Goal: Task Accomplishment & Management: Use online tool/utility

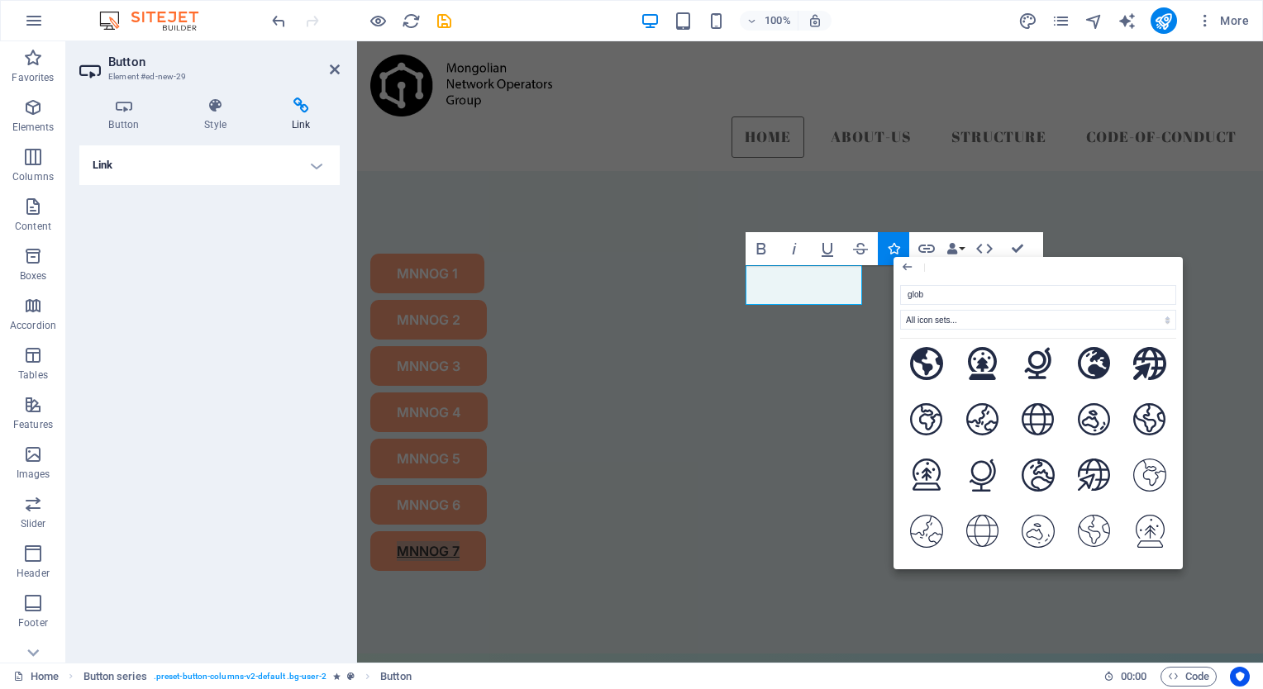
scroll to position [269, 0]
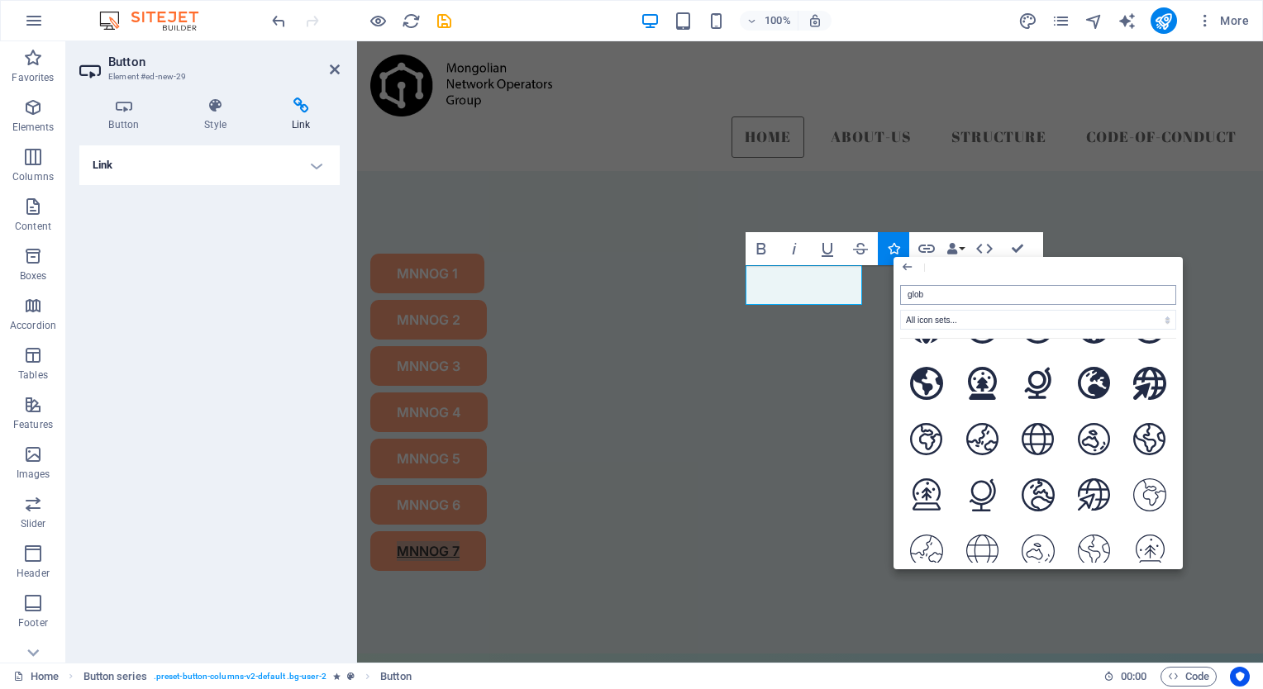
click at [933, 294] on input "glob" at bounding box center [1038, 295] width 276 height 20
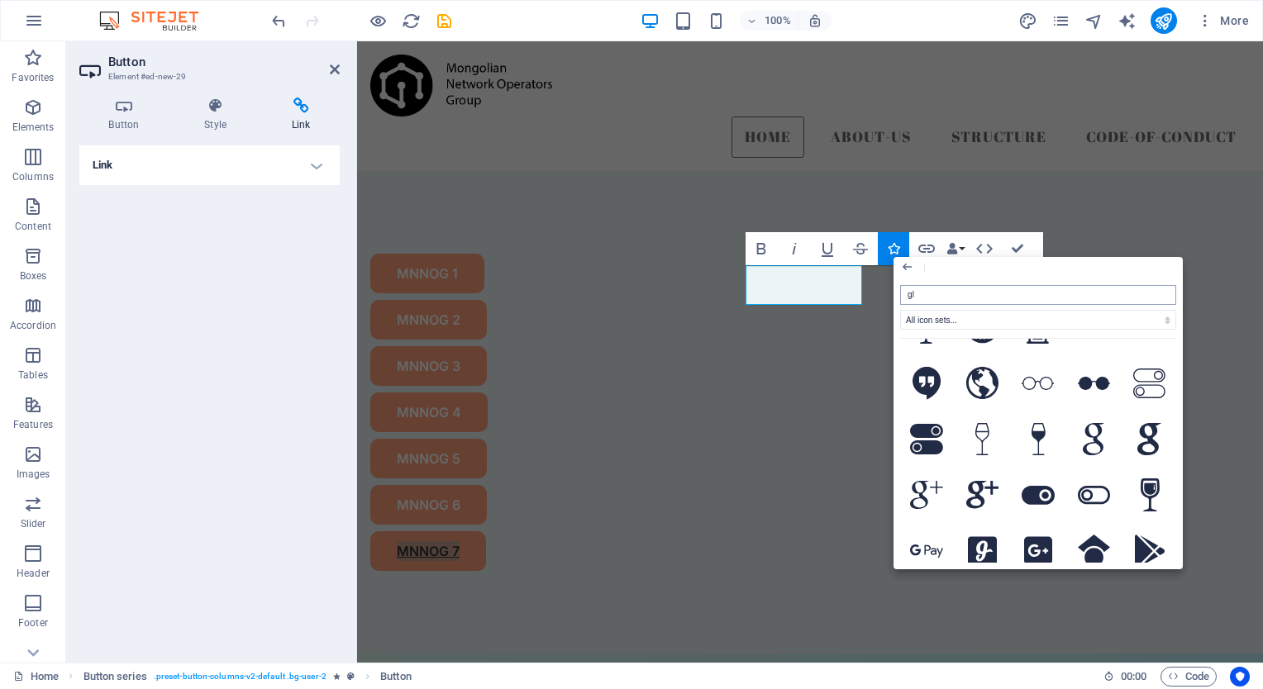
type input "g"
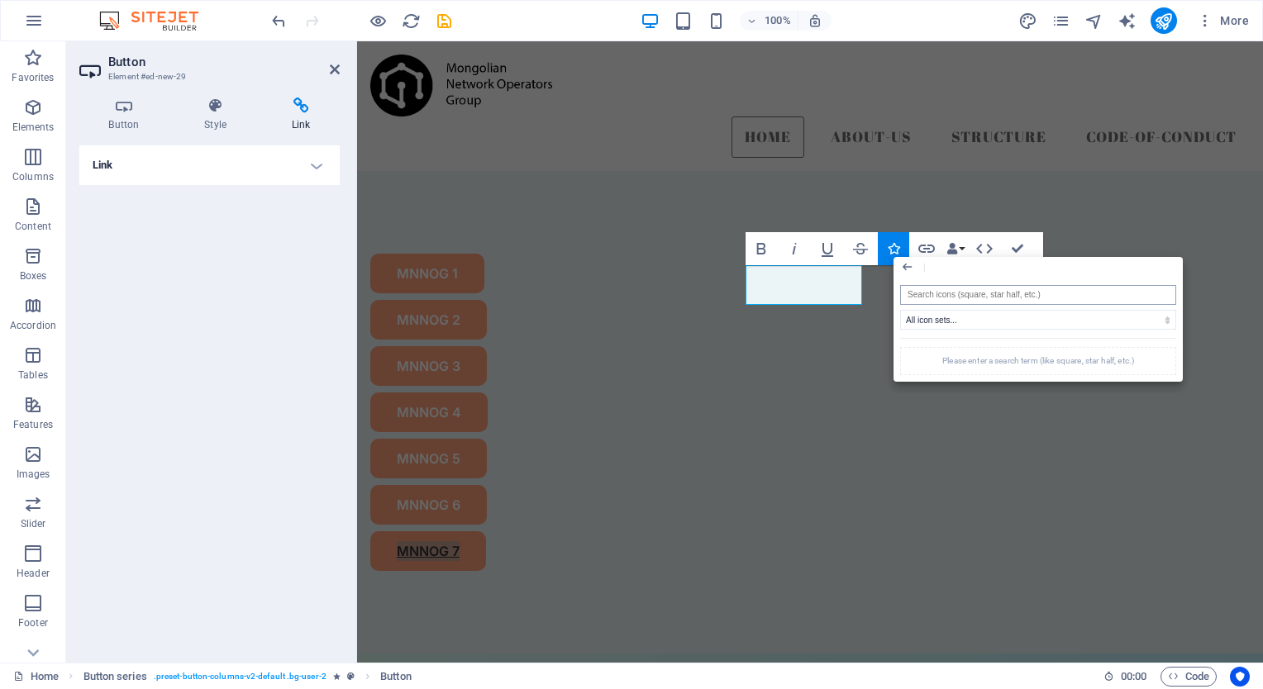
type input ","
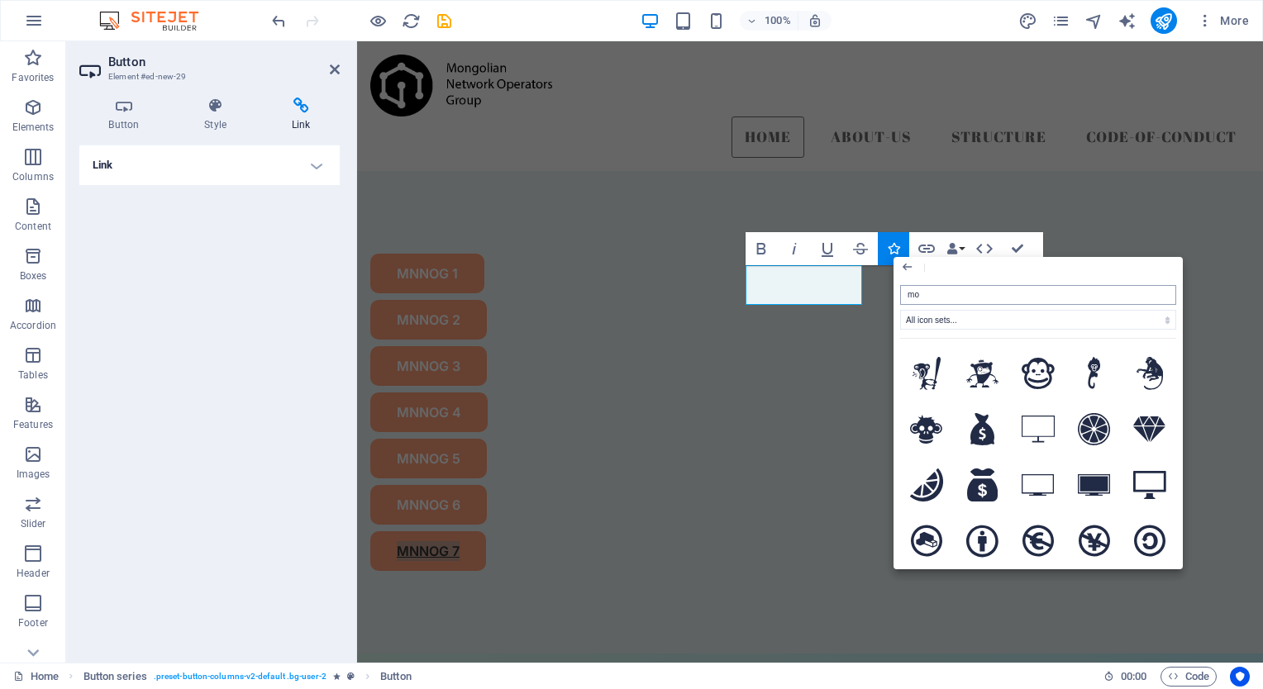
type input "m"
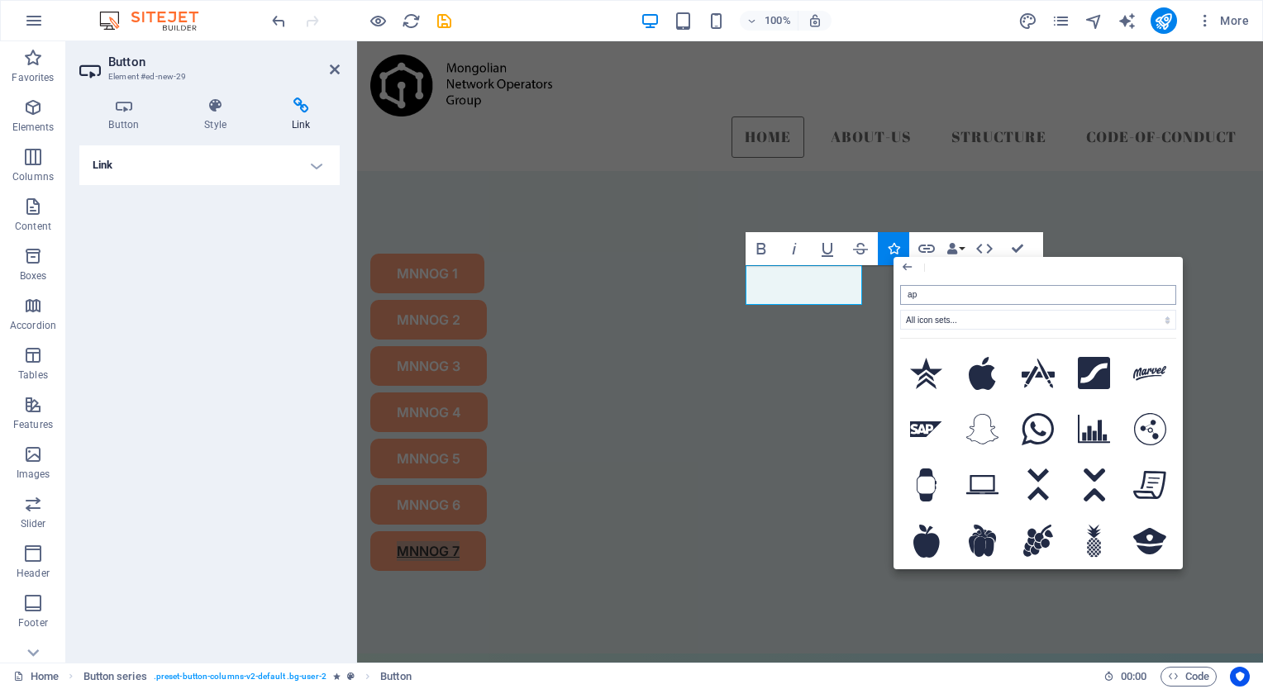
type input "a"
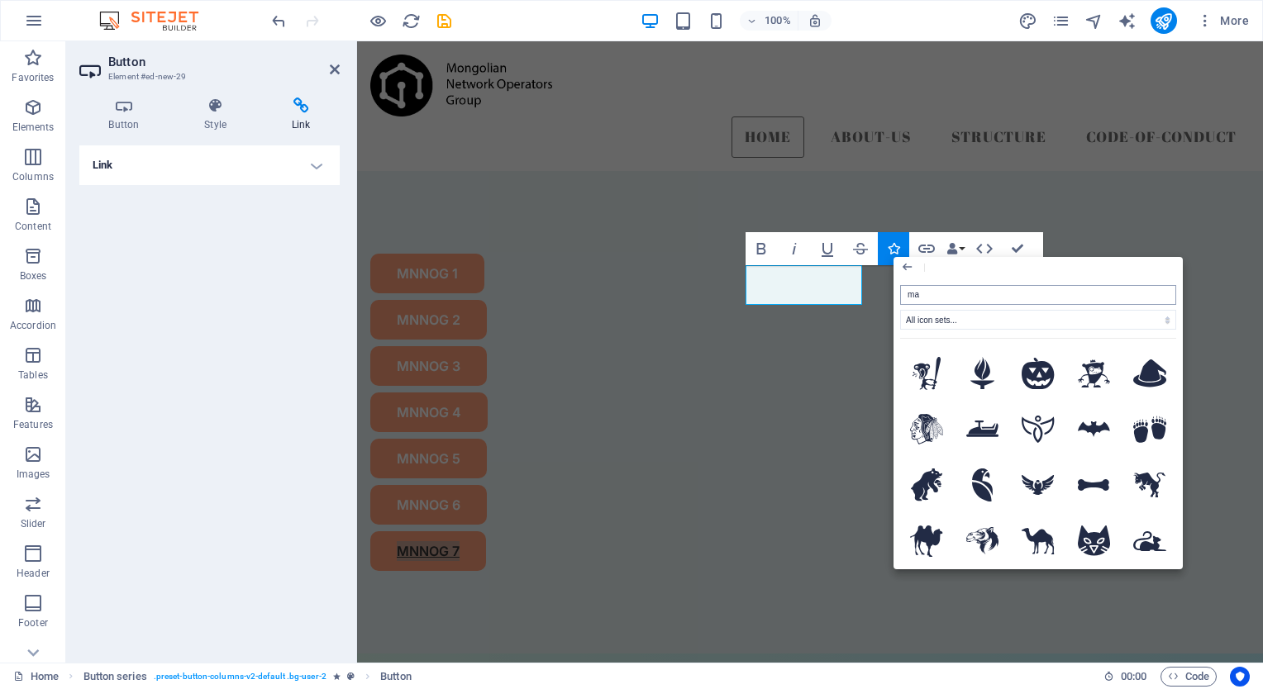
type input "map"
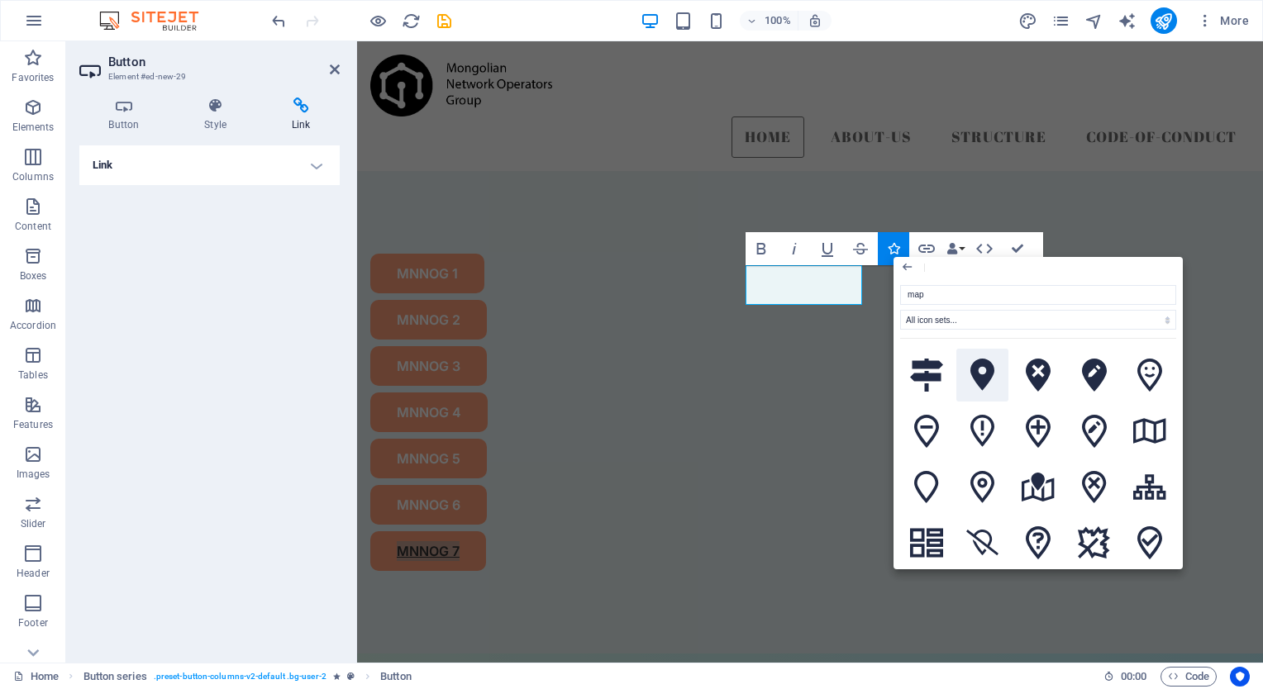
scroll to position [1395, 0]
click at [922, 359] on icon at bounding box center [926, 375] width 33 height 33
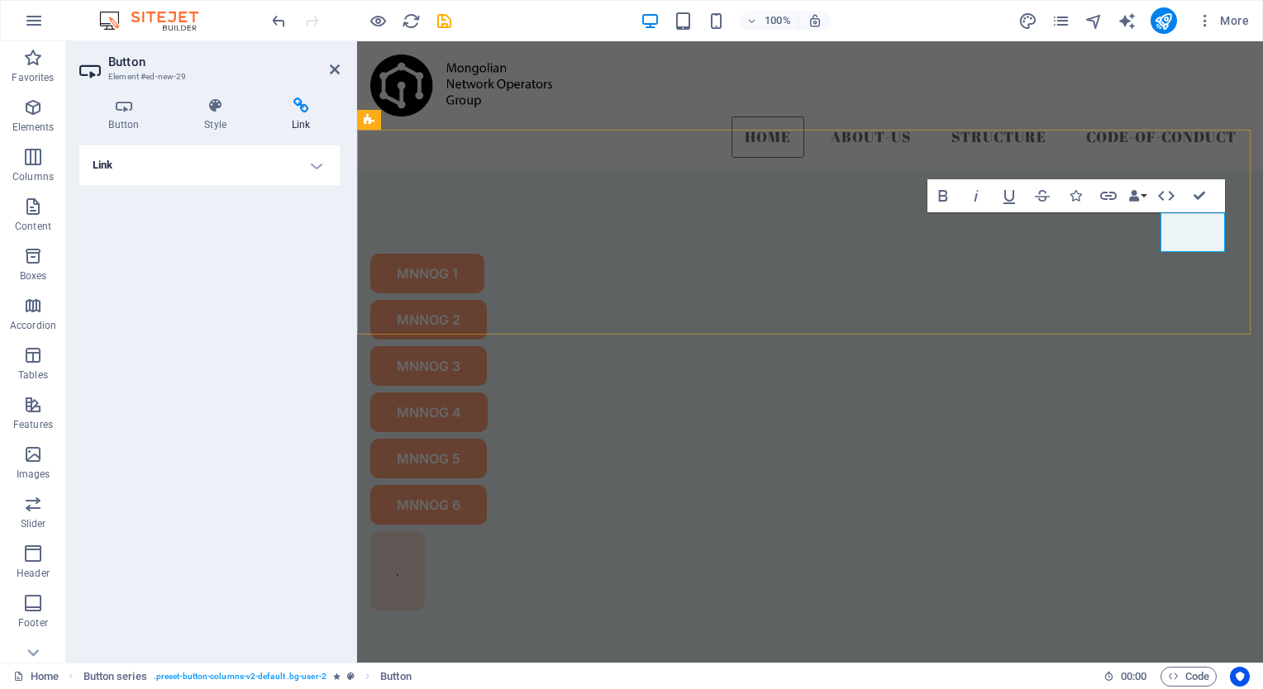
click at [398, 543] on icon at bounding box center [398, 571] width 2 height 56
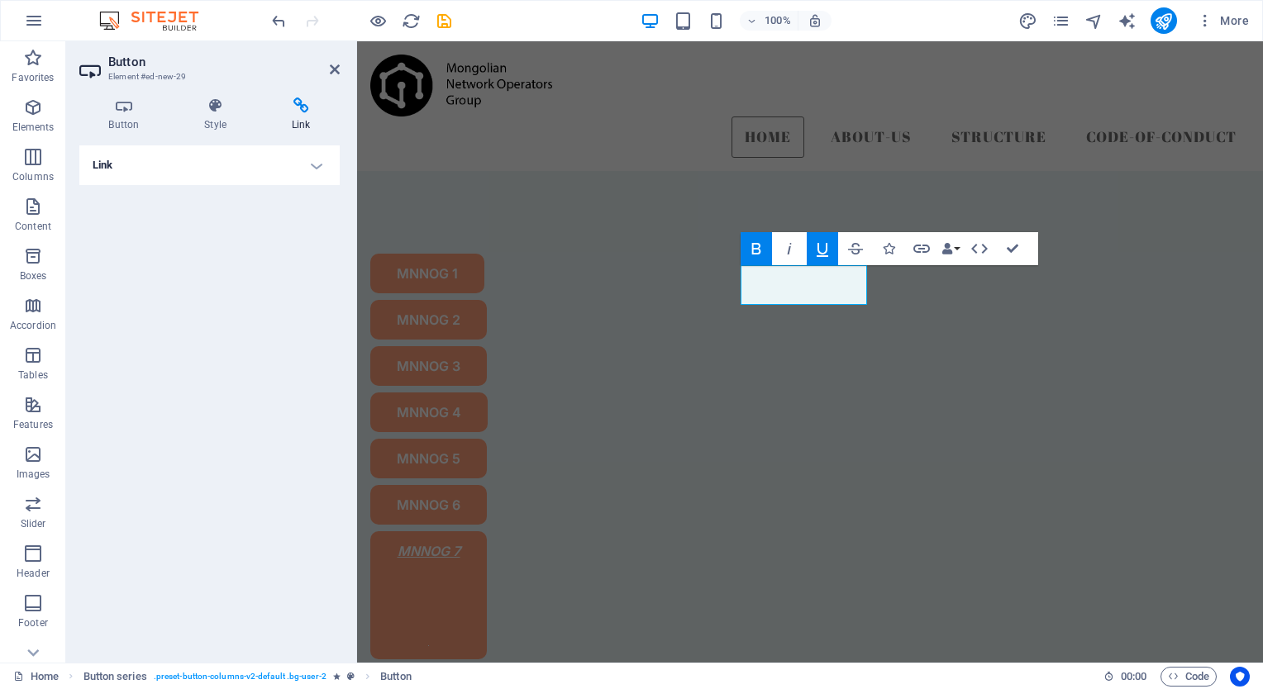
click at [816, 255] on icon "button" at bounding box center [822, 250] width 12 height 14
click at [793, 249] on icon "button" at bounding box center [789, 249] width 20 height 20
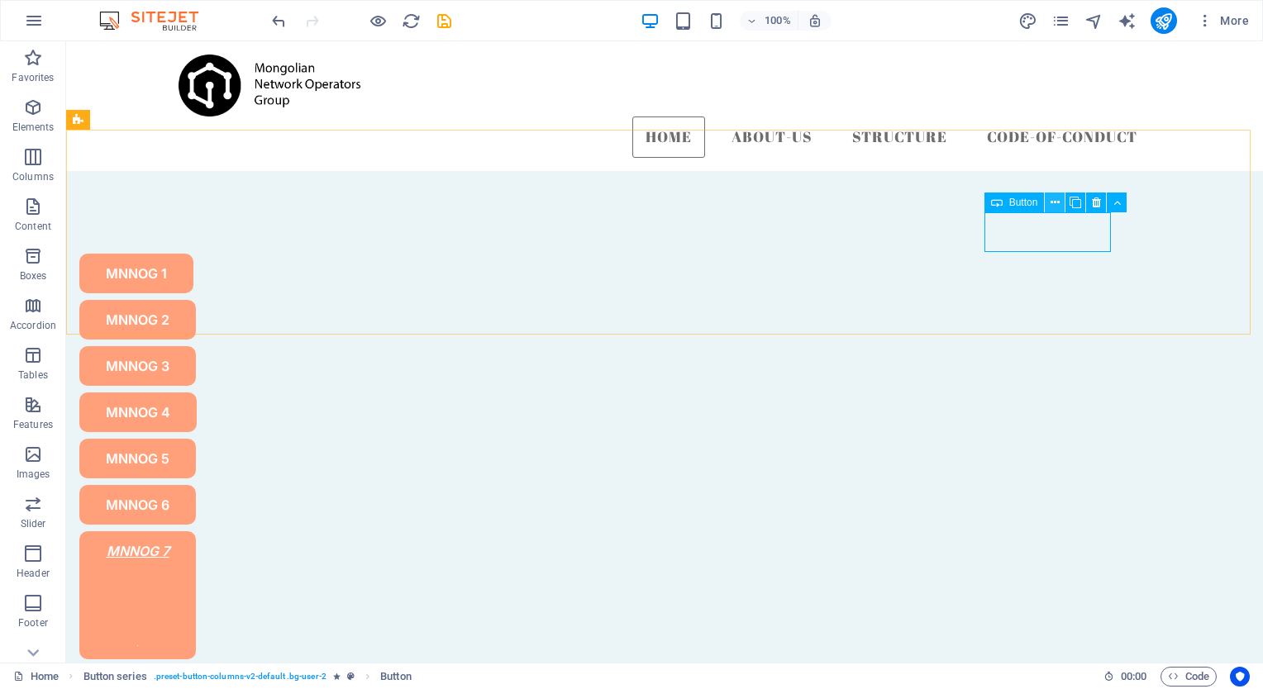
click at [1054, 207] on icon at bounding box center [1054, 202] width 9 height 17
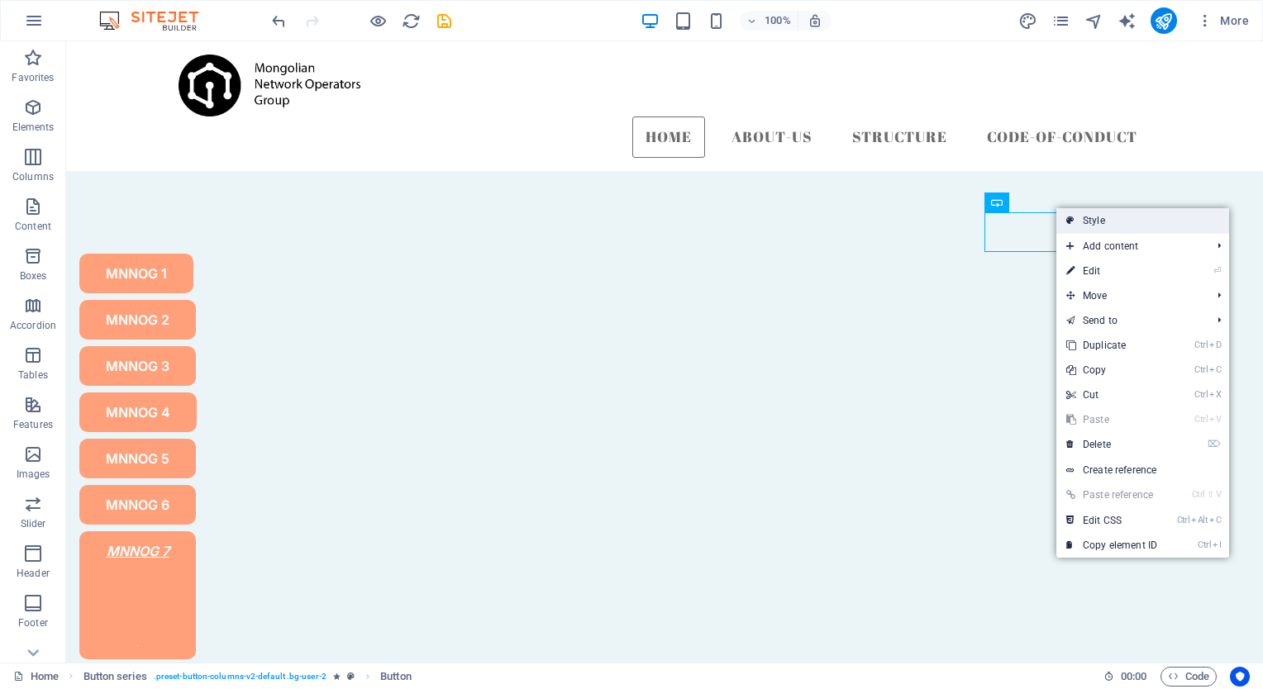
click at [1078, 222] on link "Style" at bounding box center [1142, 220] width 173 height 25
select select "rem"
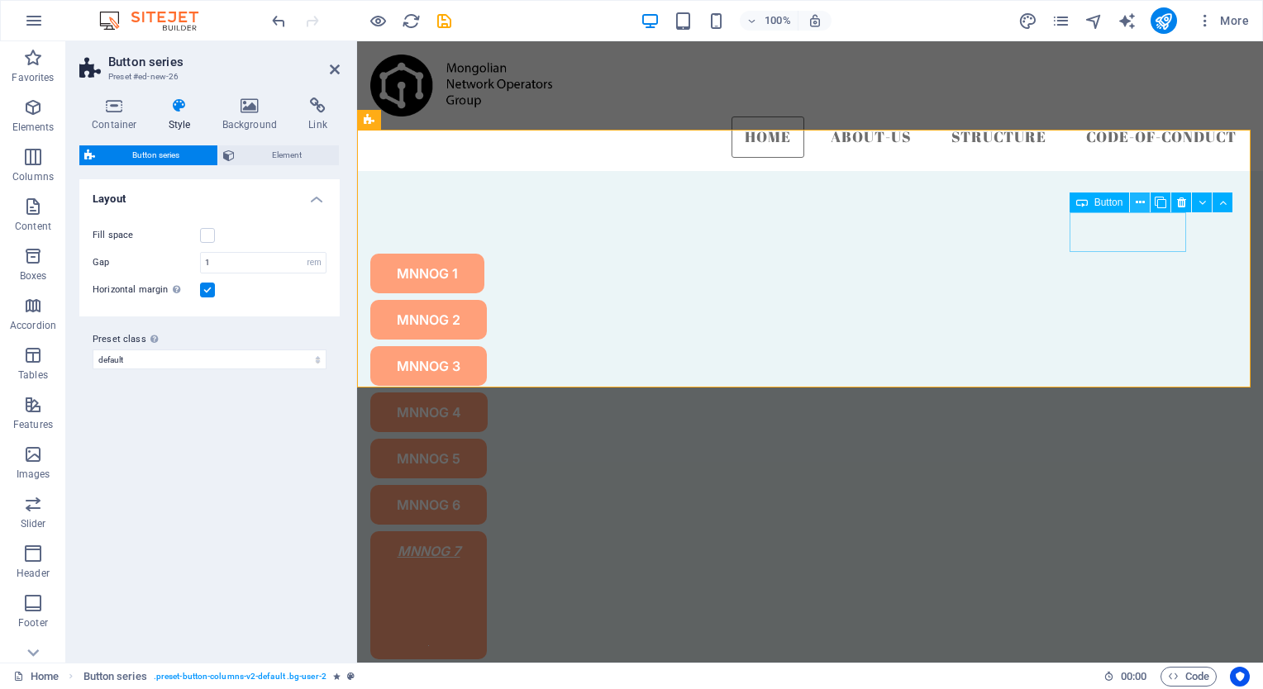
click at [1140, 200] on icon at bounding box center [1139, 202] width 9 height 17
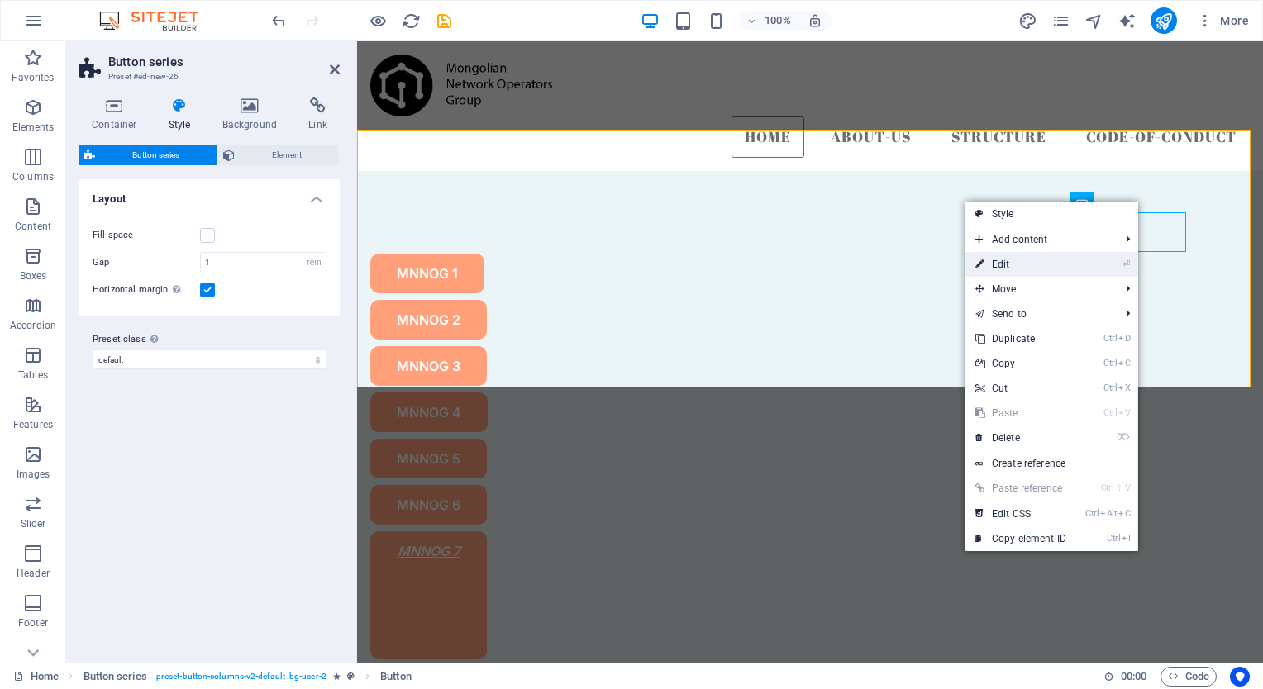
click at [1034, 269] on link "⏎ Edit" at bounding box center [1020, 264] width 111 height 25
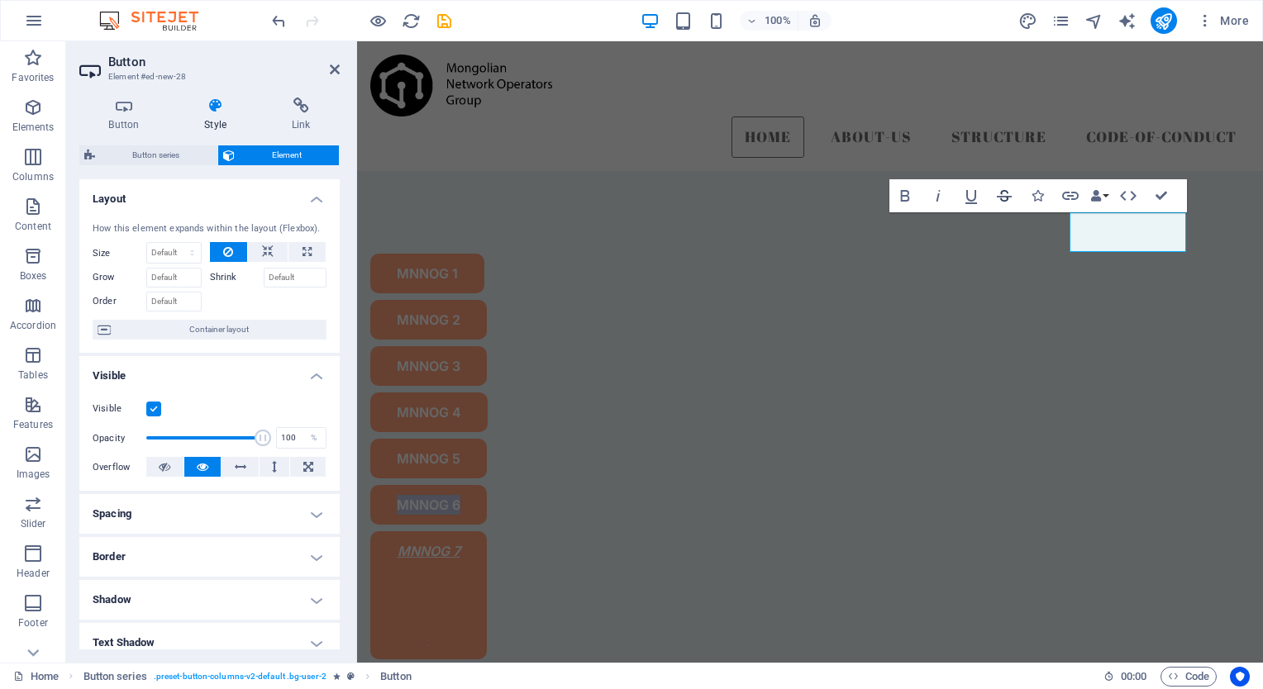
click at [1002, 196] on icon "button" at bounding box center [1004, 196] width 20 height 20
click at [1043, 194] on icon "button" at bounding box center [1037, 196] width 12 height 12
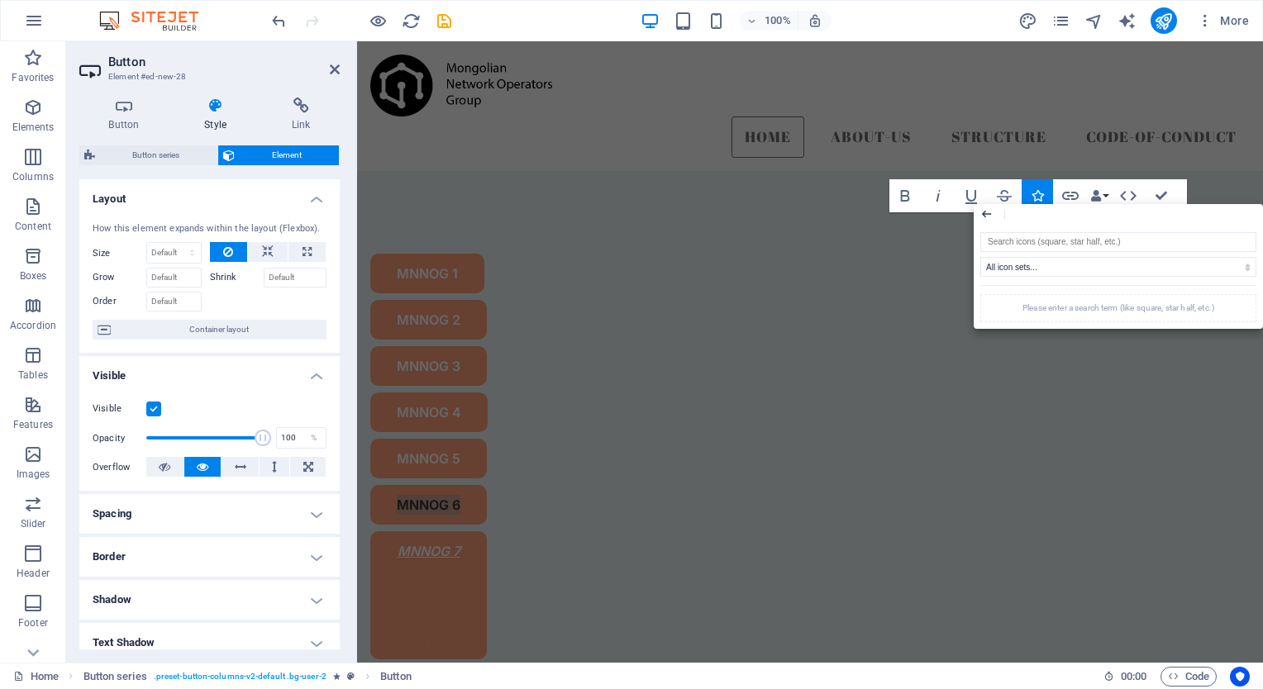
click at [979, 217] on icon "button" at bounding box center [986, 214] width 14 height 20
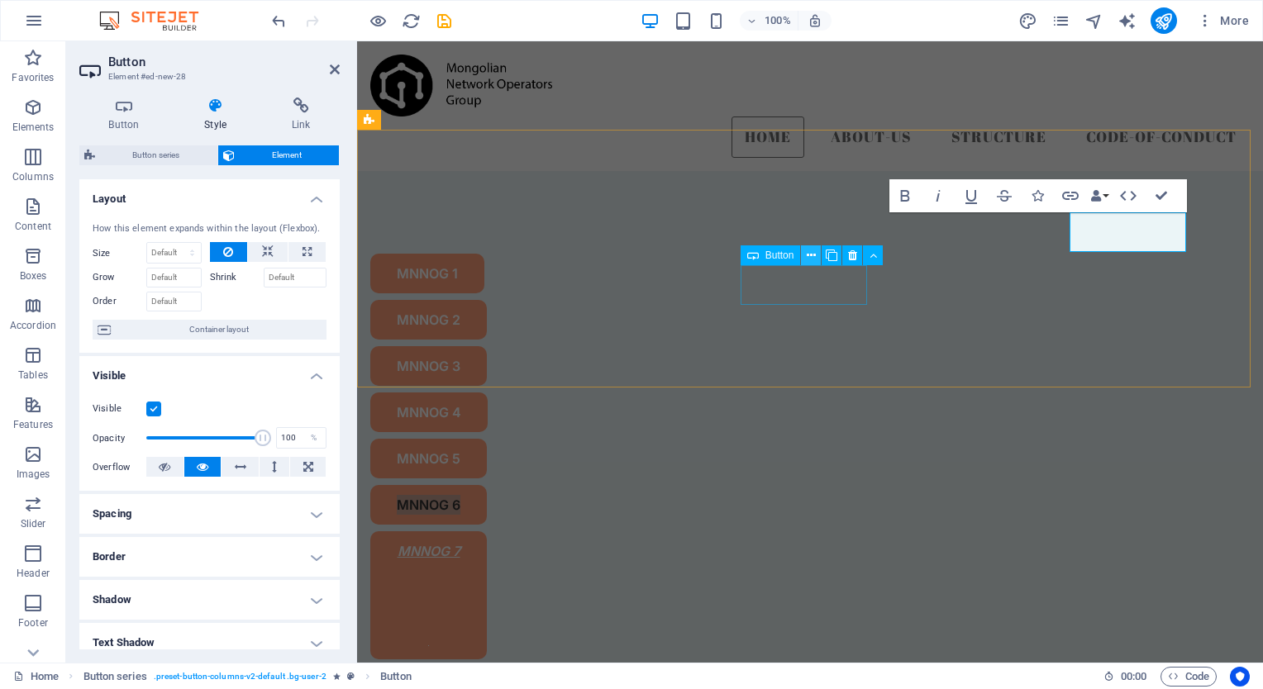
click at [816, 253] on button at bounding box center [811, 255] width 20 height 20
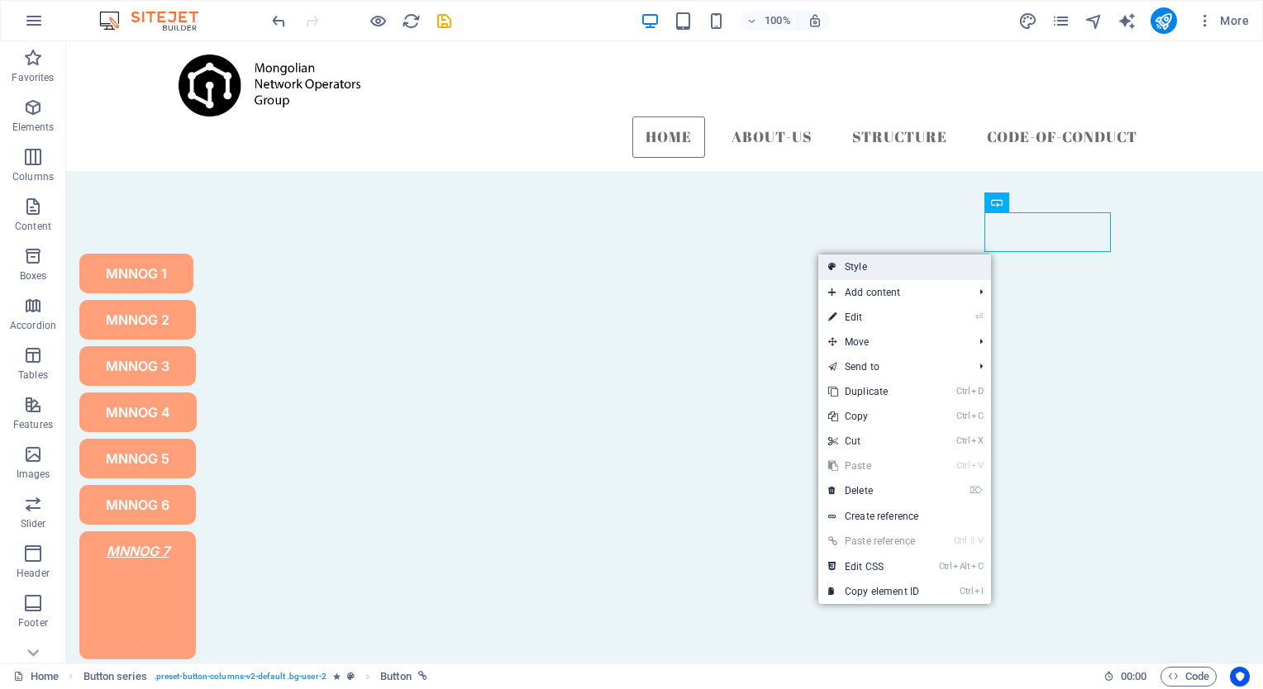
click at [861, 269] on link "Style" at bounding box center [904, 267] width 173 height 25
select select "rem"
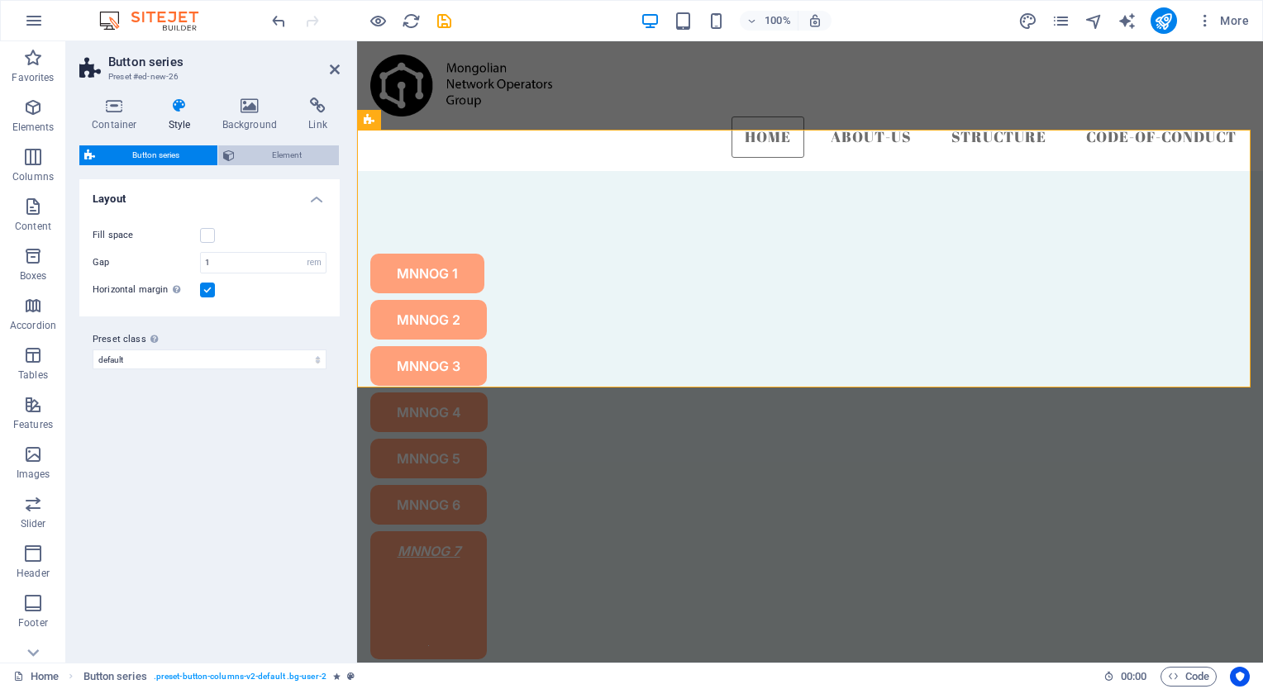
click at [268, 159] on span "Element" at bounding box center [287, 155] width 95 height 20
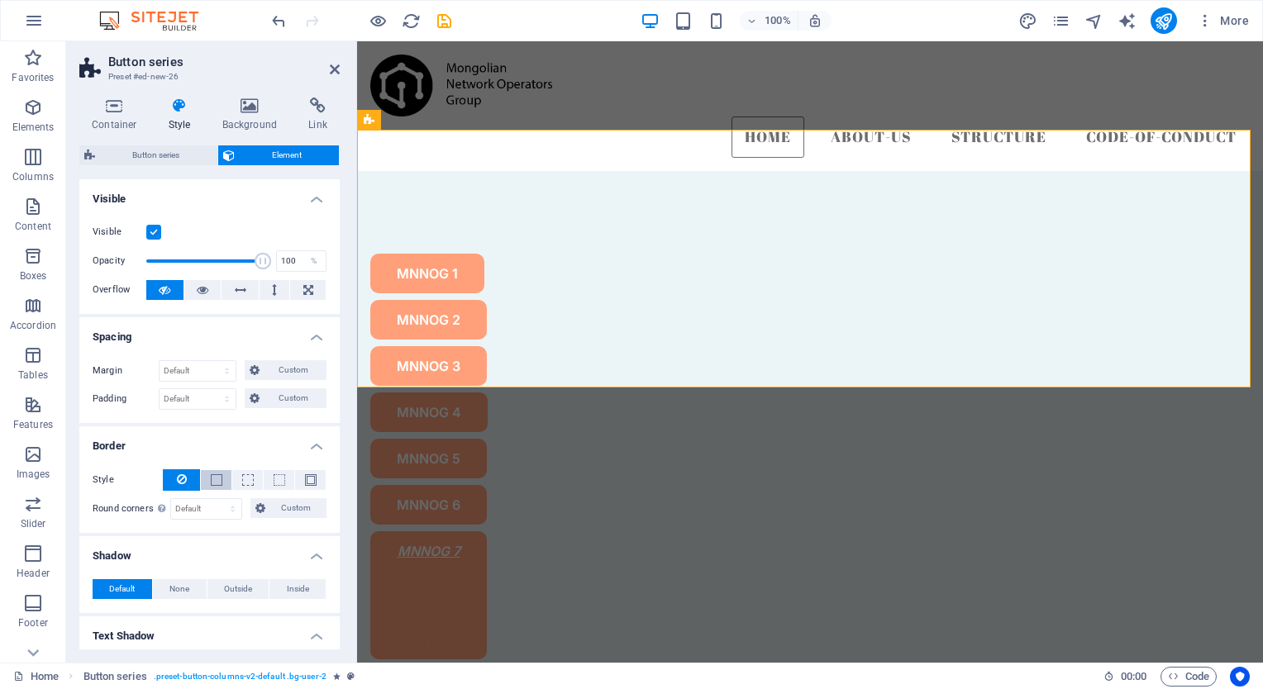
click at [220, 481] on span at bounding box center [217, 480] width 12 height 12
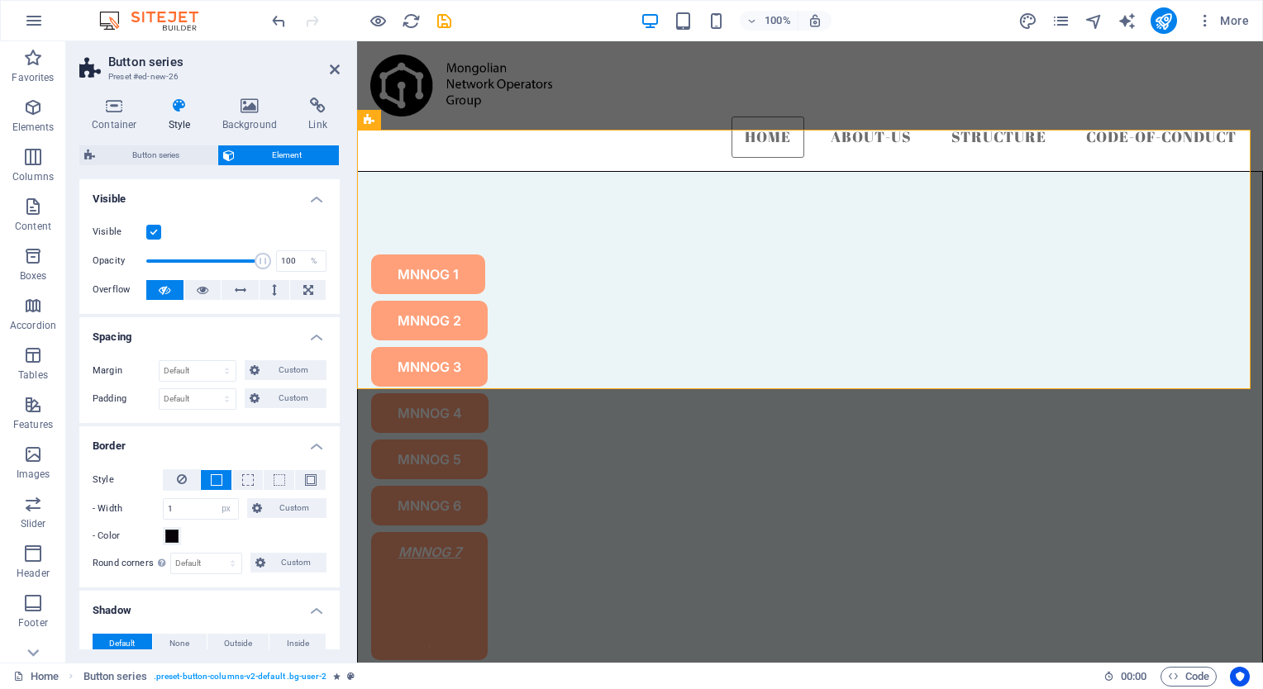
click at [220, 481] on span at bounding box center [217, 480] width 12 height 12
click at [174, 481] on button at bounding box center [181, 479] width 37 height 21
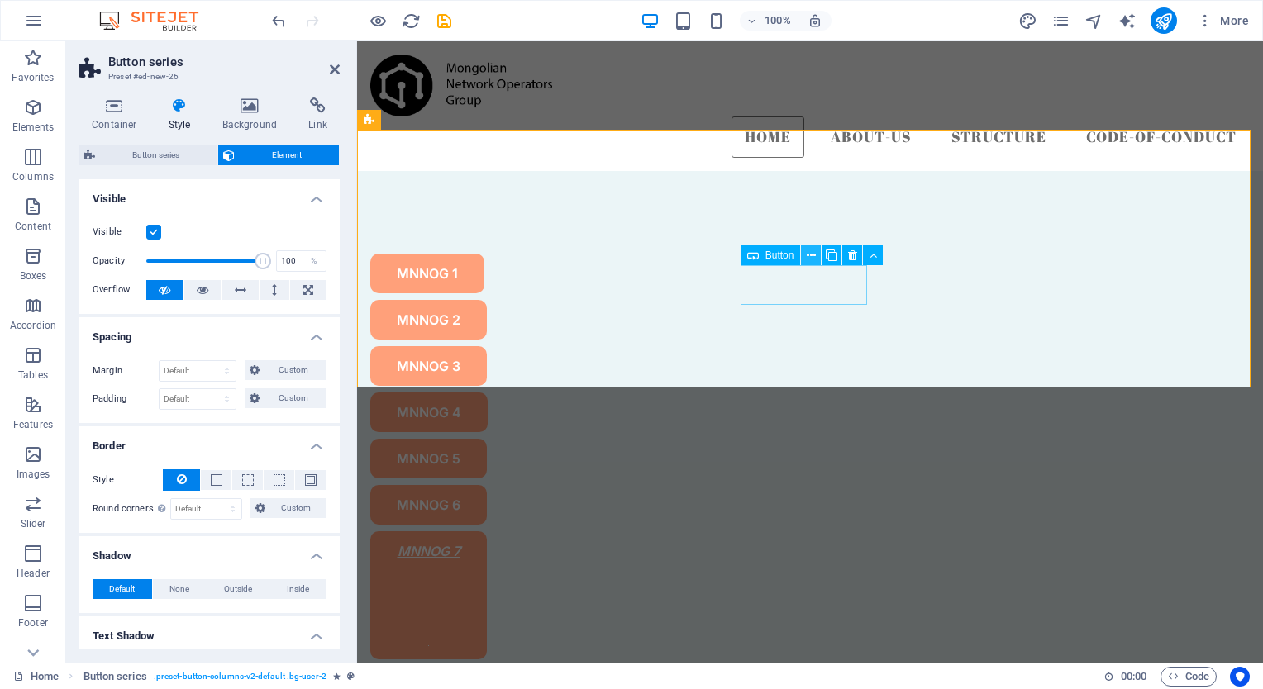
click at [813, 253] on icon at bounding box center [811, 255] width 9 height 17
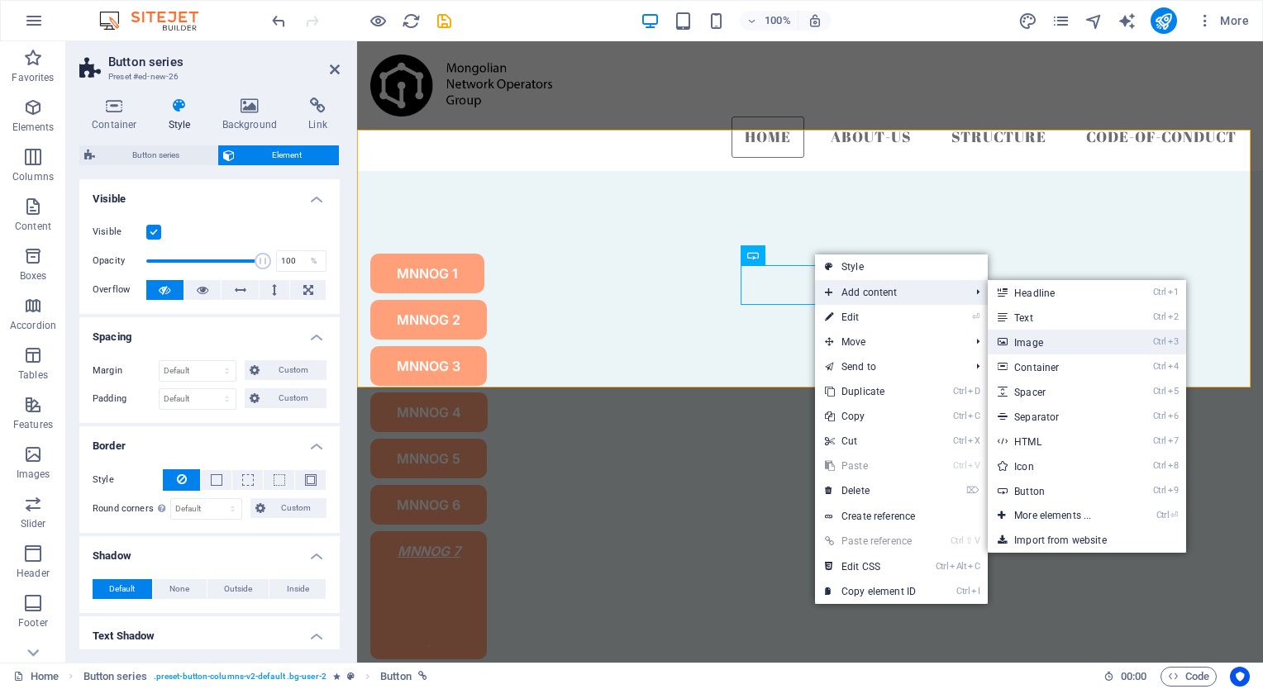
click at [1031, 342] on link "Ctrl 3 Image" at bounding box center [1055, 342] width 136 height 25
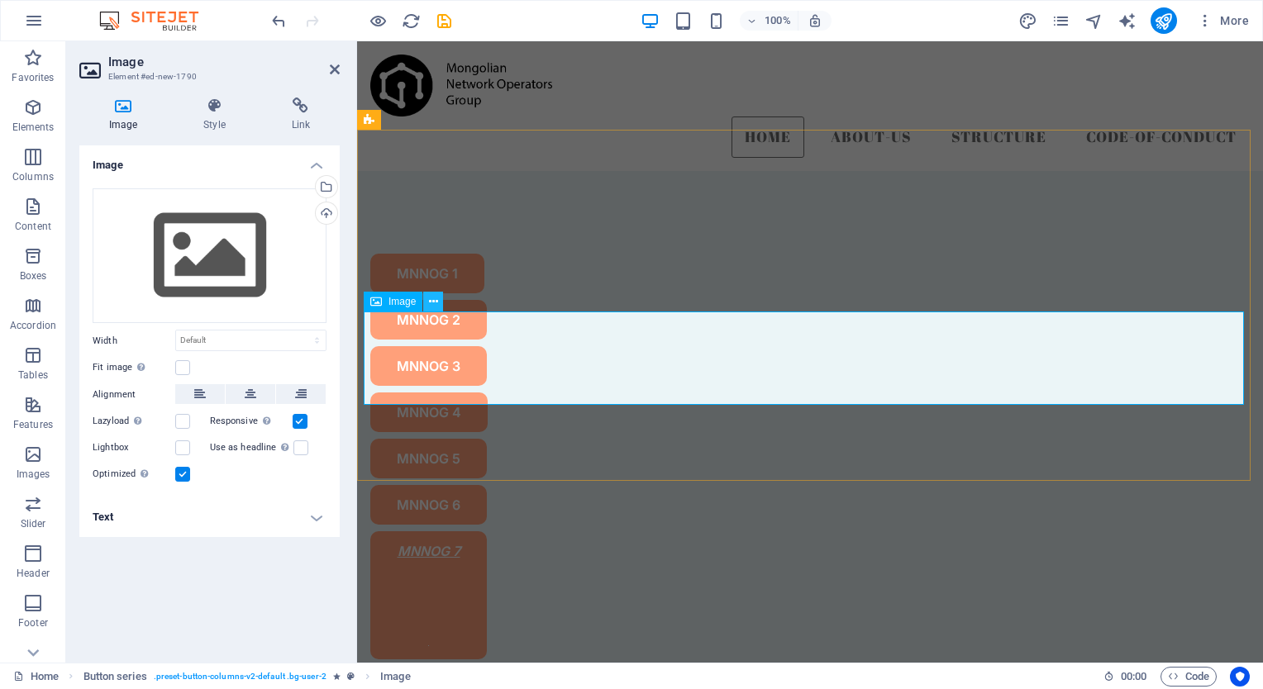
click at [433, 299] on icon at bounding box center [433, 301] width 9 height 17
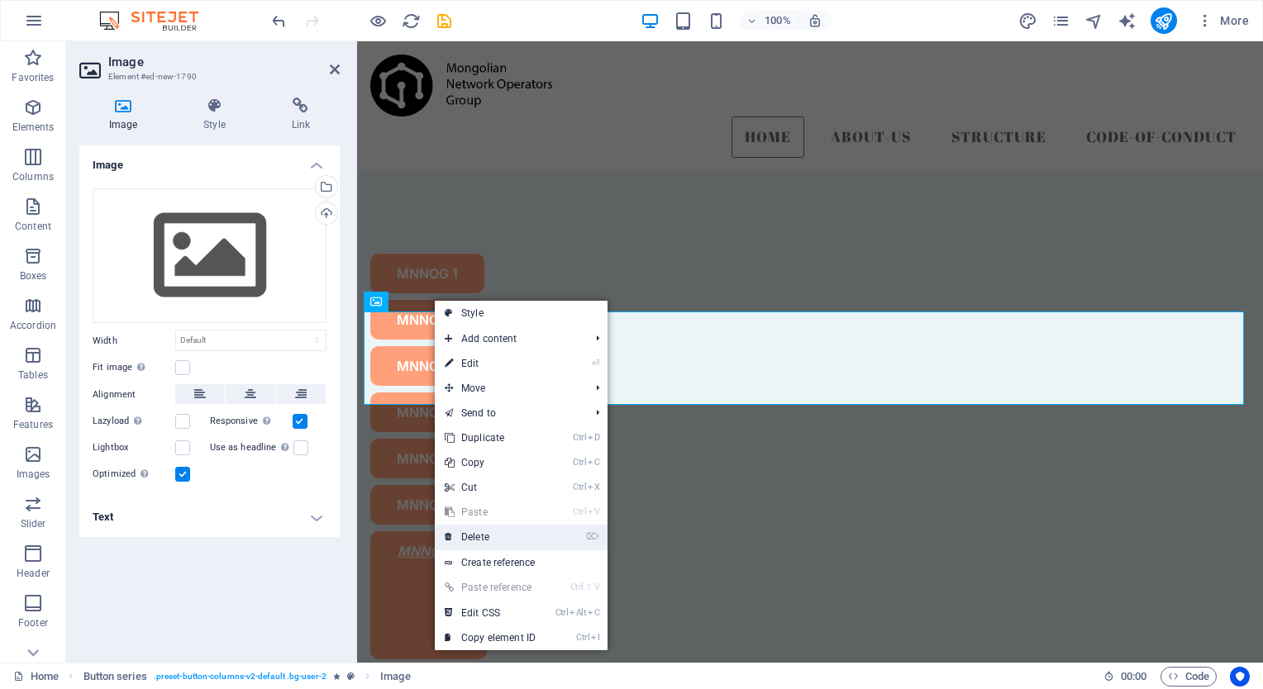
click at [488, 538] on link "⌦ Delete" at bounding box center [490, 537] width 111 height 25
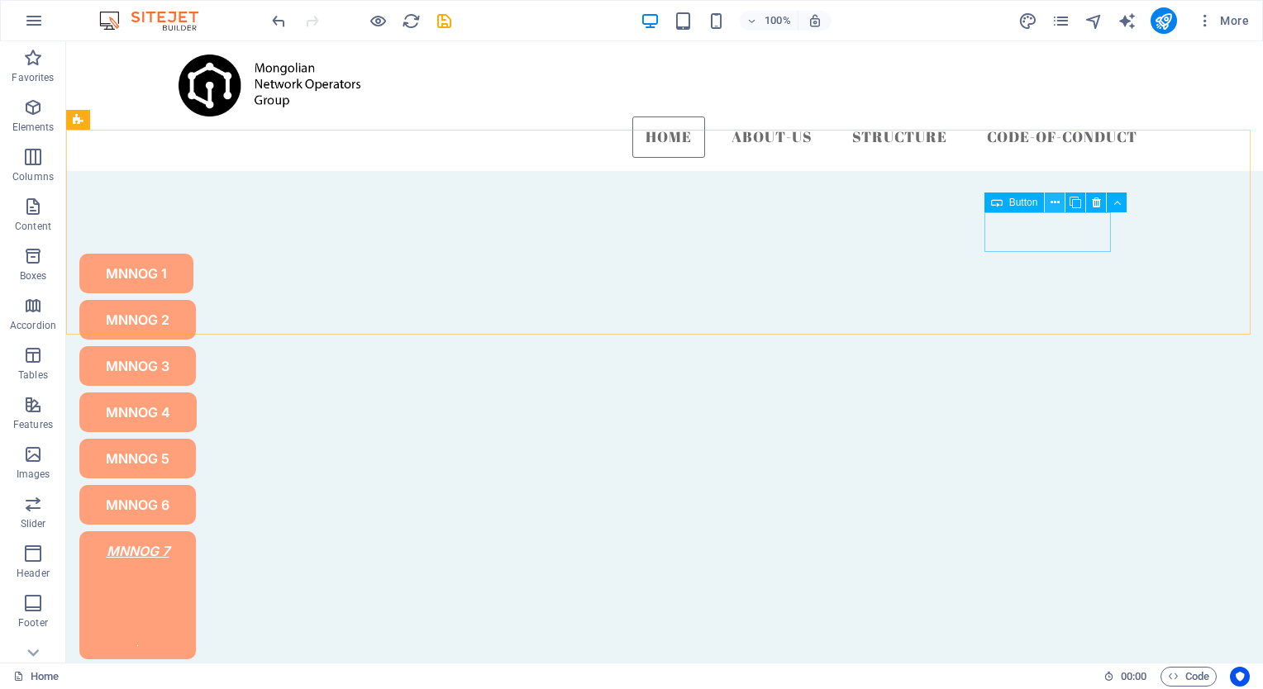
click at [1051, 202] on icon at bounding box center [1054, 202] width 9 height 17
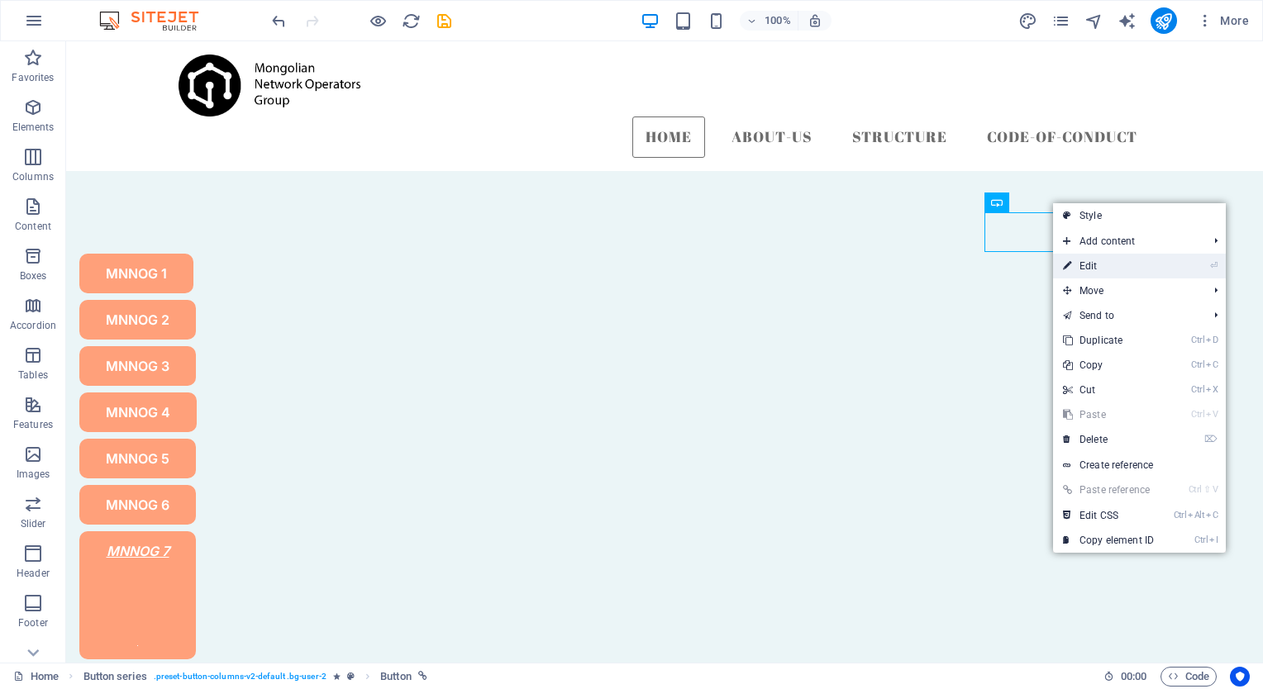
click at [1074, 262] on link "⏎ Edit" at bounding box center [1108, 266] width 111 height 25
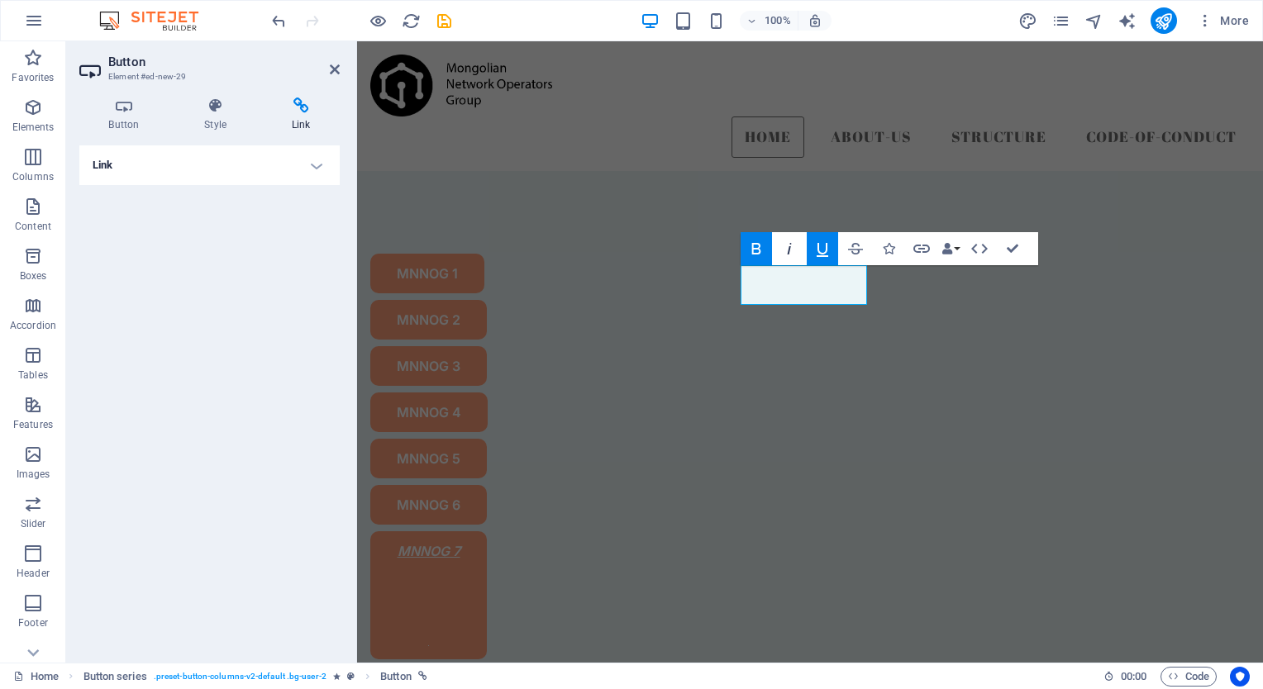
click at [789, 245] on icon "button" at bounding box center [789, 249] width 20 height 20
click at [826, 248] on icon "button" at bounding box center [822, 249] width 20 height 20
click at [781, 253] on icon "button" at bounding box center [789, 249] width 20 height 20
click at [749, 257] on icon "button" at bounding box center [756, 249] width 20 height 20
click at [750, 246] on icon "button" at bounding box center [756, 249] width 20 height 20
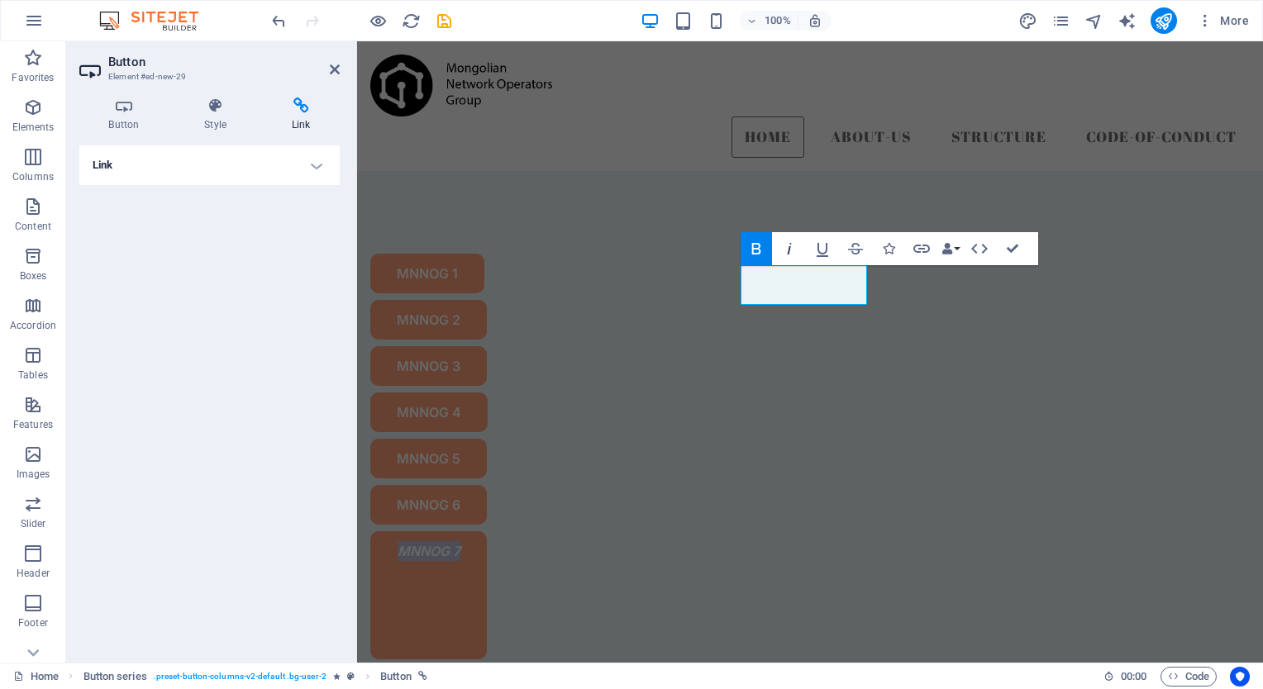
click at [790, 243] on icon "button" at bounding box center [789, 249] width 20 height 20
click at [818, 244] on icon "button" at bounding box center [822, 250] width 12 height 14
click at [979, 247] on icon "button" at bounding box center [979, 249] width 20 height 20
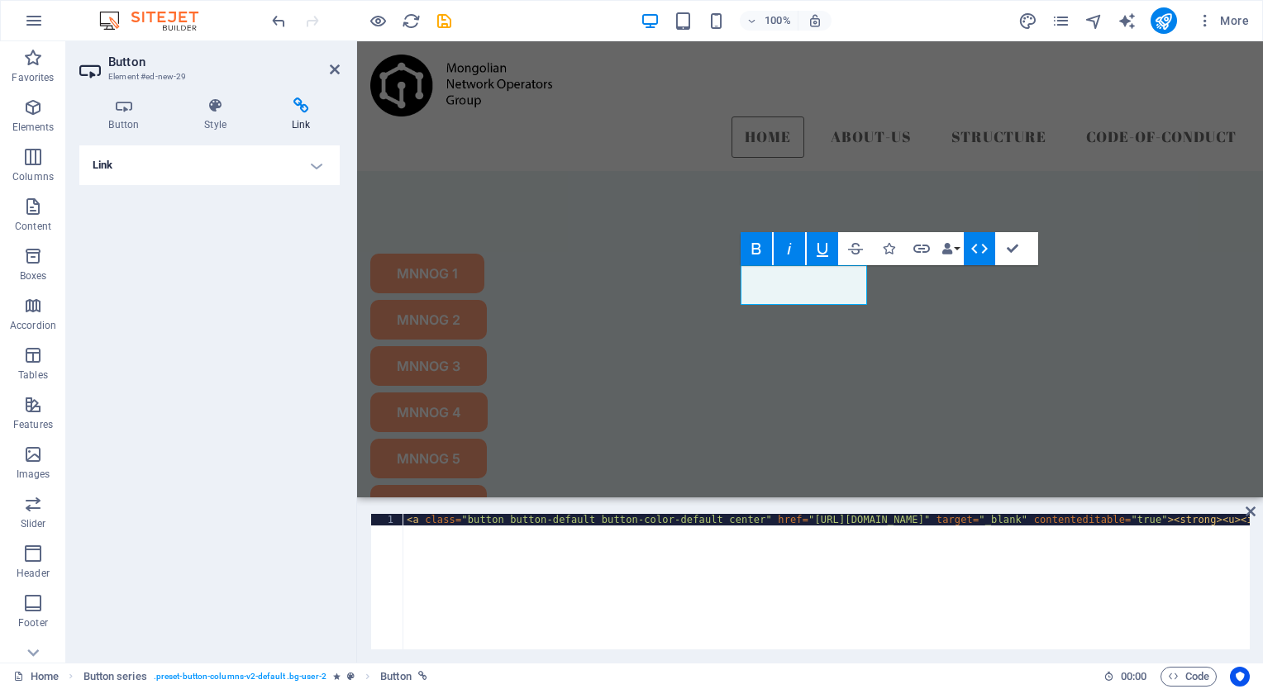
click at [979, 247] on icon "button" at bounding box center [979, 249] width 20 height 20
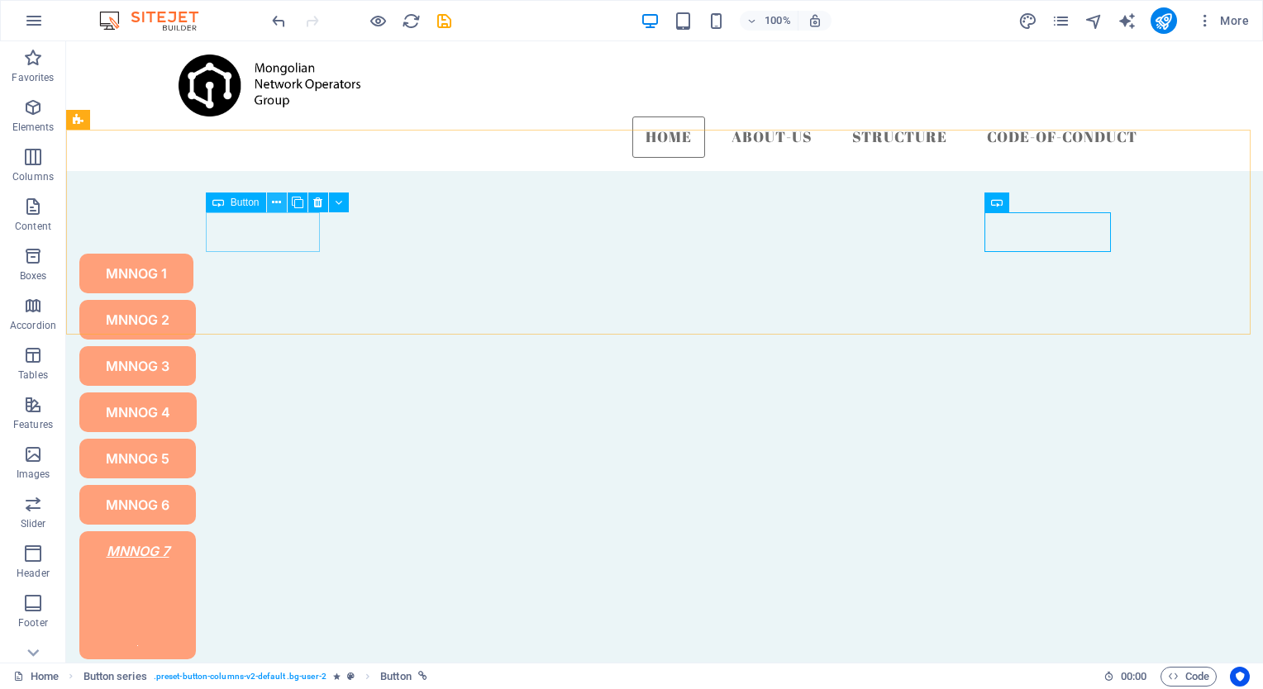
click at [274, 201] on icon at bounding box center [276, 202] width 9 height 17
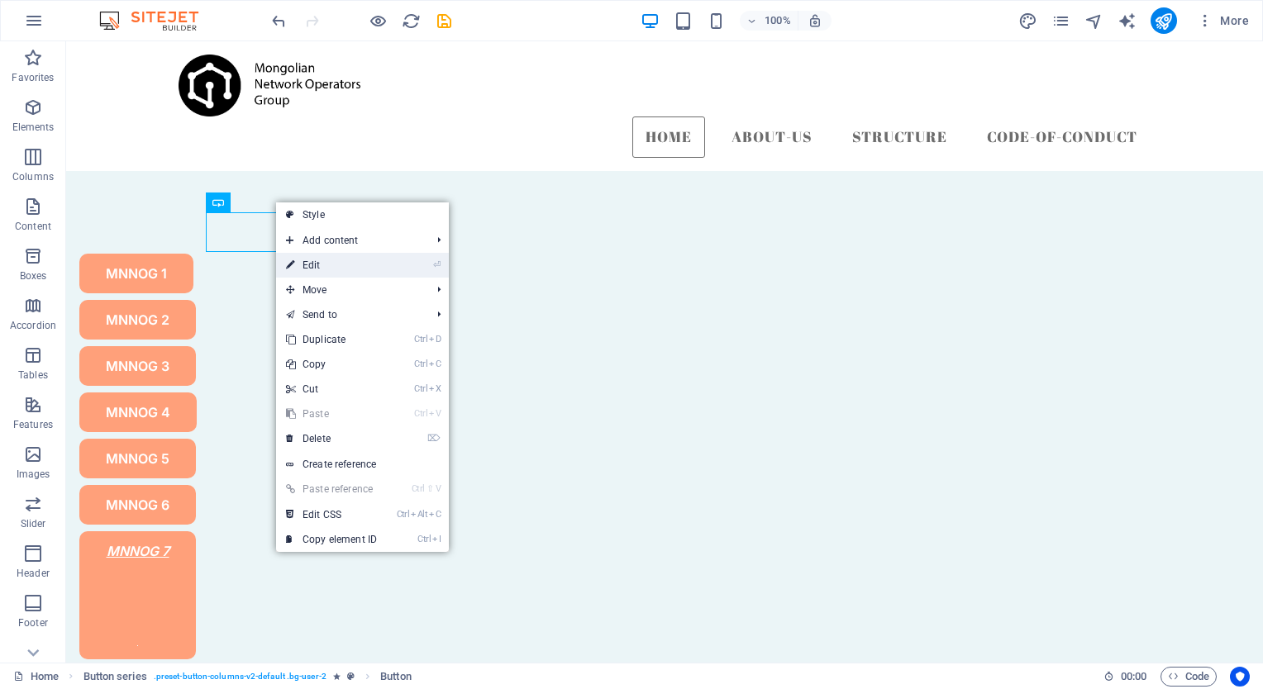
click at [378, 266] on link "⏎ Edit" at bounding box center [331, 265] width 111 height 25
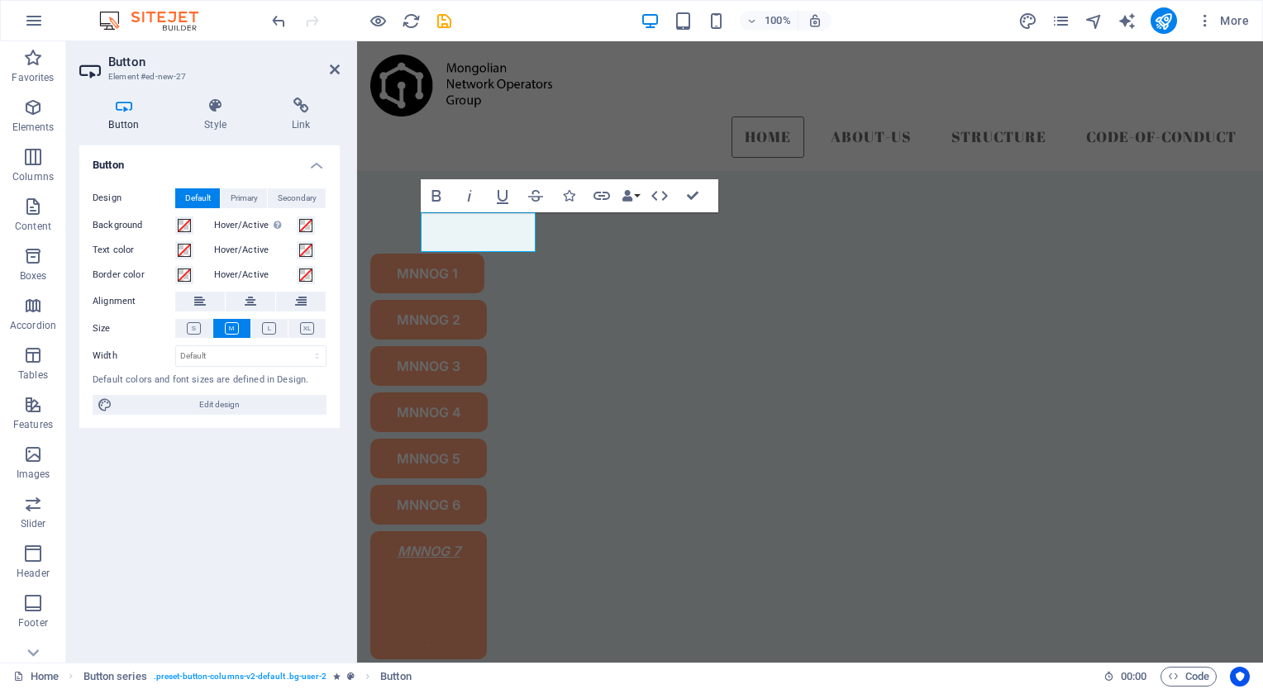
click at [238, 225] on label "Hover/Active Switch to preview mode to test the active/hover state" at bounding box center [255, 226] width 83 height 20
click at [297, 225] on button "Hover/Active Switch to preview mode to test the active/hover state" at bounding box center [306, 226] width 18 height 18
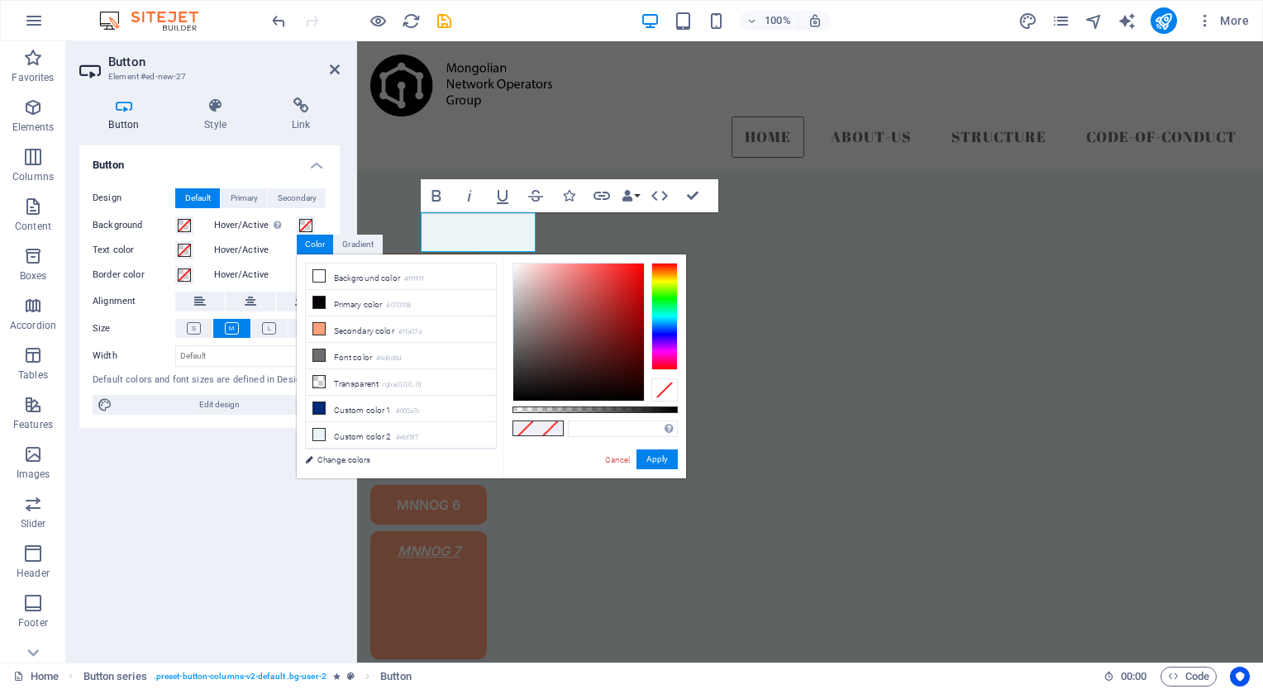
click at [238, 225] on label "Hover/Active Switch to preview mode to test the active/hover state" at bounding box center [255, 226] width 83 height 20
click at [297, 225] on button "Hover/Active Switch to preview mode to test the active/hover state" at bounding box center [306, 226] width 18 height 18
click at [194, 327] on icon at bounding box center [194, 328] width 14 height 12
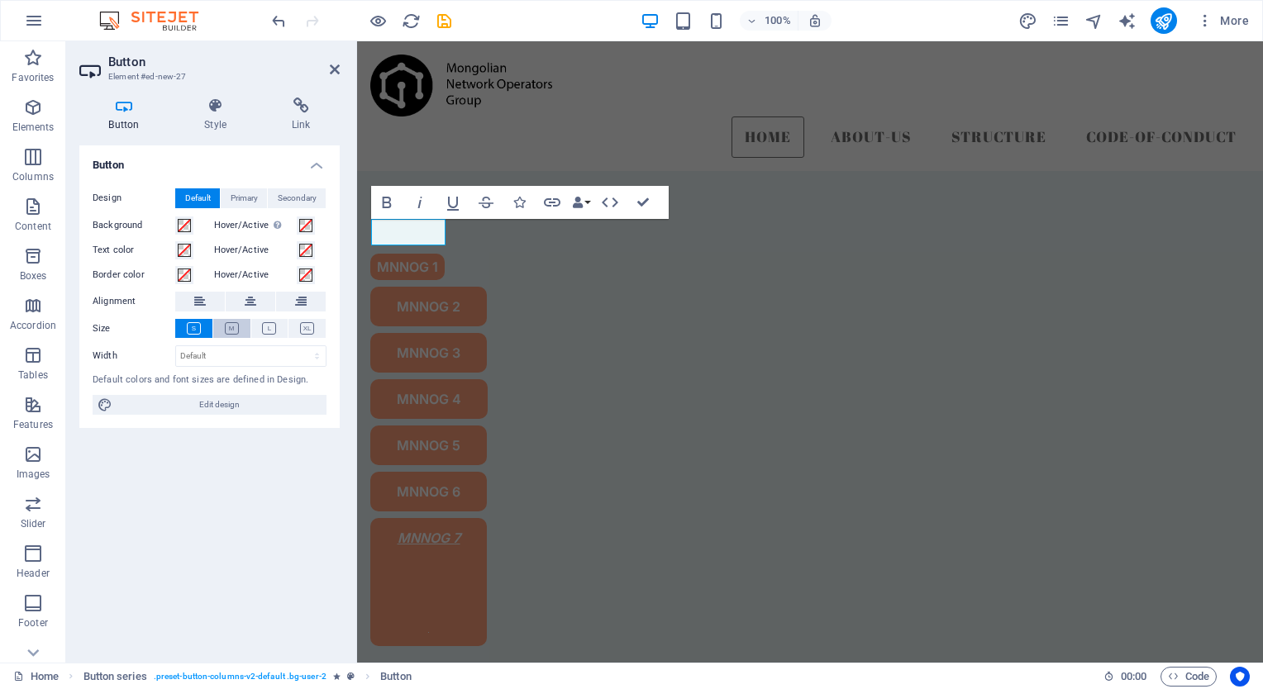
click at [231, 328] on icon at bounding box center [232, 328] width 14 height 12
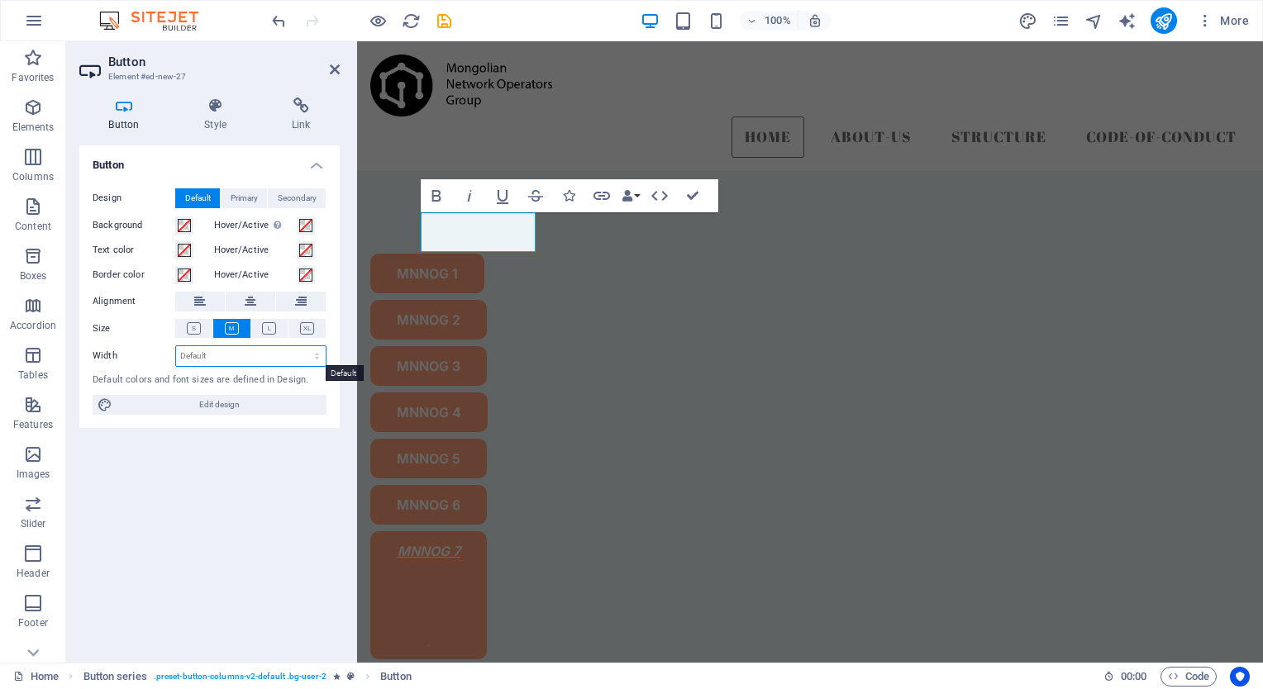
click at [230, 361] on select "Default px rem % em vh vw" at bounding box center [251, 356] width 150 height 20
click at [271, 272] on label "Hover/Active" at bounding box center [255, 275] width 83 height 20
click at [297, 272] on button "Hover/Active" at bounding box center [306, 275] width 18 height 18
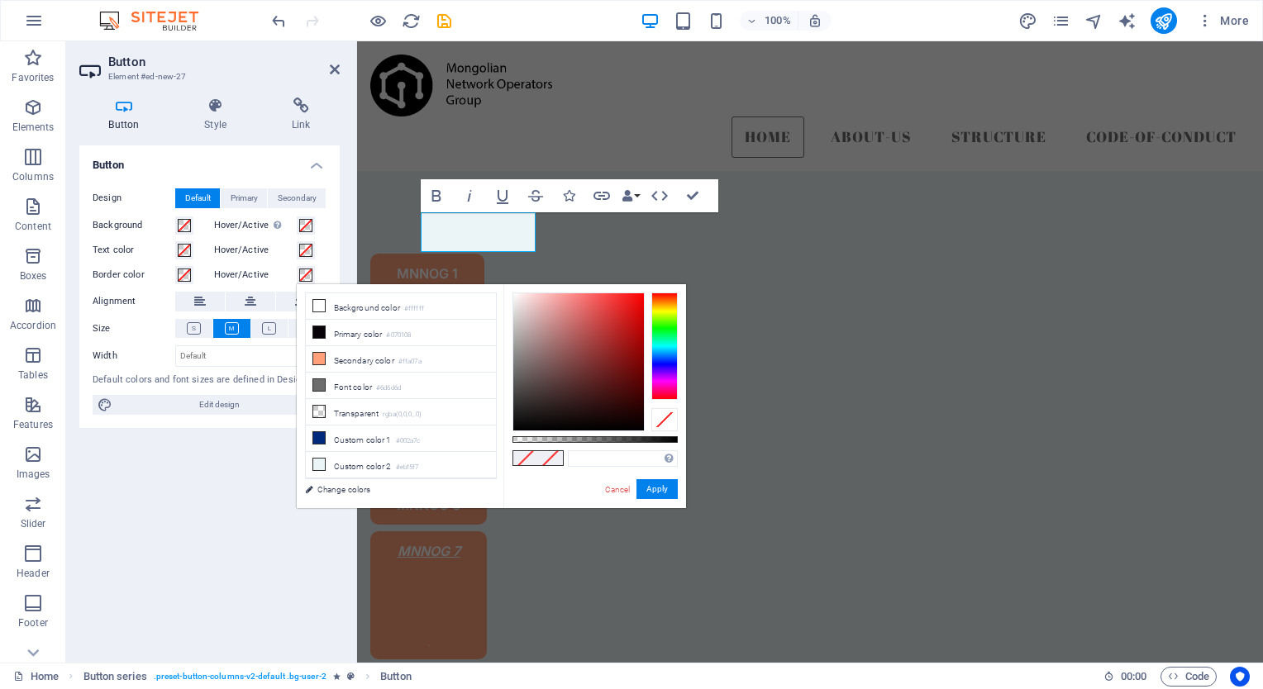
click at [271, 272] on label "Hover/Active" at bounding box center [255, 275] width 83 height 20
click at [297, 272] on button "Hover/Active" at bounding box center [306, 275] width 18 height 18
type input "#f2d0d0"
click at [531, 299] on div at bounding box center [578, 361] width 131 height 137
click at [658, 483] on button "Apply" at bounding box center [656, 489] width 41 height 20
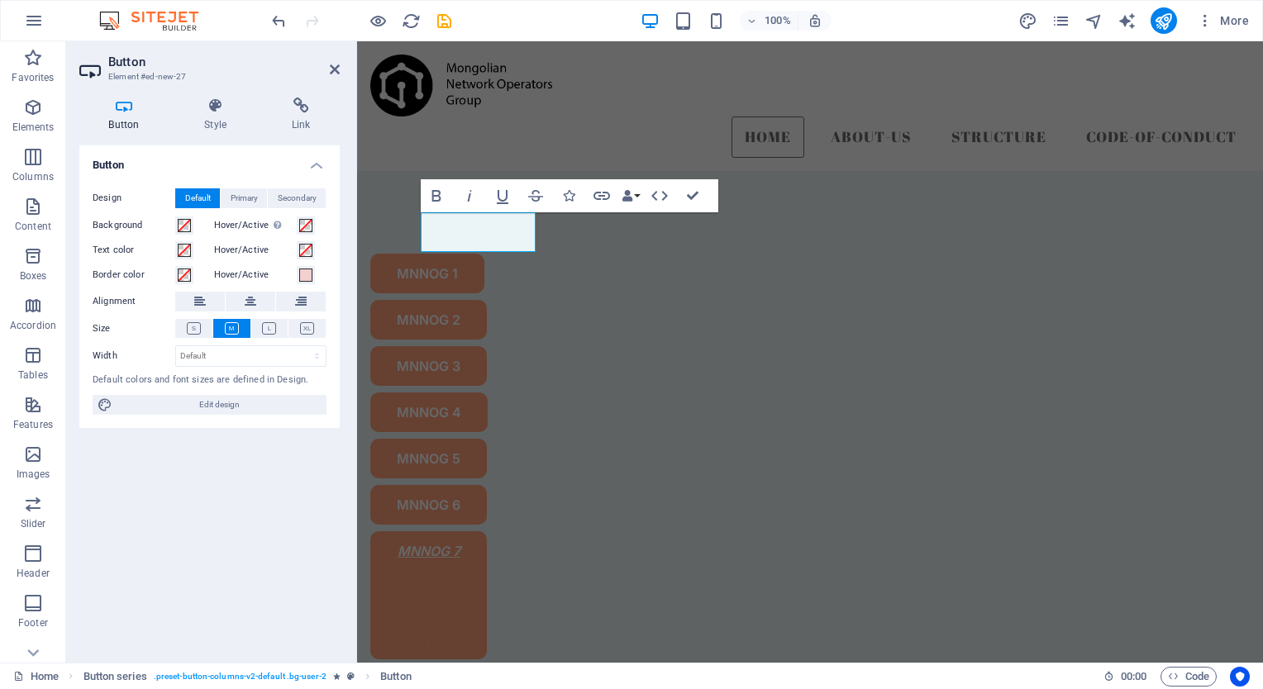
click at [256, 226] on label "Hover/Active Switch to preview mode to test the active/hover state" at bounding box center [255, 226] width 83 height 20
click at [297, 226] on button "Hover/Active Switch to preview mode to test the active/hover state" at bounding box center [306, 226] width 18 height 18
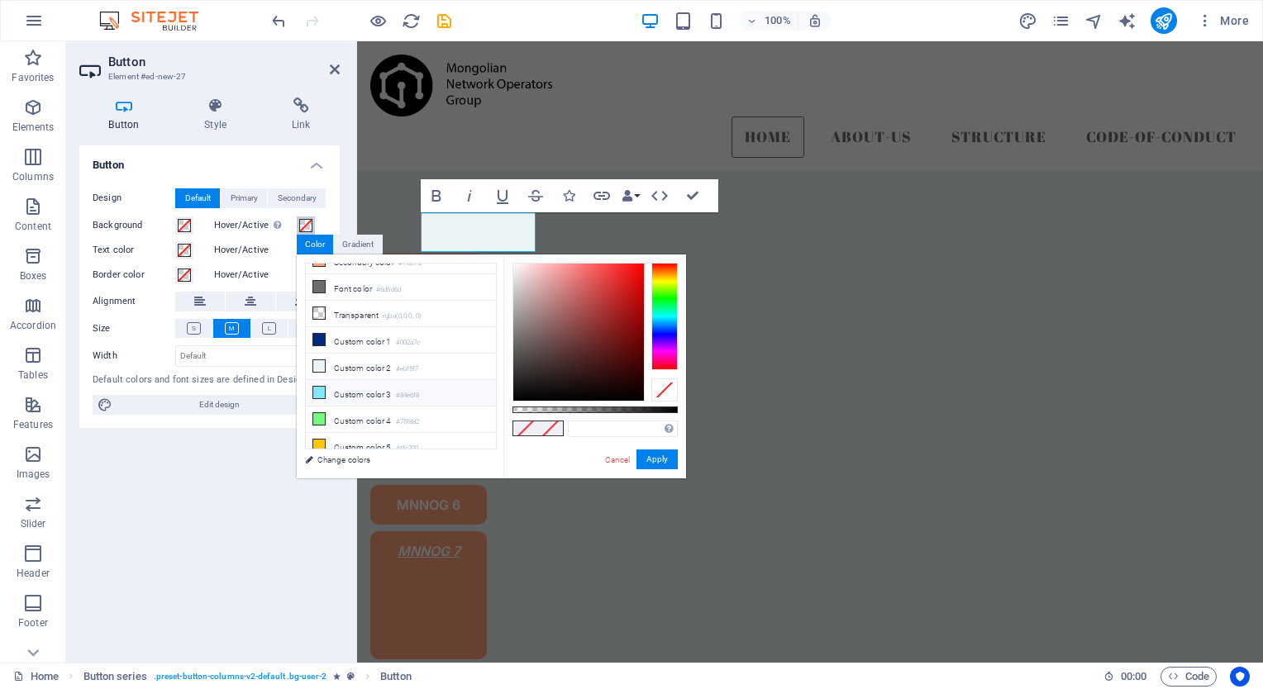
scroll to position [0, 0]
click at [370, 329] on li "Secondary color #ffa07a" at bounding box center [401, 329] width 190 height 26
type input "#ffa07a"
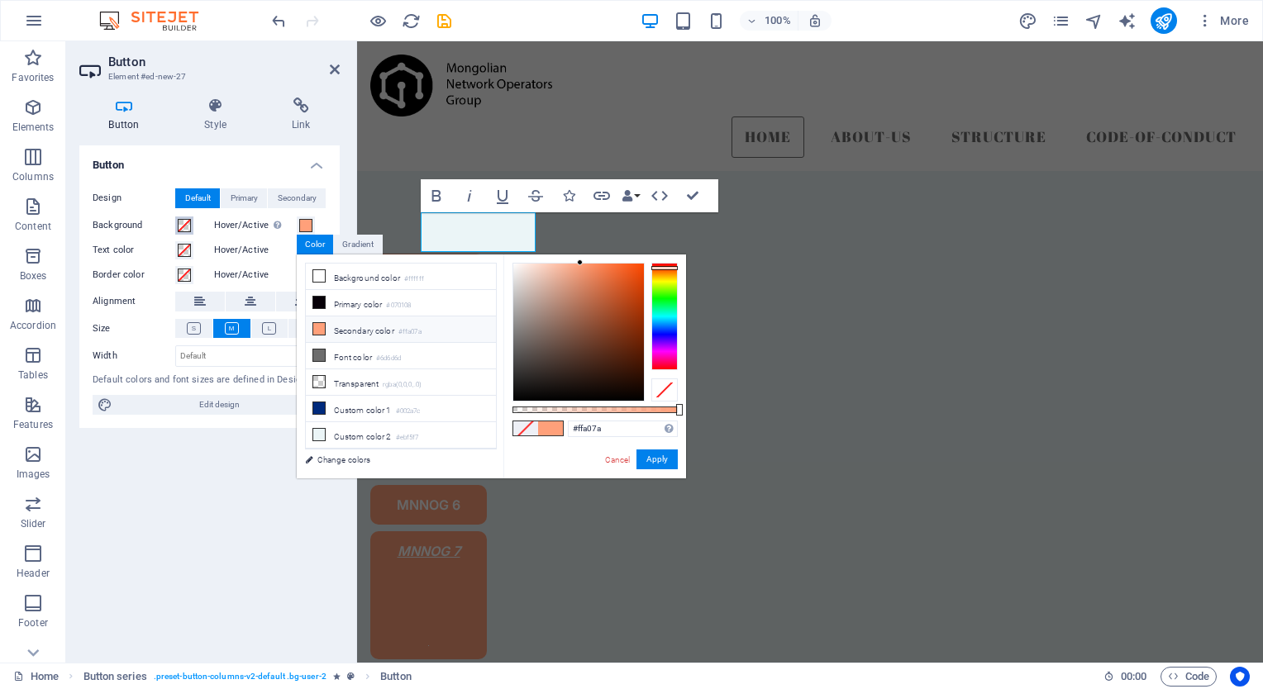
click at [176, 223] on button "Background" at bounding box center [184, 226] width 18 height 18
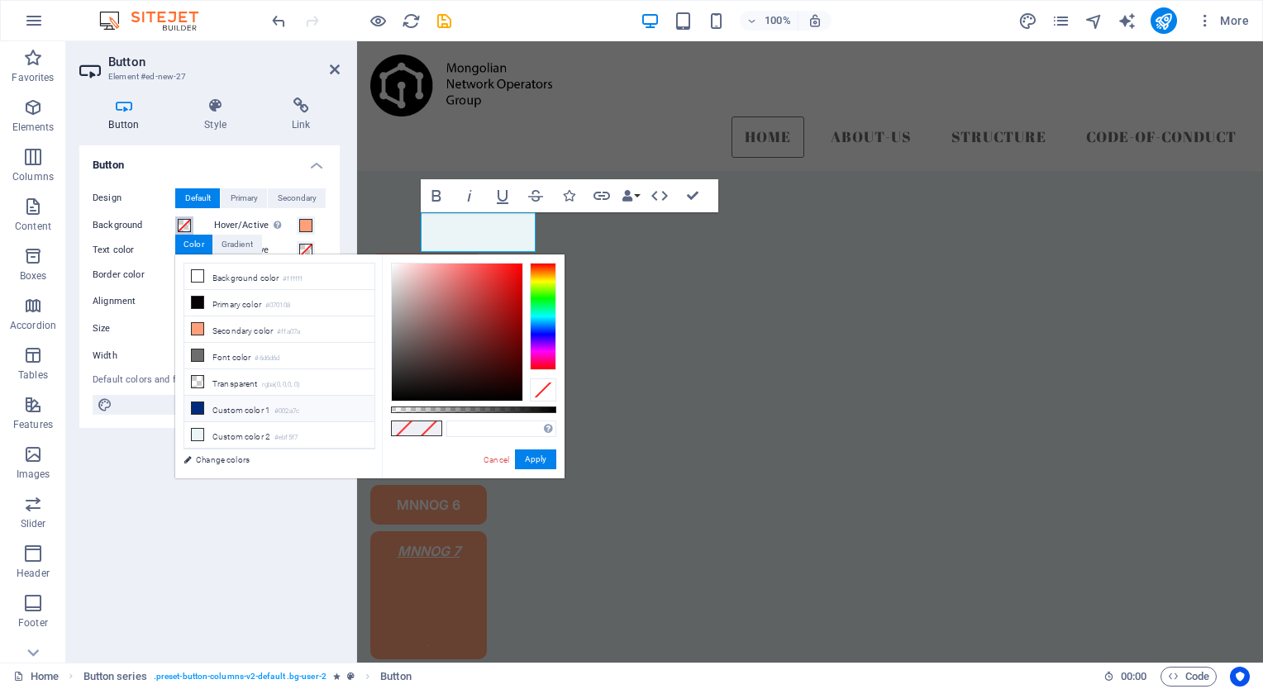
scroll to position [69, 0]
type input "#f7d9d9"
click at [407, 267] on div at bounding box center [457, 332] width 131 height 137
click at [541, 464] on button "Apply" at bounding box center [535, 460] width 41 height 20
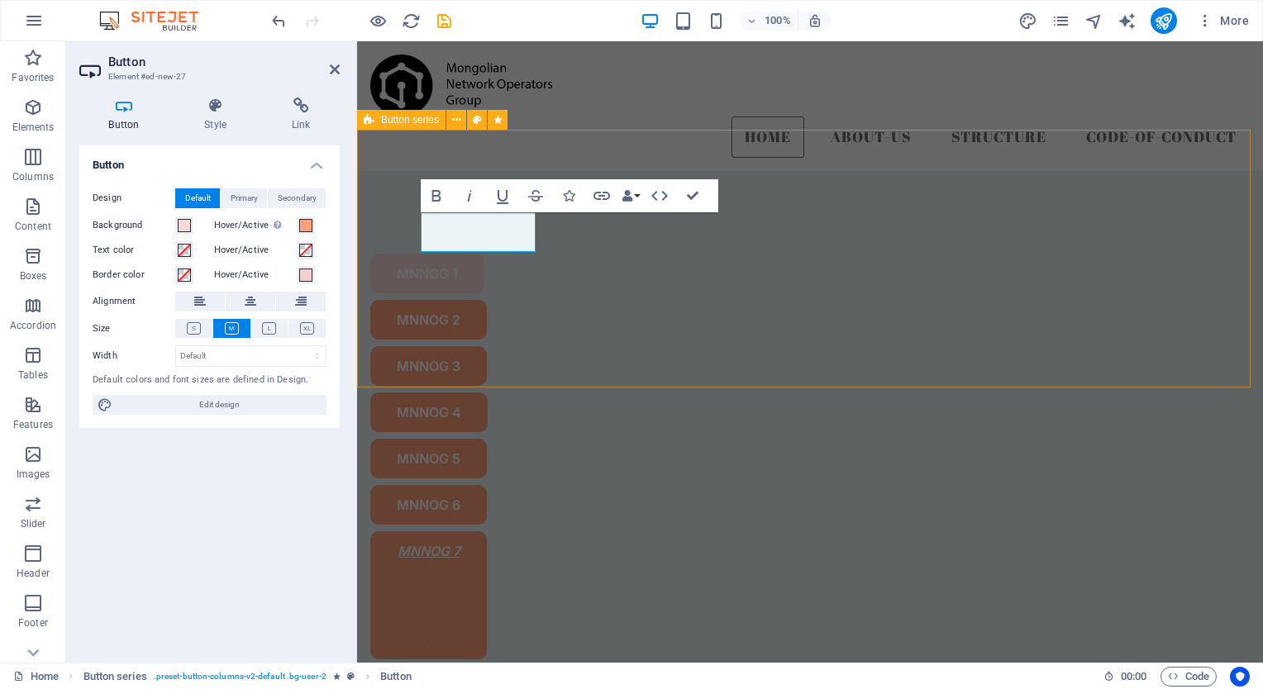
click at [584, 310] on div "MNNOG 1 MNNOG 2 MNNOG 3 MNNOG 4 MNNOG 5 MNNOG 6 MNNOG 7" at bounding box center [810, 456] width 906 height 571
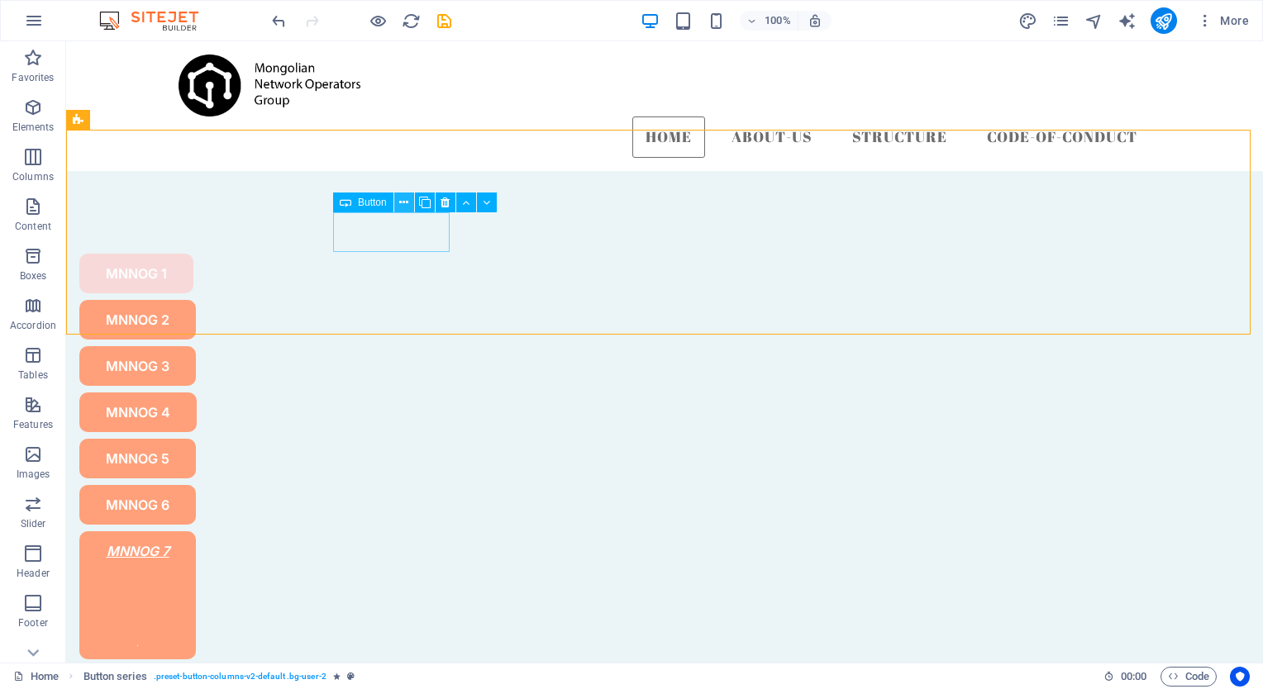
click at [402, 200] on icon at bounding box center [403, 202] width 9 height 17
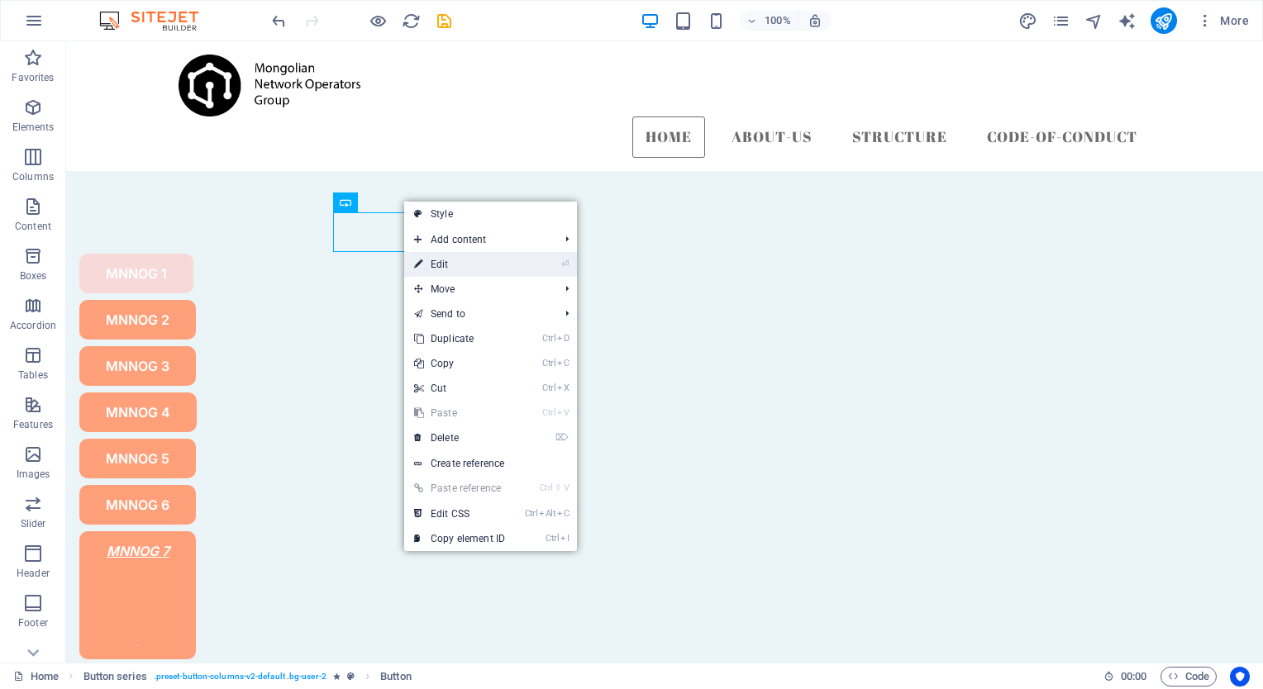
click at [464, 269] on link "⏎ Edit" at bounding box center [459, 264] width 111 height 25
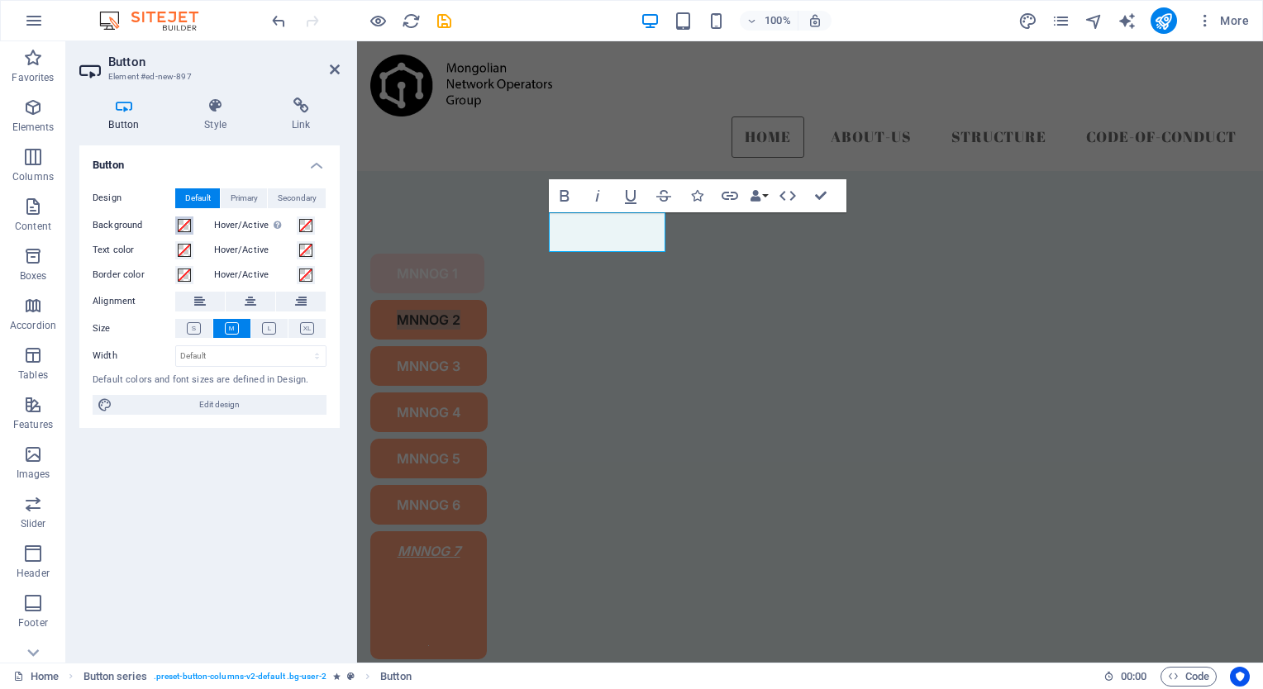
click at [184, 221] on span at bounding box center [184, 225] width 13 height 13
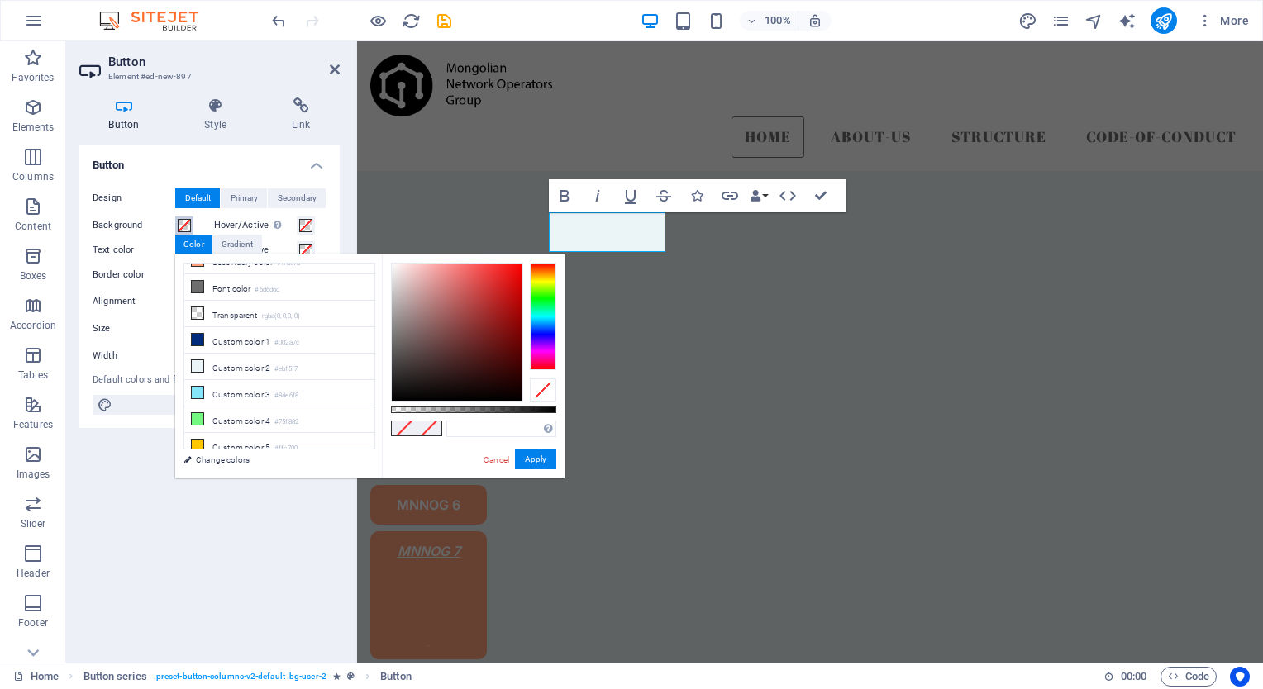
type input "#f2d6d6"
click at [406, 269] on div at bounding box center [457, 332] width 131 height 137
drag, startPoint x: 491, startPoint y: 431, endPoint x: 422, endPoint y: 428, distance: 68.6
click at [422, 428] on div "#f2d6d6 Supported formats #0852ed rgb(8, 82, 237) rgba(8, 82, 237, 90%) hsv(221…" at bounding box center [473, 487] width 183 height 464
click at [531, 454] on button "Apply" at bounding box center [535, 460] width 41 height 20
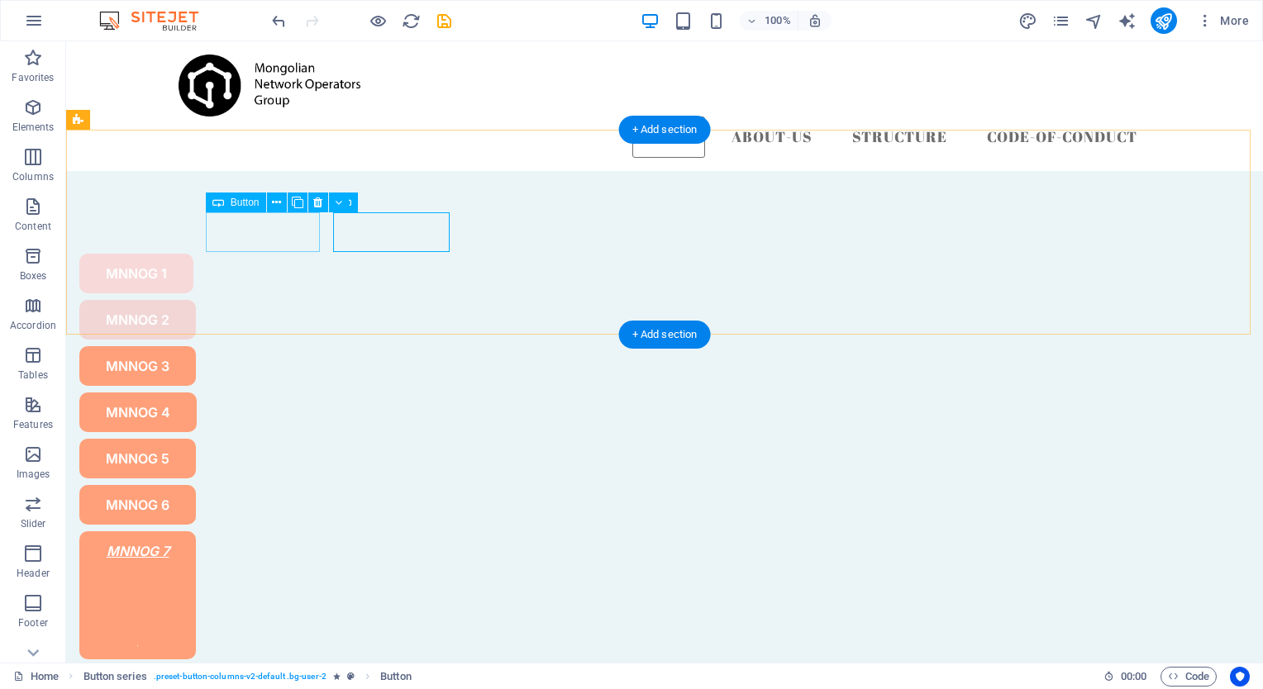
click at [280, 254] on div "MNNOG 1" at bounding box center [565, 274] width 972 height 40
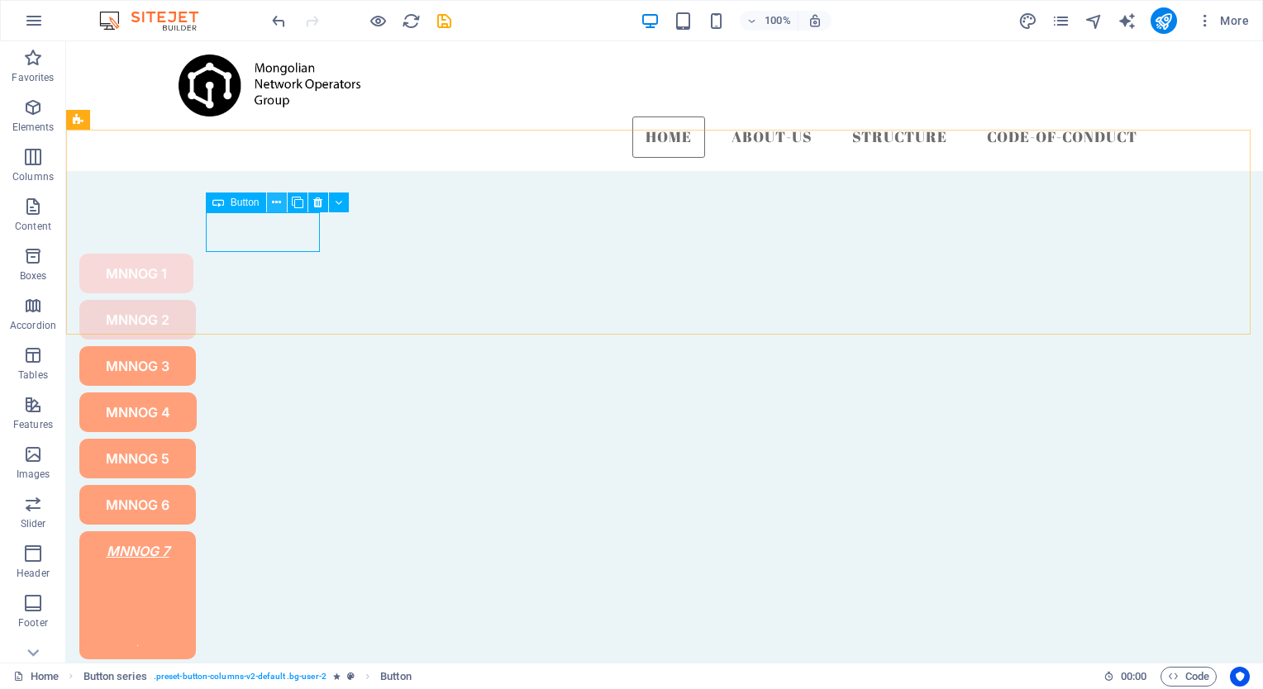
click at [275, 203] on icon at bounding box center [276, 202] width 9 height 17
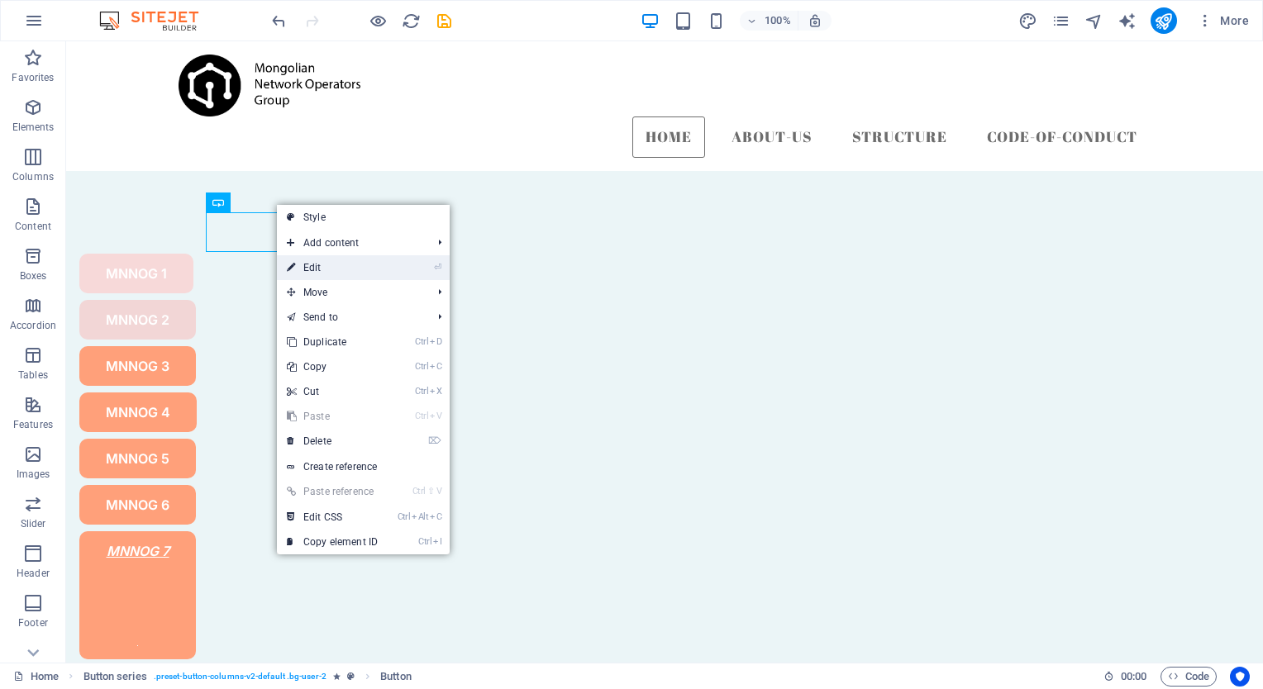
click at [378, 265] on link "⏎ Edit" at bounding box center [332, 267] width 111 height 25
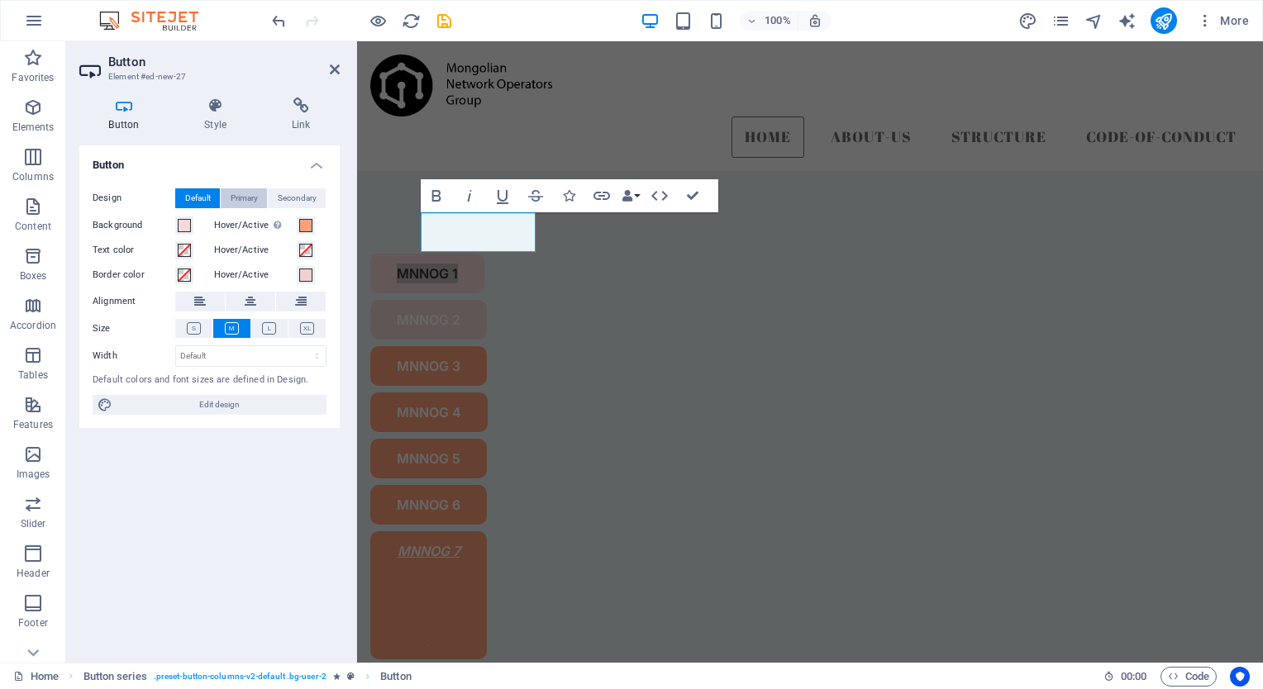
click at [245, 201] on span "Primary" at bounding box center [244, 198] width 27 height 20
click at [203, 196] on span "Default" at bounding box center [198, 198] width 26 height 20
click at [180, 224] on span at bounding box center [184, 225] width 13 height 13
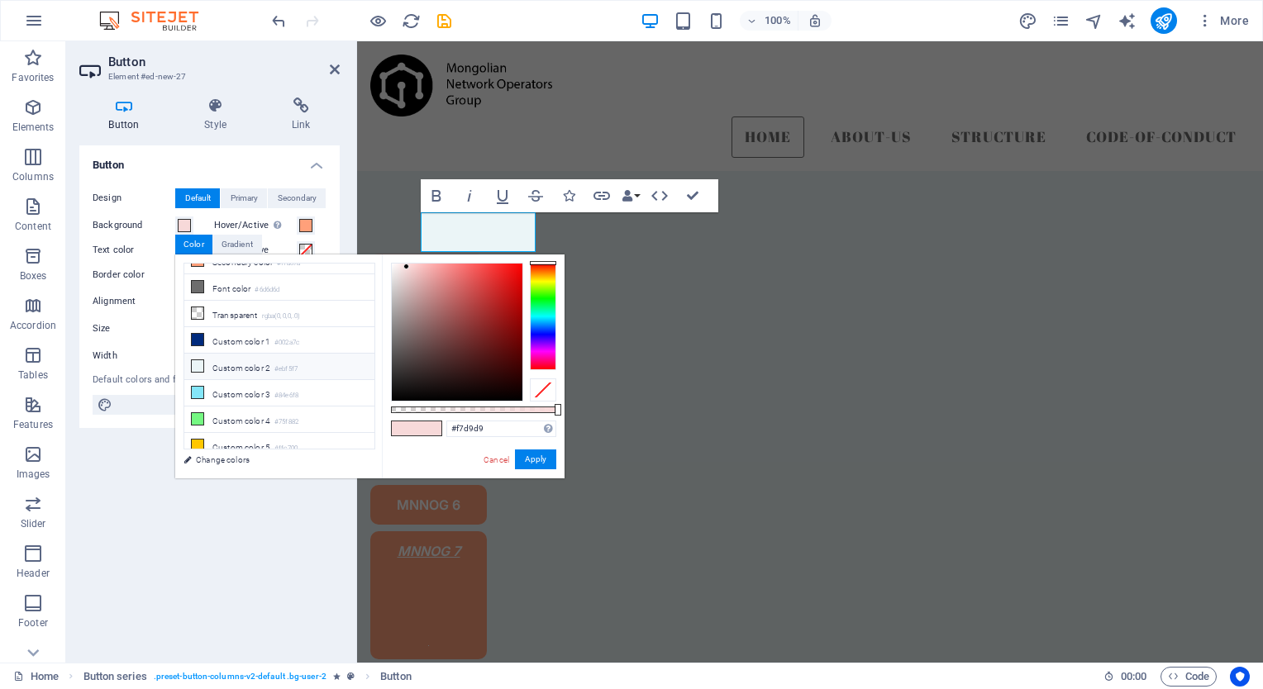
click at [256, 359] on li "Custom color 2 #ebf5f7" at bounding box center [279, 367] width 190 height 26
type input "#ebf5f7"
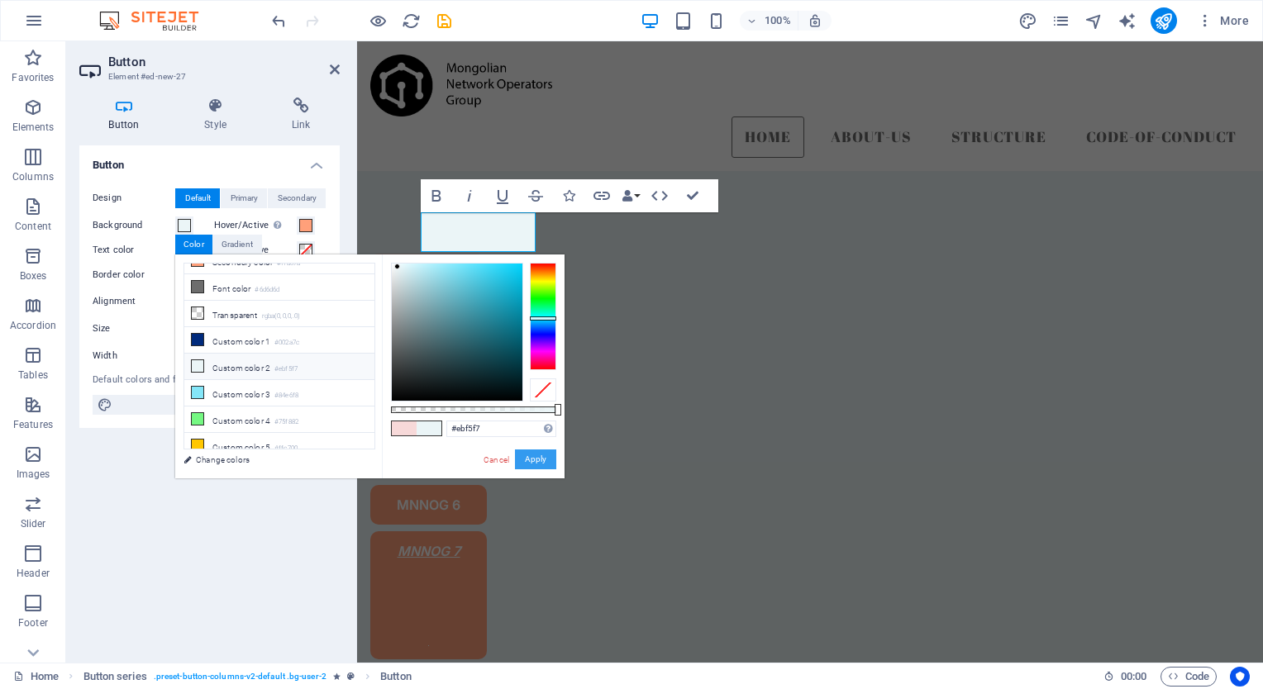
click at [545, 458] on button "Apply" at bounding box center [535, 460] width 41 height 20
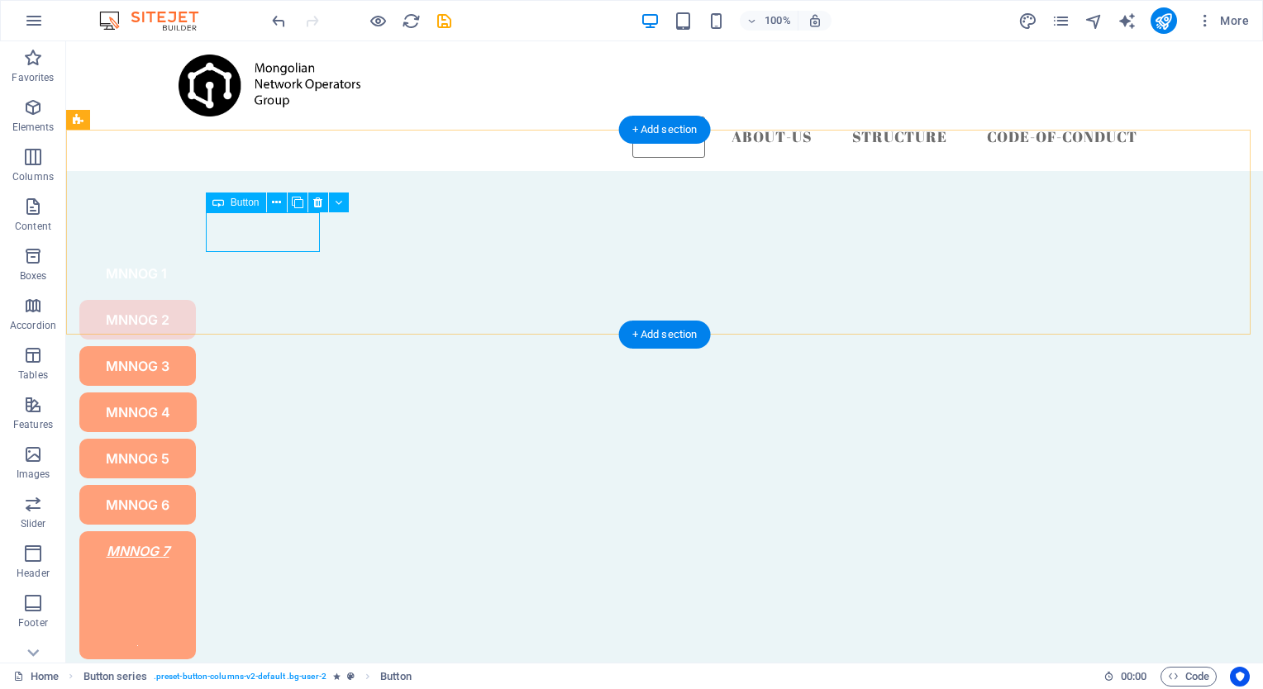
click at [271, 254] on div "MNNOG 1" at bounding box center [565, 274] width 972 height 40
click at [278, 203] on icon at bounding box center [276, 202] width 9 height 17
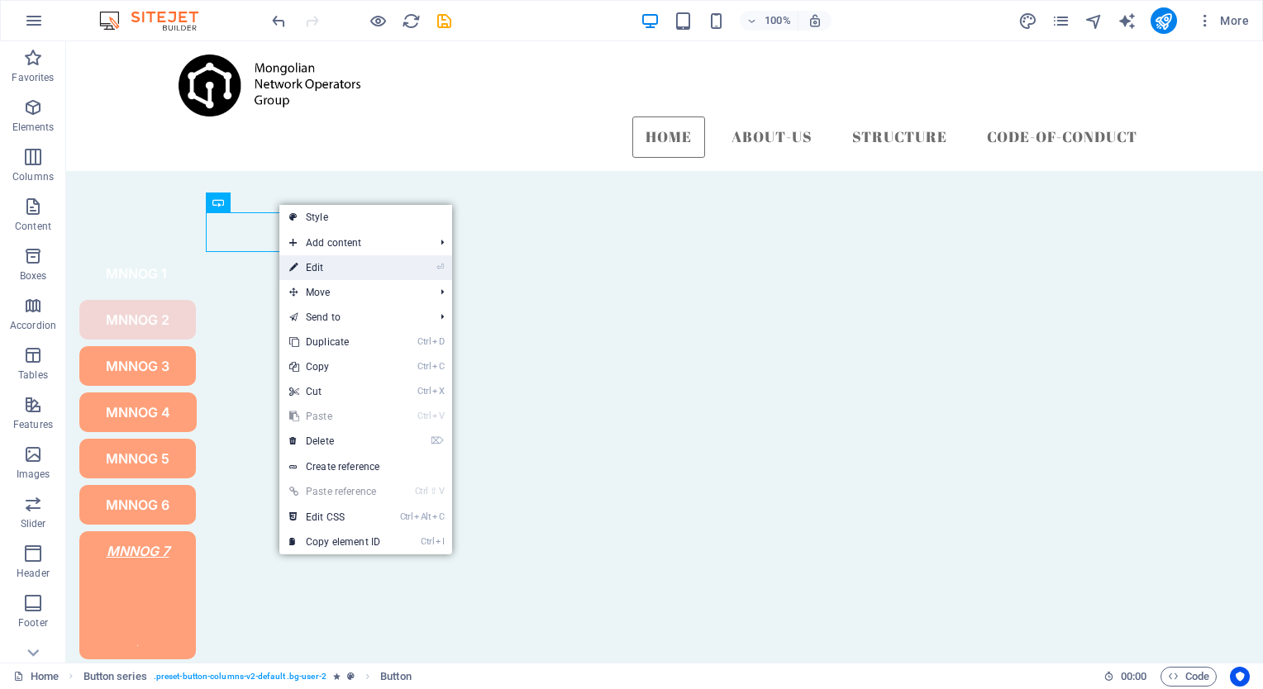
click at [322, 264] on link "⏎ Edit" at bounding box center [334, 267] width 111 height 25
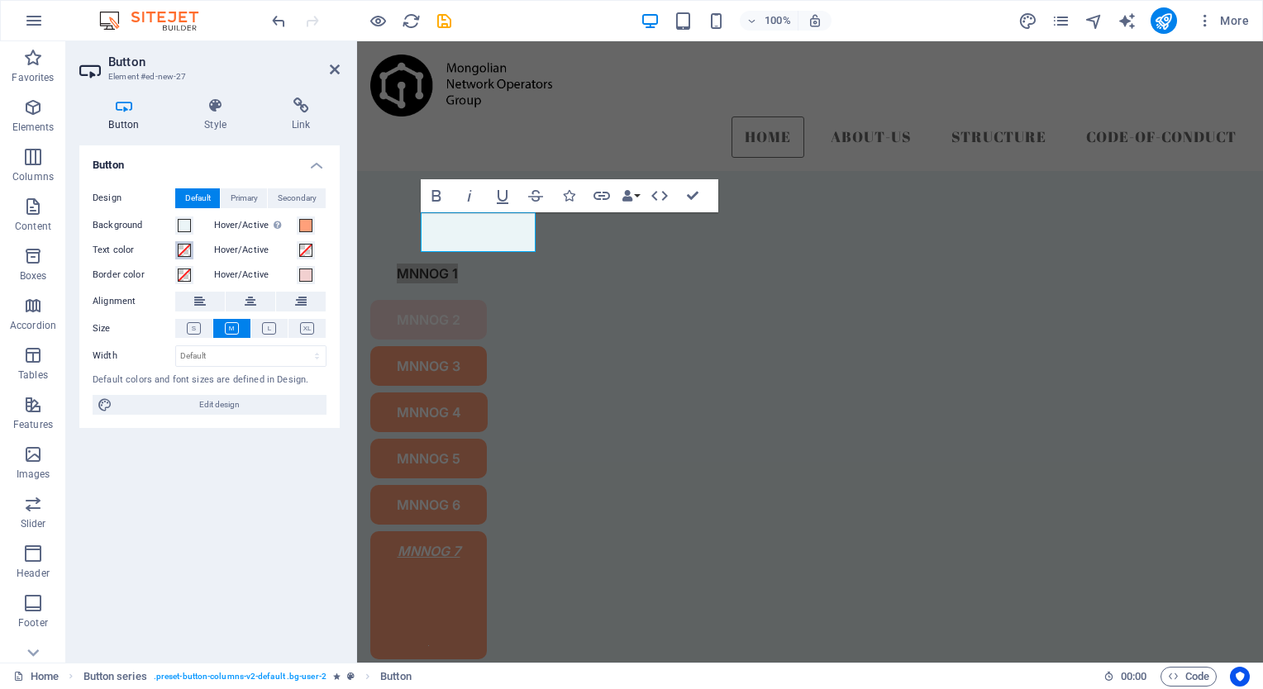
click at [187, 252] on span at bounding box center [184, 250] width 13 height 13
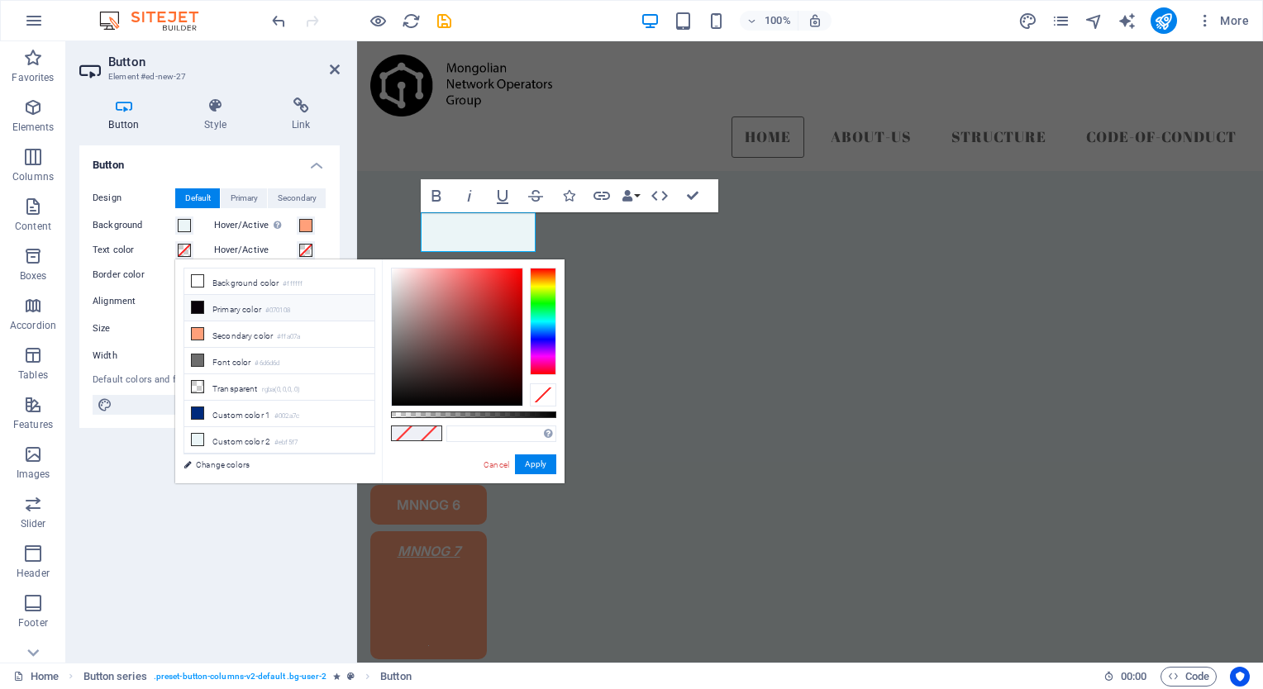
click at [225, 300] on li "Primary color #070108" at bounding box center [279, 308] width 190 height 26
type input "#070108"
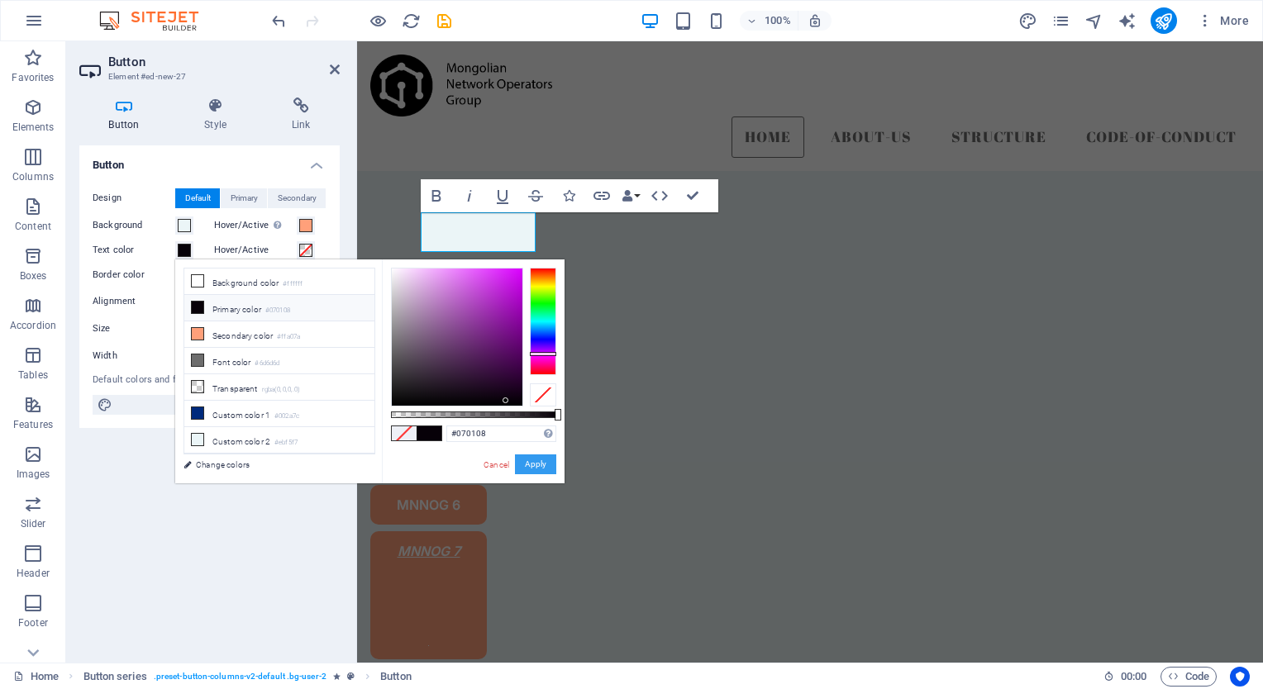
click at [534, 469] on button "Apply" at bounding box center [535, 464] width 41 height 20
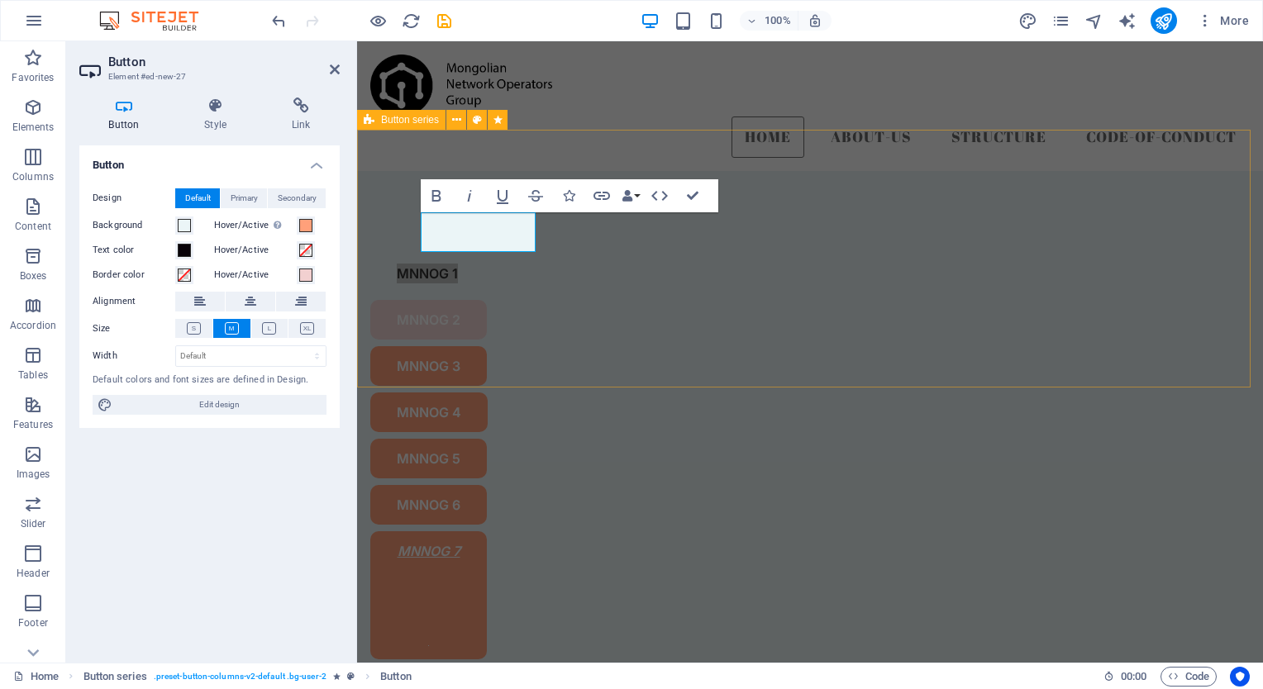
click at [563, 313] on div "MNNOG 1 MNNOG 2 MNNOG 3 MNNOG 4 MNNOG 5 MNNOG 6 MNNOG 7" at bounding box center [810, 456] width 906 height 571
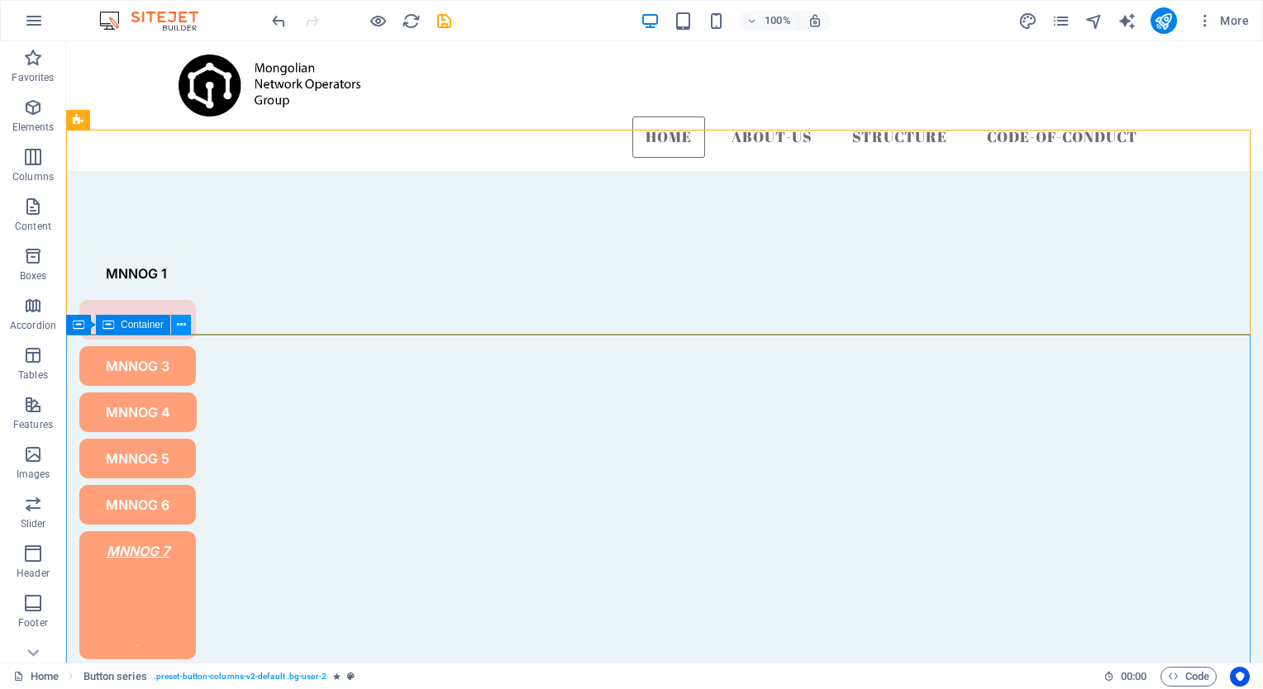
click at [181, 325] on icon at bounding box center [181, 324] width 9 height 17
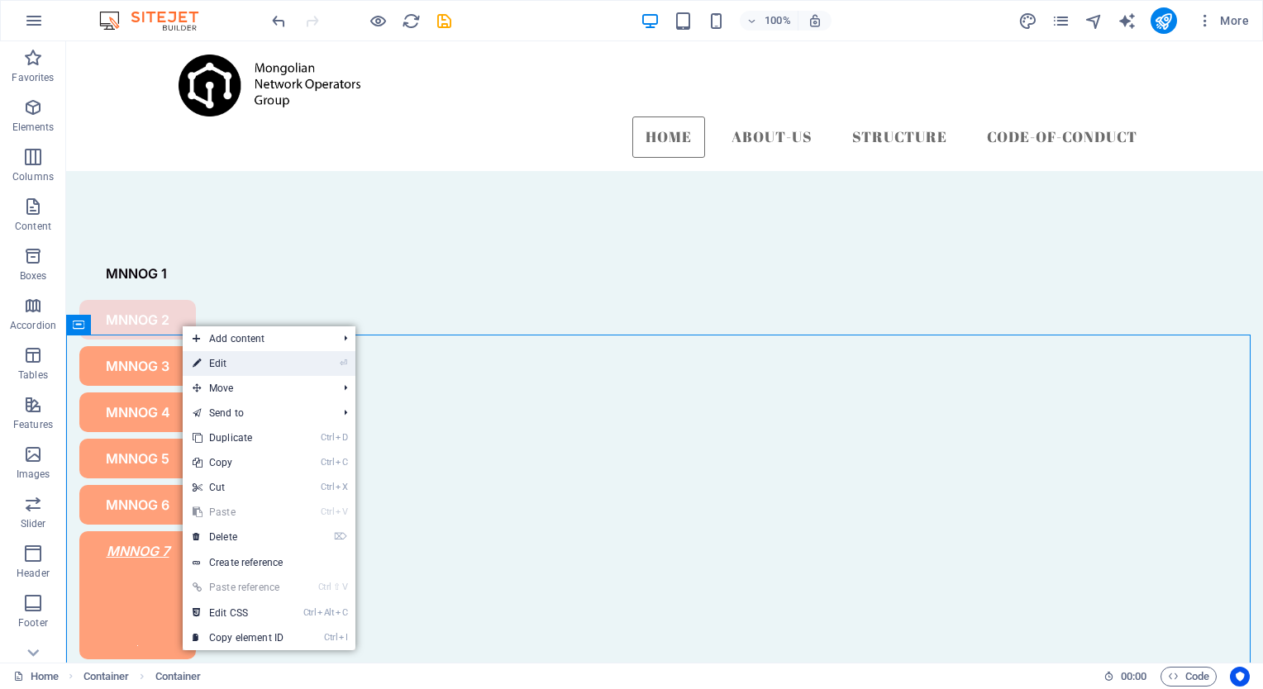
click at [244, 367] on link "⏎ Edit" at bounding box center [238, 363] width 111 height 25
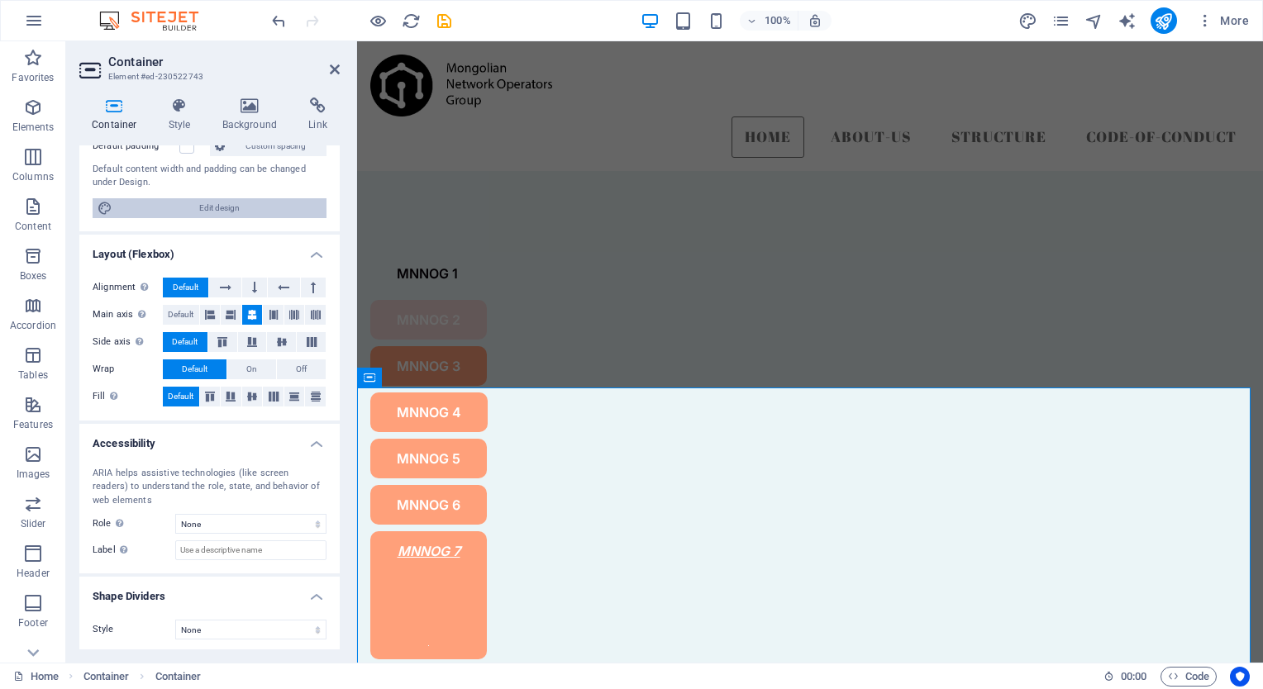
scroll to position [159, 0]
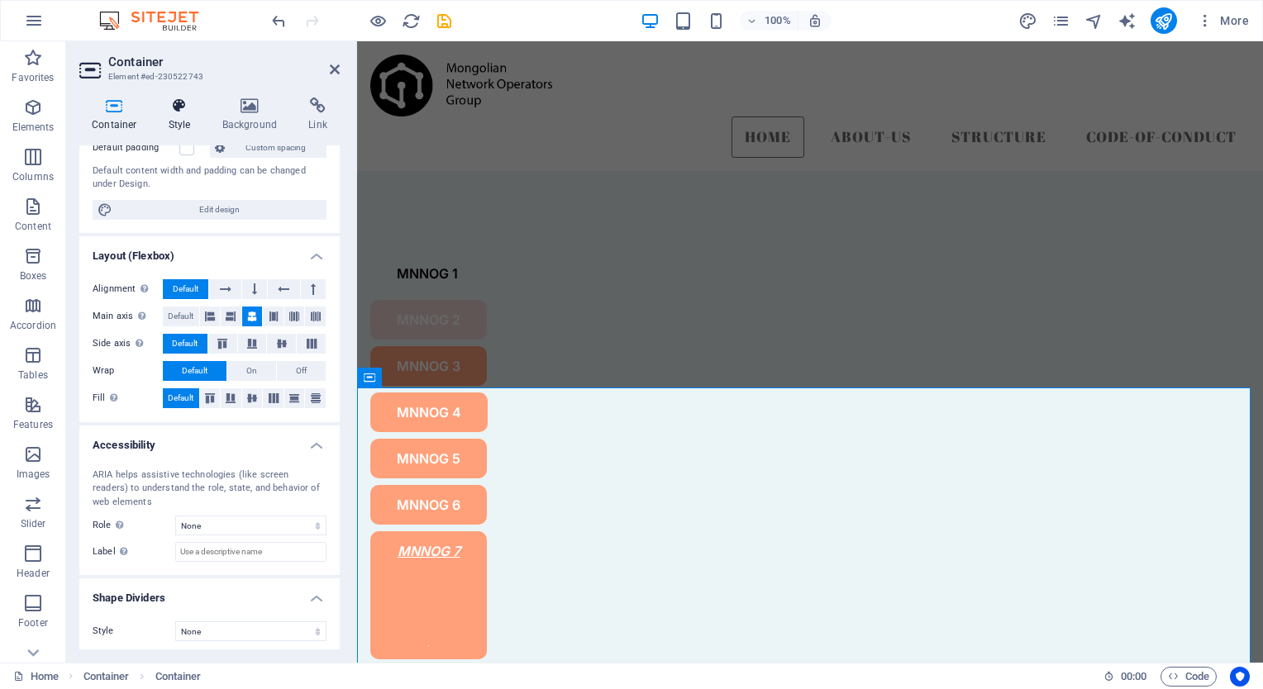
click at [192, 128] on h4 "Style" at bounding box center [183, 115] width 54 height 35
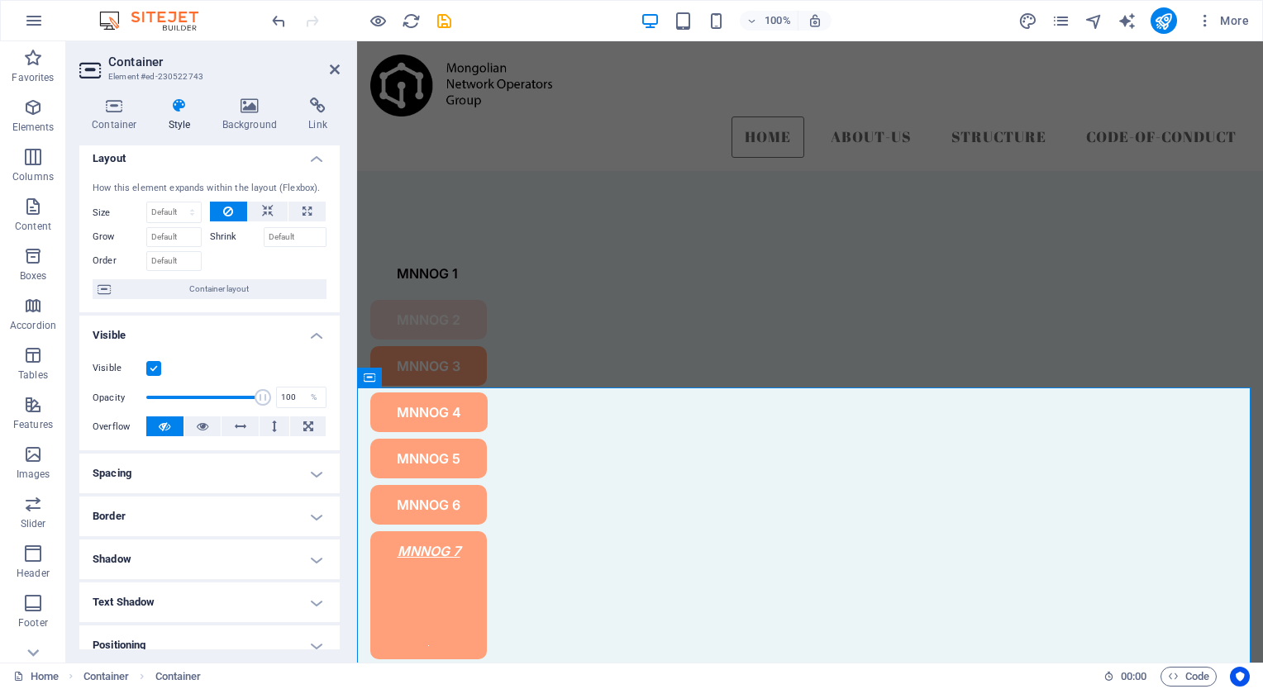
scroll to position [0, 0]
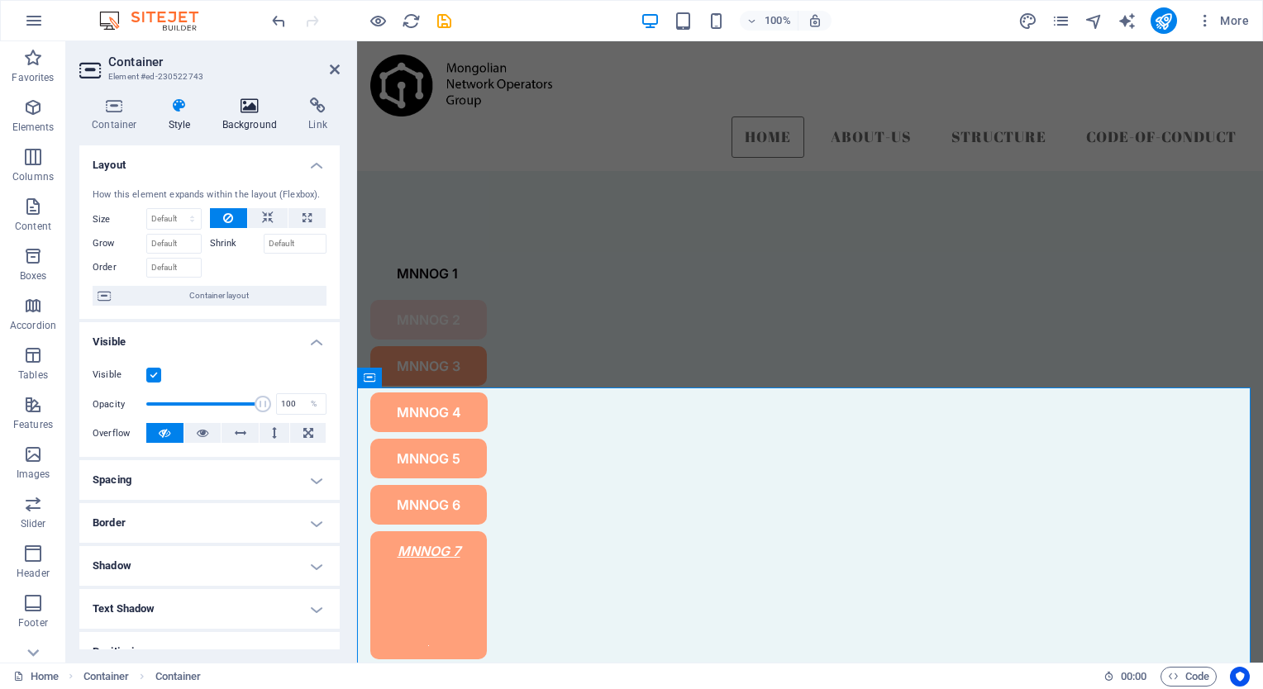
click at [254, 107] on icon at bounding box center [250, 106] width 80 height 17
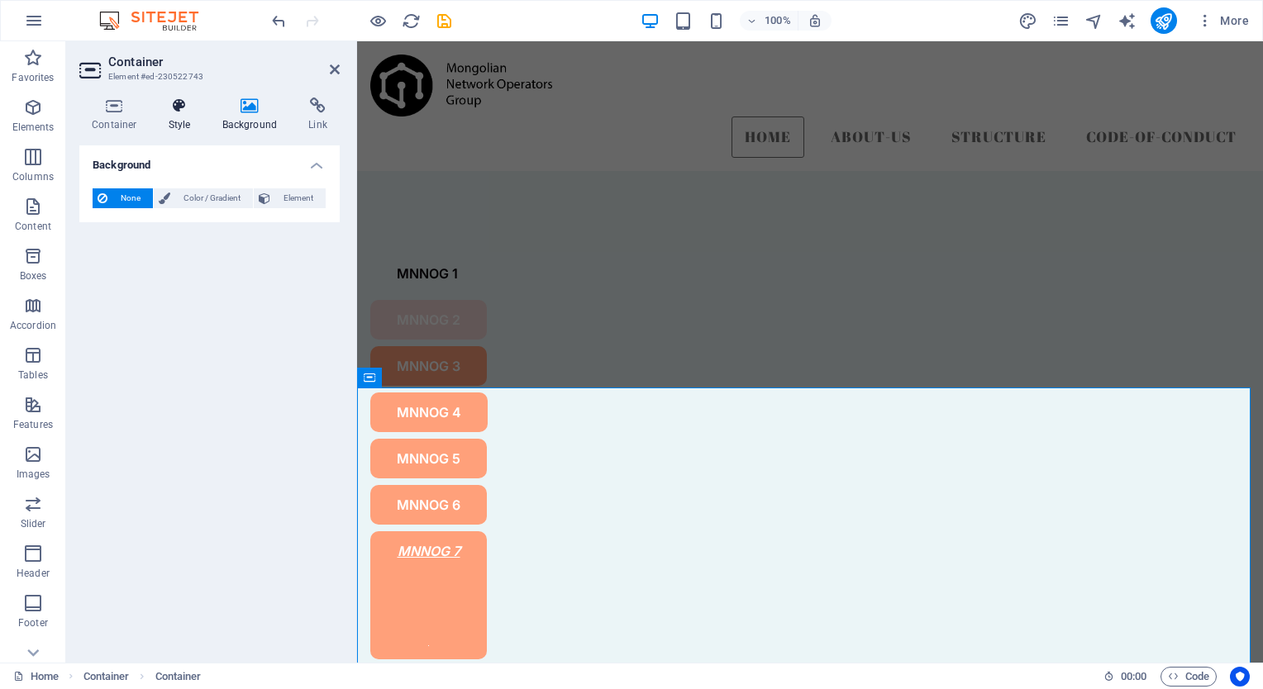
click at [178, 114] on h4 "Style" at bounding box center [183, 115] width 54 height 35
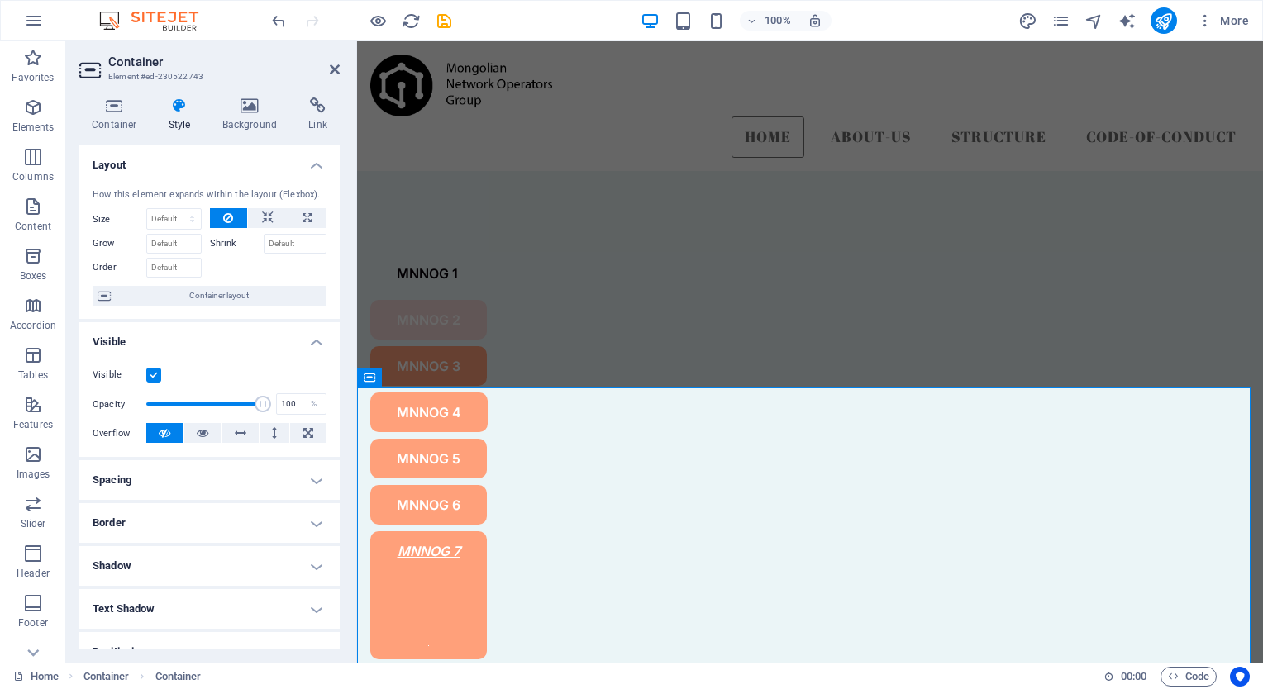
scroll to position [193, 0]
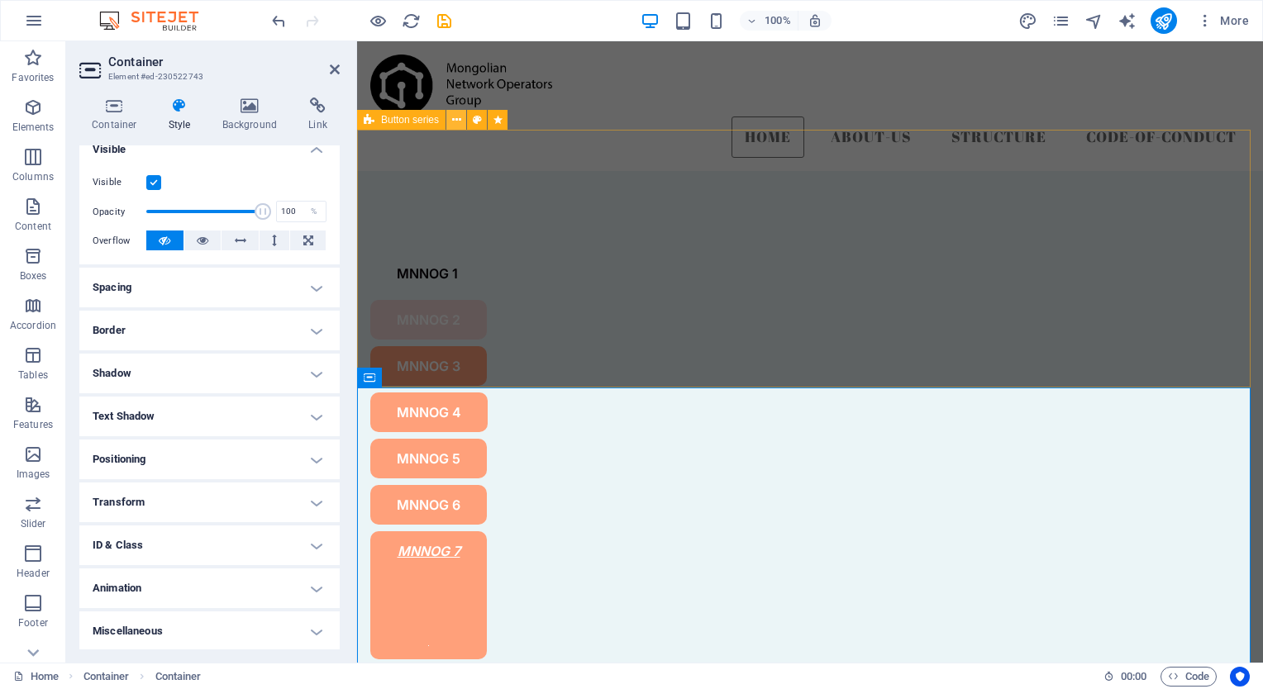
click at [452, 121] on icon at bounding box center [456, 120] width 9 height 17
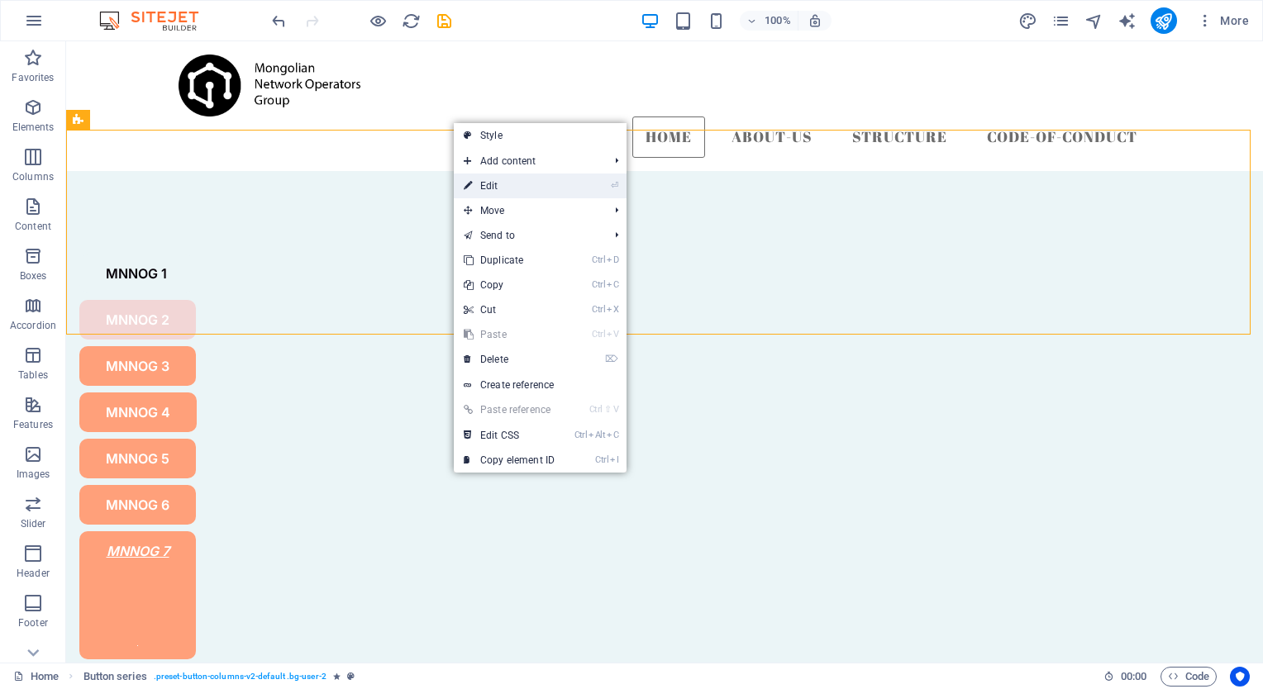
click at [503, 190] on link "⏎ Edit" at bounding box center [509, 186] width 111 height 25
select select "pulse"
select select "s"
select select "scroll"
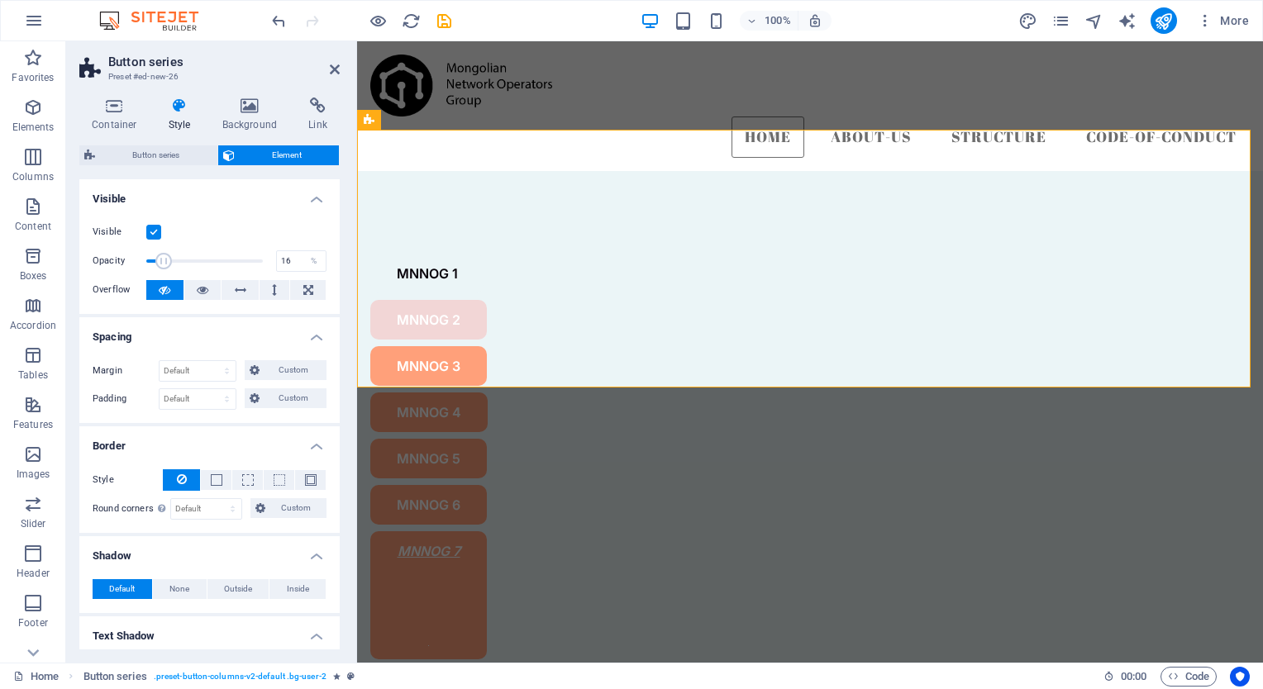
drag, startPoint x: 259, startPoint y: 263, endPoint x: 164, endPoint y: 275, distance: 96.7
click at [164, 275] on div "Visible Opacity 16 % Overflow" at bounding box center [209, 261] width 260 height 105
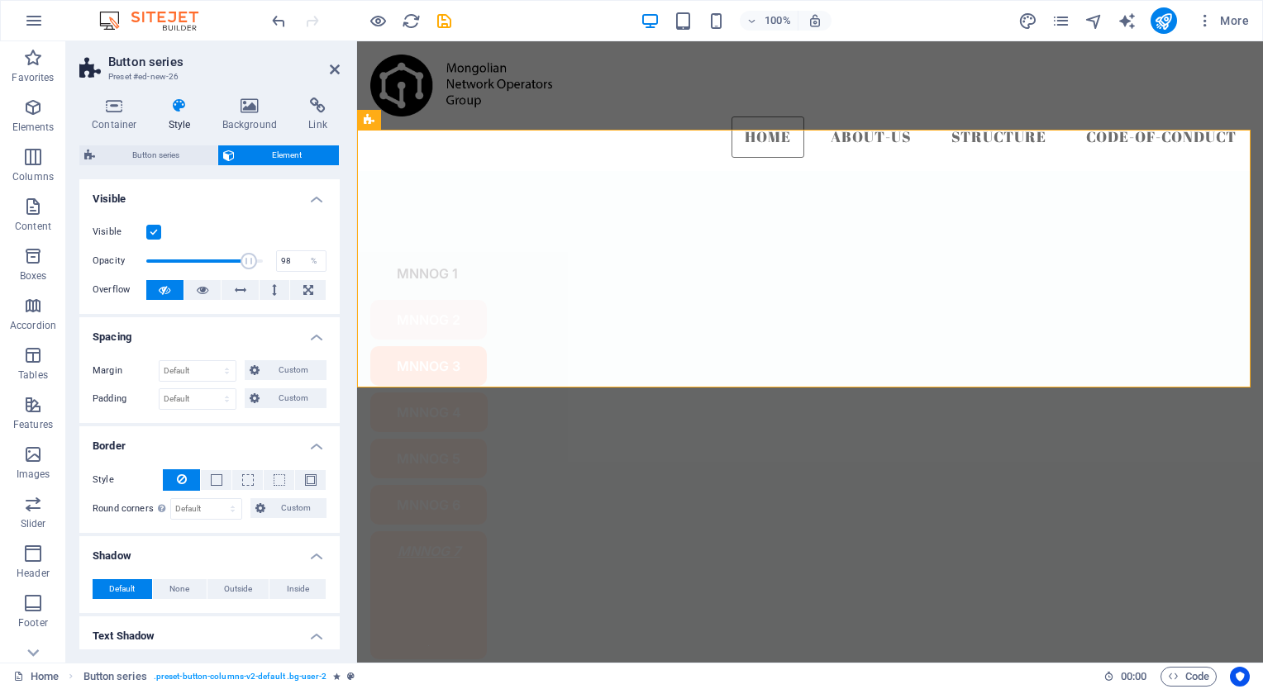
type input "100"
drag, startPoint x: 162, startPoint y: 264, endPoint x: 272, endPoint y: 266, distance: 109.9
click at [272, 266] on div "Opacity 100 %" at bounding box center [210, 261] width 234 height 25
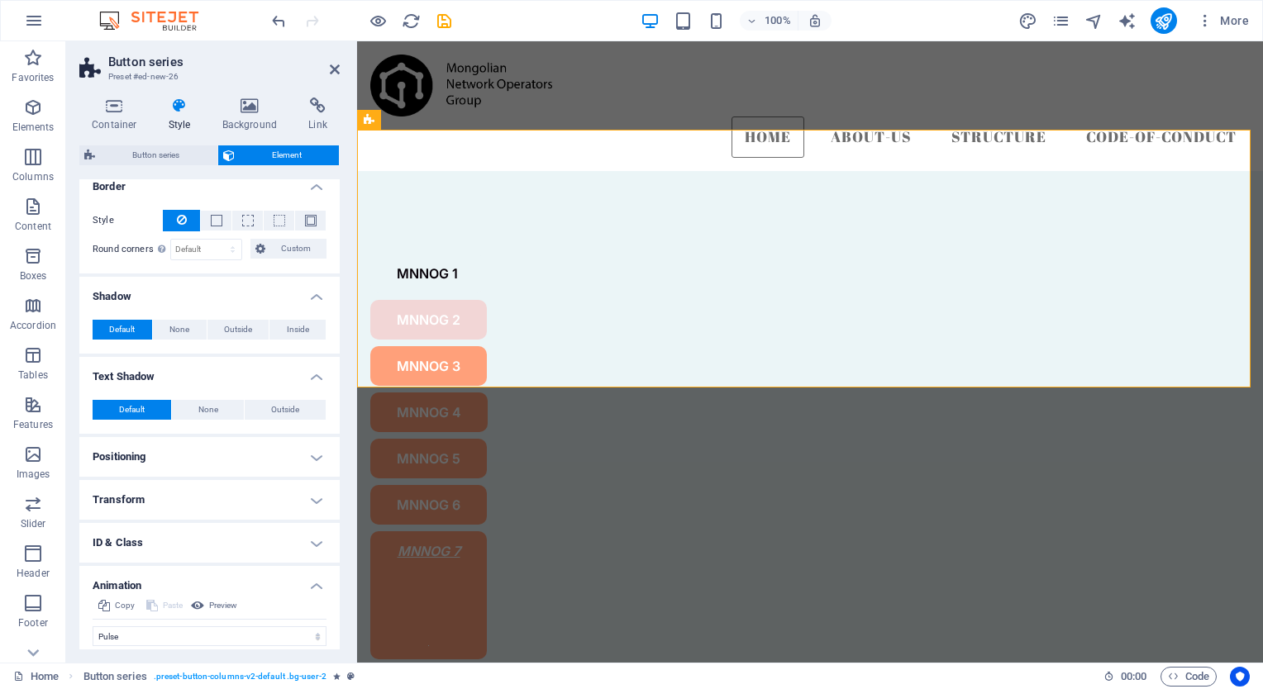
scroll to position [407, 0]
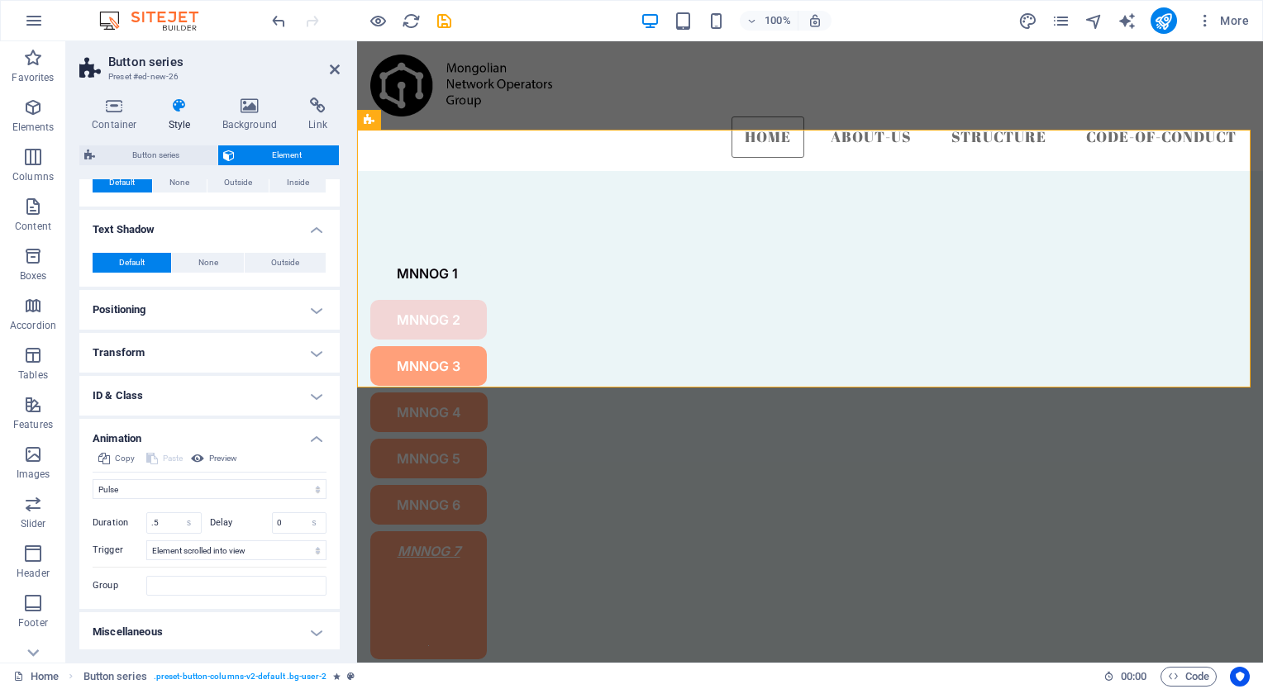
click at [317, 306] on h4 "Positioning" at bounding box center [209, 310] width 260 height 40
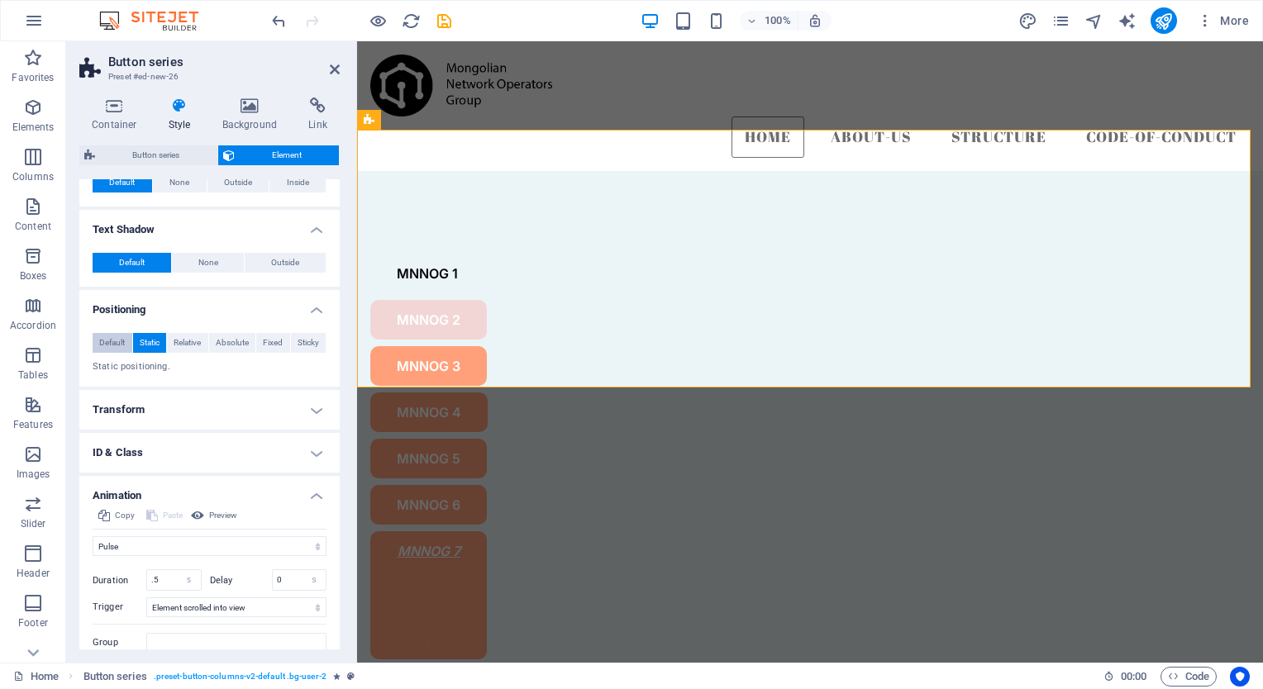
click at [103, 343] on span "Default" at bounding box center [112, 343] width 26 height 20
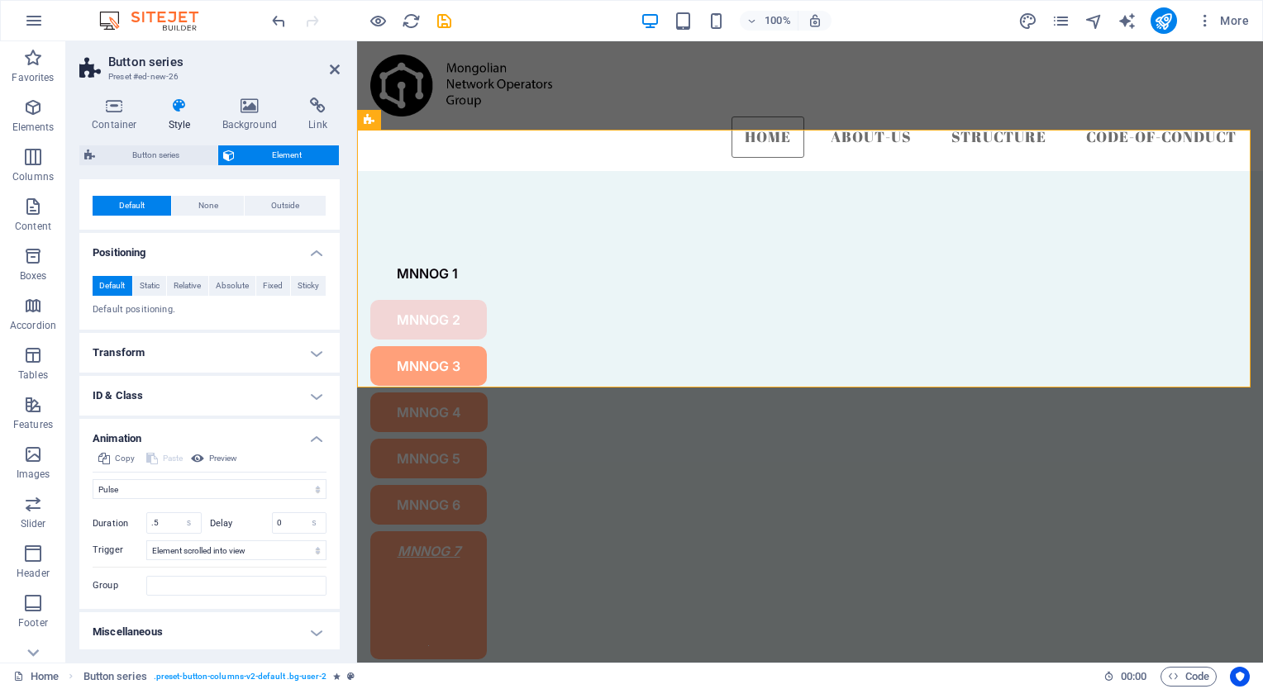
click at [304, 639] on h4 "Miscellaneous" at bounding box center [209, 632] width 260 height 40
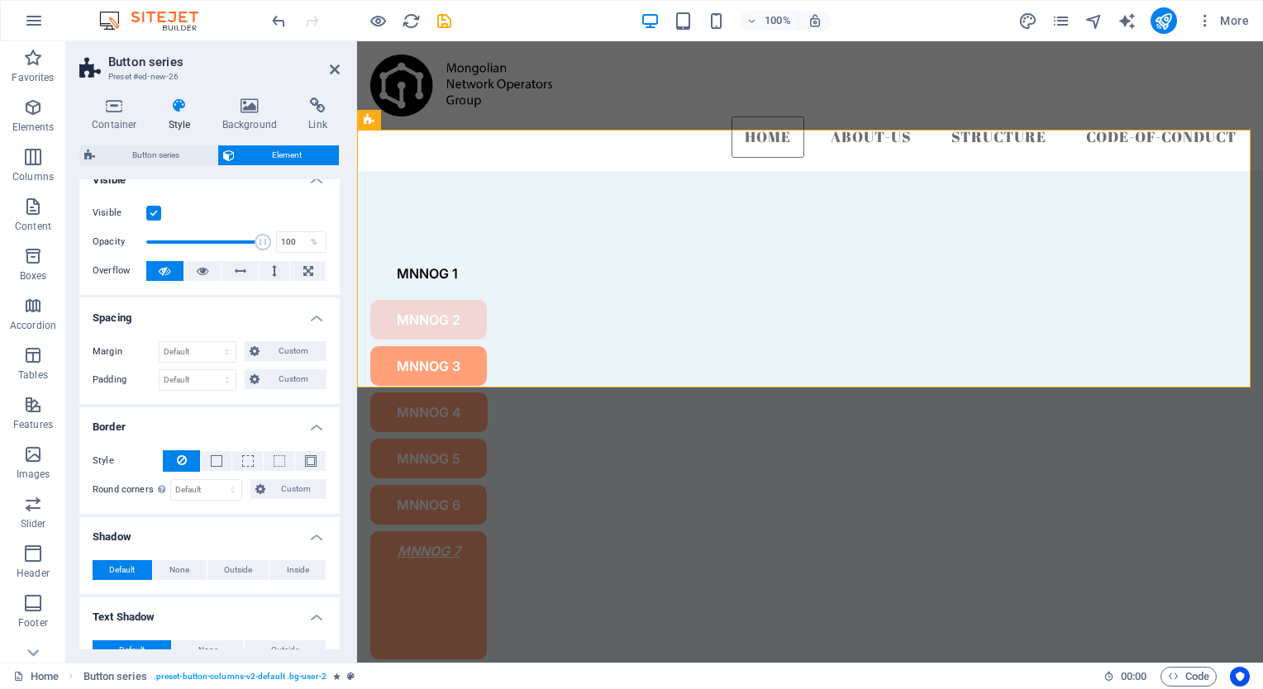
scroll to position [0, 0]
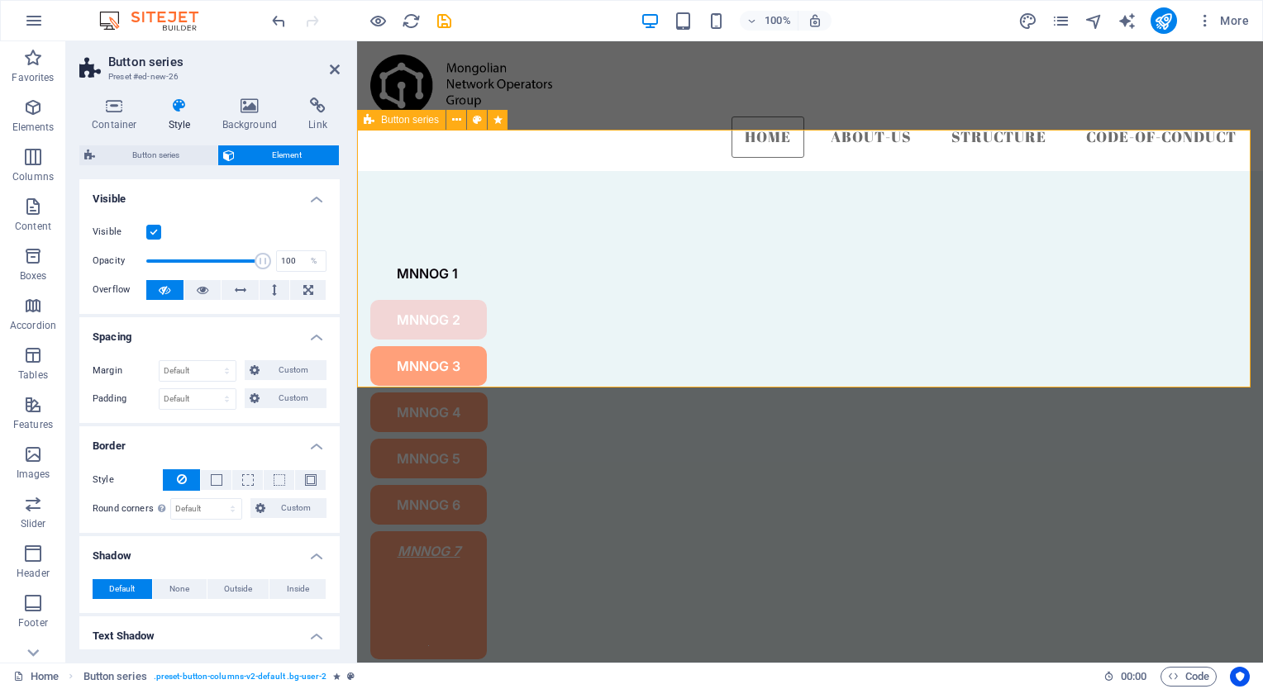
click at [408, 171] on div "MNNOG 1 MNNOG 2 MNNOG 3 MNNOG 4 MNNOG 5 MNNOG 6 MNNOG 7" at bounding box center [810, 456] width 906 height 571
click at [412, 121] on span "Button series" at bounding box center [410, 120] width 58 height 10
click at [455, 121] on icon at bounding box center [456, 120] width 9 height 17
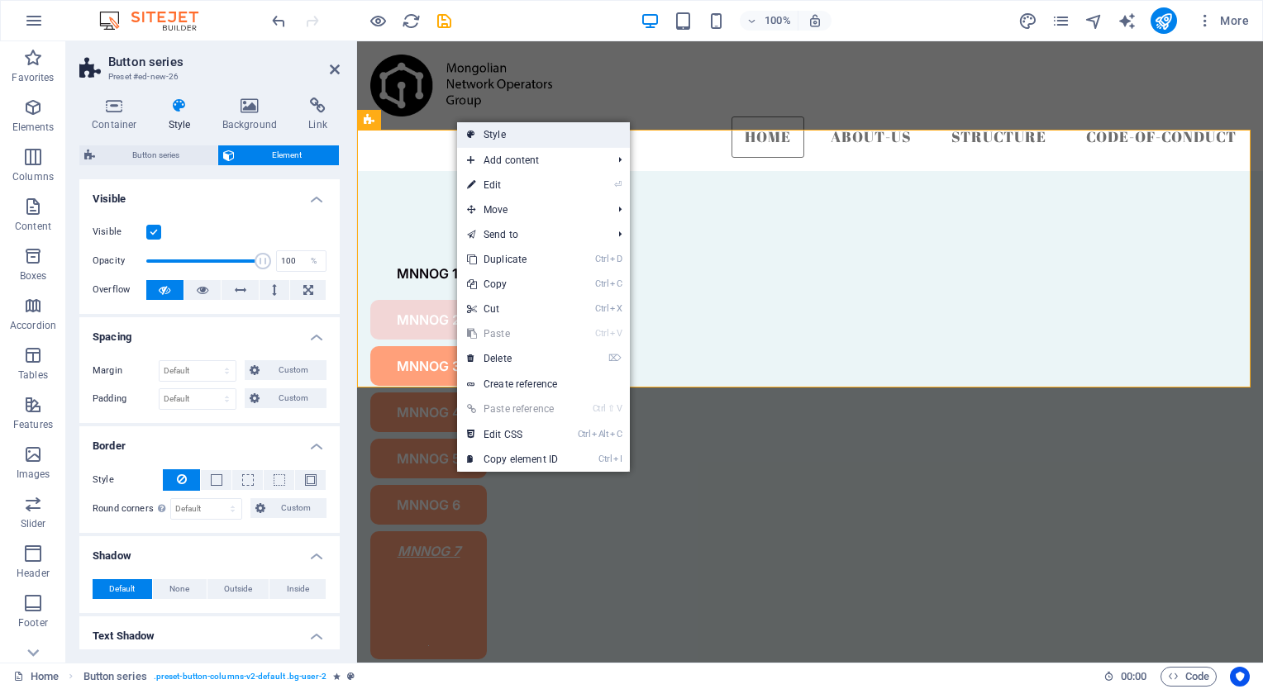
click at [524, 137] on link "Style" at bounding box center [543, 134] width 173 height 25
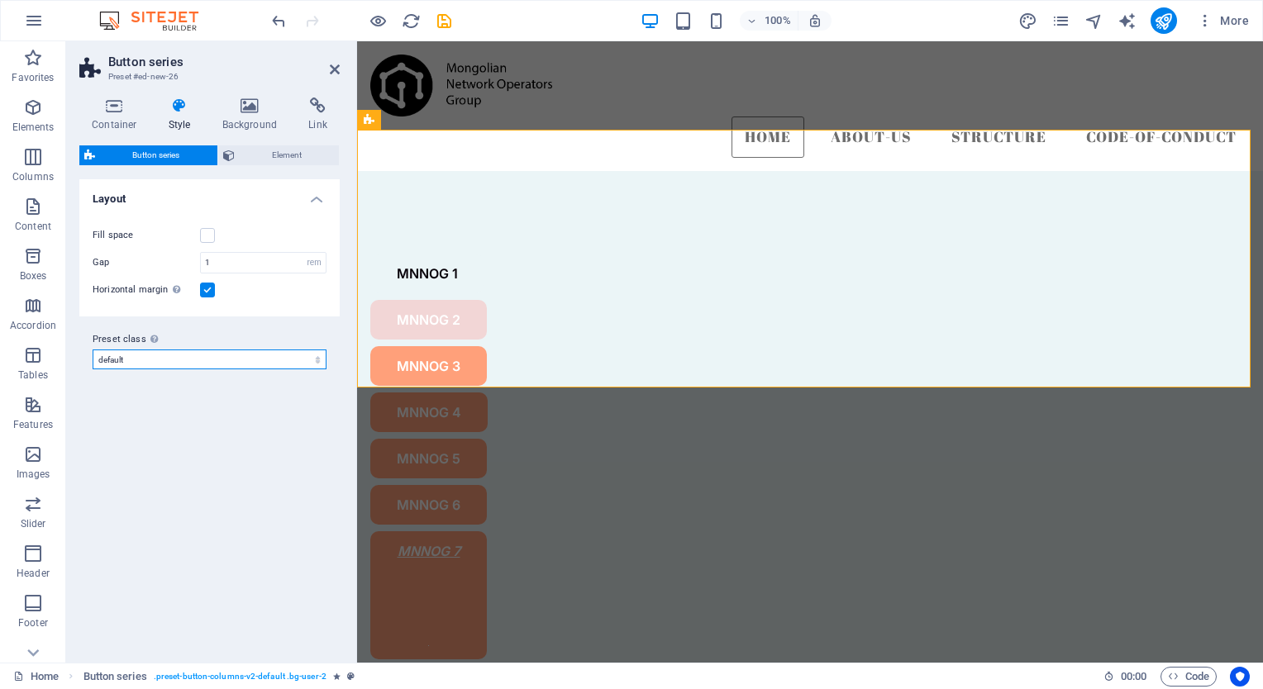
click at [199, 361] on select "default Add preset class" at bounding box center [210, 360] width 234 height 20
click at [264, 148] on span "Element" at bounding box center [287, 155] width 95 height 20
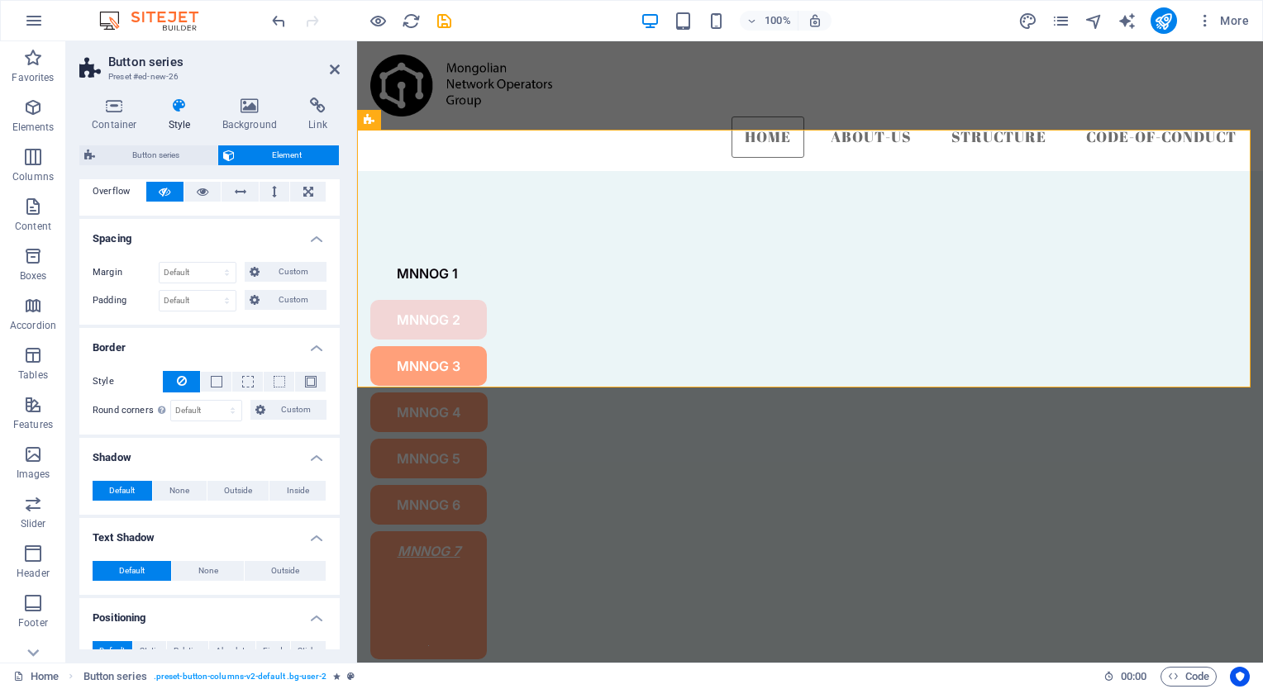
scroll to position [98, 0]
click at [210, 266] on select "Default auto px % rem vw vh Custom" at bounding box center [197, 274] width 76 height 20
click at [274, 272] on span "Custom" at bounding box center [292, 273] width 57 height 20
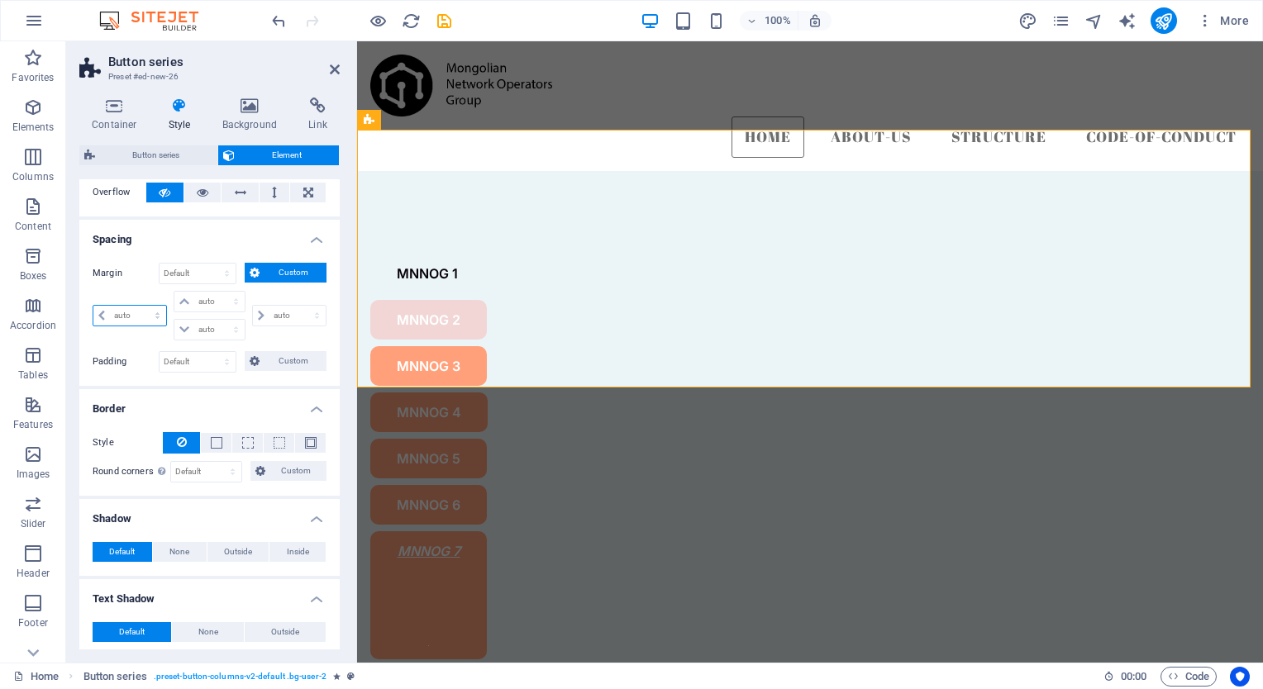
click at [126, 319] on select "auto px % rem vw vh" at bounding box center [129, 316] width 73 height 20
select select "px"
click at [142, 306] on select "auto px % rem vw vh" at bounding box center [129, 316] width 73 height 20
type input "0"
select select "px"
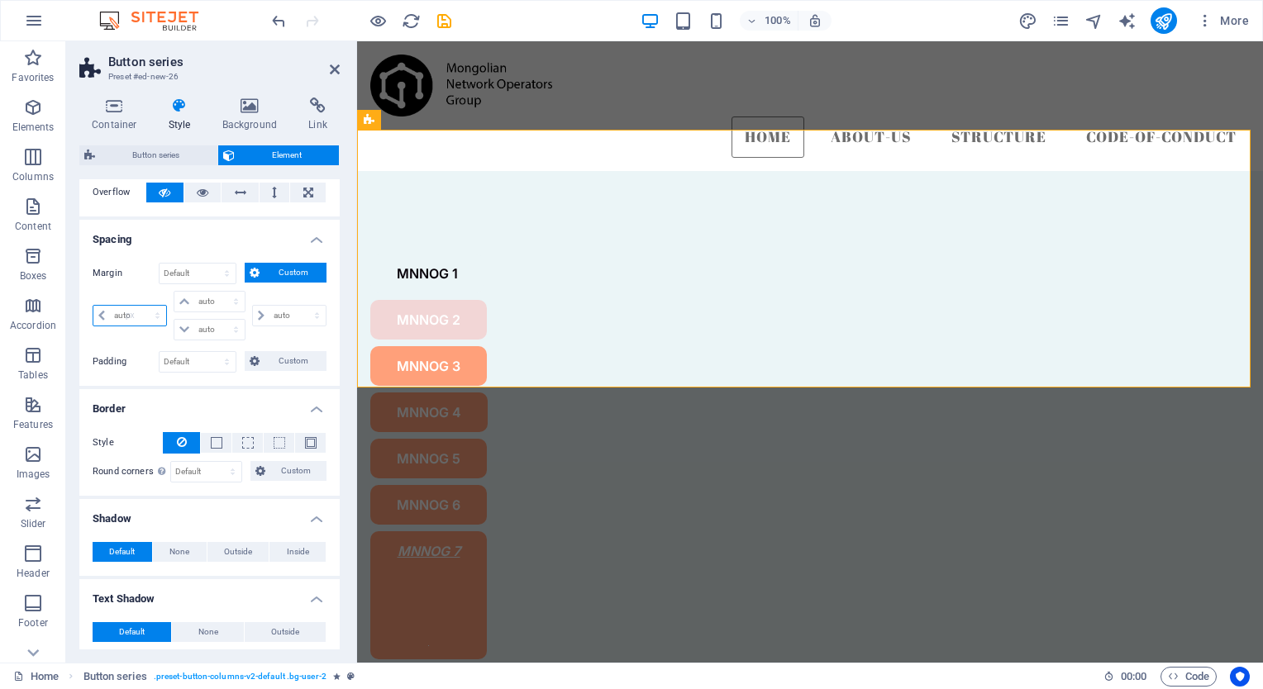
type input "0"
select select "px"
type input "0"
select select "px"
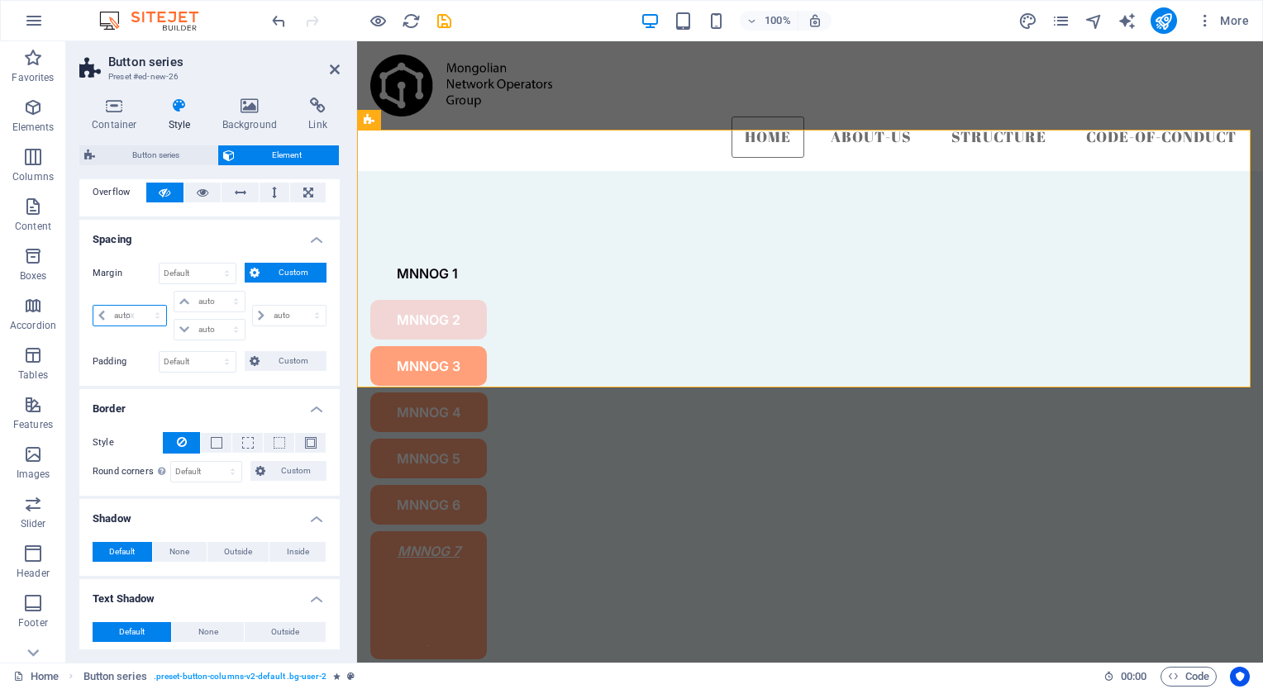
type input "0"
select select "px"
click at [155, 312] on select "auto px % rem vw vh" at bounding box center [154, 316] width 23 height 20
click at [130, 319] on input "0" at bounding box center [138, 316] width 56 height 20
click at [177, 269] on input "0" at bounding box center [197, 274] width 76 height 20
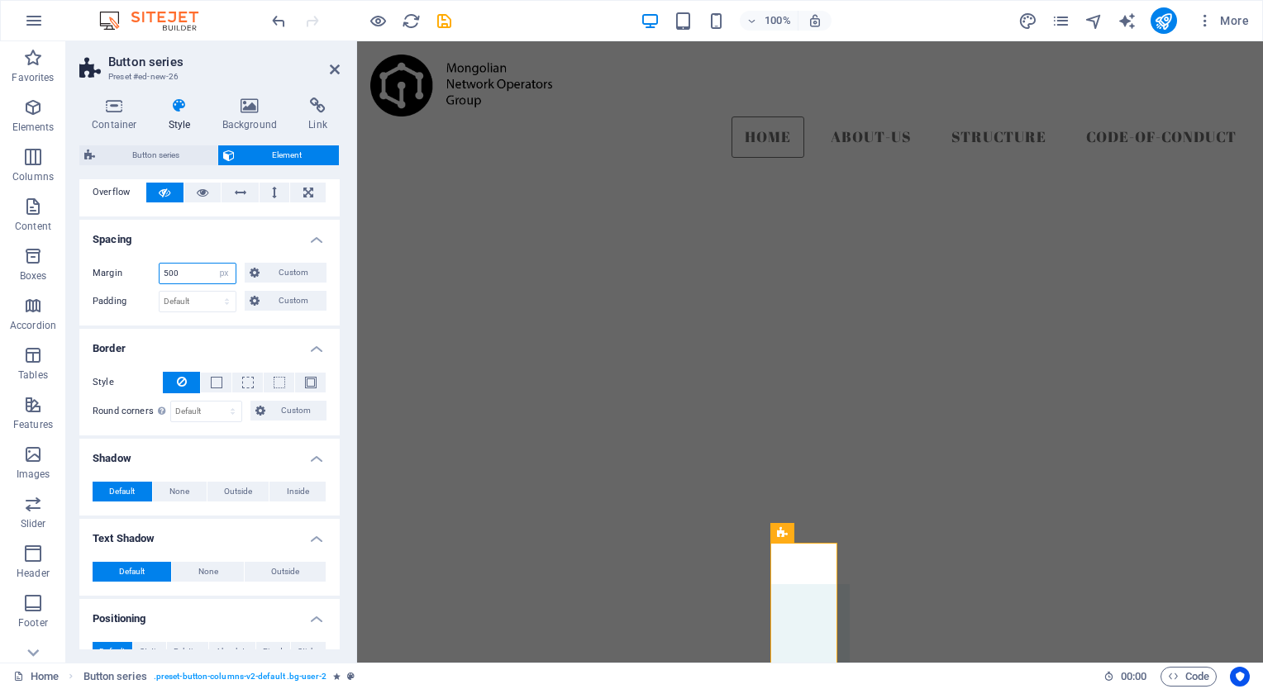
type input "500"
click at [221, 250] on div "Margin 500 Default auto px % rem vw vh Custom Custom 500 auto px % rem vw vh 50…" at bounding box center [209, 288] width 260 height 76
click at [185, 275] on input "500" at bounding box center [197, 274] width 76 height 20
click at [264, 274] on span "Custom" at bounding box center [292, 273] width 57 height 20
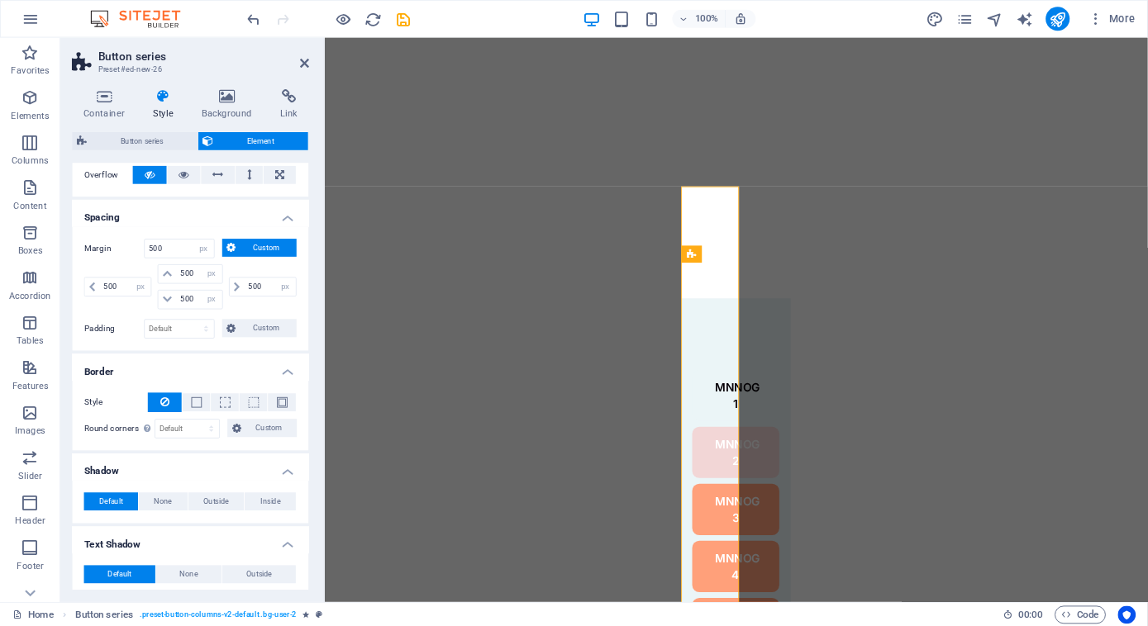
scroll to position [240, 0]
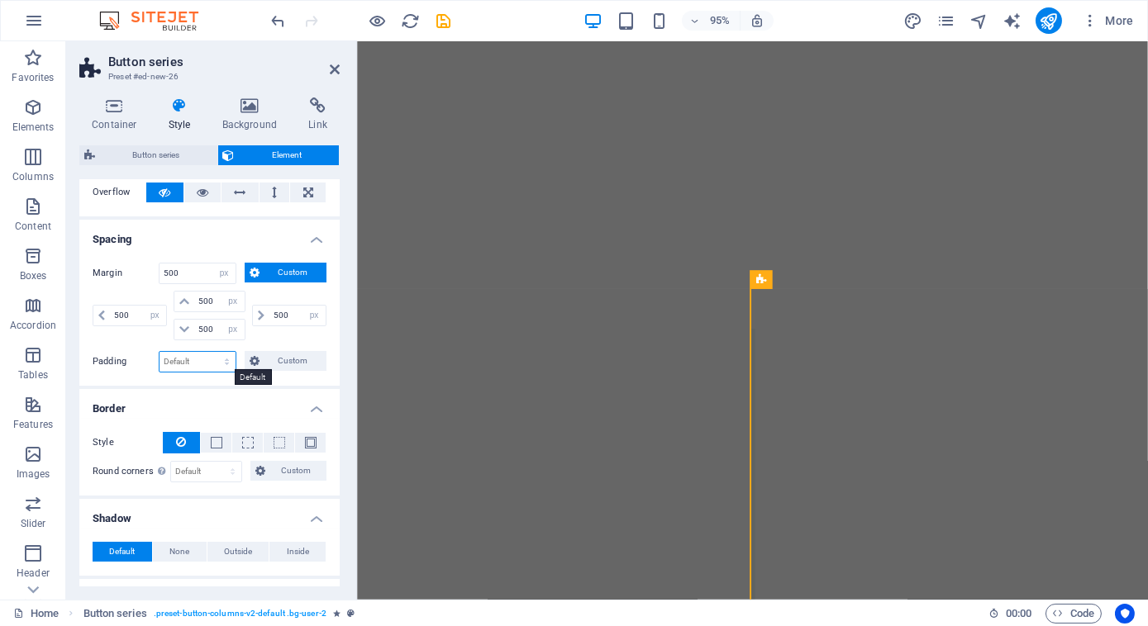
click at [196, 368] on select "Default px rem % vh vw Custom" at bounding box center [197, 362] width 76 height 20
select select "px"
click at [212, 352] on select "Default px rem % vh vw Custom" at bounding box center [197, 362] width 76 height 20
type input "500"
click at [261, 381] on div "Margin 500 Default auto px % rem vw vh Custom Custom 500 auto px % rem vw vh 50…" at bounding box center [209, 318] width 260 height 136
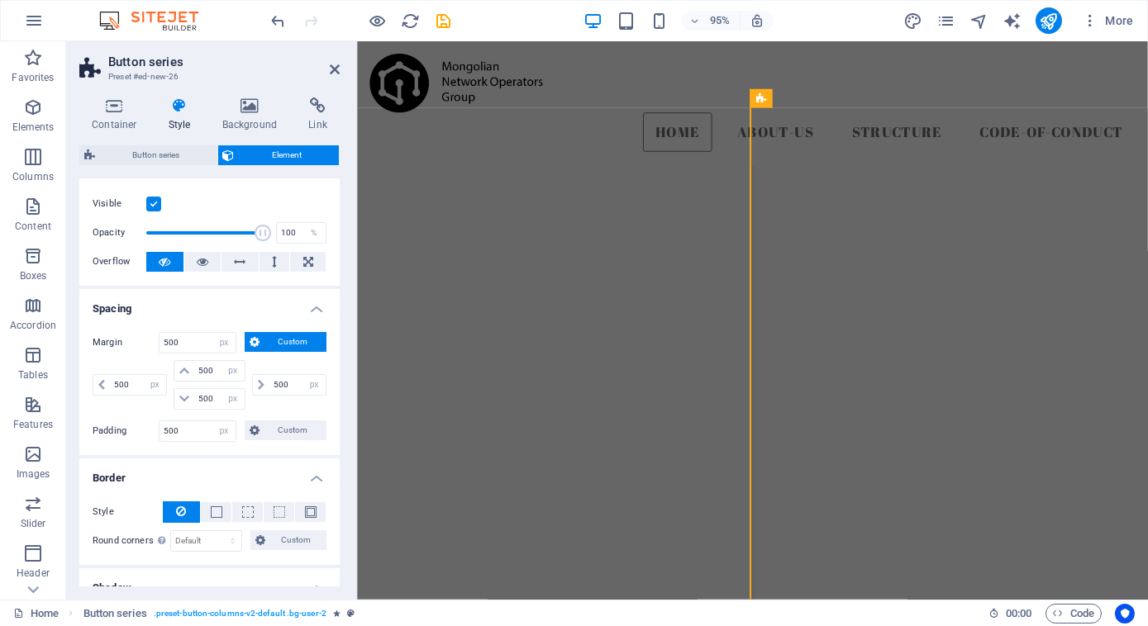
scroll to position [0, 0]
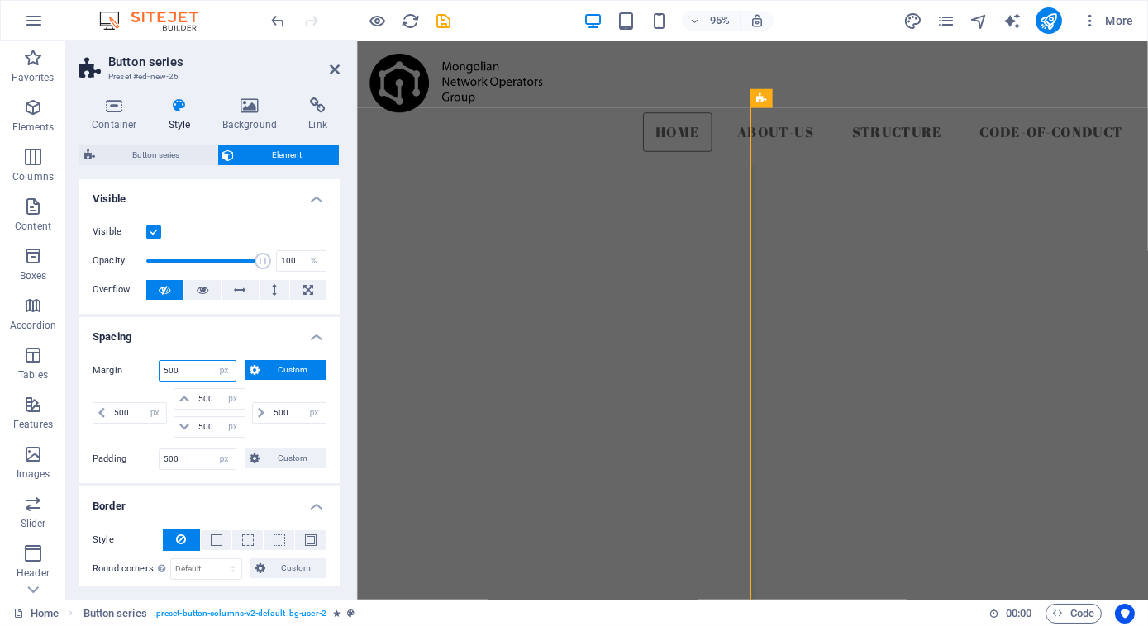
click at [197, 369] on input "500" at bounding box center [197, 371] width 76 height 20
drag, startPoint x: 196, startPoint y: 369, endPoint x: 112, endPoint y: 381, distance: 85.2
click at [112, 381] on div "Margin 500 Default auto px % rem vw vh Custom Custom 500 auto px % rem vw vh 50…" at bounding box center [210, 401] width 234 height 82
type input "1000"
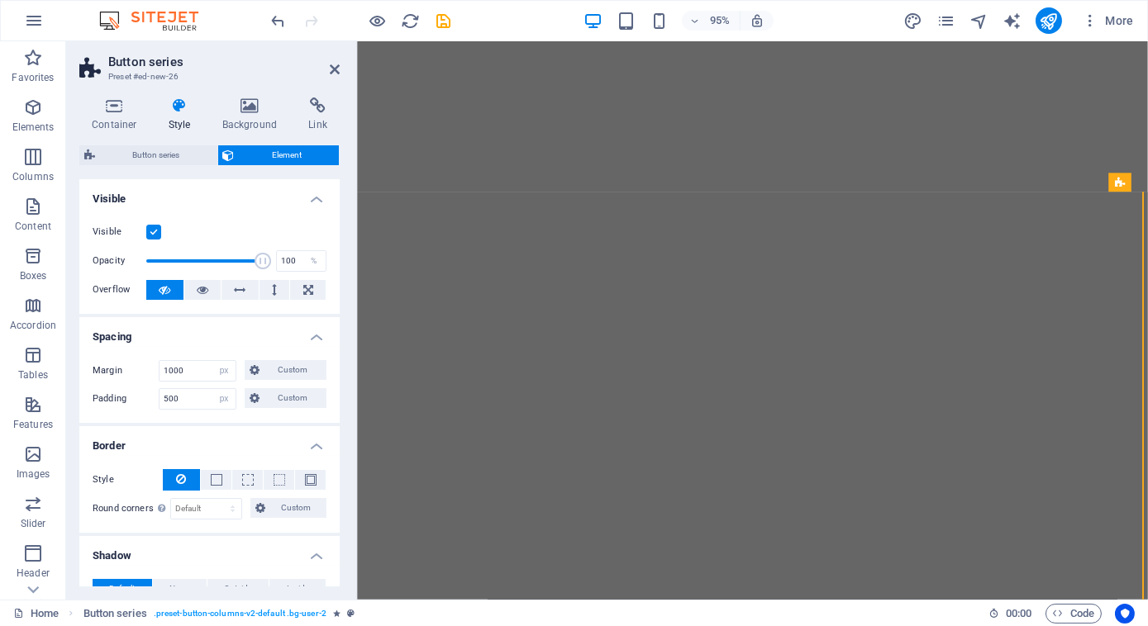
scroll to position [755, 0]
click at [174, 344] on h4 "Spacing" at bounding box center [209, 332] width 260 height 30
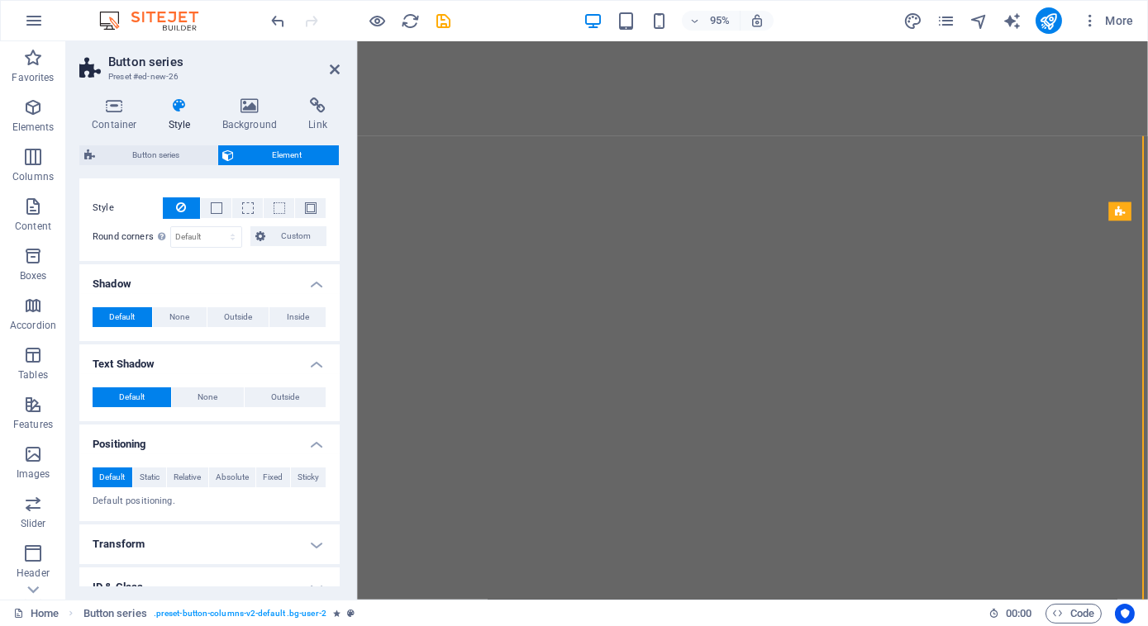
scroll to position [0, 0]
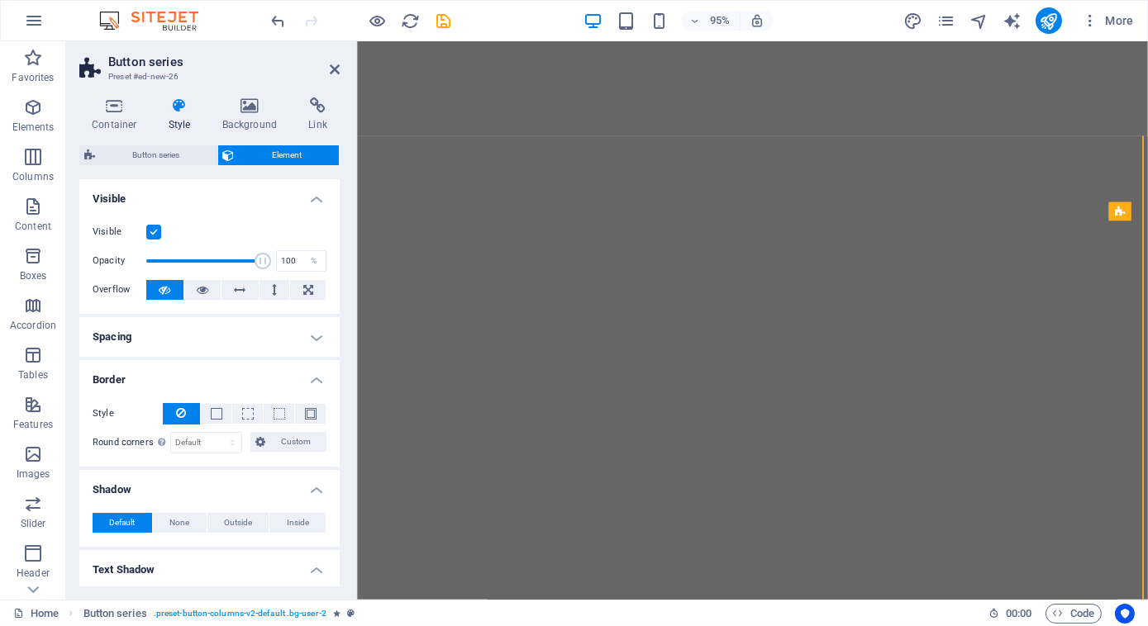
click at [209, 337] on h4 "Spacing" at bounding box center [209, 337] width 260 height 40
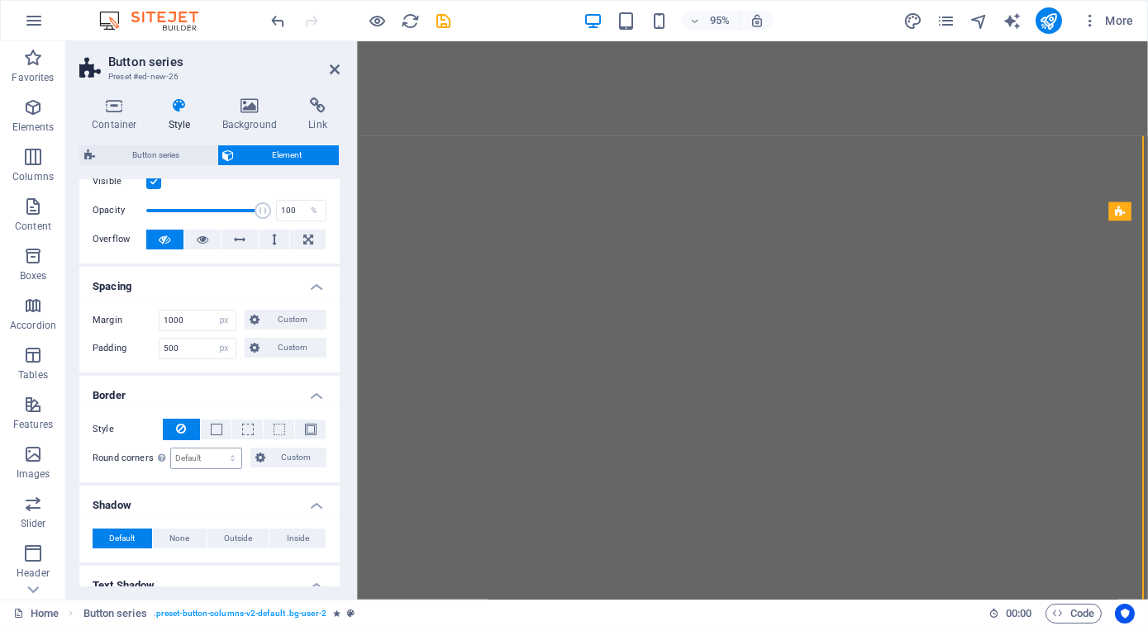
scroll to position [46, 0]
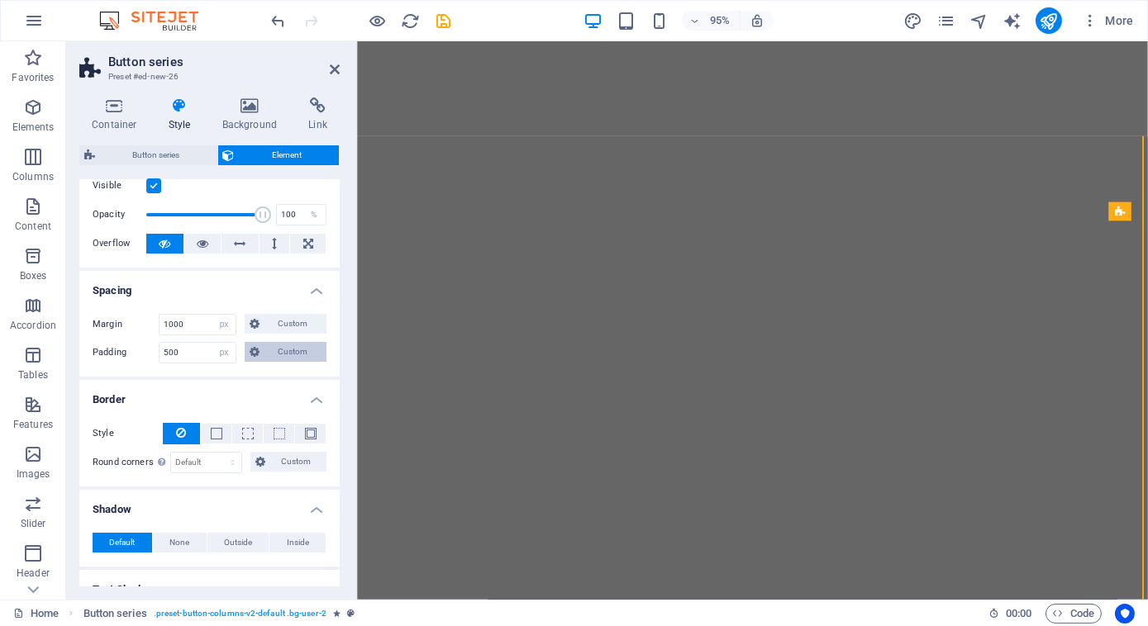
click at [291, 360] on span "Custom" at bounding box center [292, 352] width 57 height 20
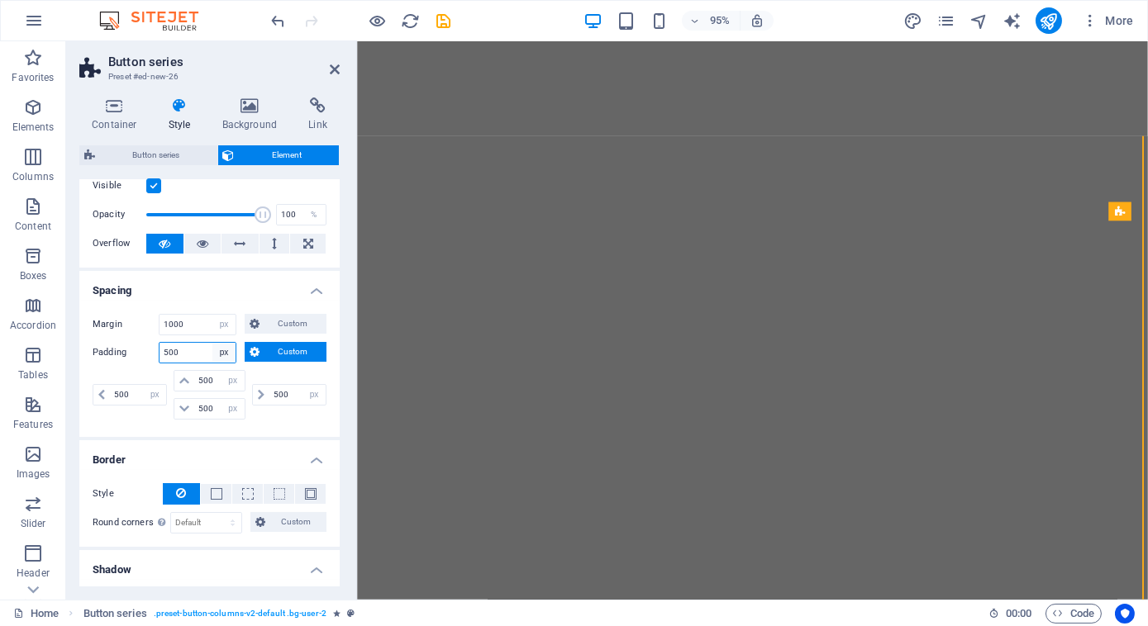
click at [231, 352] on select "Default px rem % vh vw Custom" at bounding box center [223, 353] width 23 height 20
select select "default"
click at [212, 343] on select "Default px rem % vh vw Custom" at bounding box center [223, 353] width 23 height 20
select select "DISABLED_OPTION_VALUE"
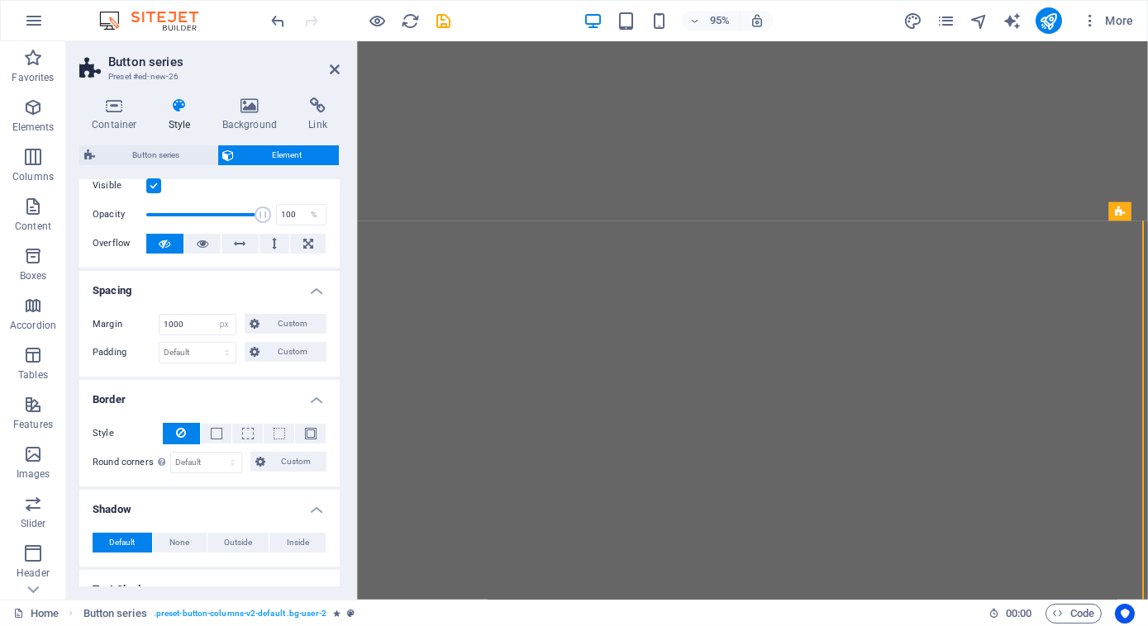
click at [266, 320] on span "Custom" at bounding box center [292, 324] width 57 height 20
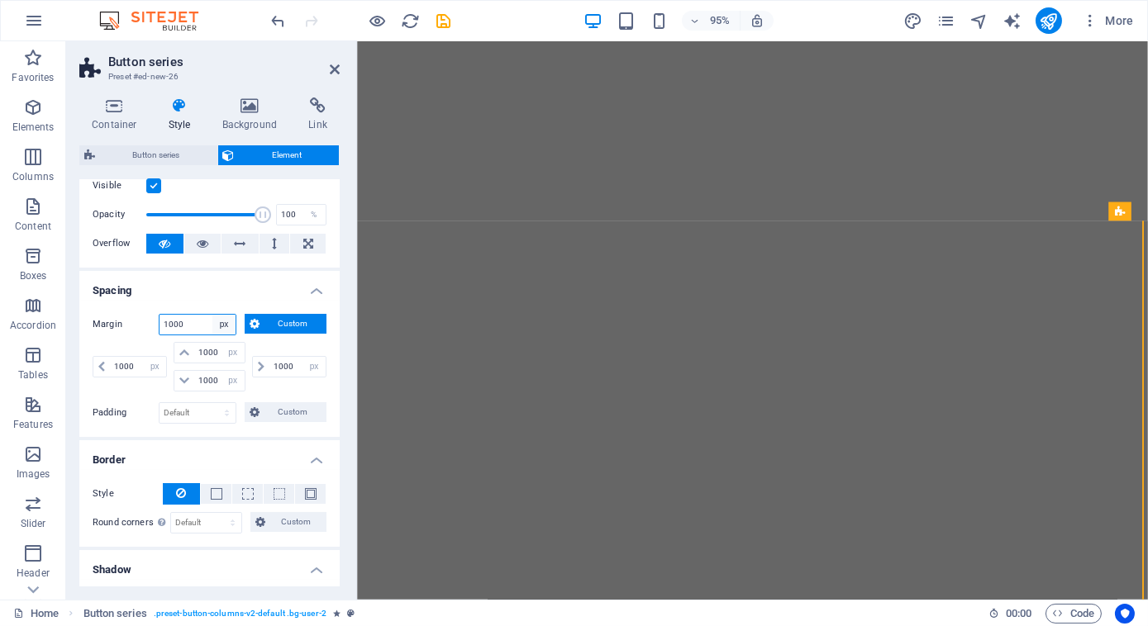
click at [225, 324] on select "Default auto px % rem vw vh Custom" at bounding box center [223, 325] width 23 height 20
select select "default"
click at [212, 315] on select "Default auto px % rem vw vh Custom" at bounding box center [223, 325] width 23 height 20
select select "DISABLED_OPTION_VALUE"
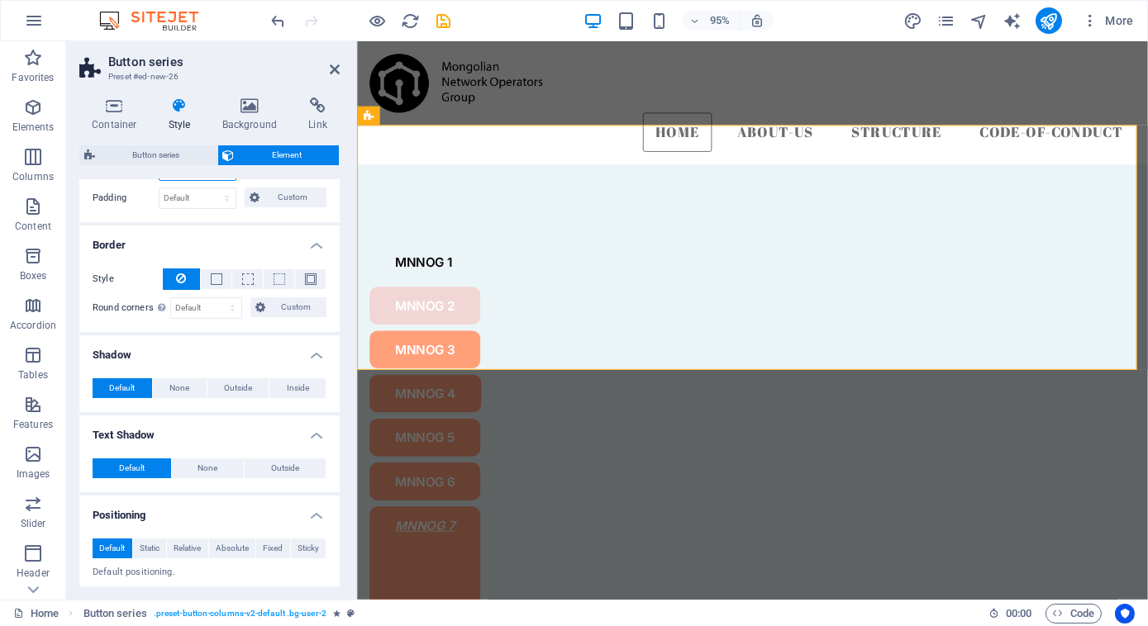
scroll to position [0, 0]
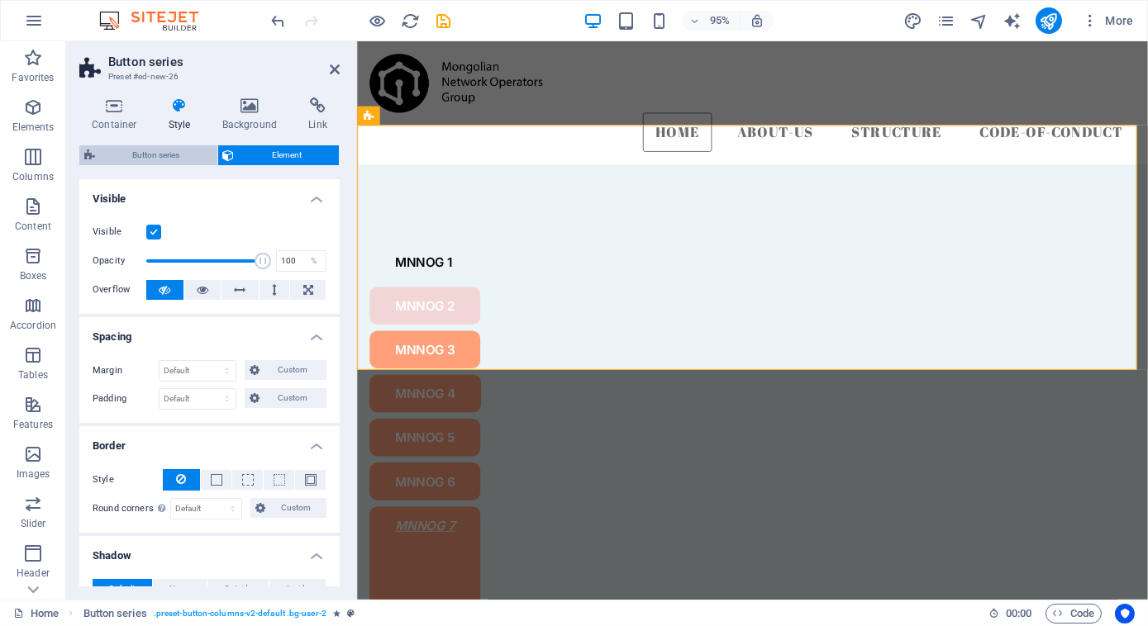
click at [144, 155] on span "Button series" at bounding box center [156, 155] width 112 height 20
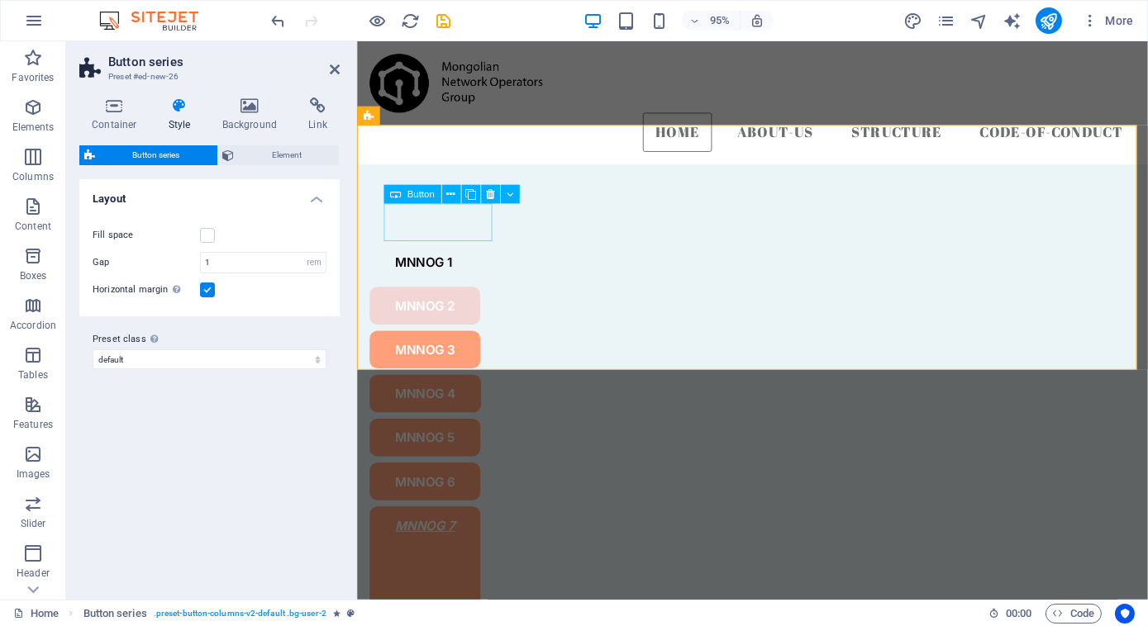
click at [466, 254] on div "MNNOG 1" at bounding box center [772, 274] width 806 height 40
click at [451, 197] on icon at bounding box center [450, 194] width 8 height 17
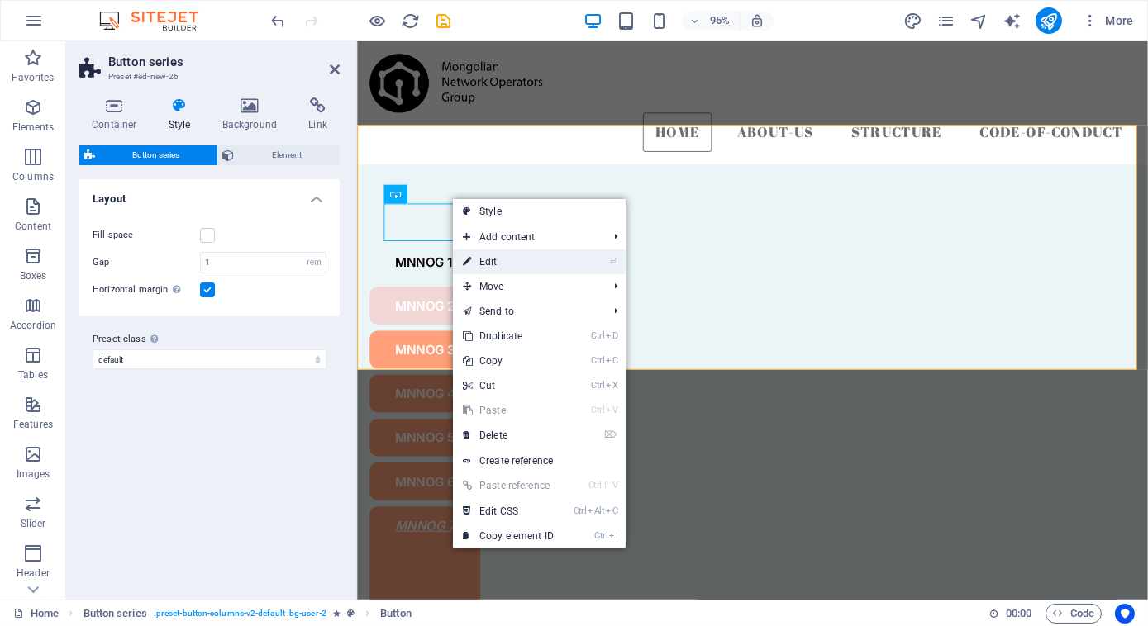
click at [483, 262] on link "⏎ Edit" at bounding box center [508, 262] width 111 height 25
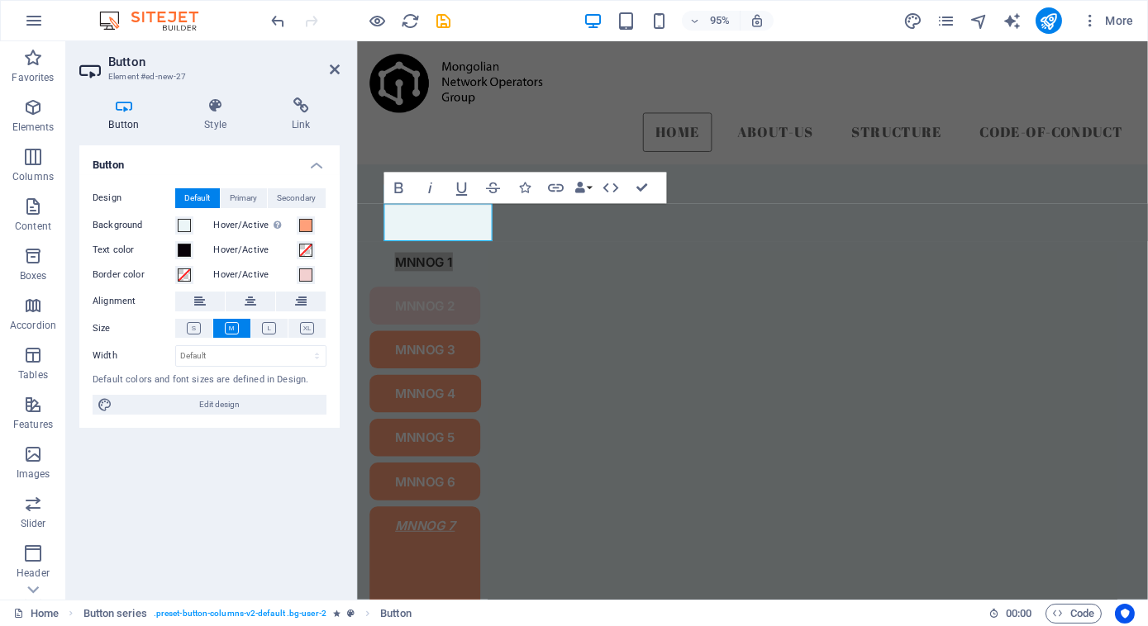
click at [130, 123] on h4 "Button" at bounding box center [127, 115] width 96 height 35
click at [306, 274] on span at bounding box center [305, 275] width 13 height 13
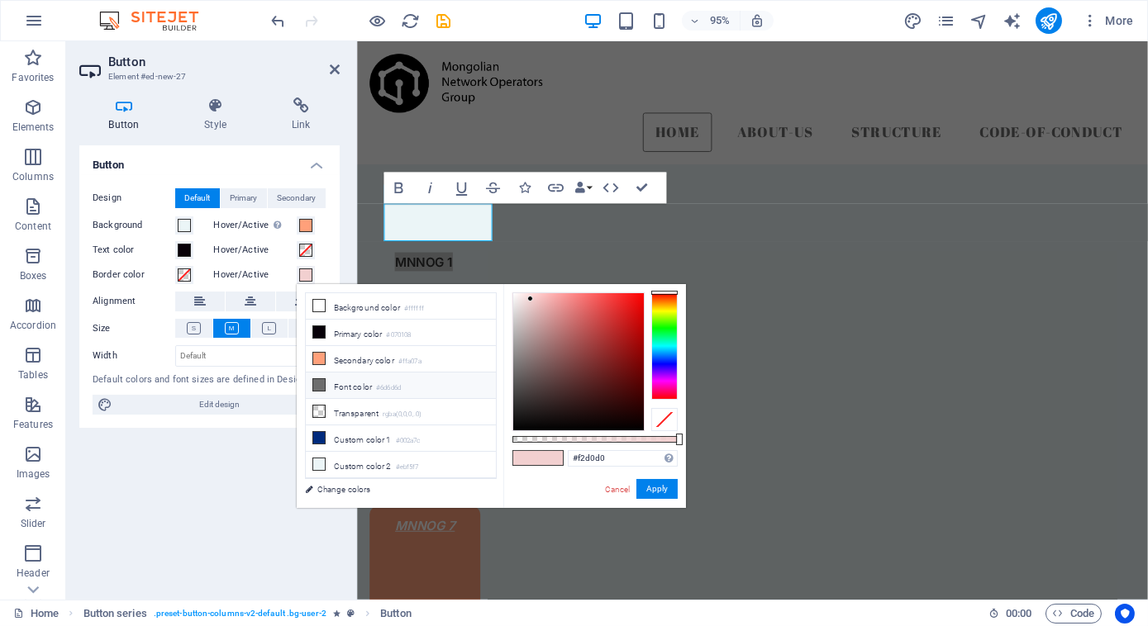
click at [350, 383] on li "Font color #6d6d6d" at bounding box center [401, 386] width 190 height 26
type input "#6d6d6d"
click at [654, 490] on button "Apply" at bounding box center [656, 489] width 41 height 20
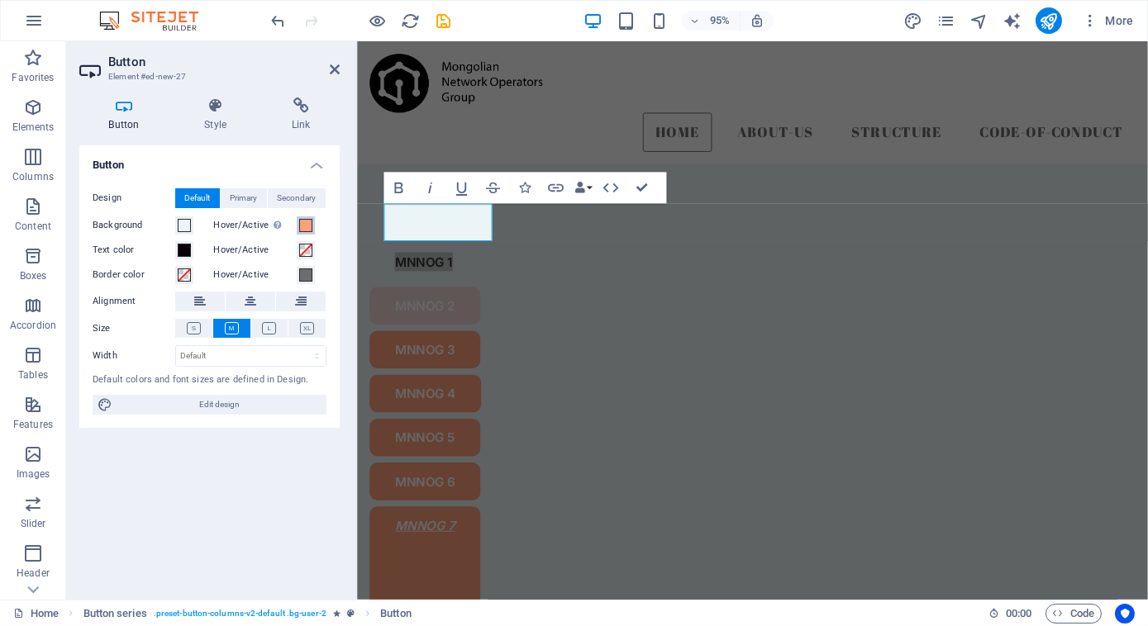
click at [312, 221] on button "Hover/Active Switch to preview mode to test the active/hover state" at bounding box center [306, 226] width 18 height 18
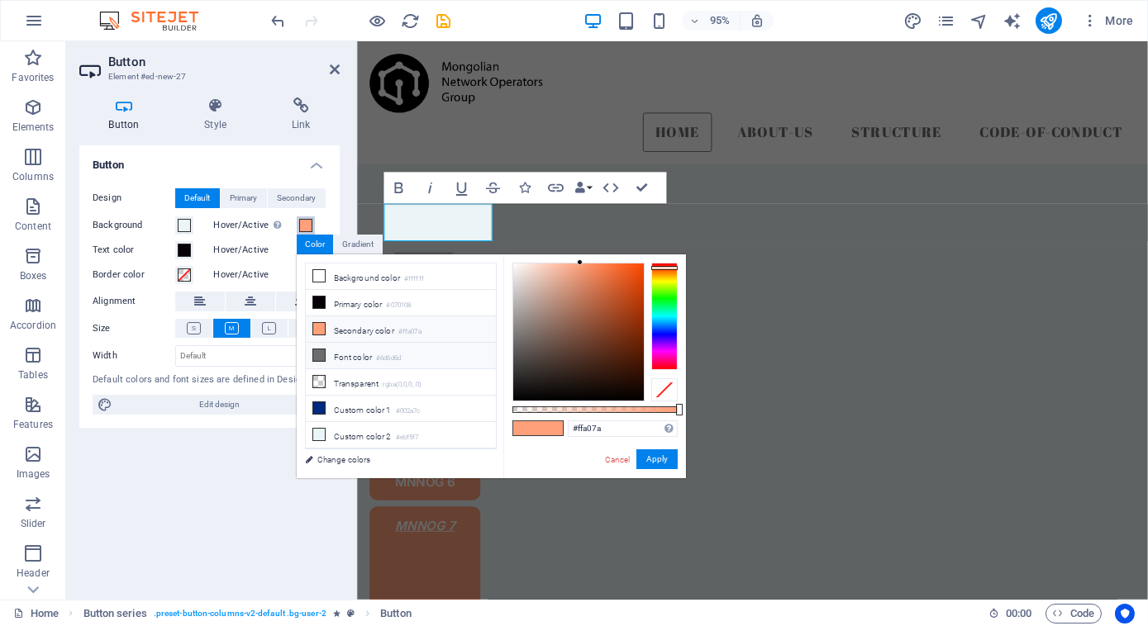
scroll to position [68, 0]
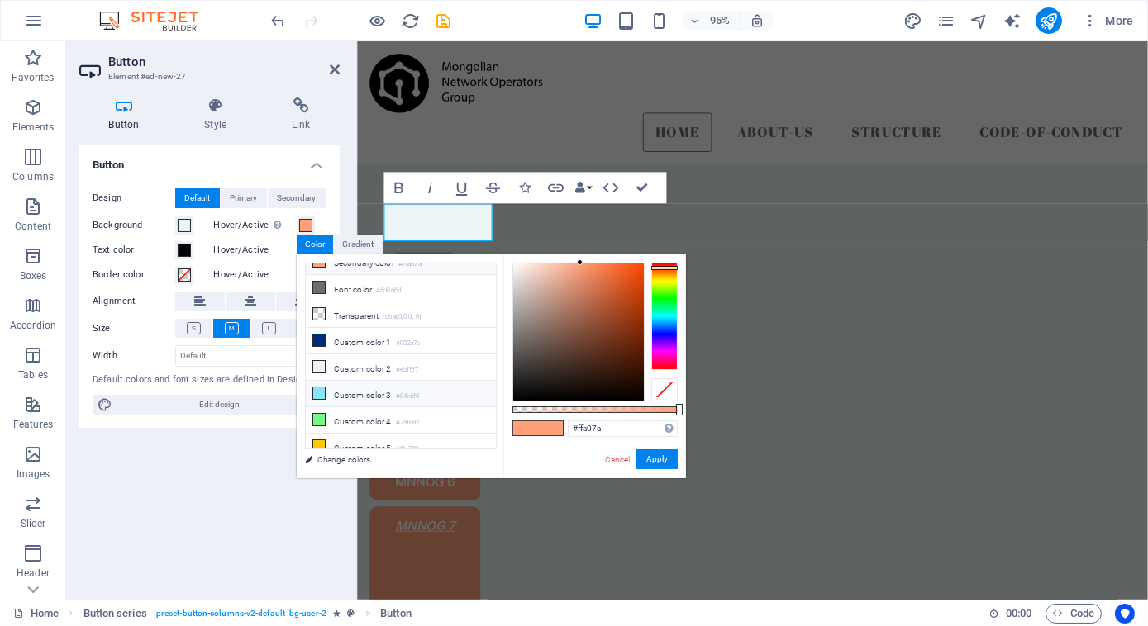
click at [398, 391] on small "#84e6f8" at bounding box center [408, 397] width 24 height 12
type input "#84e6f8"
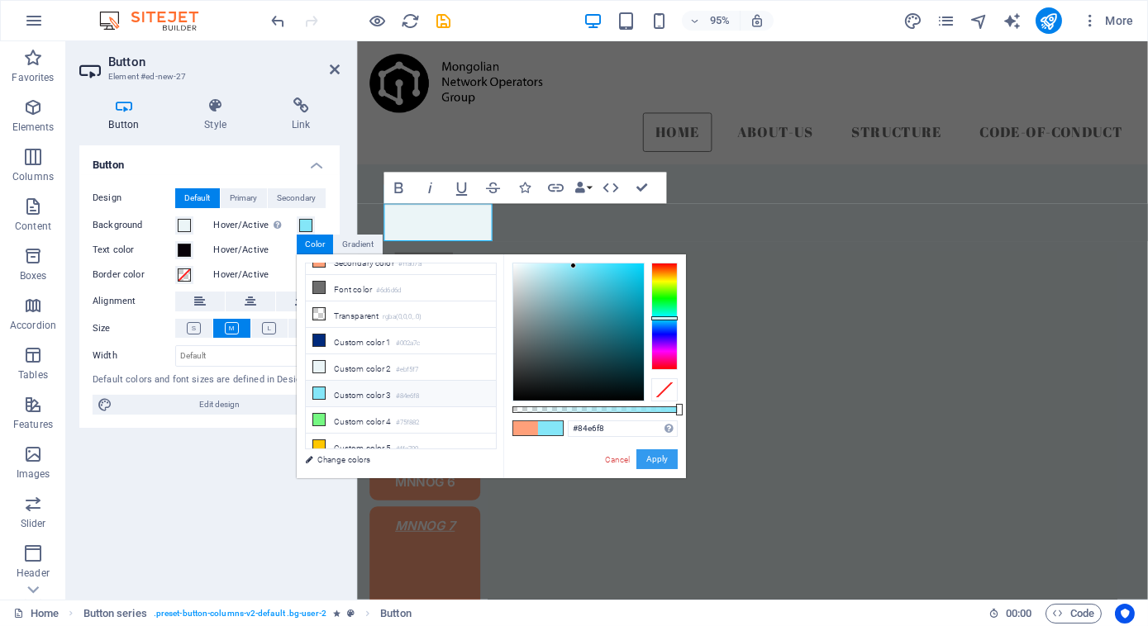
click at [661, 459] on button "Apply" at bounding box center [656, 460] width 41 height 20
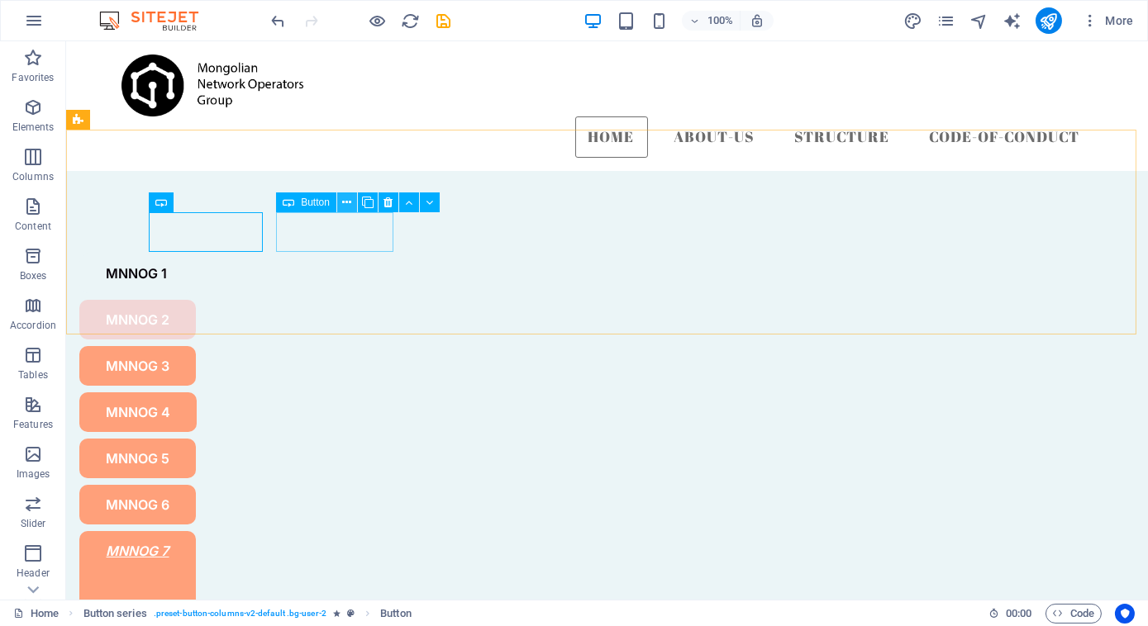
click at [347, 202] on icon at bounding box center [346, 202] width 9 height 17
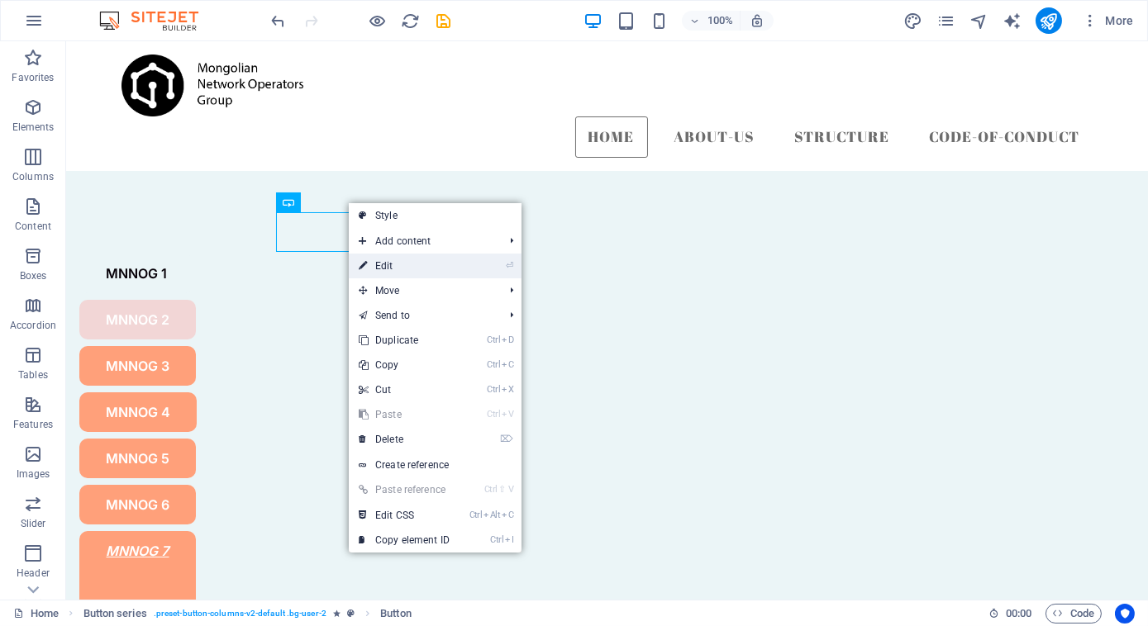
click at [416, 269] on link "⏎ Edit" at bounding box center [404, 266] width 111 height 25
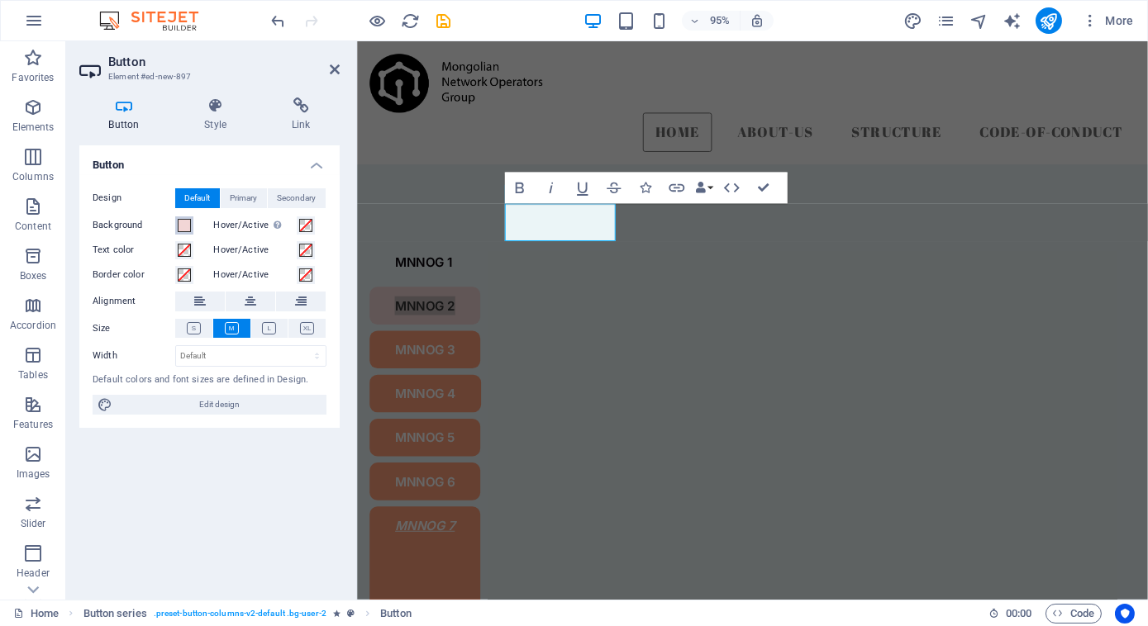
click at [187, 225] on span at bounding box center [184, 225] width 13 height 13
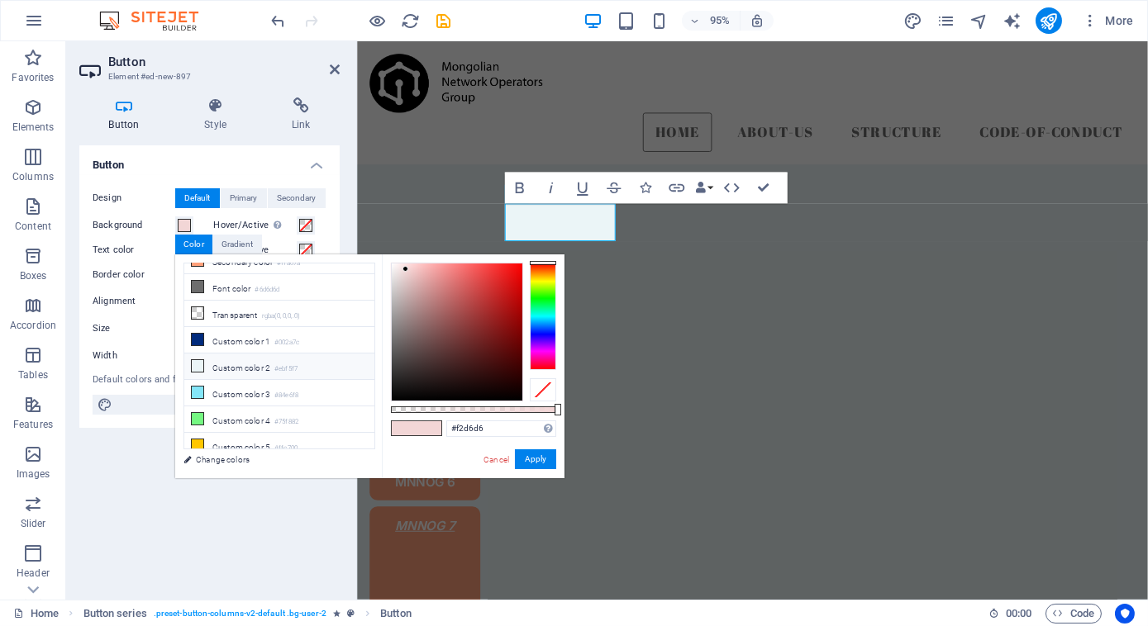
click at [246, 373] on li "Custom color 2 #ebf5f7" at bounding box center [279, 367] width 190 height 26
type input "#ebf5f7"
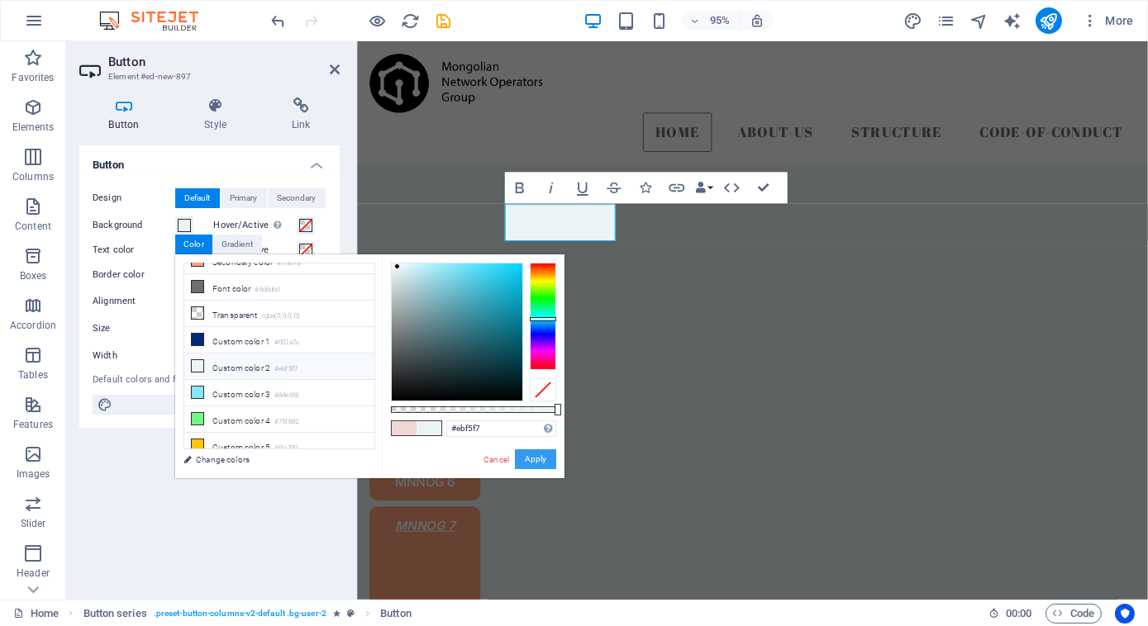
click at [536, 458] on button "Apply" at bounding box center [535, 460] width 41 height 20
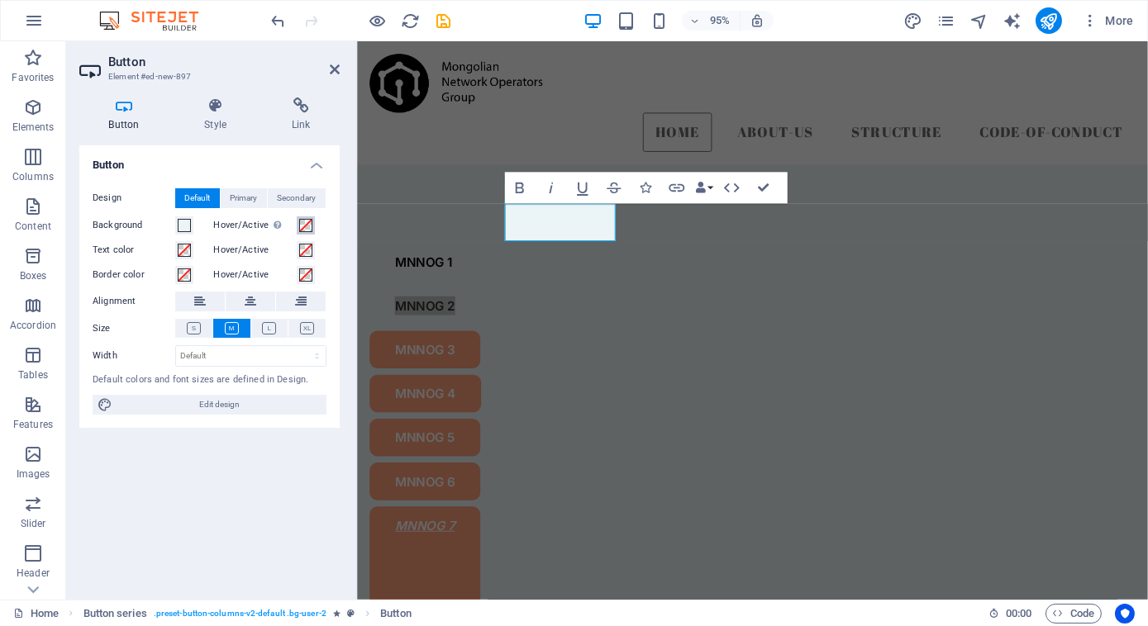
click at [301, 226] on span at bounding box center [305, 225] width 13 height 13
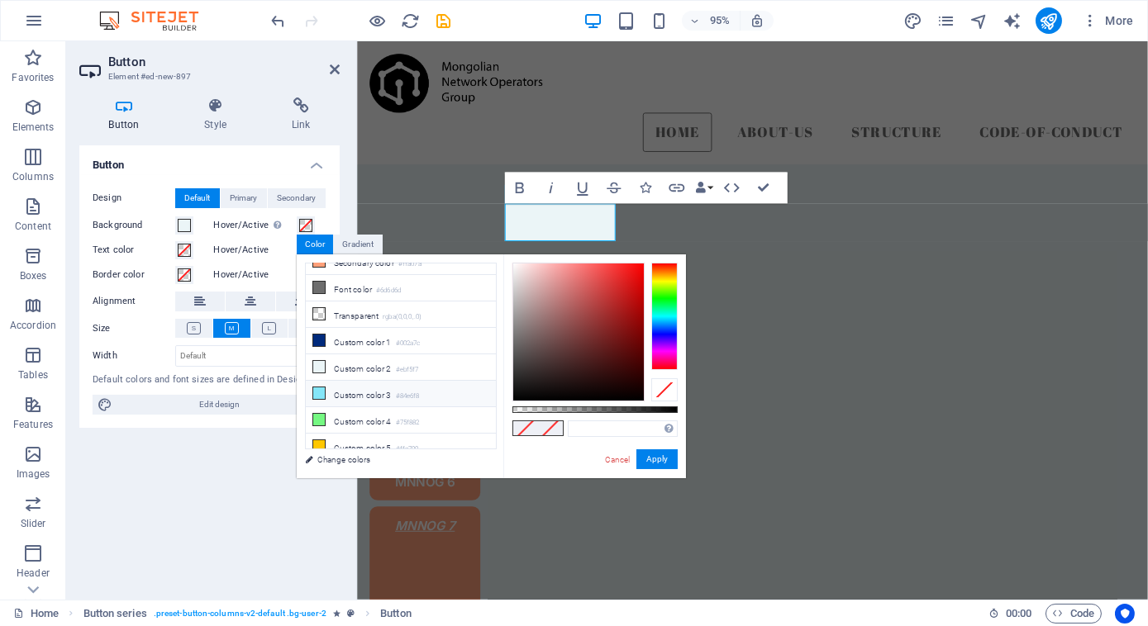
click at [359, 384] on li "Custom color 3 #84e6f8" at bounding box center [401, 394] width 190 height 26
type input "#84e6f8"
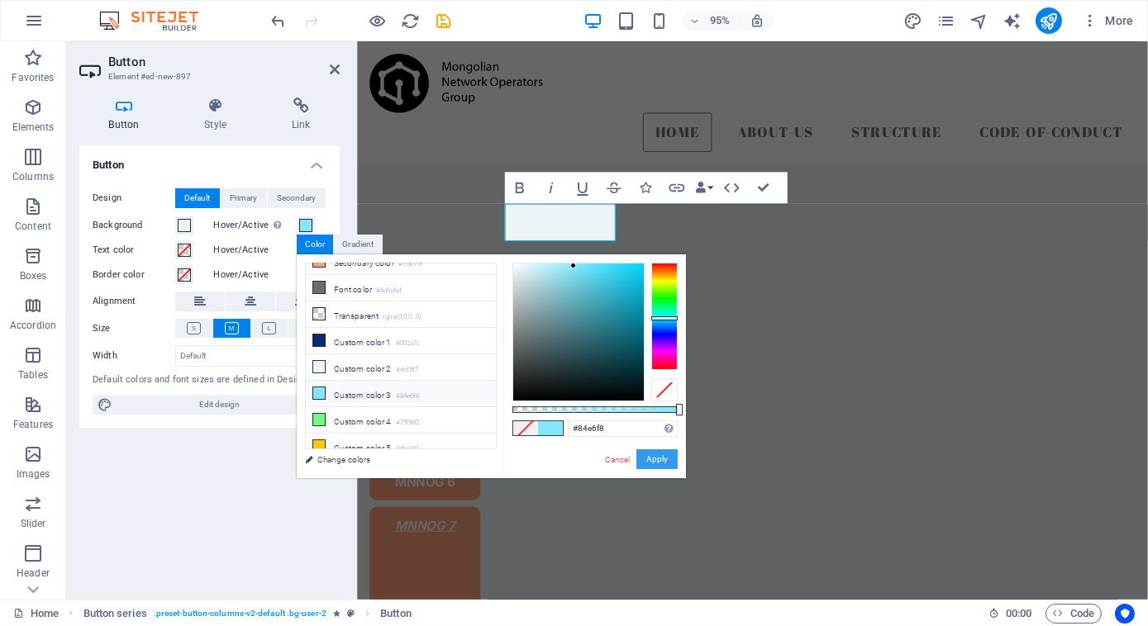
click at [663, 456] on button "Apply" at bounding box center [656, 460] width 41 height 20
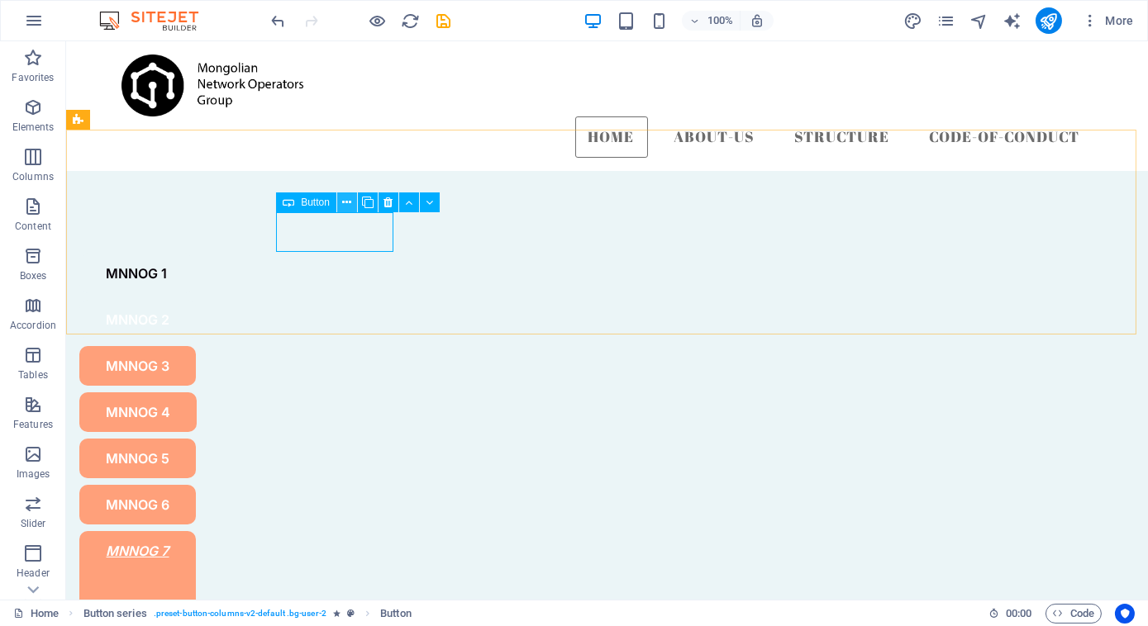
click at [345, 198] on icon at bounding box center [346, 202] width 9 height 17
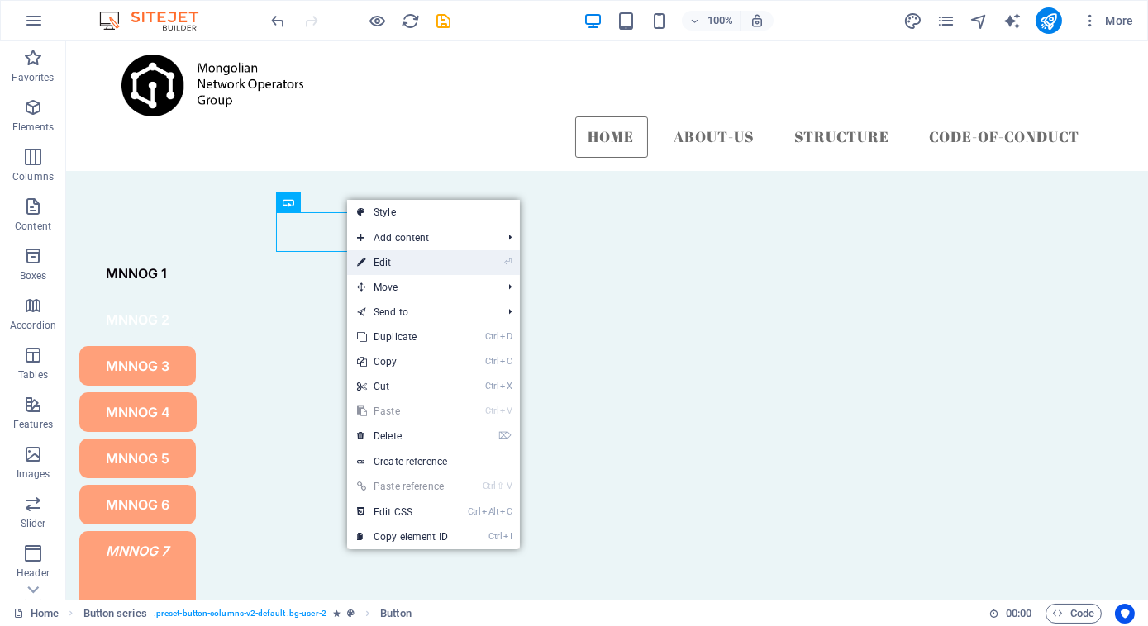
click at [388, 263] on link "⏎ Edit" at bounding box center [402, 262] width 111 height 25
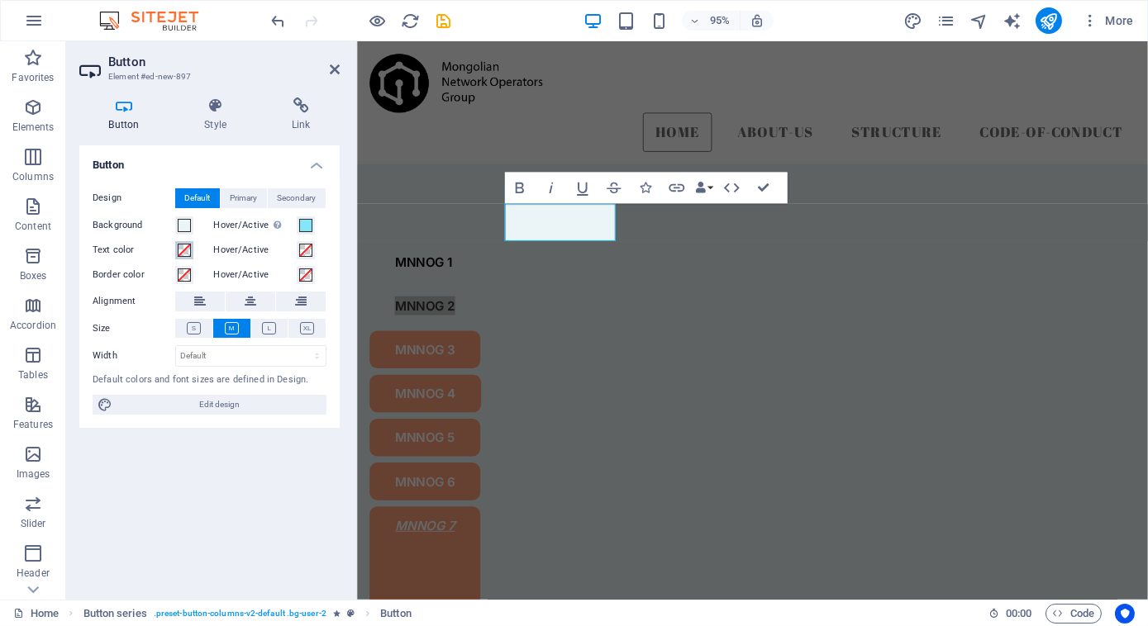
click at [188, 251] on span at bounding box center [184, 250] width 13 height 13
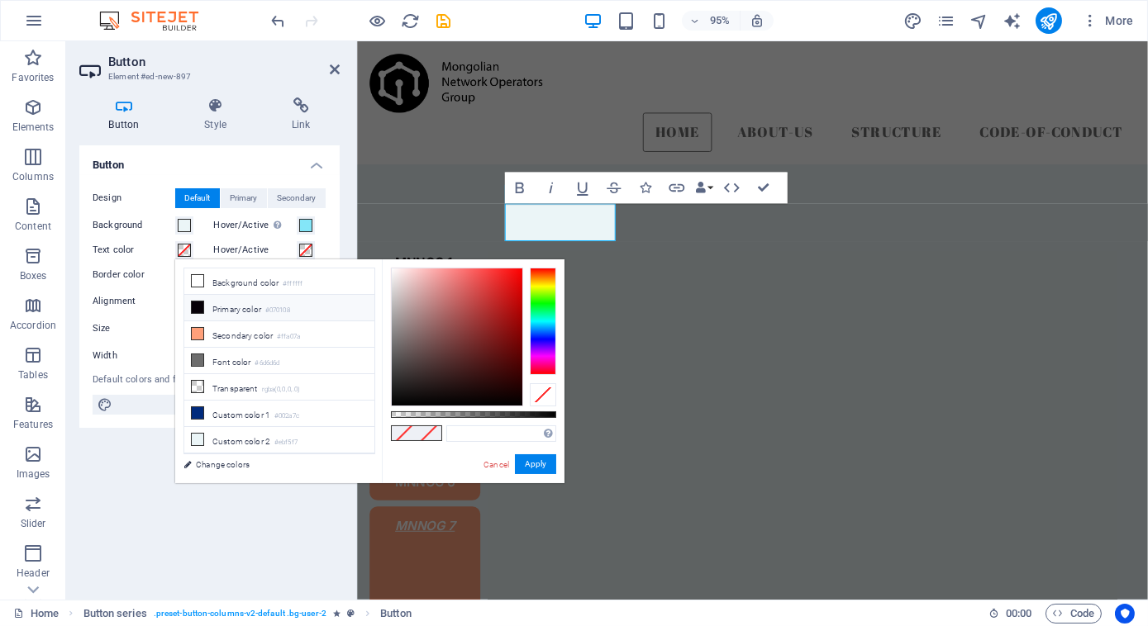
click at [264, 307] on li "Primary color #070108" at bounding box center [279, 308] width 190 height 26
type input "#070108"
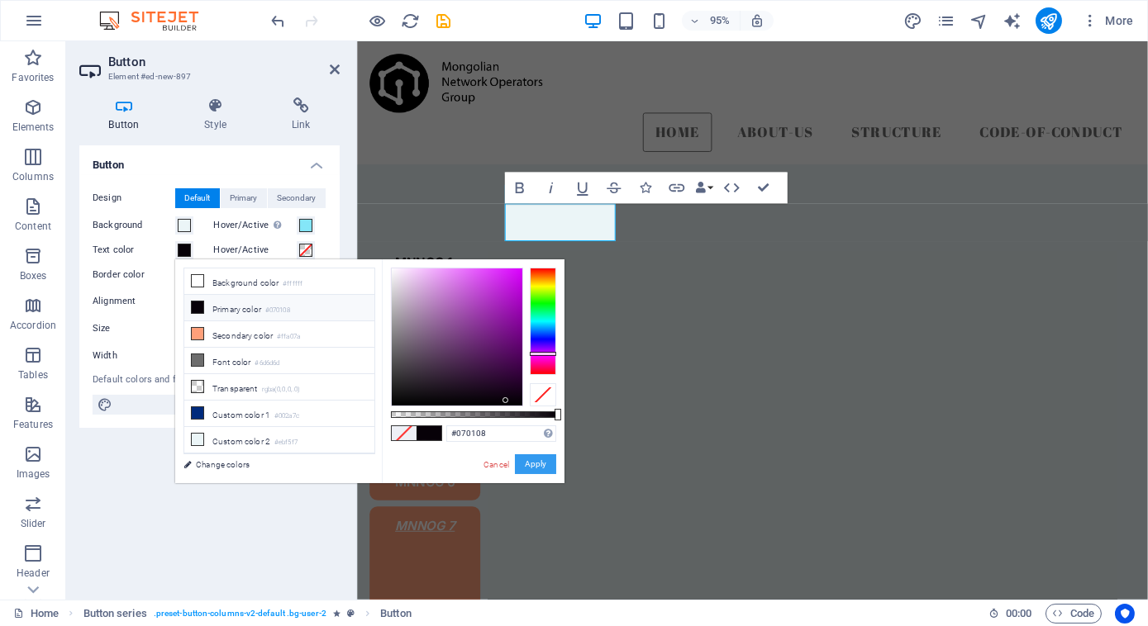
click at [531, 467] on button "Apply" at bounding box center [535, 464] width 41 height 20
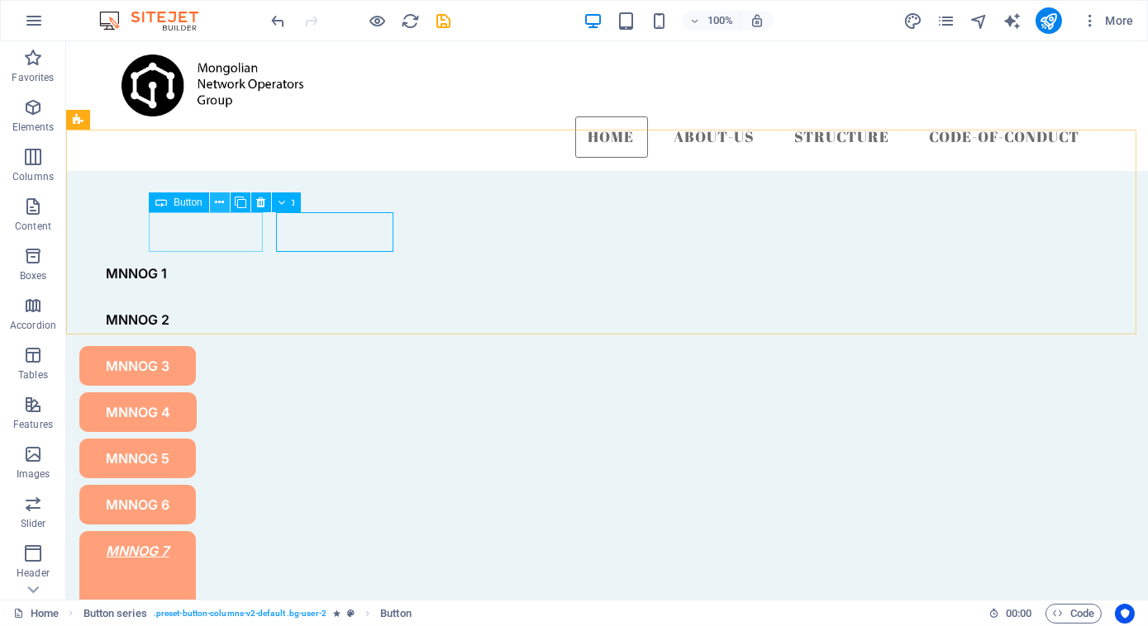
click at [219, 200] on icon at bounding box center [219, 202] width 9 height 17
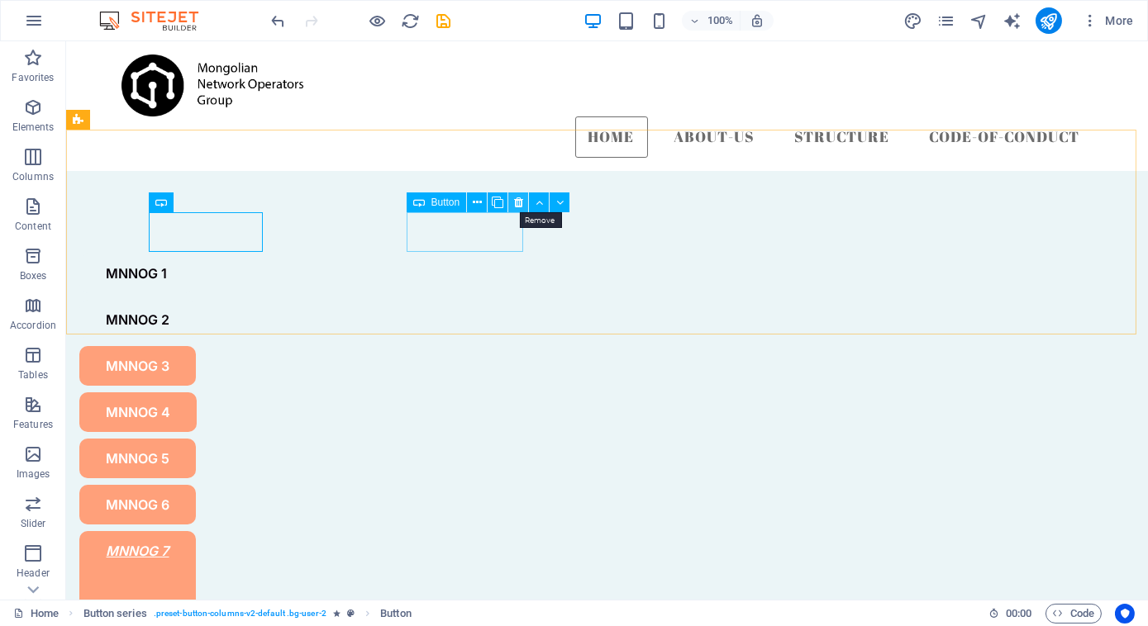
click at [523, 202] on button at bounding box center [518, 203] width 20 height 20
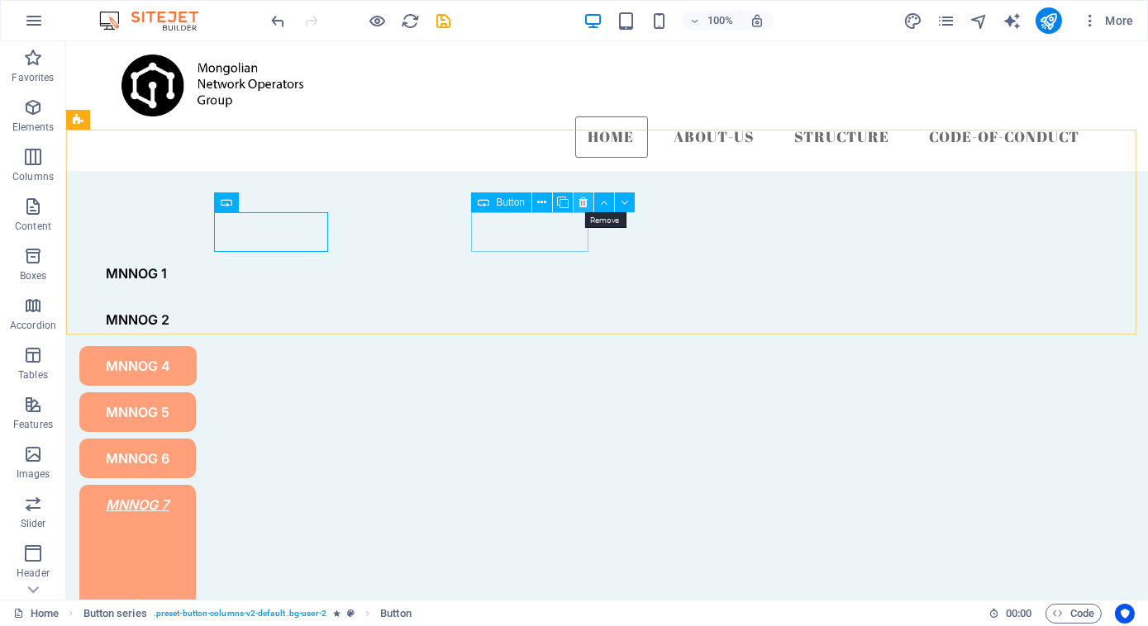
click at [583, 202] on icon at bounding box center [583, 202] width 9 height 17
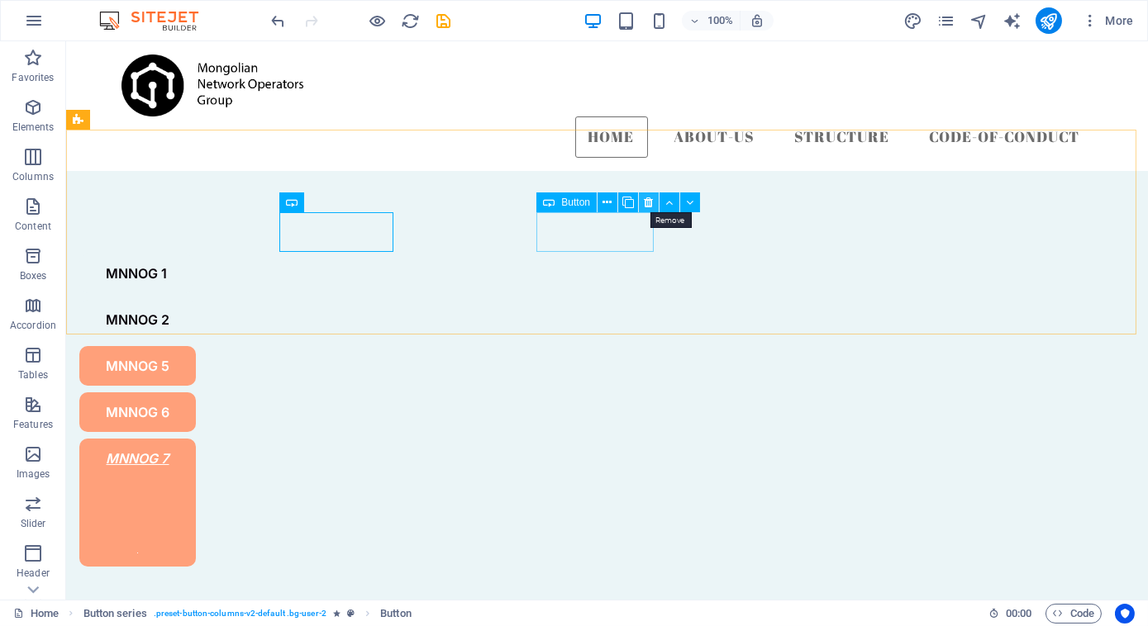
click at [647, 203] on icon at bounding box center [649, 202] width 9 height 17
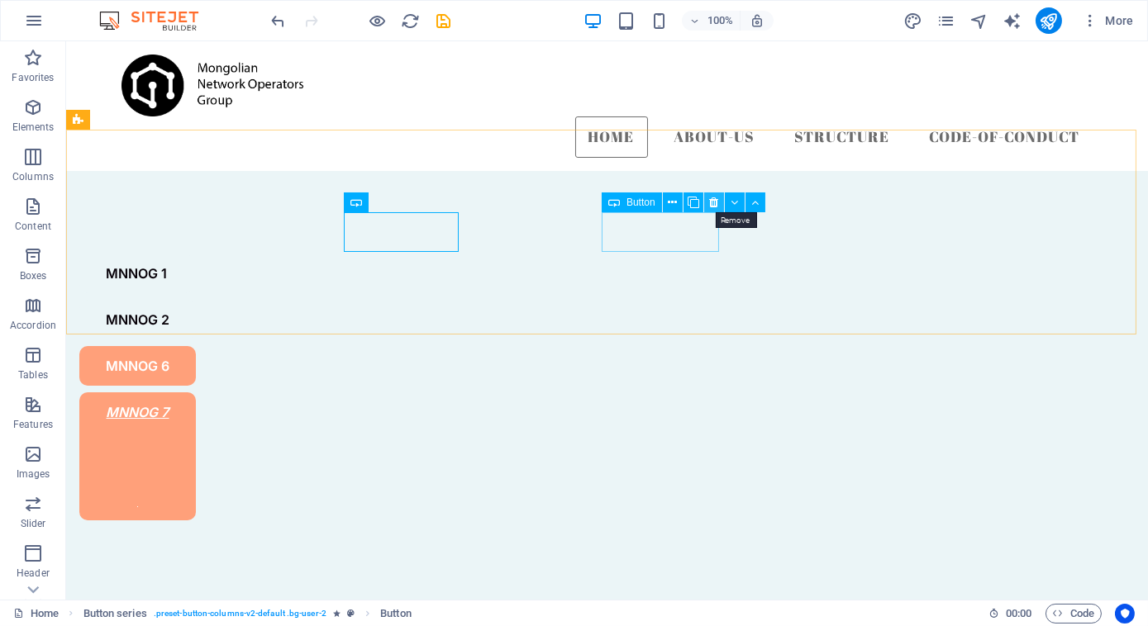
click at [711, 199] on icon at bounding box center [713, 202] width 9 height 17
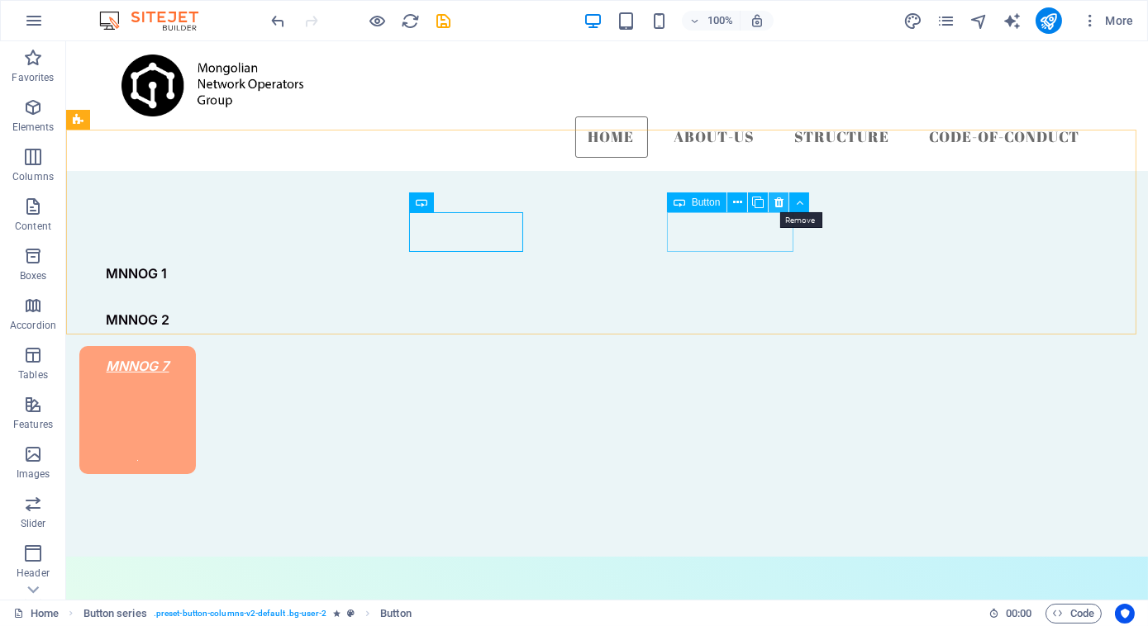
click at [780, 202] on icon at bounding box center [778, 202] width 9 height 17
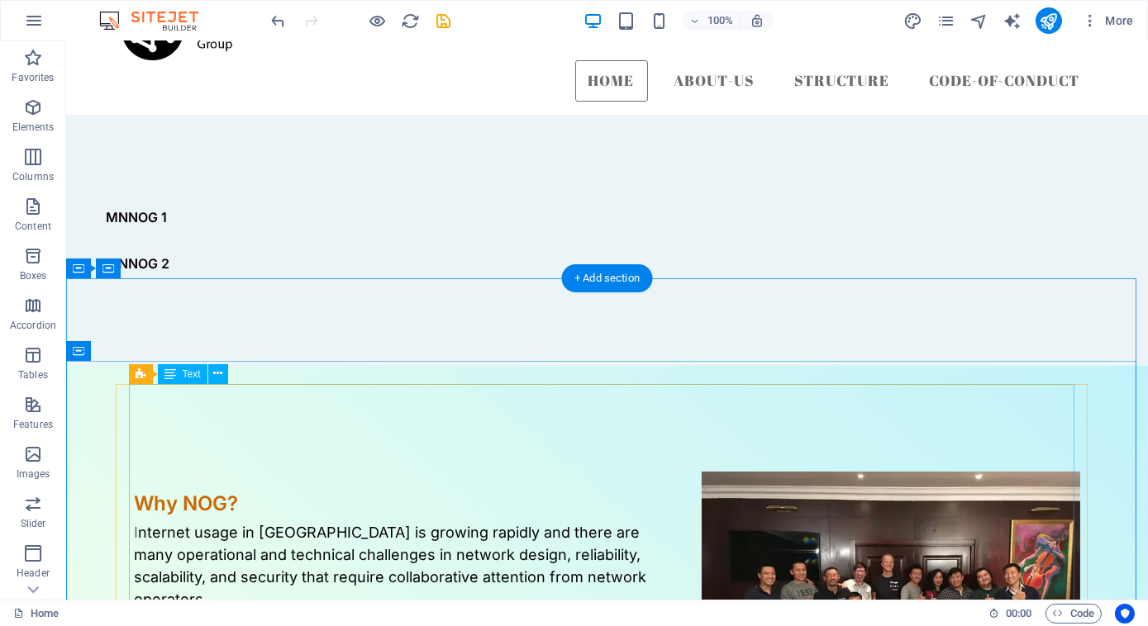
scroll to position [17, 0]
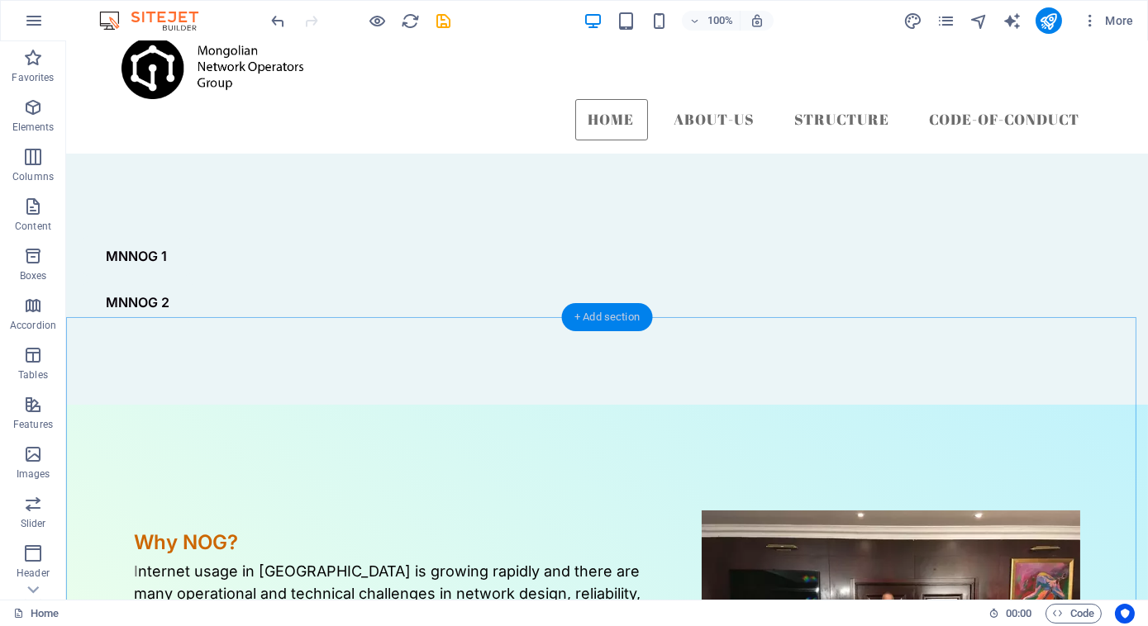
click at [582, 327] on div "+ Add section" at bounding box center [607, 317] width 92 height 28
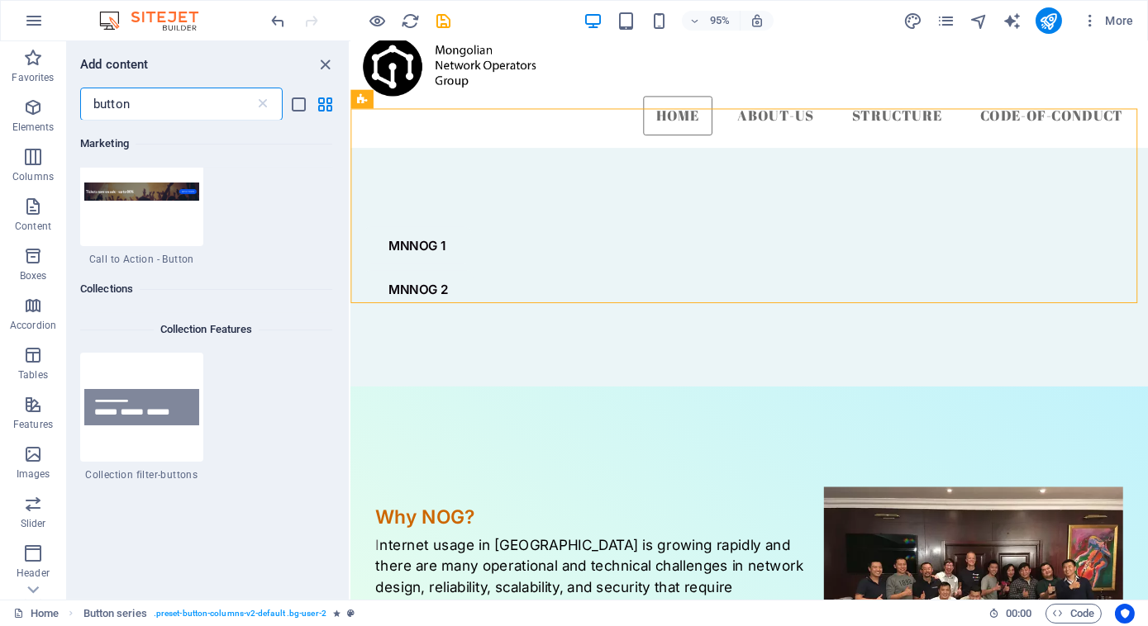
scroll to position [874, 0]
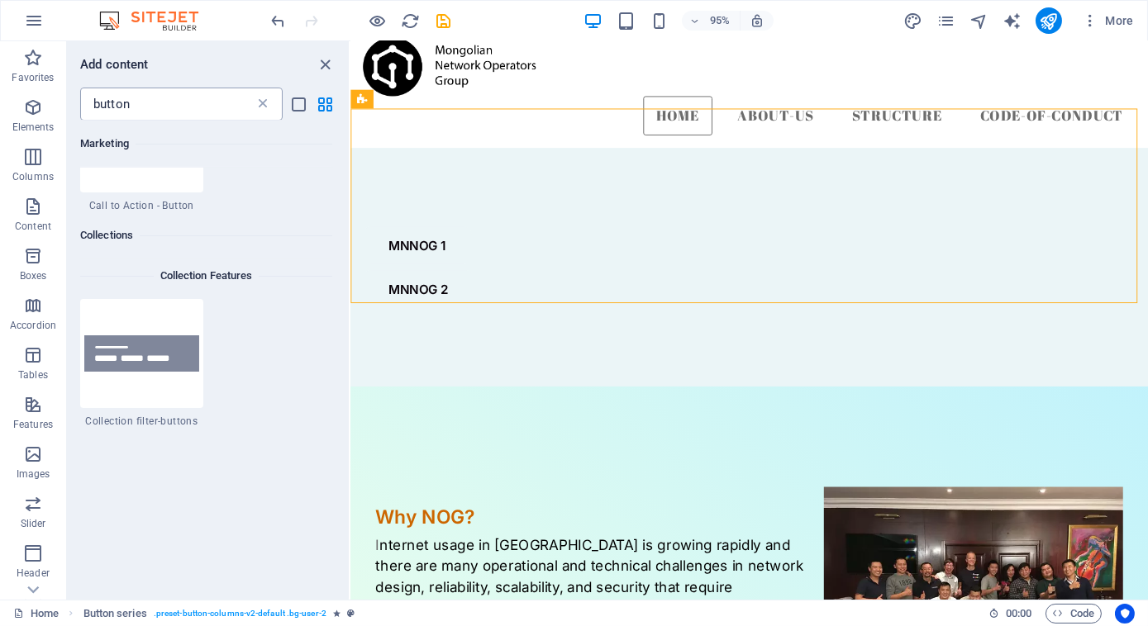
click at [260, 107] on icon at bounding box center [263, 104] width 17 height 17
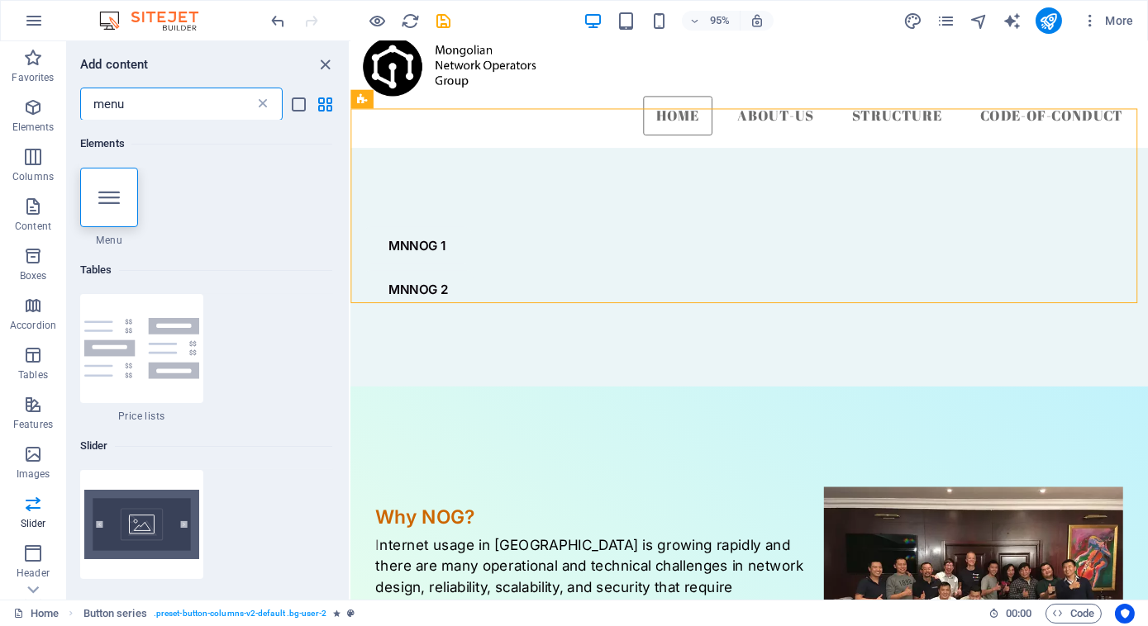
scroll to position [0, 0]
type input "menu"
click at [117, 188] on icon at bounding box center [108, 197] width 21 height 21
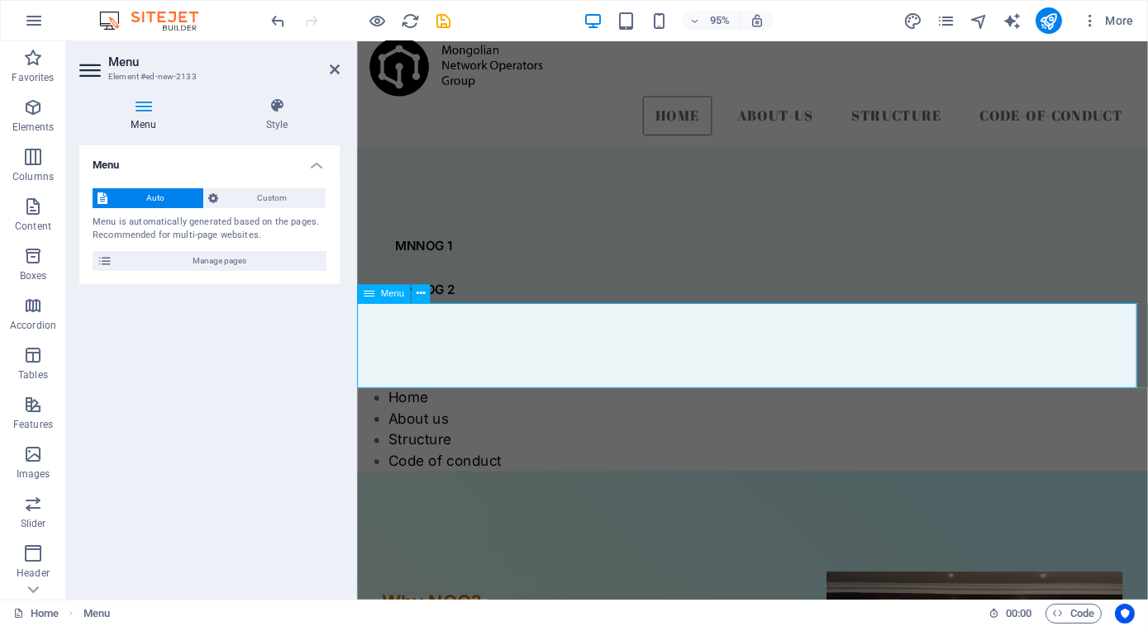
click at [411, 405] on nav "Home About us Structure Code of conduct" at bounding box center [772, 449] width 832 height 89
click at [425, 289] on button at bounding box center [421, 294] width 19 height 19
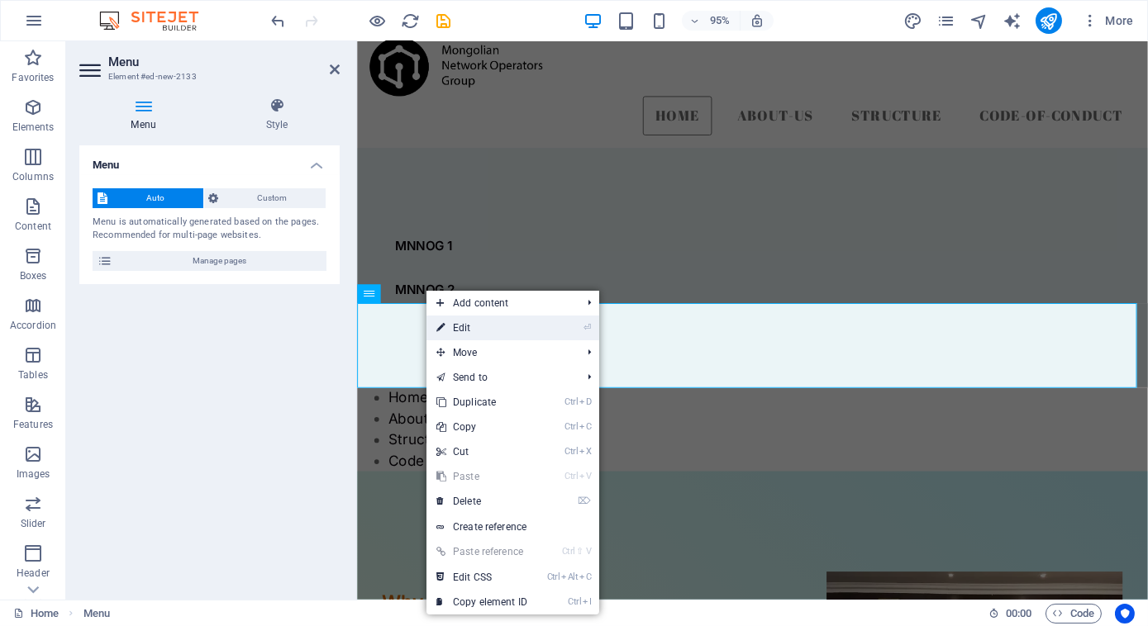
click at [483, 331] on link "⏎ Edit" at bounding box center [481, 328] width 111 height 25
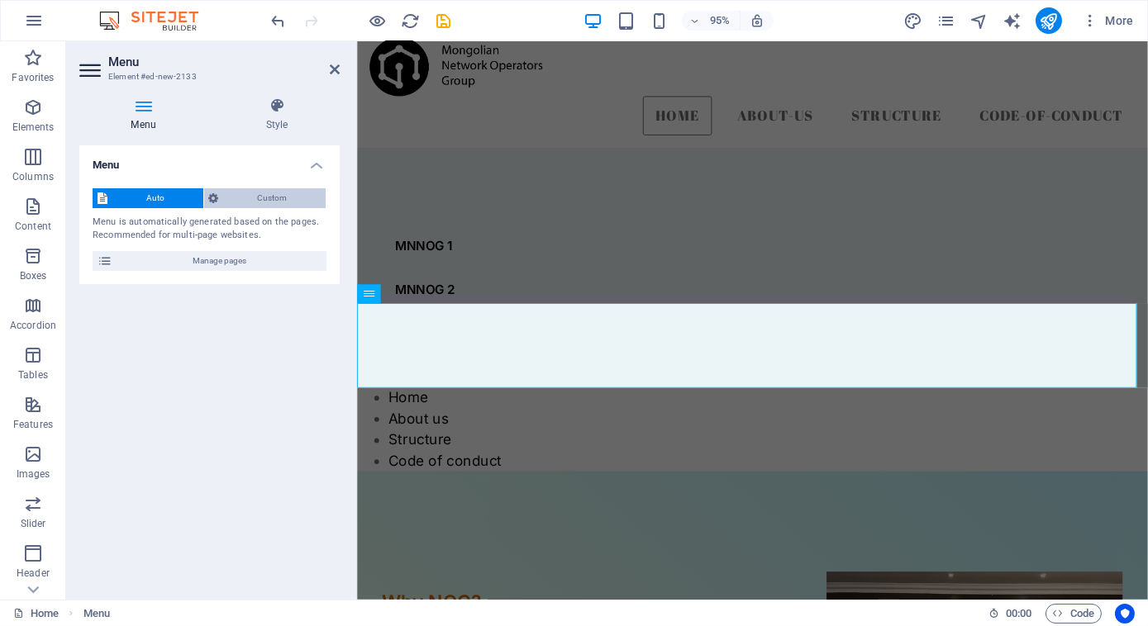
click at [270, 203] on span "Custom" at bounding box center [273, 198] width 98 height 20
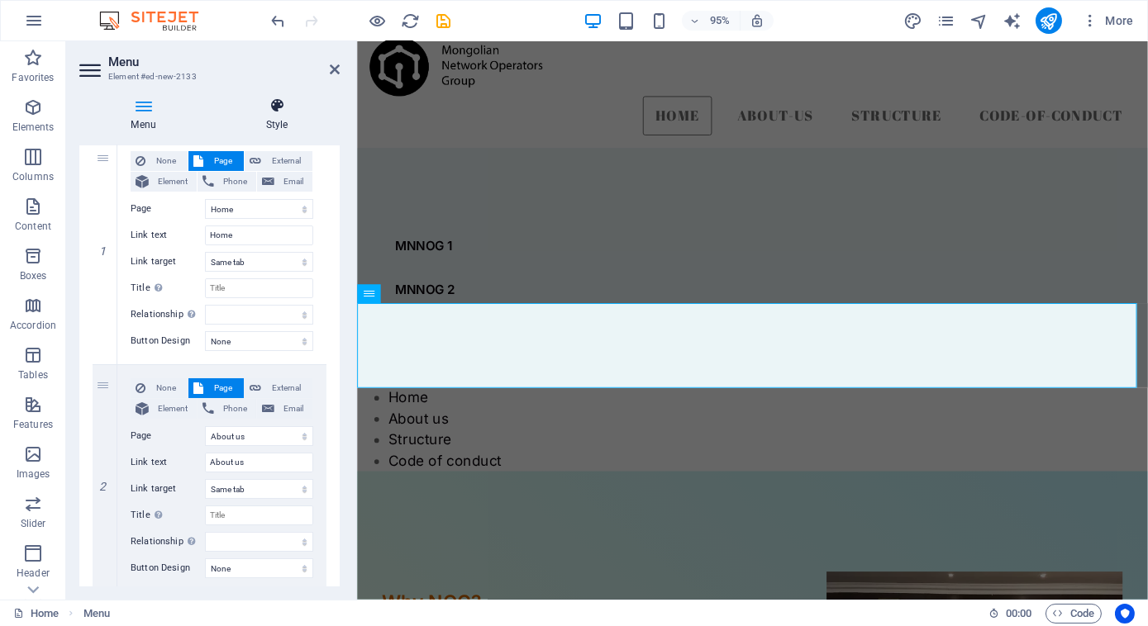
scroll to position [161, 0]
click at [283, 103] on icon at bounding box center [277, 106] width 126 height 17
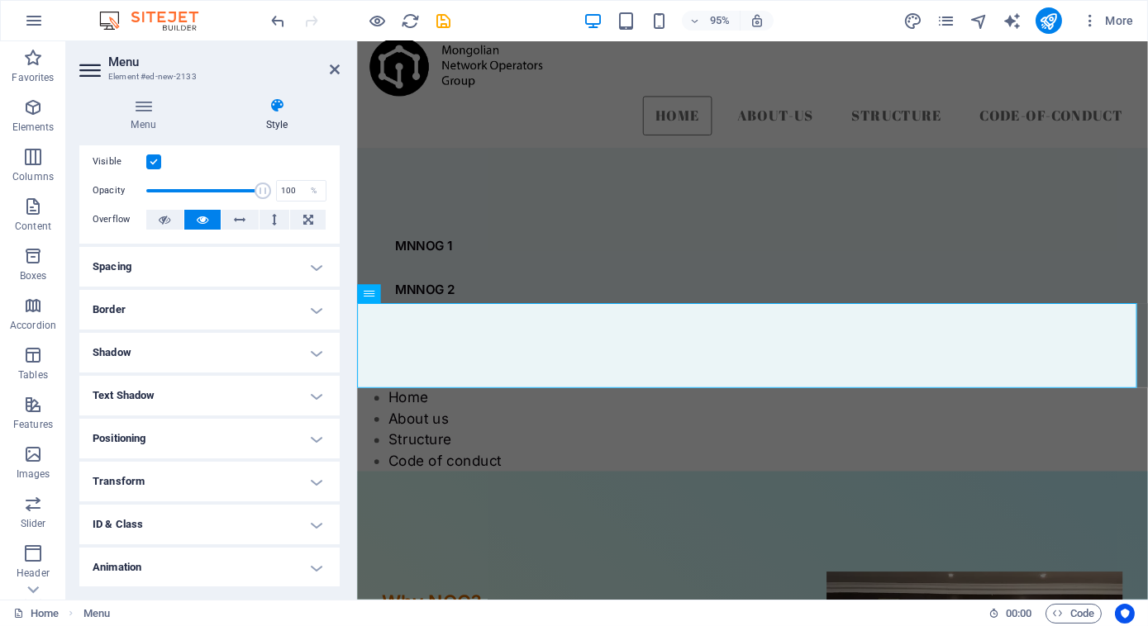
scroll to position [37, 0]
click at [269, 266] on h4 "Spacing" at bounding box center [209, 266] width 260 height 40
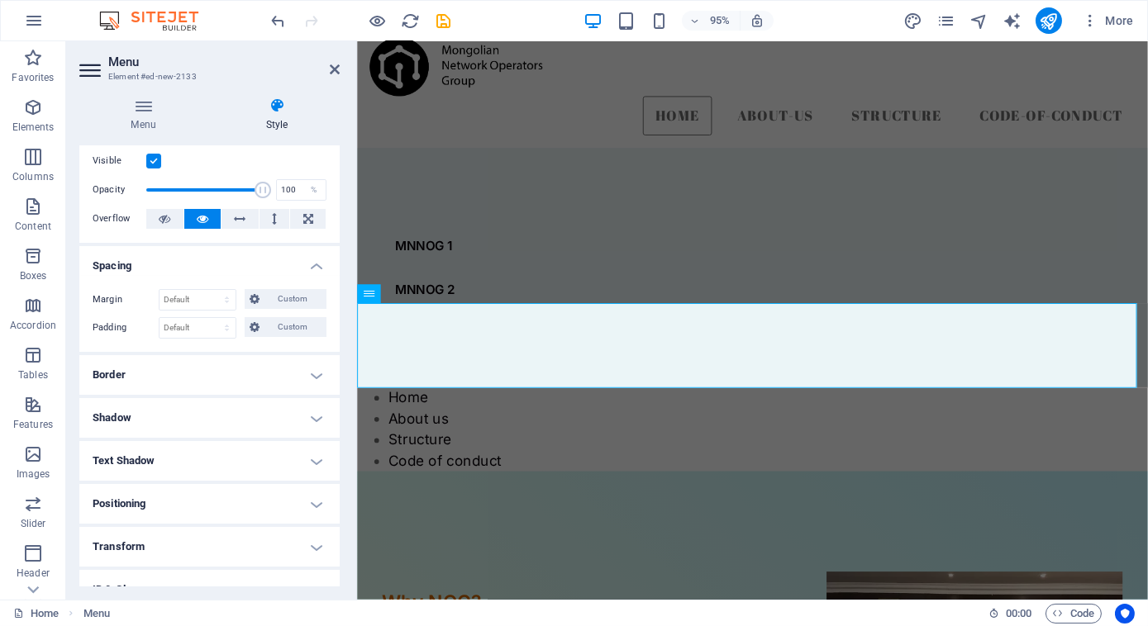
click at [306, 257] on h4 "Spacing" at bounding box center [209, 261] width 260 height 30
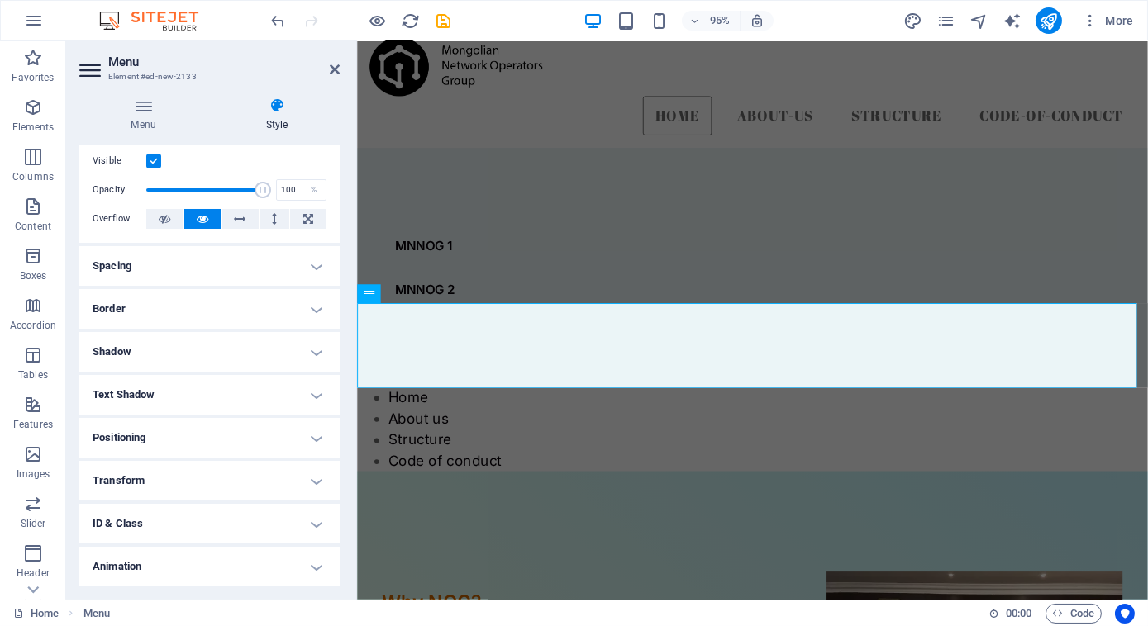
click at [299, 454] on h4 "Positioning" at bounding box center [209, 438] width 260 height 40
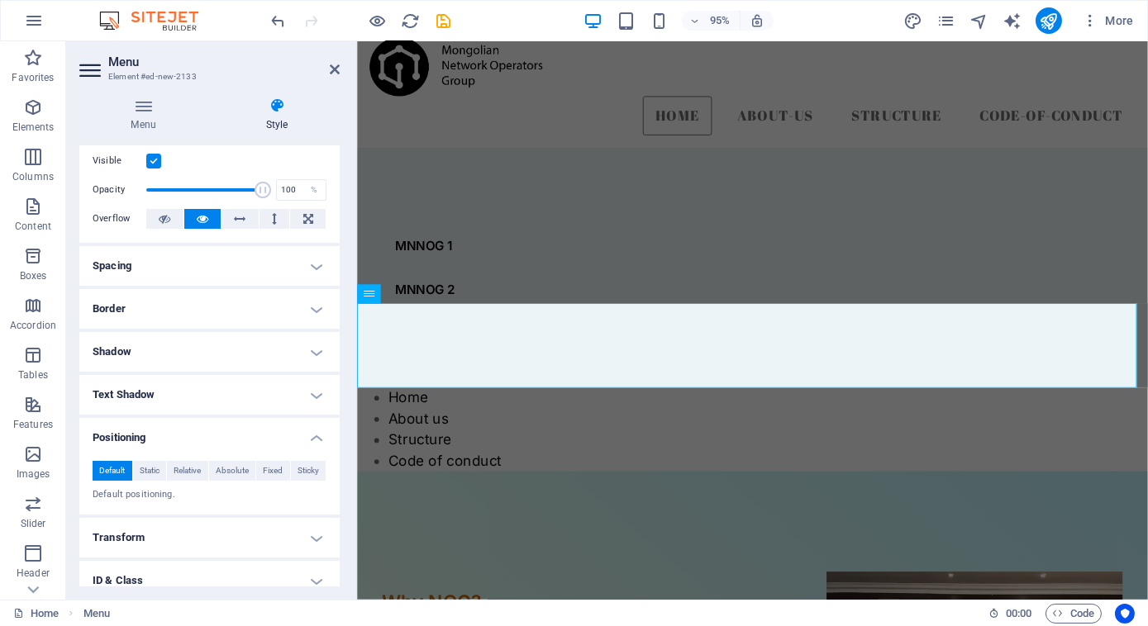
scroll to position [136, 0]
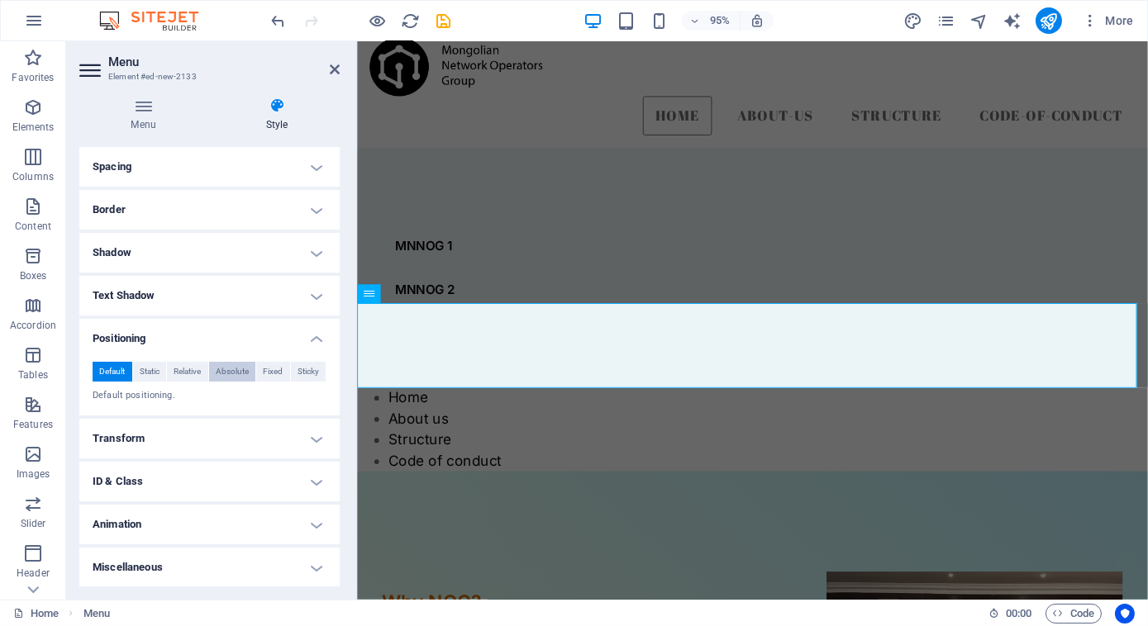
click at [236, 369] on span "Absolute" at bounding box center [232, 372] width 33 height 20
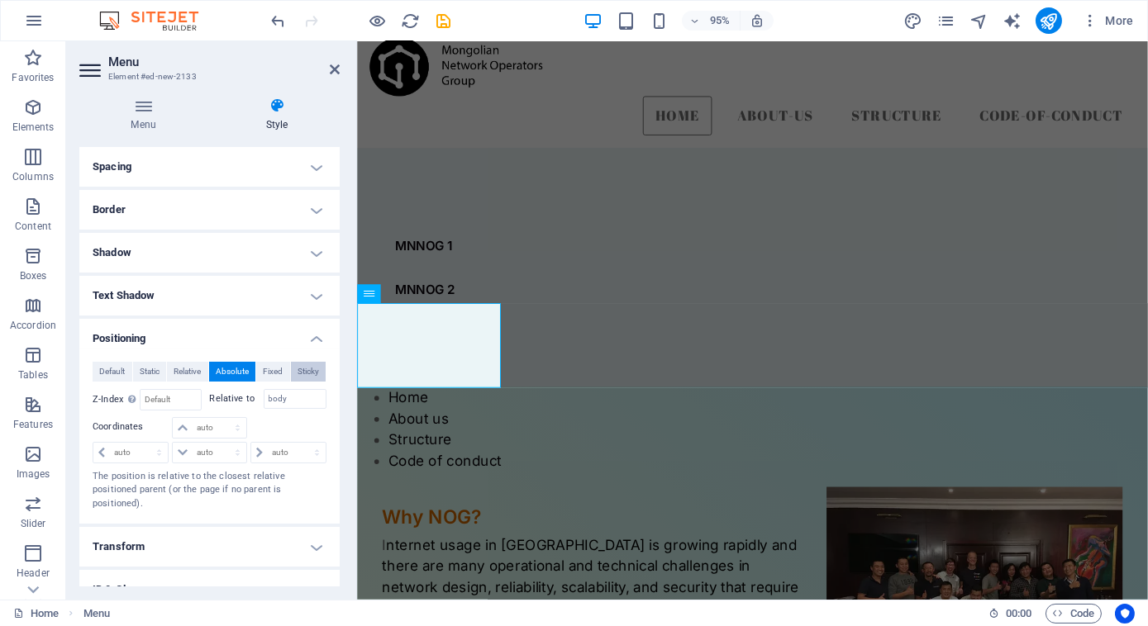
click at [306, 369] on span "Sticky" at bounding box center [307, 372] width 21 height 20
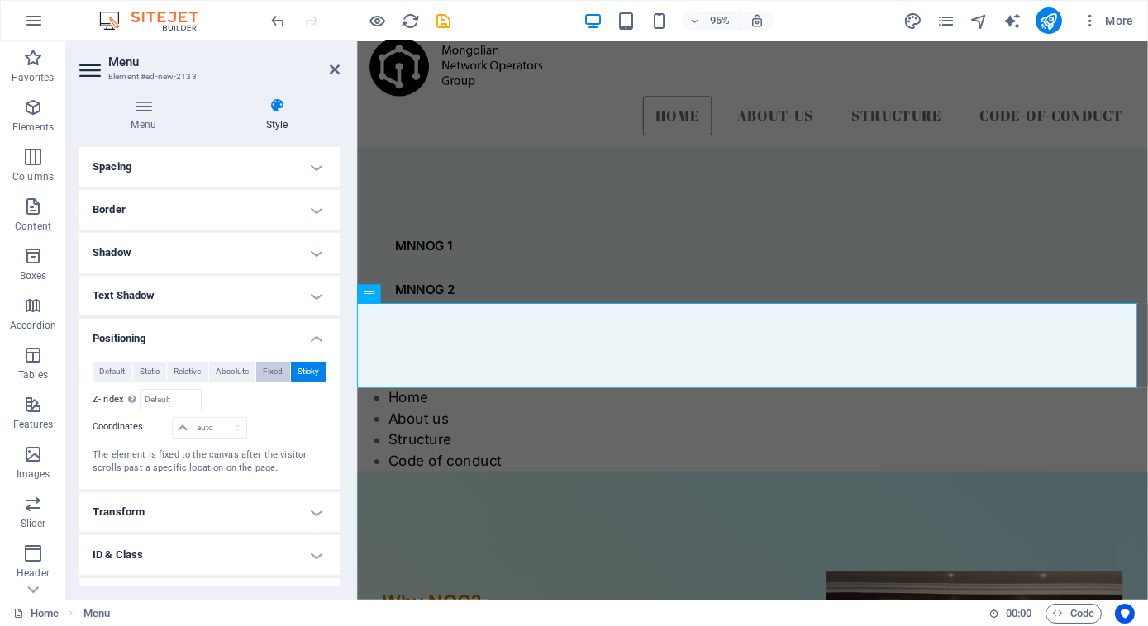
click at [264, 369] on span "Fixed" at bounding box center [273, 372] width 20 height 20
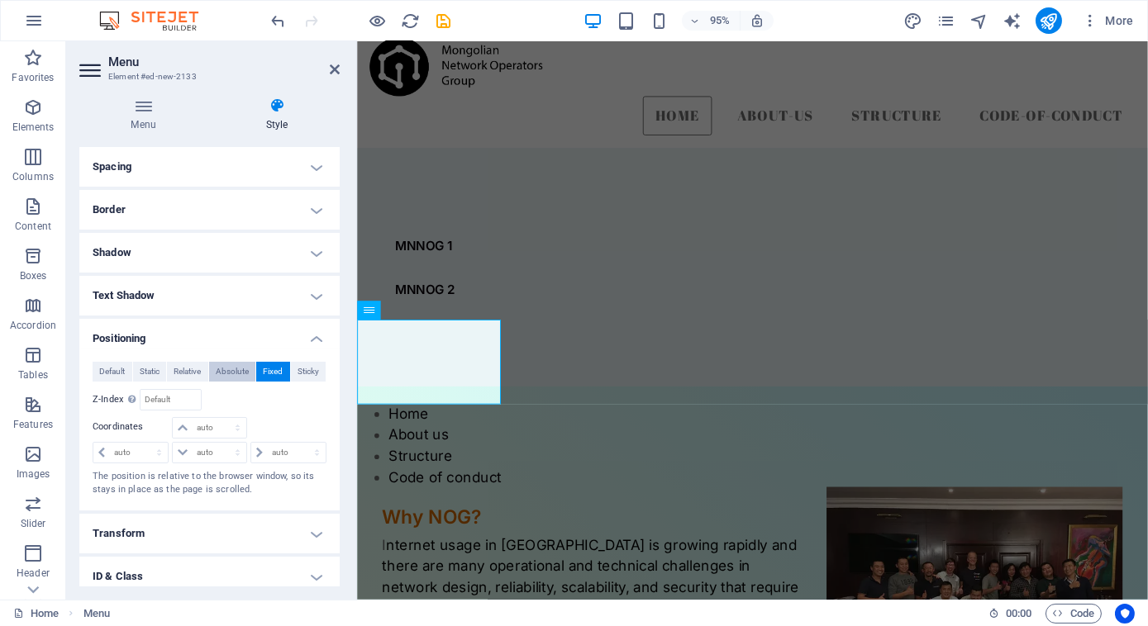
click at [233, 374] on span "Absolute" at bounding box center [232, 372] width 33 height 20
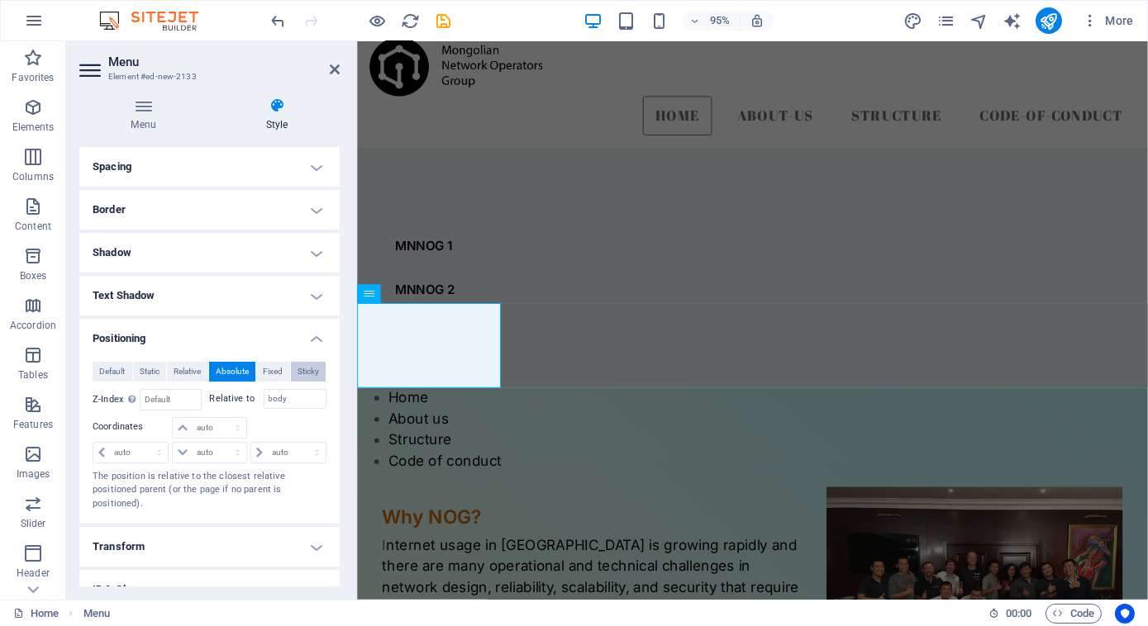
click at [302, 376] on span "Sticky" at bounding box center [307, 372] width 21 height 20
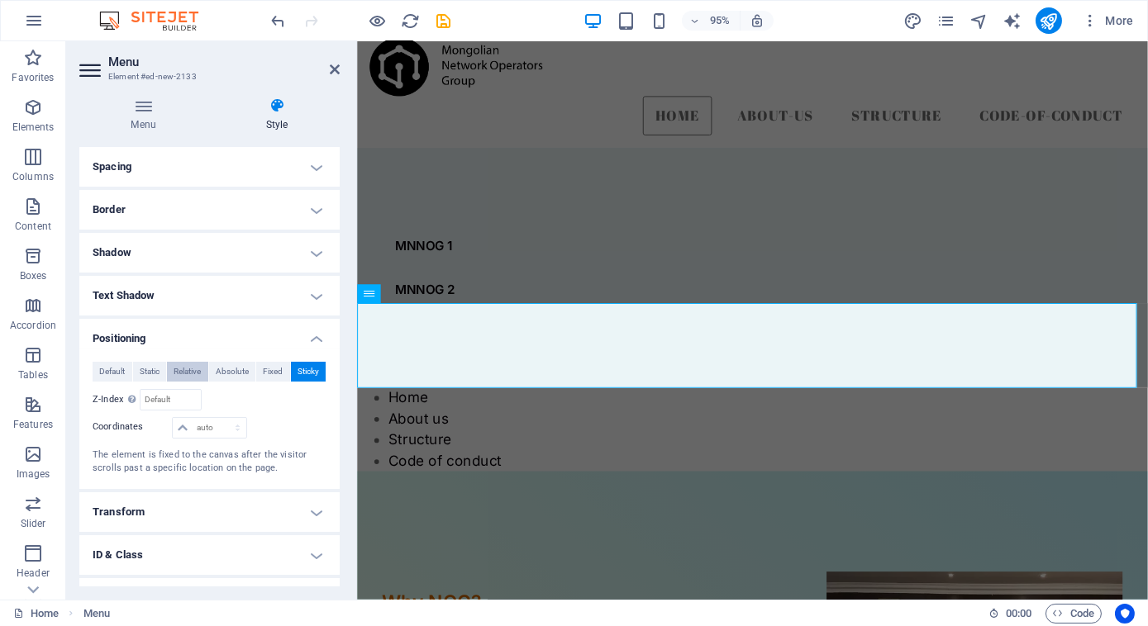
click at [189, 372] on span "Relative" at bounding box center [187, 372] width 27 height 20
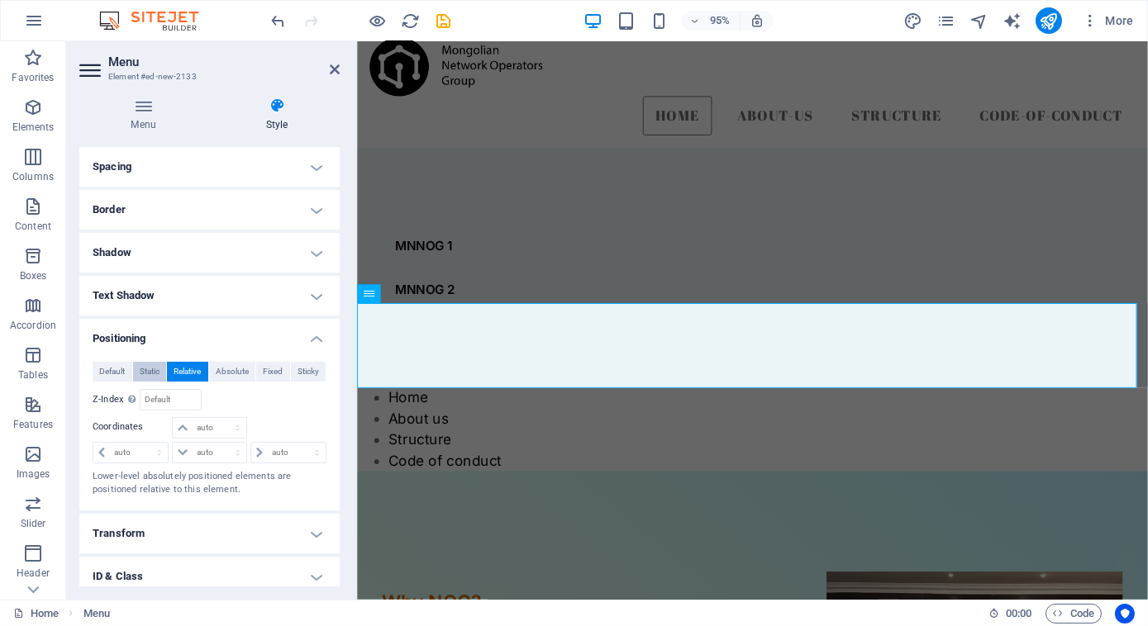
click at [143, 374] on span "Static" at bounding box center [150, 372] width 20 height 20
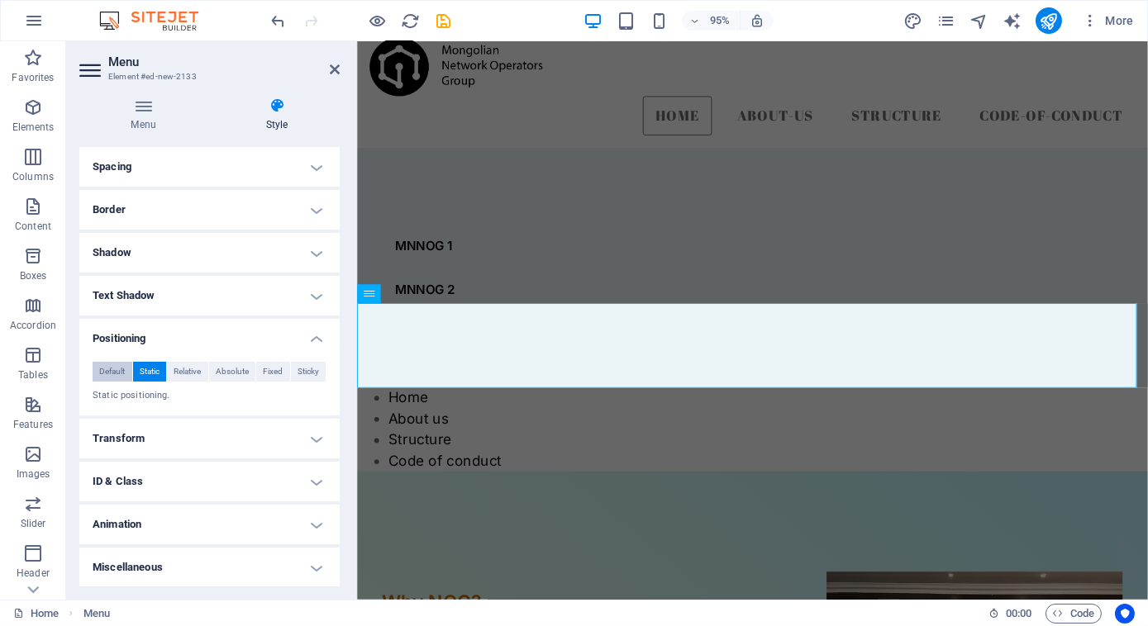
click at [101, 374] on span "Default" at bounding box center [112, 372] width 26 height 20
click at [344, 71] on aside "Menu Element #ed-new-2133 Menu Style Menu Auto Custom Create custom menu items …" at bounding box center [211, 320] width 291 height 559
click at [321, 71] on header "Menu Element #ed-new-2133" at bounding box center [209, 62] width 260 height 43
click at [335, 71] on icon at bounding box center [335, 69] width 10 height 13
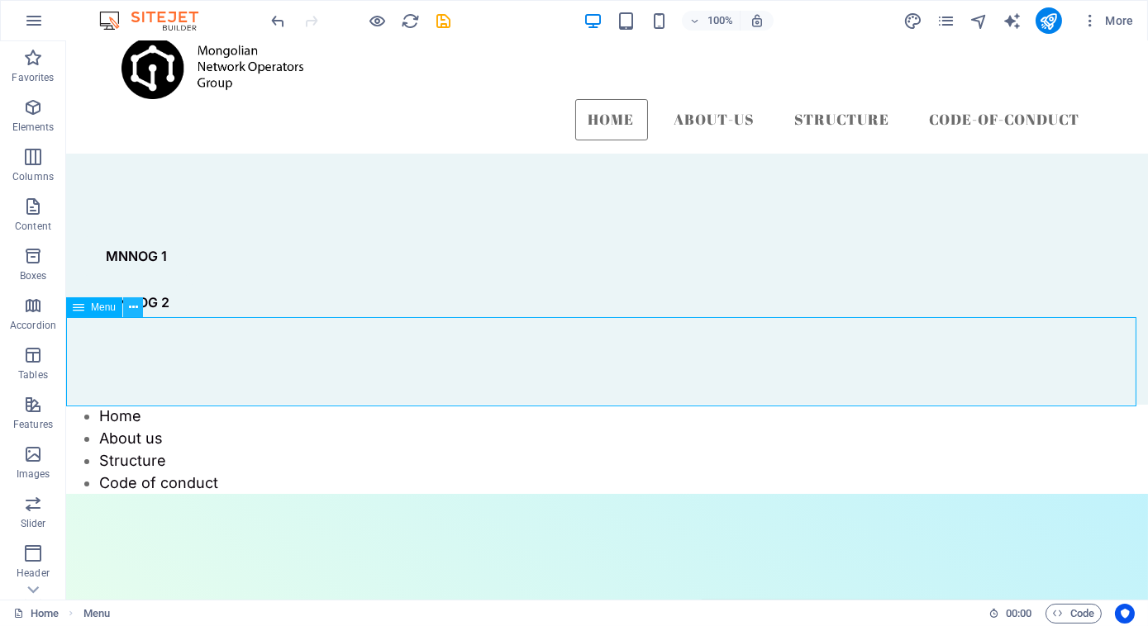
click at [133, 309] on icon at bounding box center [133, 307] width 9 height 17
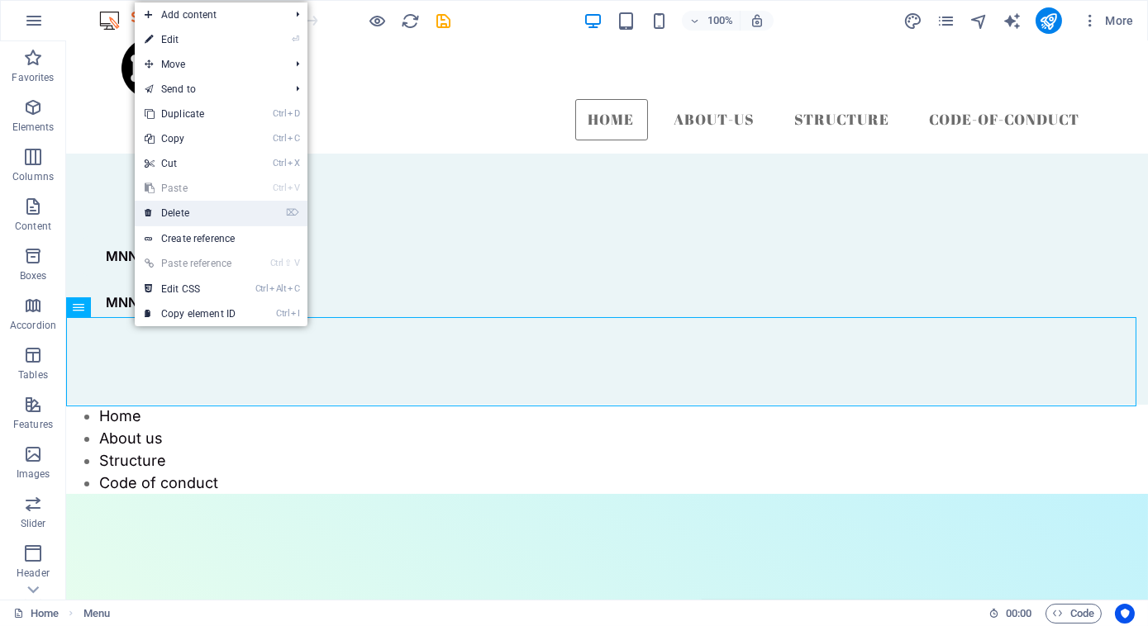
click at [193, 211] on link "⌦ Delete" at bounding box center [190, 213] width 111 height 25
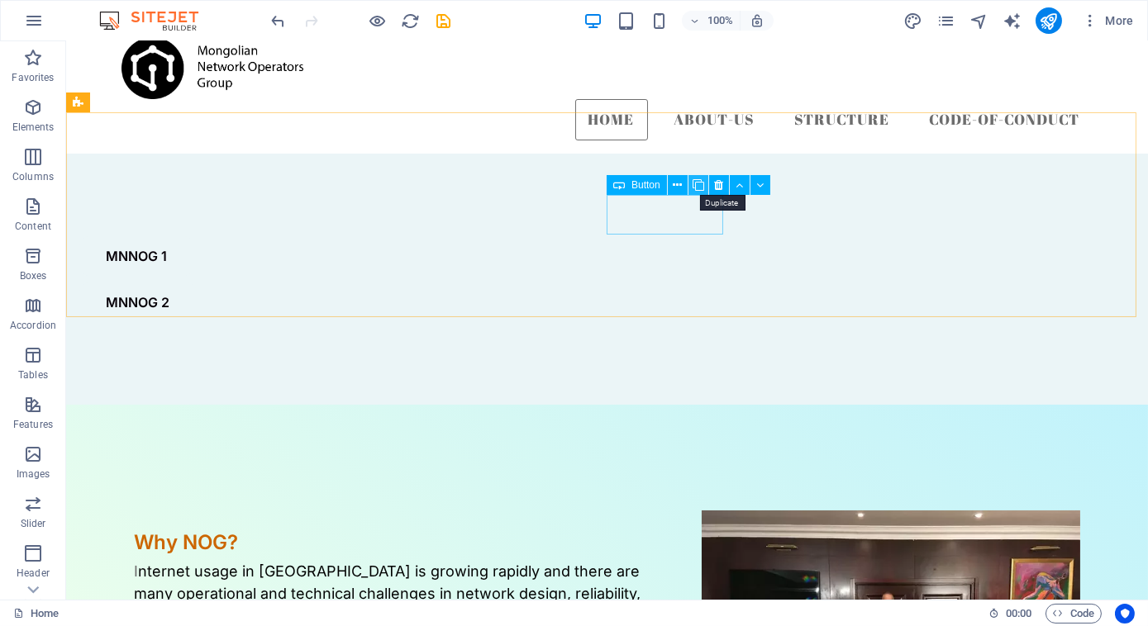
click at [702, 184] on icon at bounding box center [698, 185] width 12 height 17
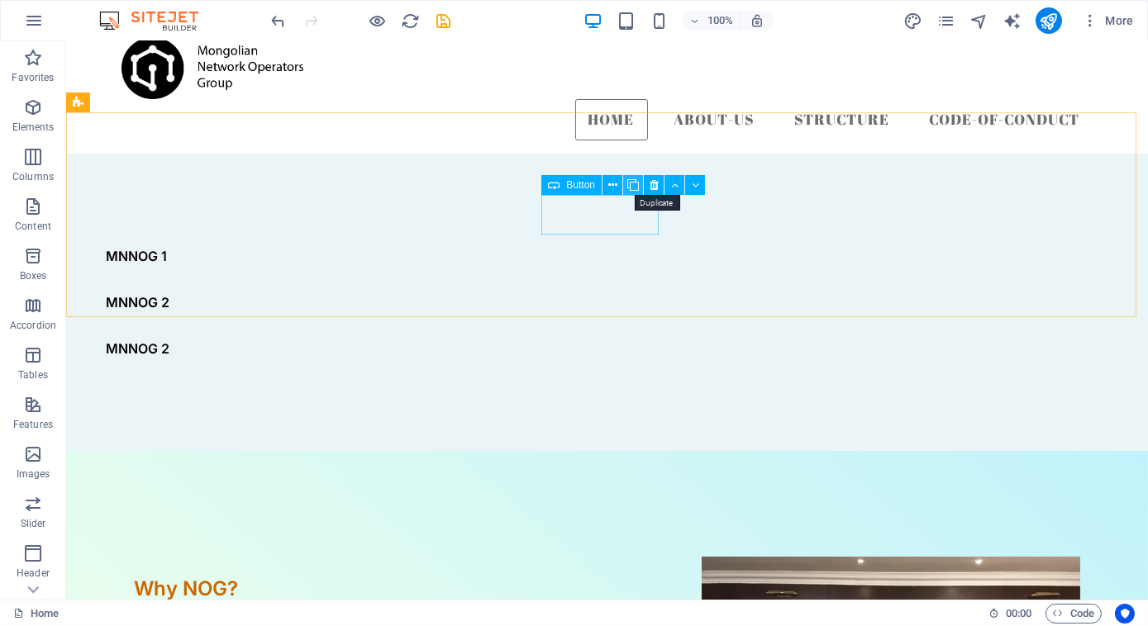
click at [623, 183] on button at bounding box center [633, 185] width 20 height 20
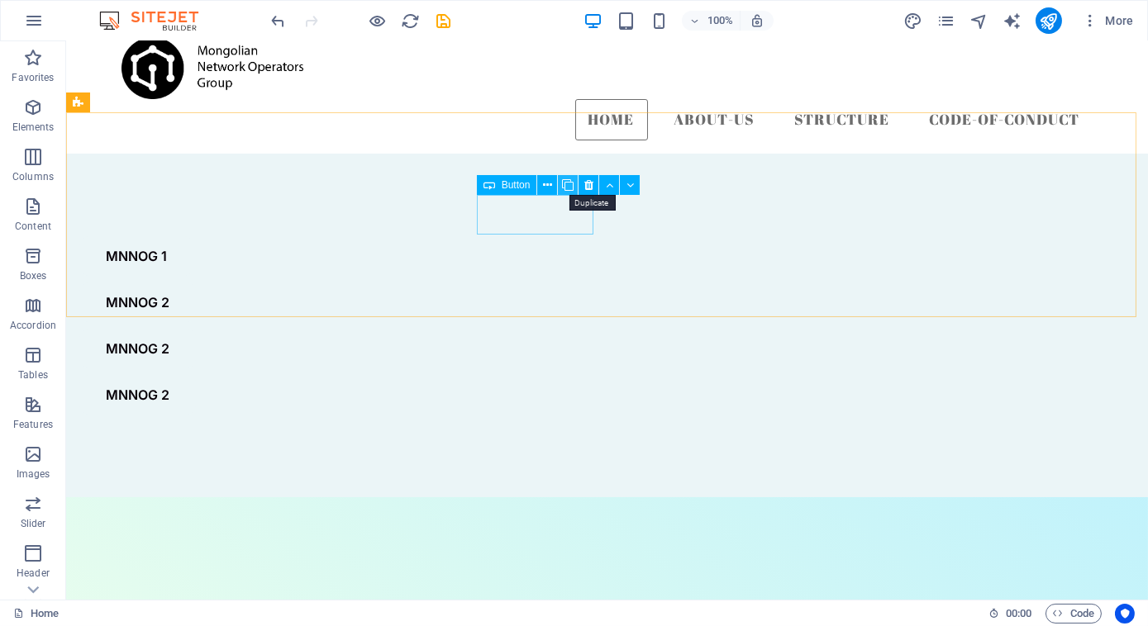
click at [567, 183] on icon at bounding box center [568, 185] width 12 height 17
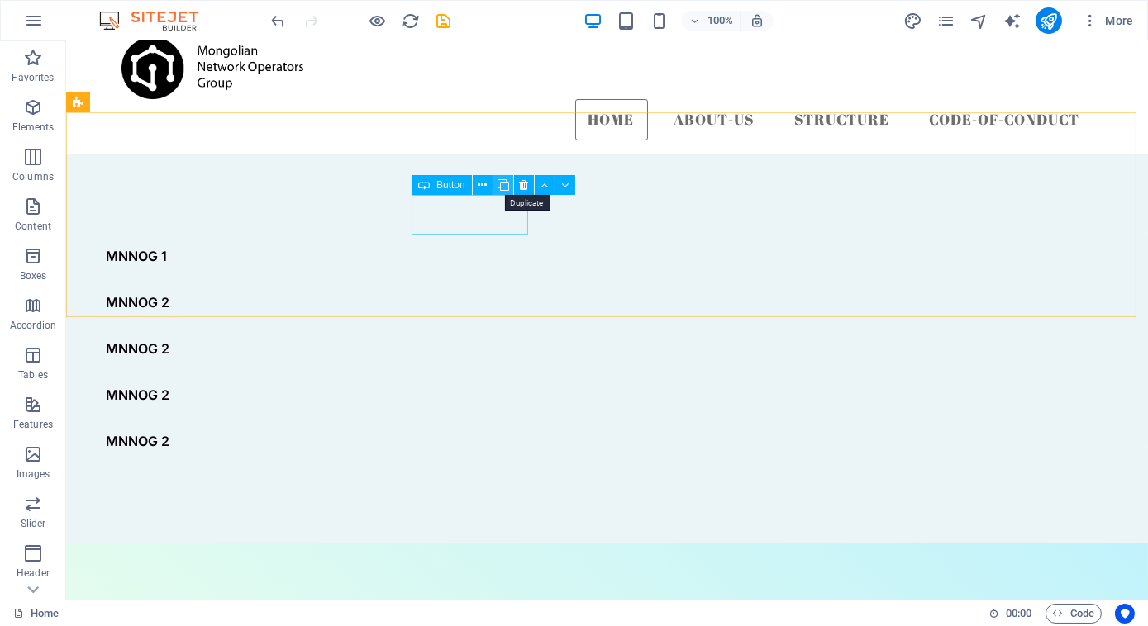
click at [503, 185] on icon at bounding box center [503, 185] width 12 height 17
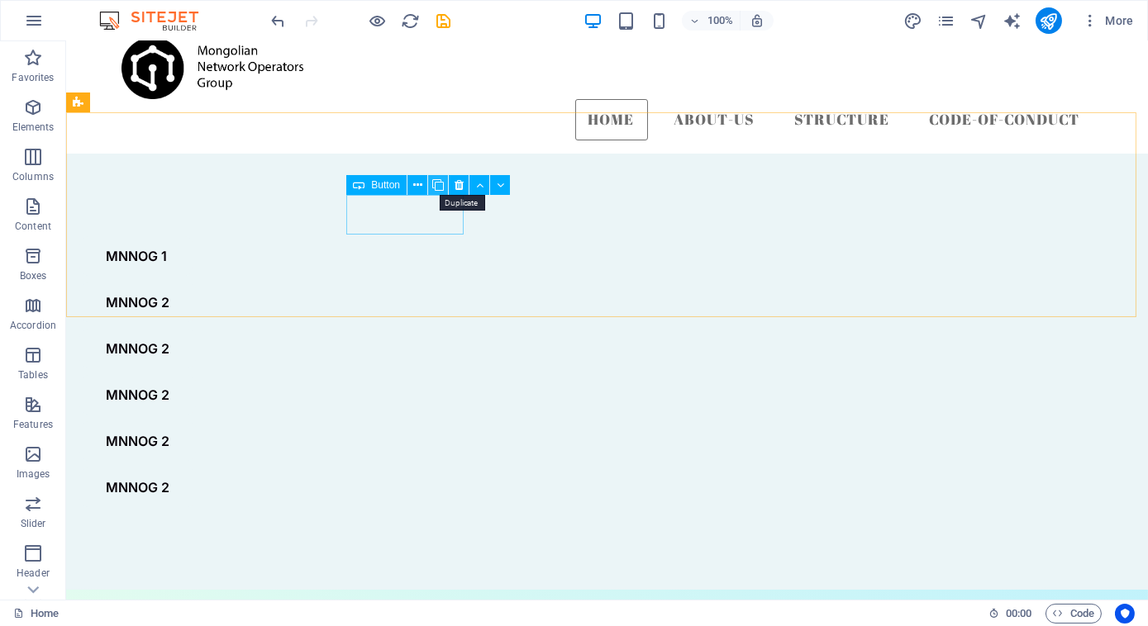
click at [438, 185] on icon at bounding box center [438, 185] width 12 height 17
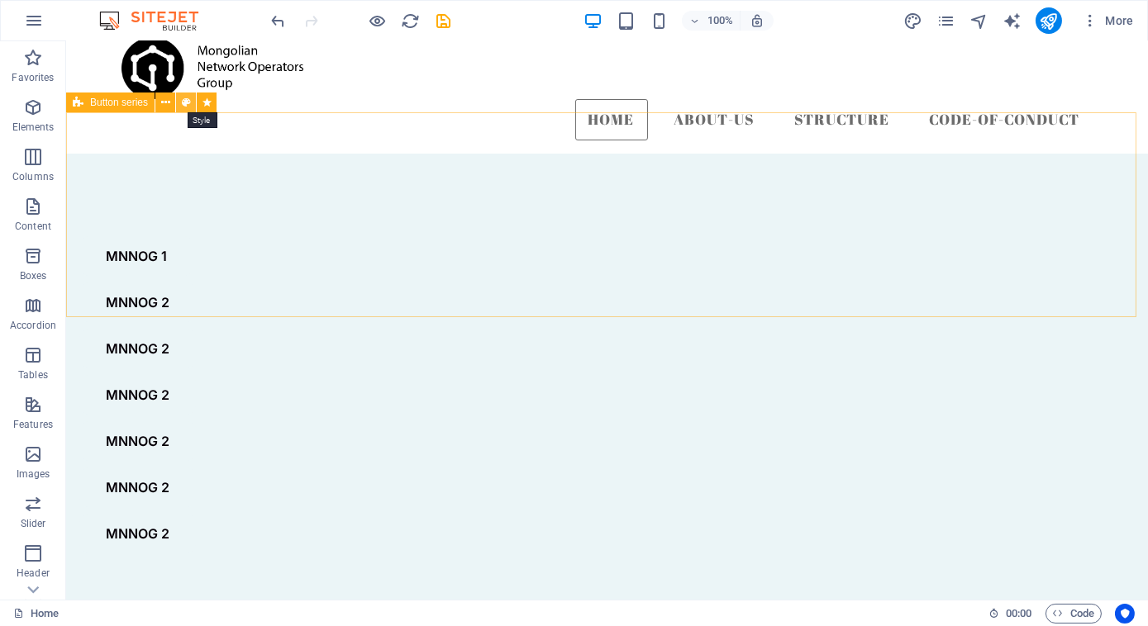
click at [185, 98] on icon at bounding box center [186, 102] width 9 height 17
select select "rem"
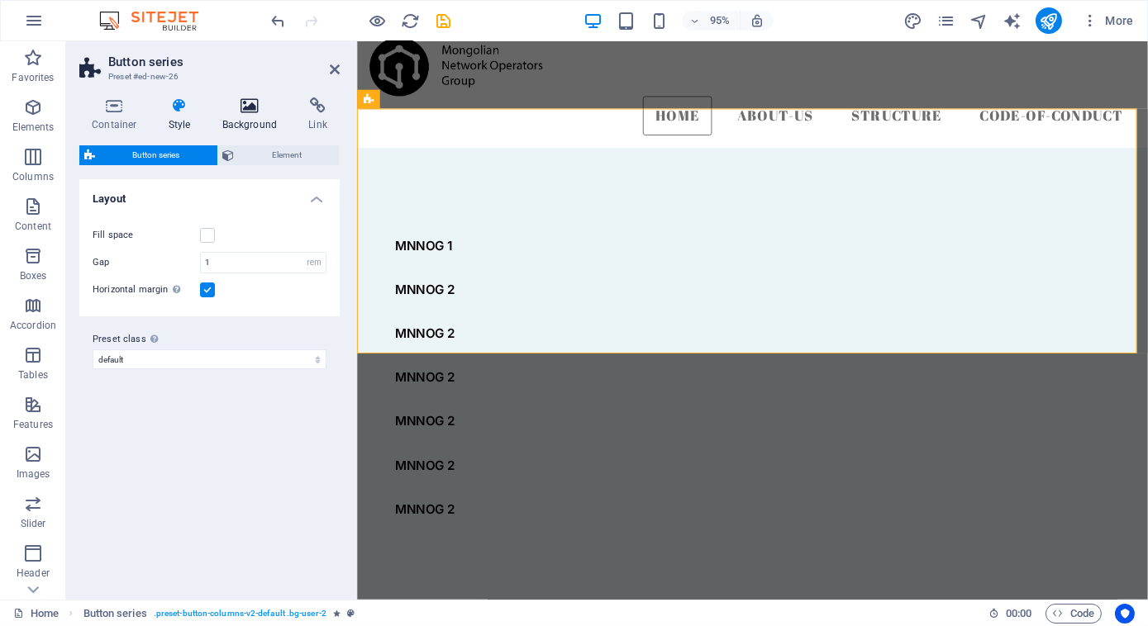
click at [236, 111] on icon at bounding box center [250, 106] width 80 height 17
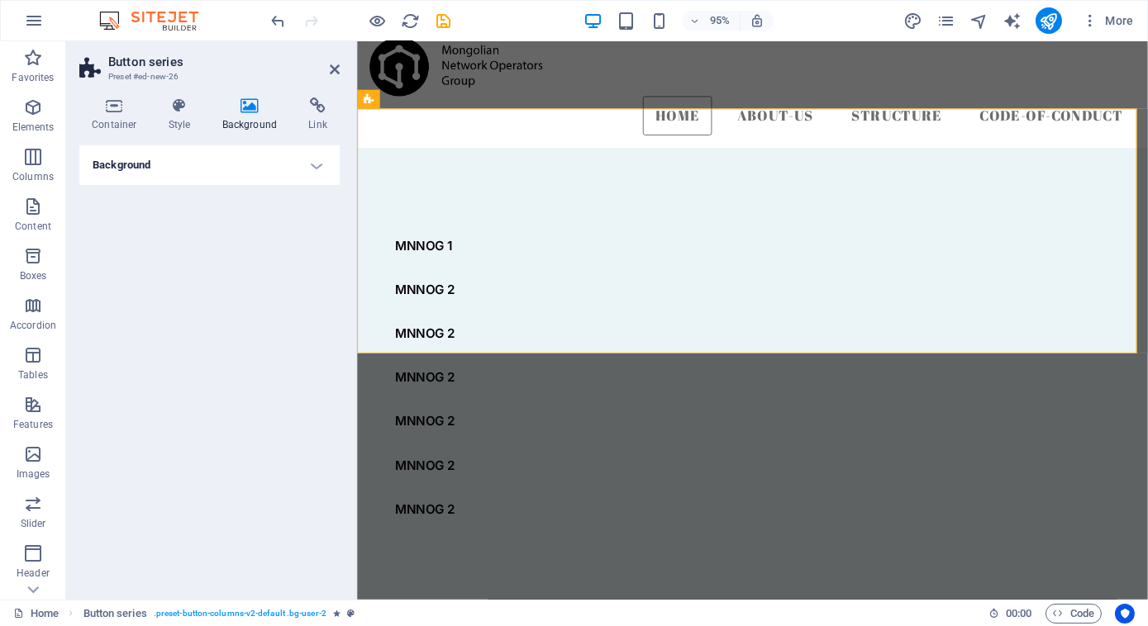
click at [308, 175] on h4 "Background" at bounding box center [209, 165] width 260 height 40
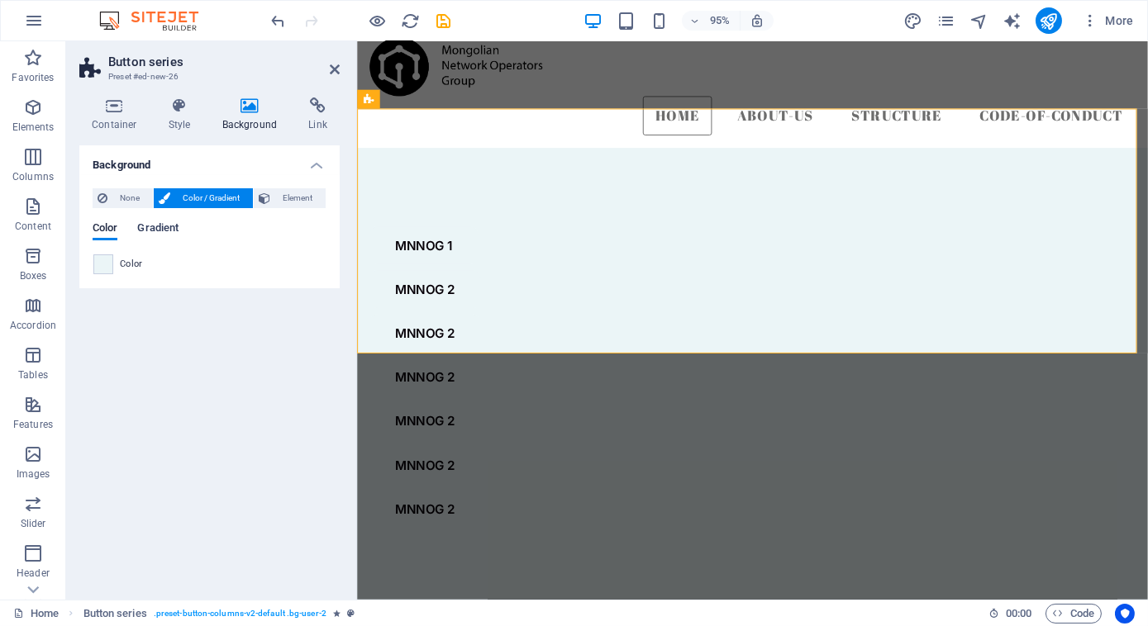
click at [167, 231] on span "Gradient" at bounding box center [157, 229] width 41 height 23
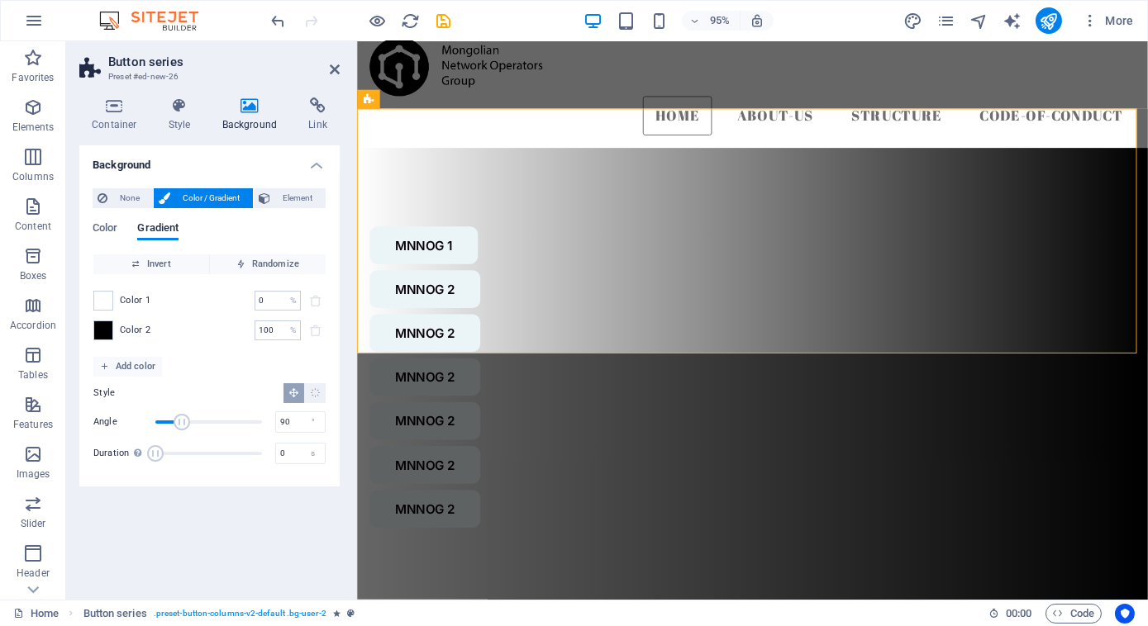
click at [112, 334] on div "Color 2 100 % ​" at bounding box center [209, 331] width 232 height 20
click at [134, 302] on span "Color 1" at bounding box center [135, 300] width 31 height 13
click at [101, 300] on span at bounding box center [103, 301] width 18 height 18
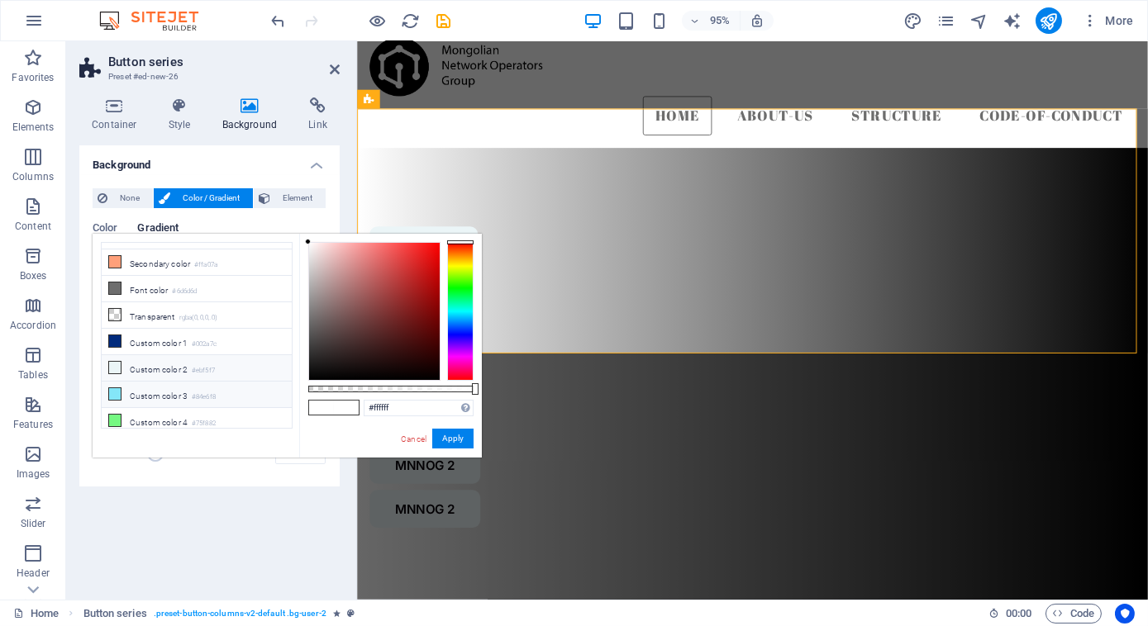
scroll to position [48, 0]
click at [159, 384] on li "Custom color 3 #84e6f8" at bounding box center [197, 393] width 190 height 26
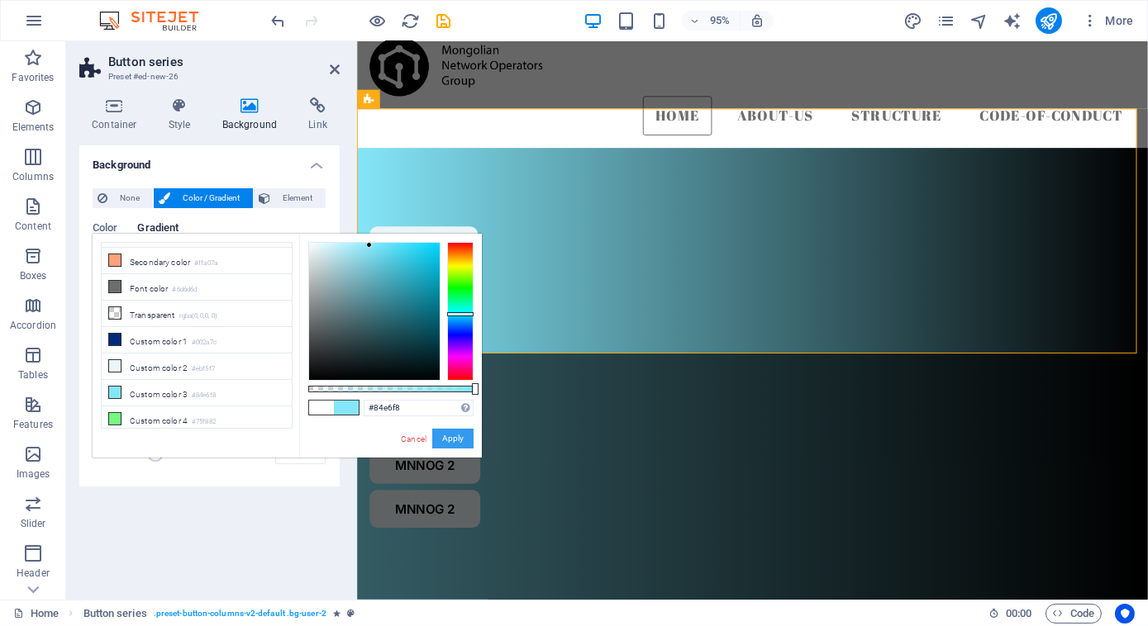
click at [458, 439] on button "Apply" at bounding box center [452, 439] width 41 height 20
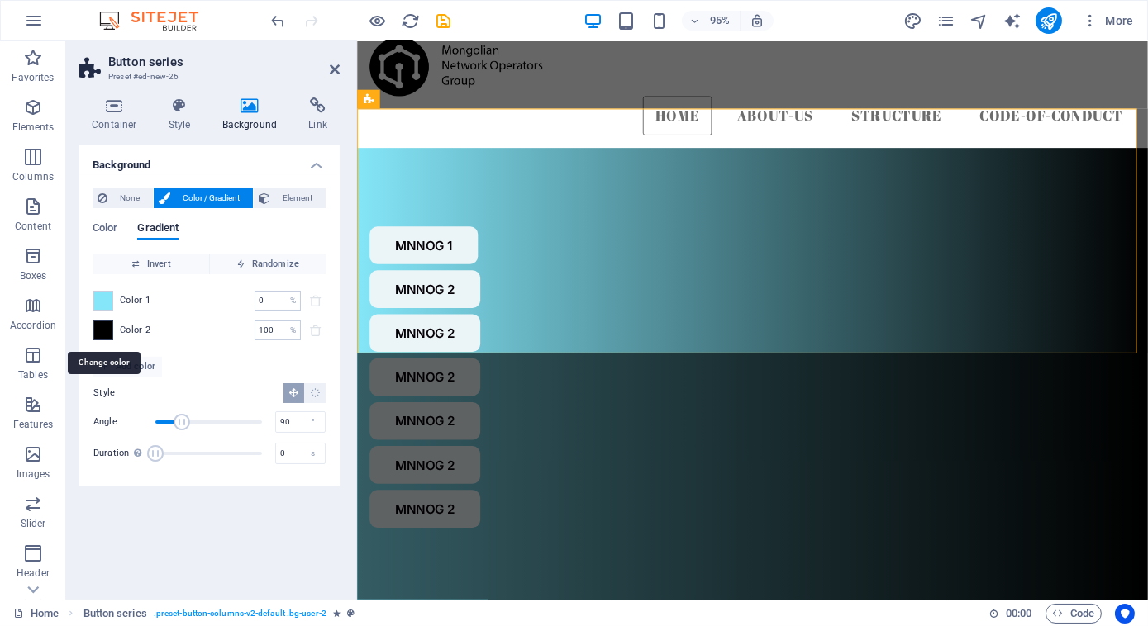
click at [99, 329] on span at bounding box center [103, 330] width 18 height 18
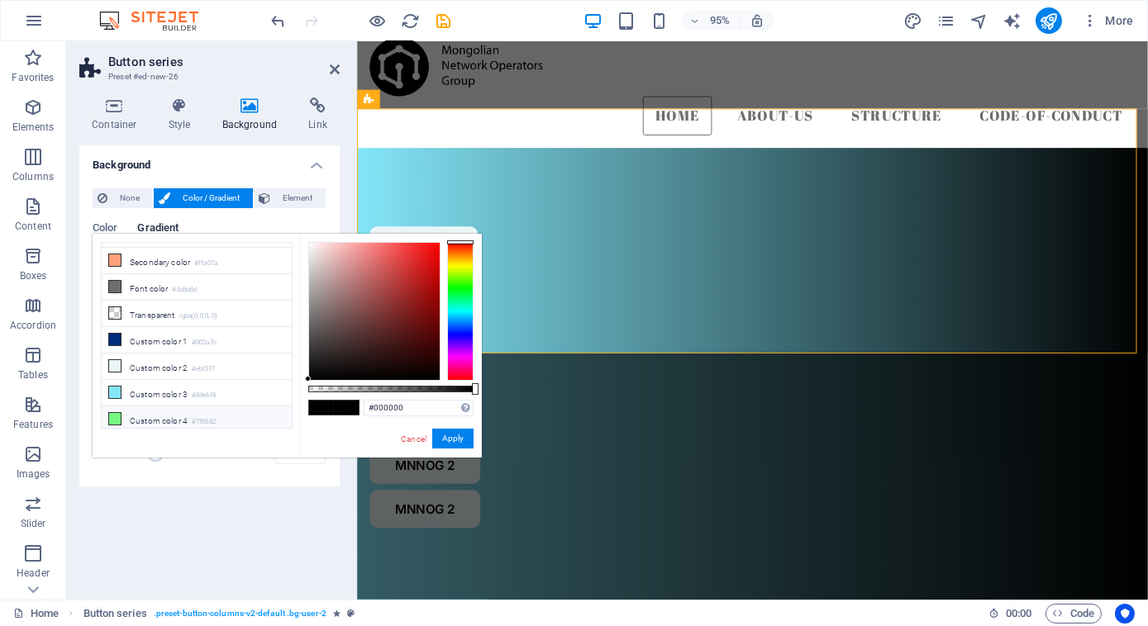
click at [169, 410] on li "Custom color 4 #75f882" at bounding box center [197, 420] width 190 height 26
type input "#75f882"
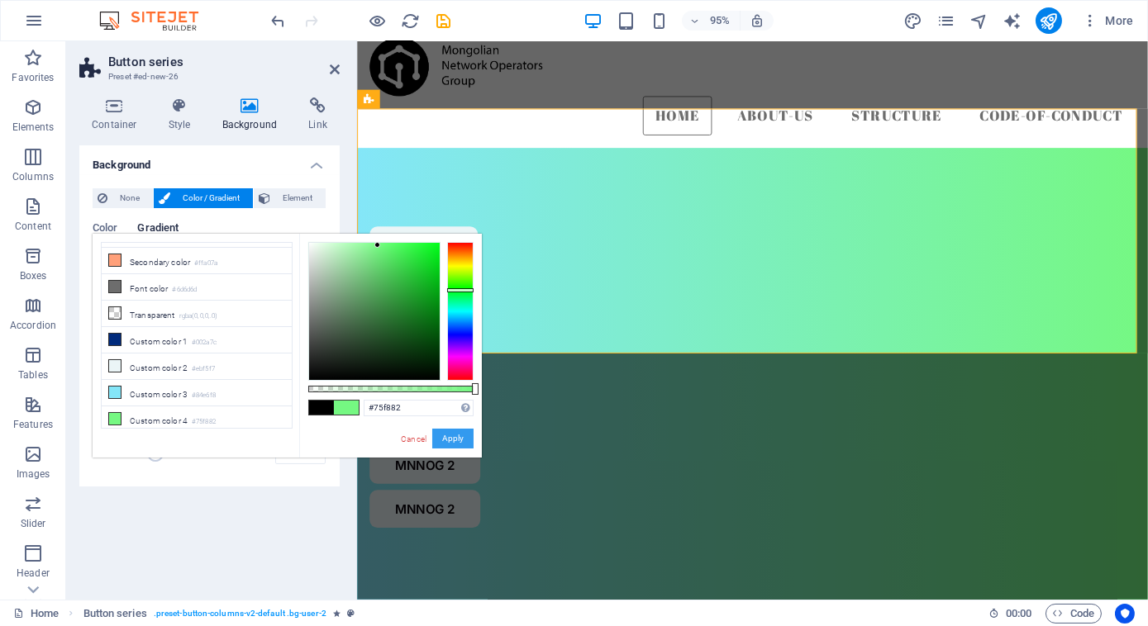
click at [452, 441] on button "Apply" at bounding box center [452, 439] width 41 height 20
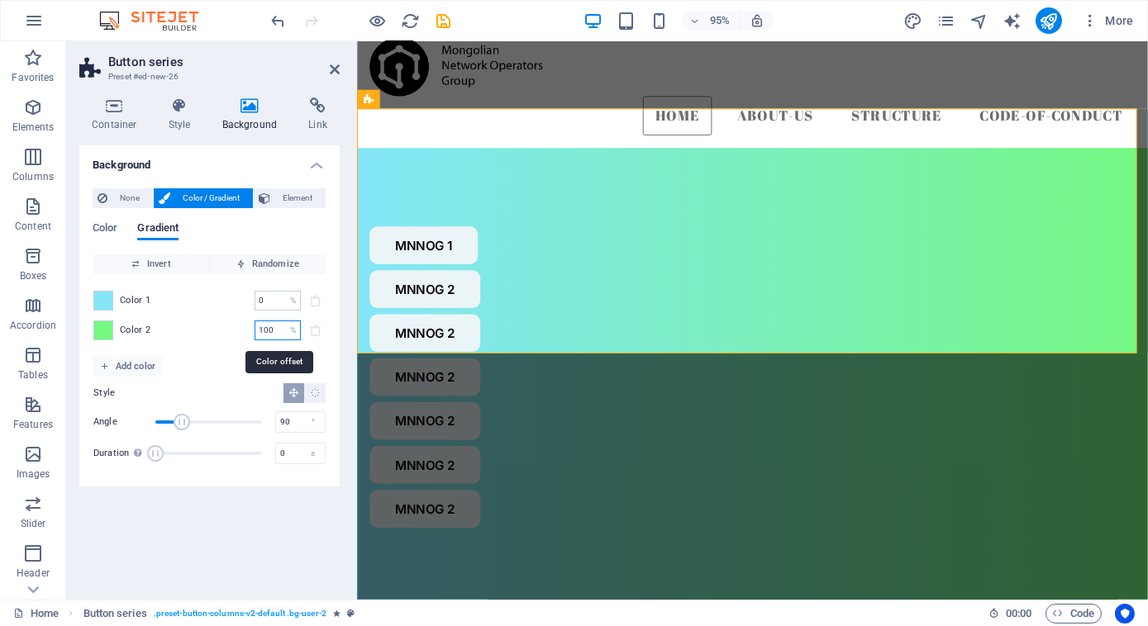
click at [271, 336] on input "100" at bounding box center [269, 331] width 29 height 20
drag, startPoint x: 273, startPoint y: 332, endPoint x: 194, endPoint y: 323, distance: 79.0
click at [194, 323] on div "Color 2 100 % ​" at bounding box center [209, 331] width 232 height 20
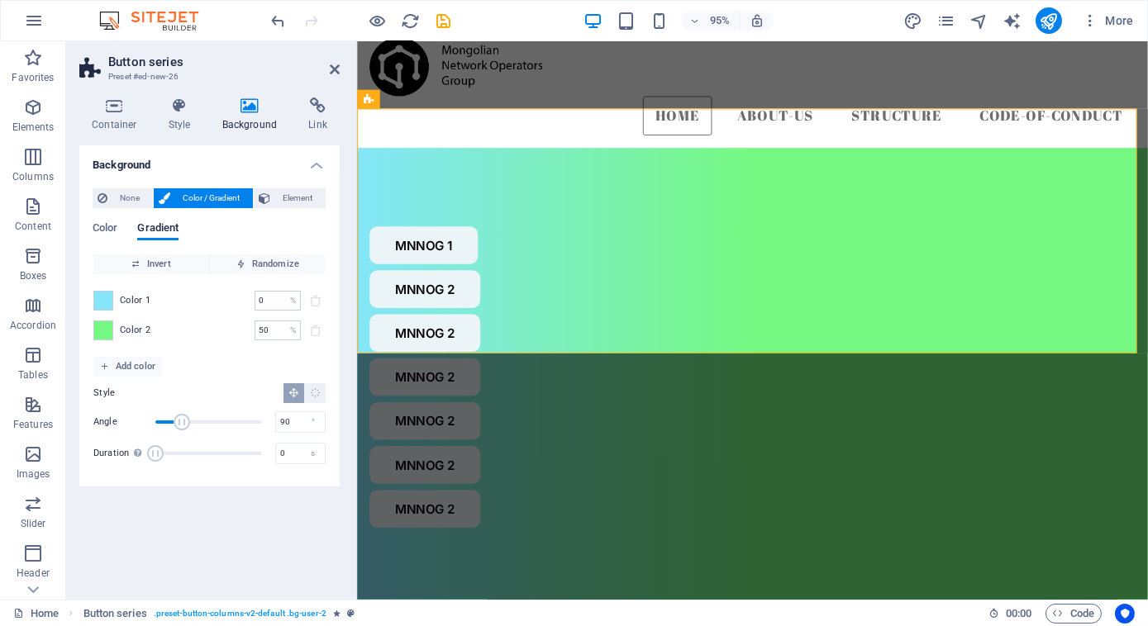
click at [166, 351] on div "Color 1 0 % ​ Color 2 50 % ​" at bounding box center [209, 315] width 232 height 83
drag, startPoint x: 273, startPoint y: 331, endPoint x: 214, endPoint y: 330, distance: 58.7
click at [214, 330] on div "Color 2 50 % ​" at bounding box center [209, 331] width 232 height 20
type input "30"
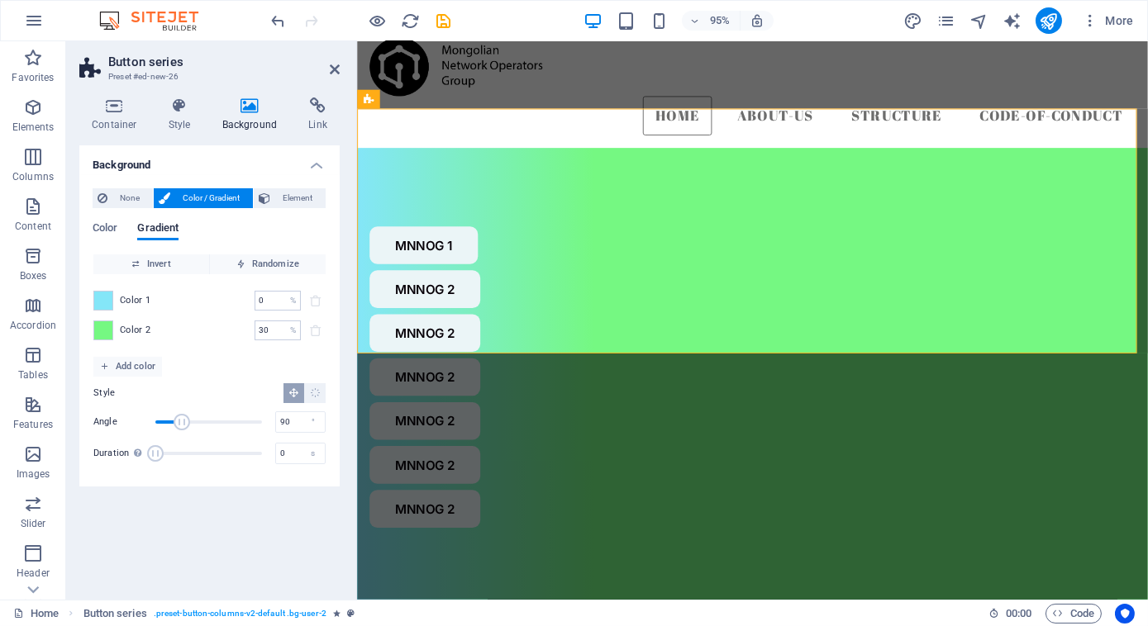
click at [213, 348] on div "Color 1 0 % ​ Color 2 30 % ​" at bounding box center [209, 315] width 232 height 83
click at [280, 350] on div "Color 1 0 % ​ Color 2 30 % ​" at bounding box center [209, 315] width 232 height 83
drag, startPoint x: 277, startPoint y: 296, endPoint x: 196, endPoint y: 295, distance: 81.0
click at [196, 295] on div "Color 1 0 % ​" at bounding box center [209, 301] width 232 height 20
type input "30"
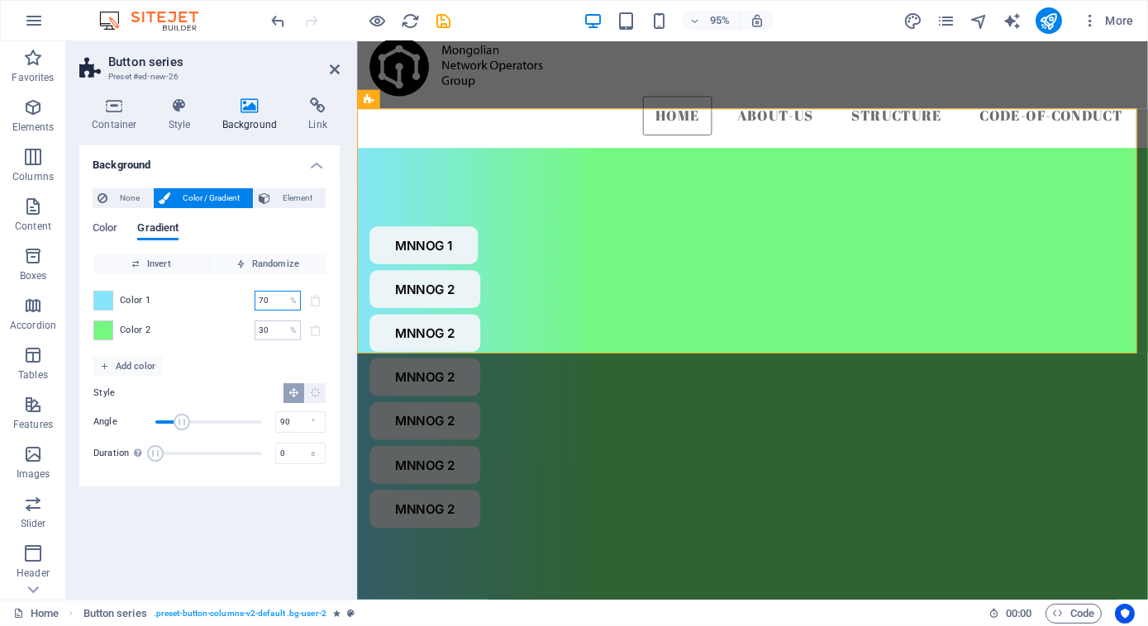
type input "70"
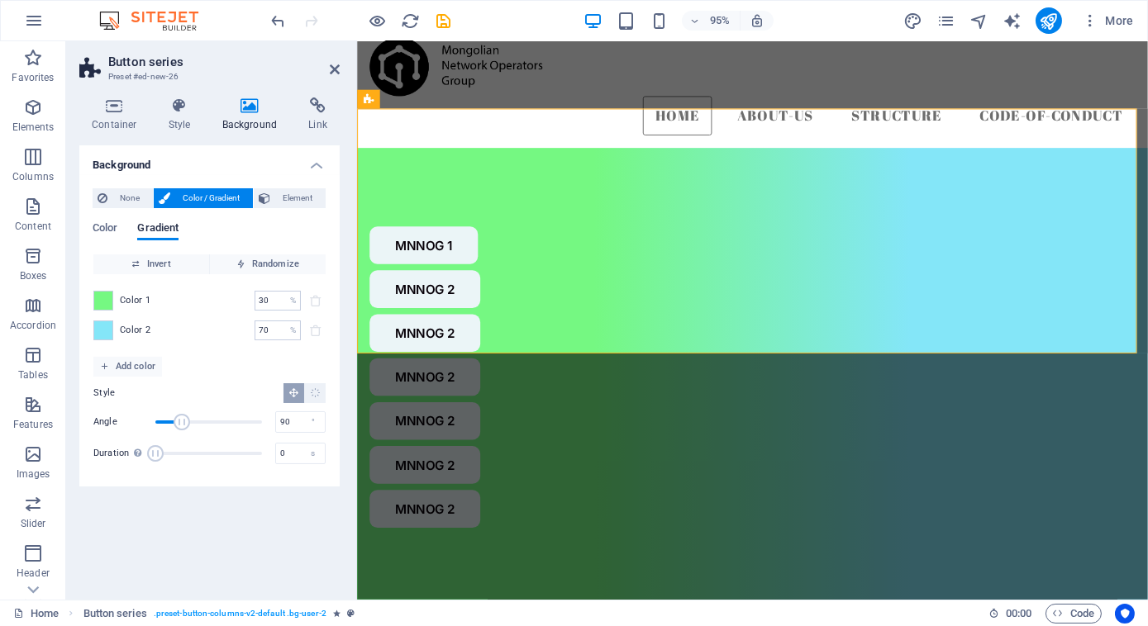
click at [195, 314] on div "Color 1 30 % ​ Color 2 70 % ​" at bounding box center [209, 315] width 232 height 83
drag, startPoint x: 274, startPoint y: 302, endPoint x: 174, endPoint y: 312, distance: 100.4
click at [174, 312] on div "Color 1 30 % ​ Color 2 70 % ​" at bounding box center [209, 315] width 232 height 83
type input "50"
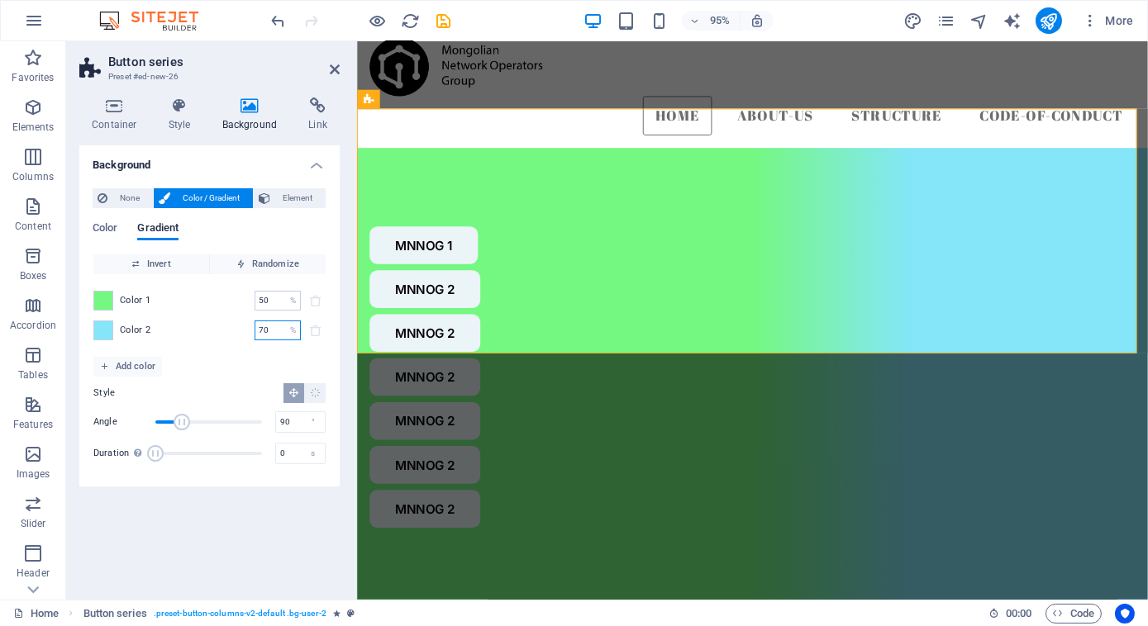
drag, startPoint x: 269, startPoint y: 331, endPoint x: 172, endPoint y: 335, distance: 96.7
click at [172, 335] on div "Color 2 70 % ​" at bounding box center [209, 331] width 232 height 20
type input "50"
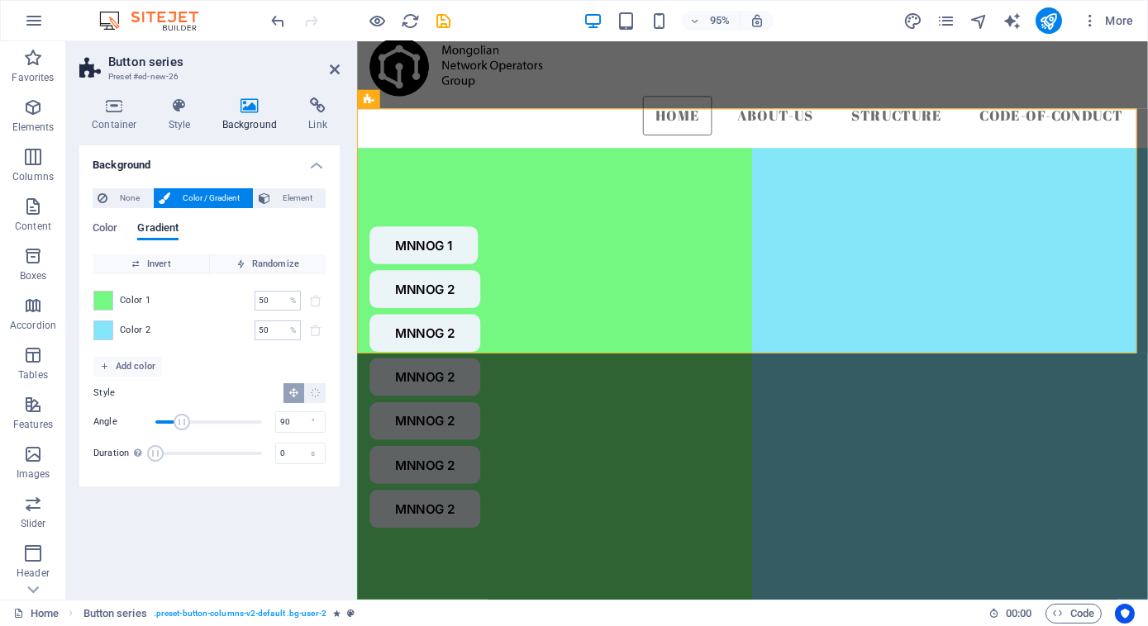
click at [192, 318] on div "Color 1 50 % ​ Color 2 50 % ​" at bounding box center [209, 315] width 232 height 83
drag, startPoint x: 280, startPoint y: 302, endPoint x: 155, endPoint y: 314, distance: 125.3
click at [155, 314] on div "Color 1 50 % ​ Color 2 50 % ​" at bounding box center [209, 315] width 232 height 83
type input "20"
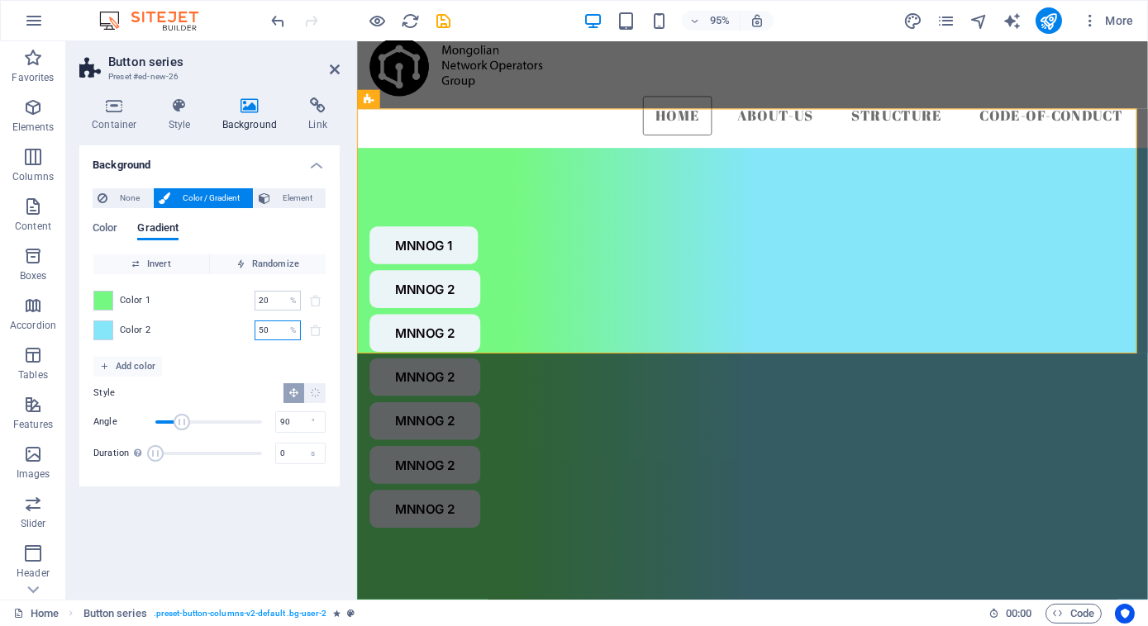
drag, startPoint x: 270, startPoint y: 327, endPoint x: 199, endPoint y: 345, distance: 73.2
click at [199, 345] on div "Color 1 20 % ​ Color 2 50 % ​" at bounding box center [209, 315] width 232 height 83
drag, startPoint x: 265, startPoint y: 304, endPoint x: 193, endPoint y: 299, distance: 72.1
click at [193, 299] on div "Color 1 20 % ​" at bounding box center [209, 301] width 232 height 20
drag, startPoint x: 271, startPoint y: 296, endPoint x: 193, endPoint y: 296, distance: 77.7
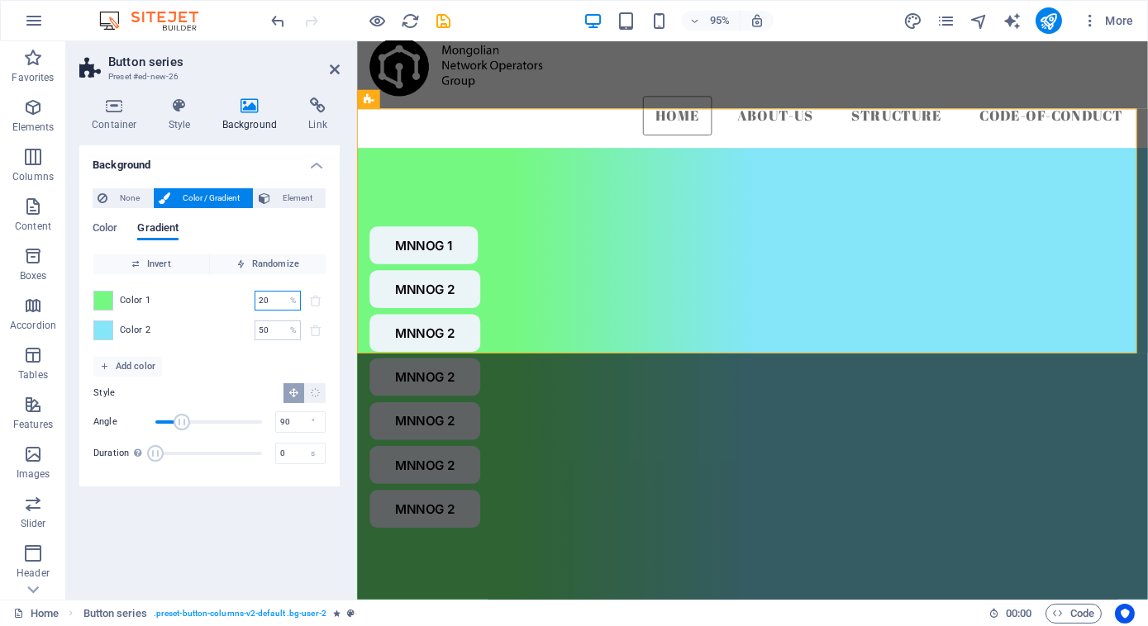
click at [193, 296] on div "Color 1 20 % ​" at bounding box center [209, 301] width 232 height 20
drag, startPoint x: 270, startPoint y: 329, endPoint x: 176, endPoint y: 318, distance: 94.8
click at [176, 318] on div "Color 1 20 % ​ Color 2 50 % ​" at bounding box center [209, 315] width 232 height 83
type input "0"
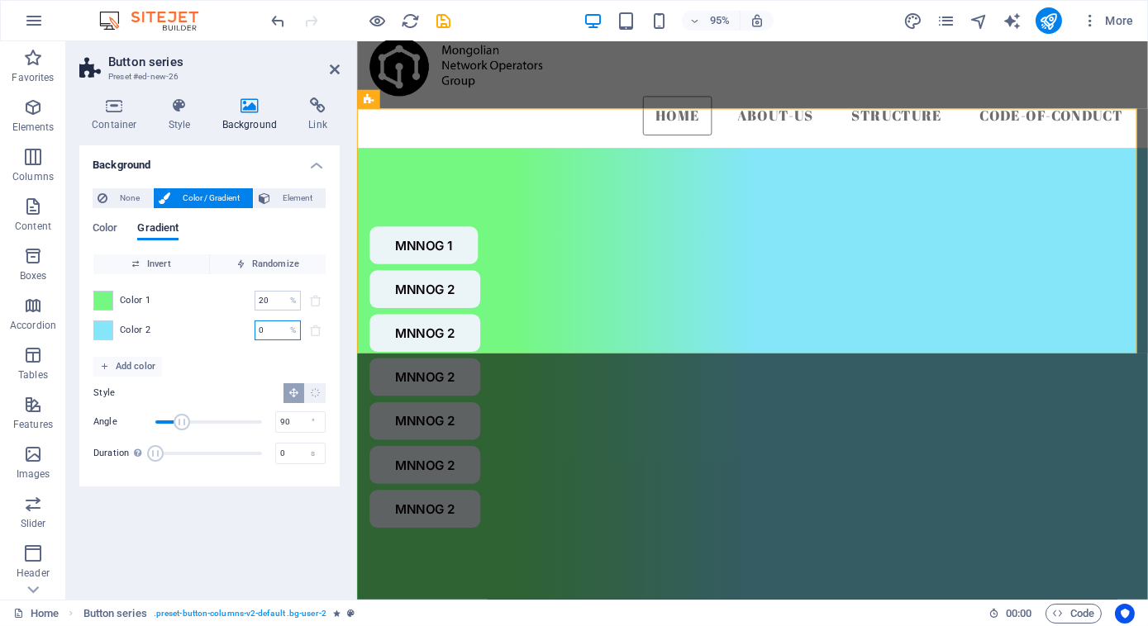
type input "20"
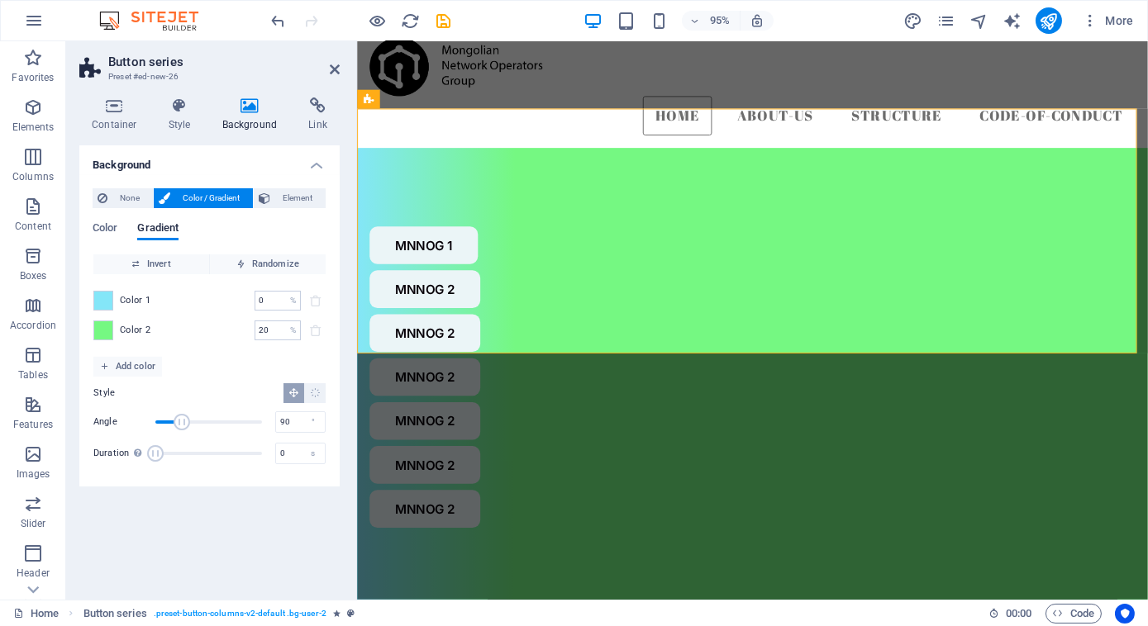
click at [188, 303] on div "Color 1 0 % ​" at bounding box center [209, 301] width 232 height 20
drag, startPoint x: 274, startPoint y: 299, endPoint x: 192, endPoint y: 307, distance: 82.2
click at [192, 307] on div "Color 1 0 % ​" at bounding box center [209, 301] width 232 height 20
type input "20"
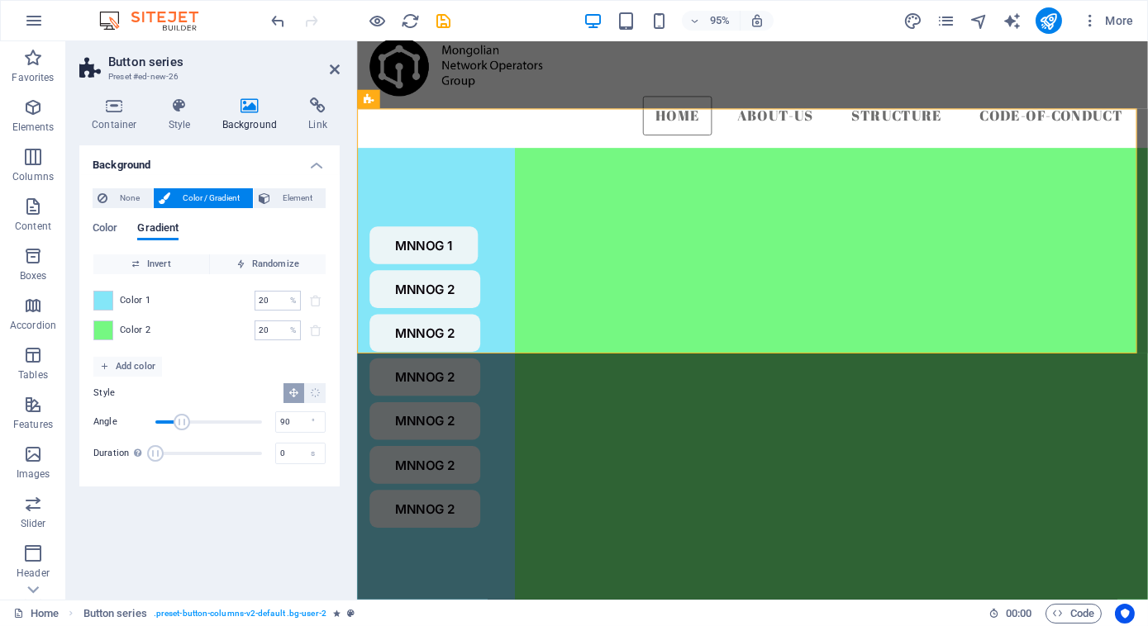
click at [217, 338] on div "Color 2 20 % ​" at bounding box center [209, 331] width 232 height 20
click at [278, 299] on input "20" at bounding box center [269, 301] width 29 height 20
click at [208, 314] on div "Color 1 20 % ​ Color 2 20 % ​" at bounding box center [209, 315] width 232 height 83
drag, startPoint x: 270, startPoint y: 333, endPoint x: 188, endPoint y: 333, distance: 81.8
click at [188, 333] on div "Color 2 20 % ​" at bounding box center [209, 331] width 232 height 20
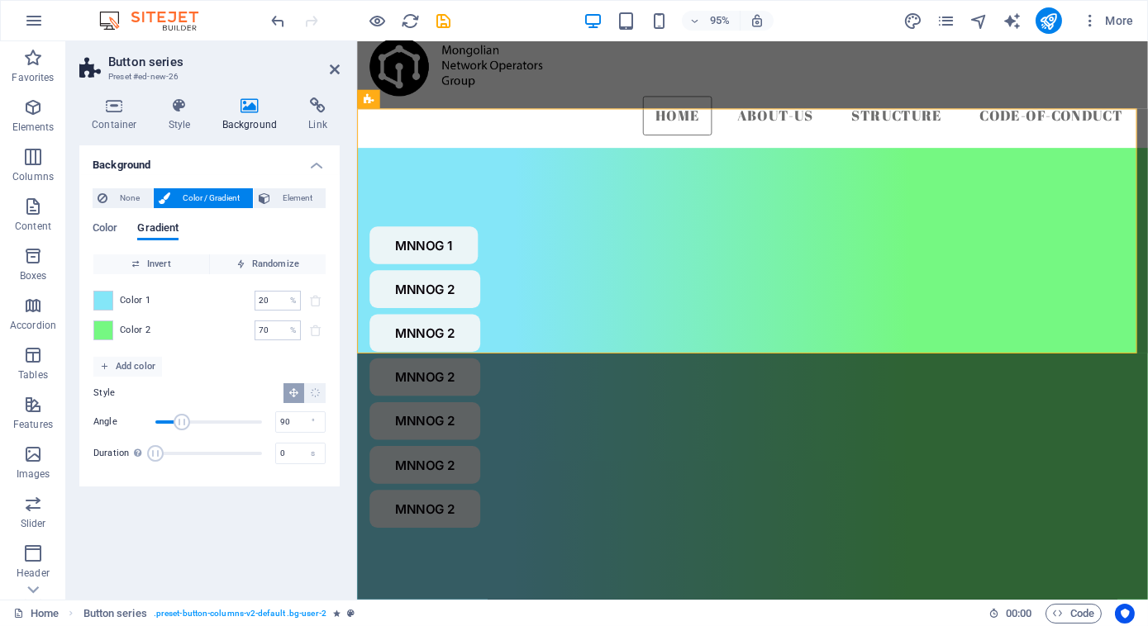
click at [214, 309] on div "Color 1 20 % ​" at bounding box center [209, 301] width 232 height 20
drag, startPoint x: 274, startPoint y: 330, endPoint x: 155, endPoint y: 335, distance: 119.9
click at [155, 335] on div "Color 2 70 % ​" at bounding box center [209, 331] width 232 height 20
type input "60"
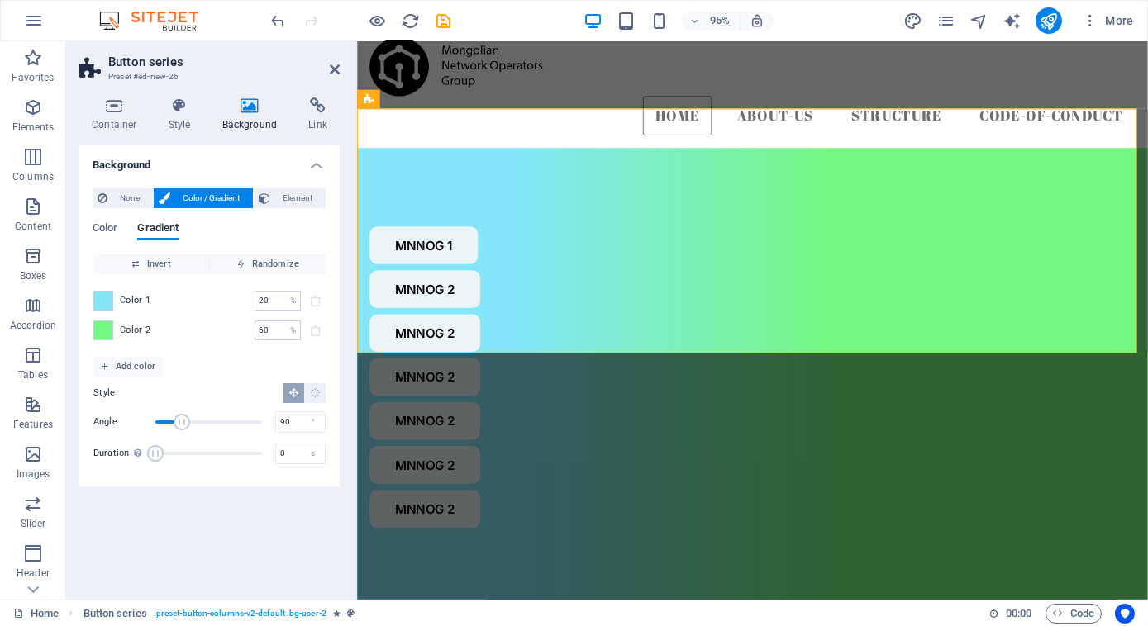
click at [213, 318] on div "Color 1 20 % ​ Color 2 60 % ​" at bounding box center [209, 315] width 232 height 83
click at [219, 331] on div "Color 2 60 % ​" at bounding box center [209, 331] width 232 height 20
click at [156, 265] on span "Invert" at bounding box center [151, 265] width 102 height 20
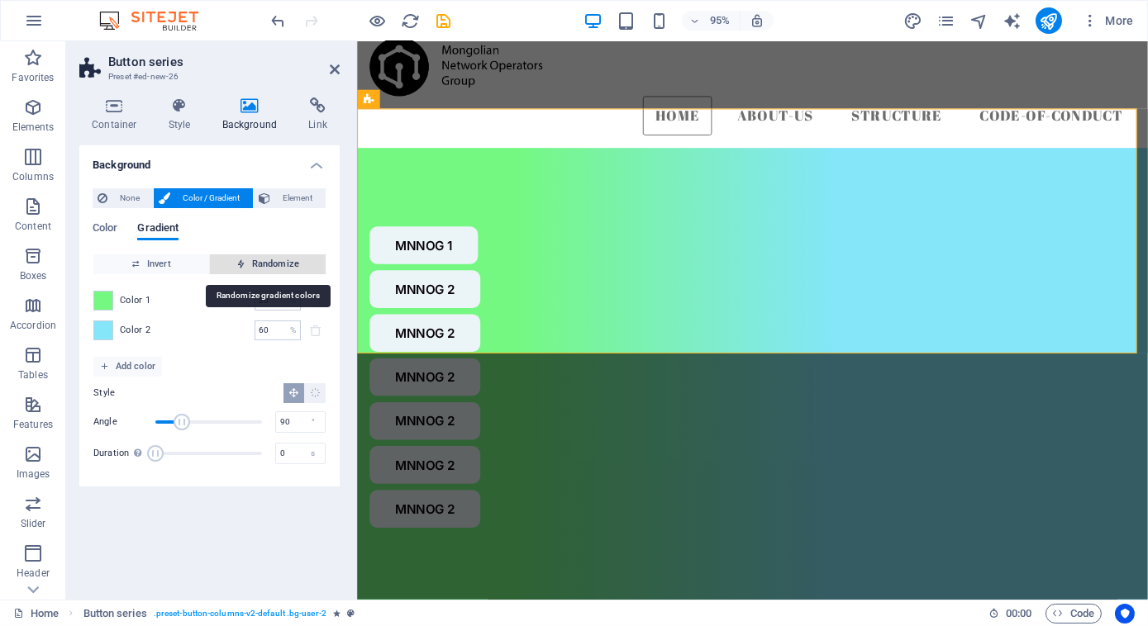
click at [245, 261] on icon "button" at bounding box center [240, 263] width 9 height 9
type input "0"
type input "66"
type input "220"
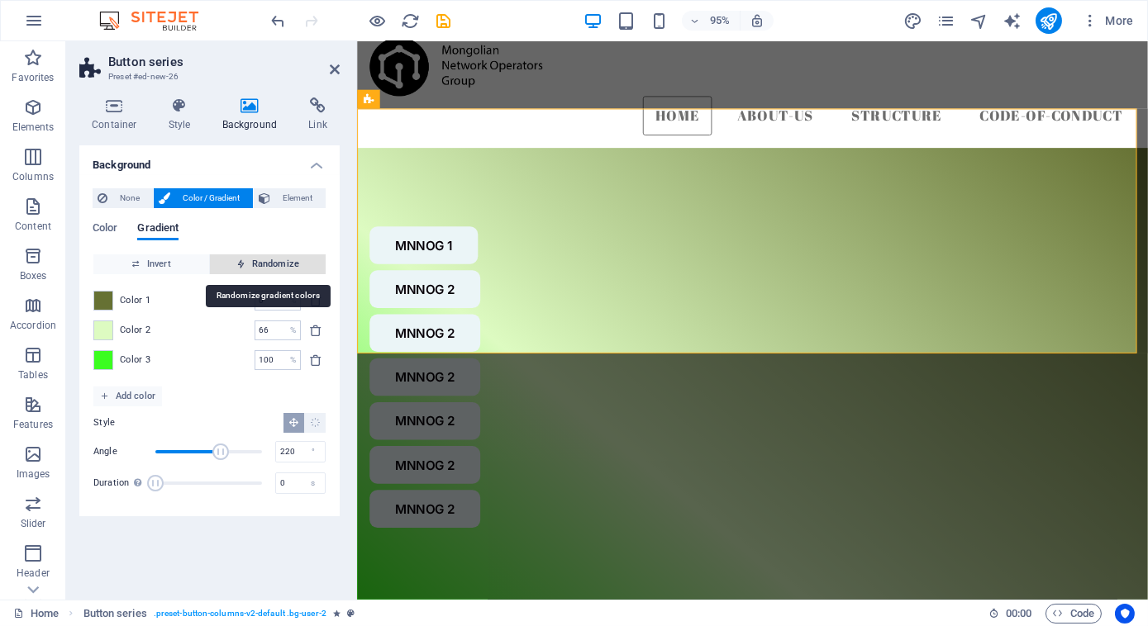
click at [255, 259] on span "Randomize" at bounding box center [268, 265] width 102 height 20
type input "15"
type input "97"
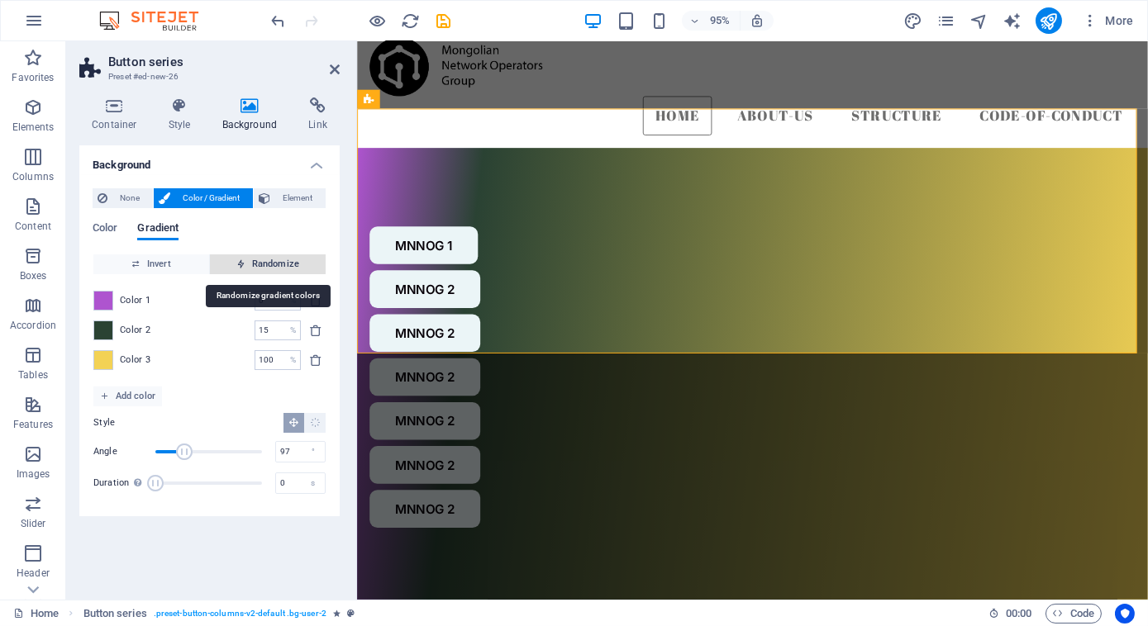
click at [255, 259] on span "Randomize" at bounding box center [268, 265] width 102 height 20
type input "71"
type input "204"
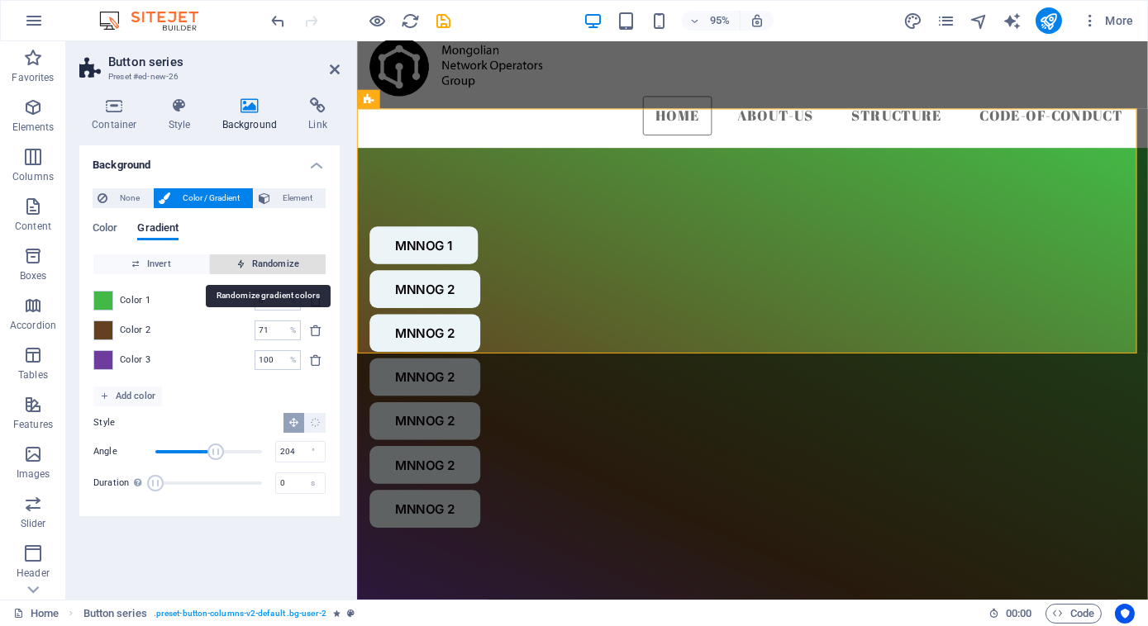
click at [255, 259] on span "Randomize" at bounding box center [268, 265] width 102 height 20
type input "26"
type input "278"
type input "54"
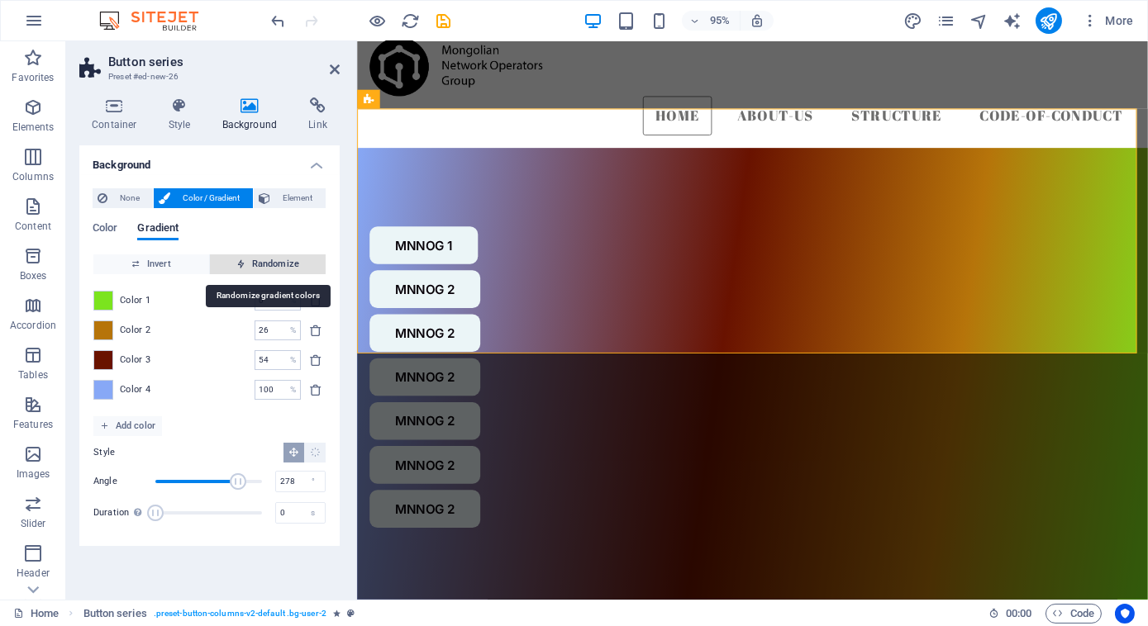
click at [255, 259] on span "Randomize" at bounding box center [268, 265] width 102 height 20
type input "100"
type input "48"
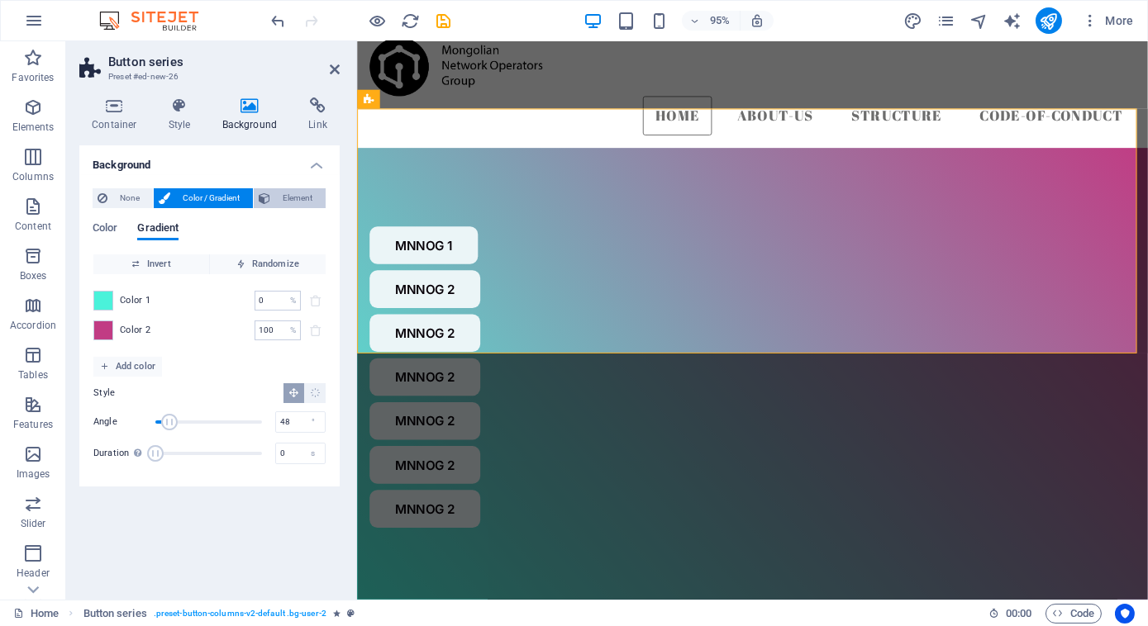
click at [281, 203] on span "Element" at bounding box center [297, 198] width 45 height 20
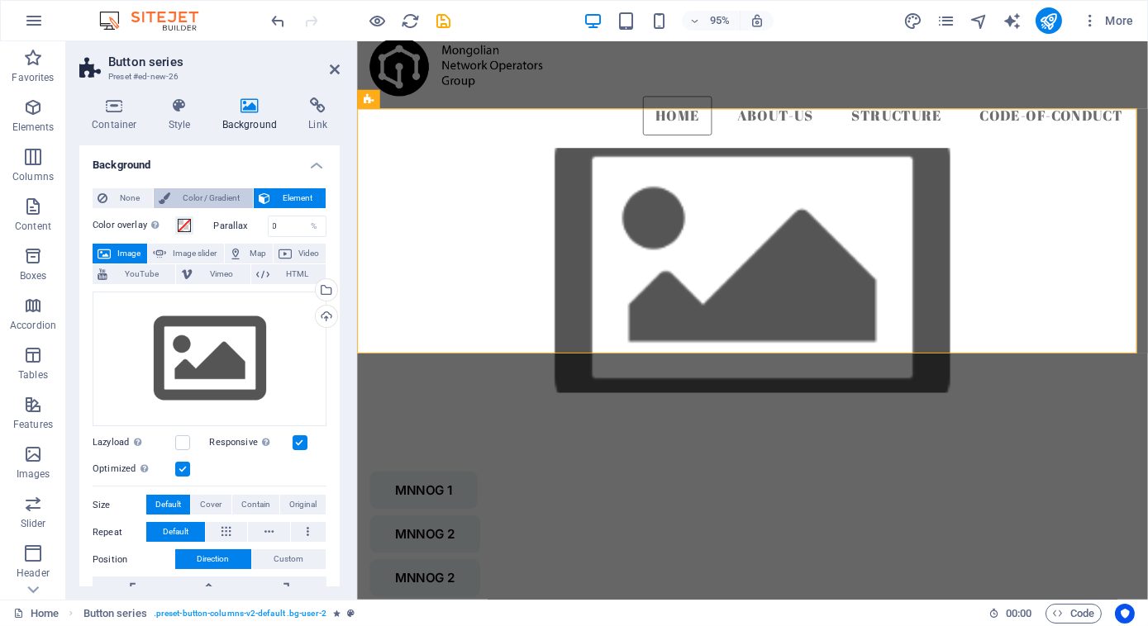
click at [223, 202] on span "Color / Gradient" at bounding box center [211, 198] width 73 height 20
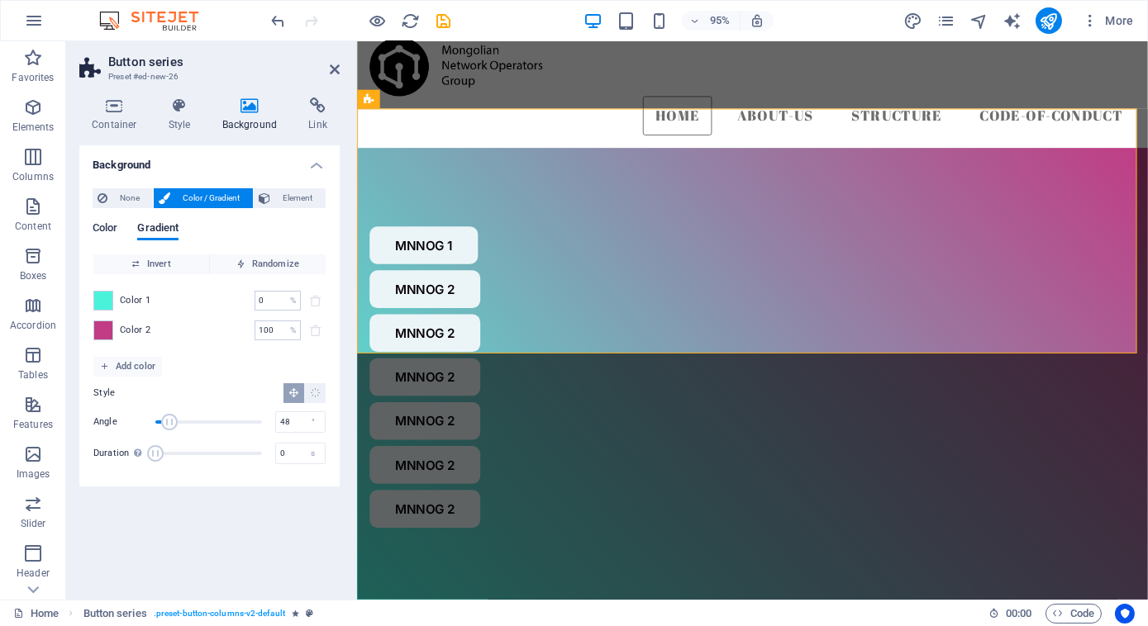
click at [107, 232] on span "Color" at bounding box center [105, 229] width 25 height 23
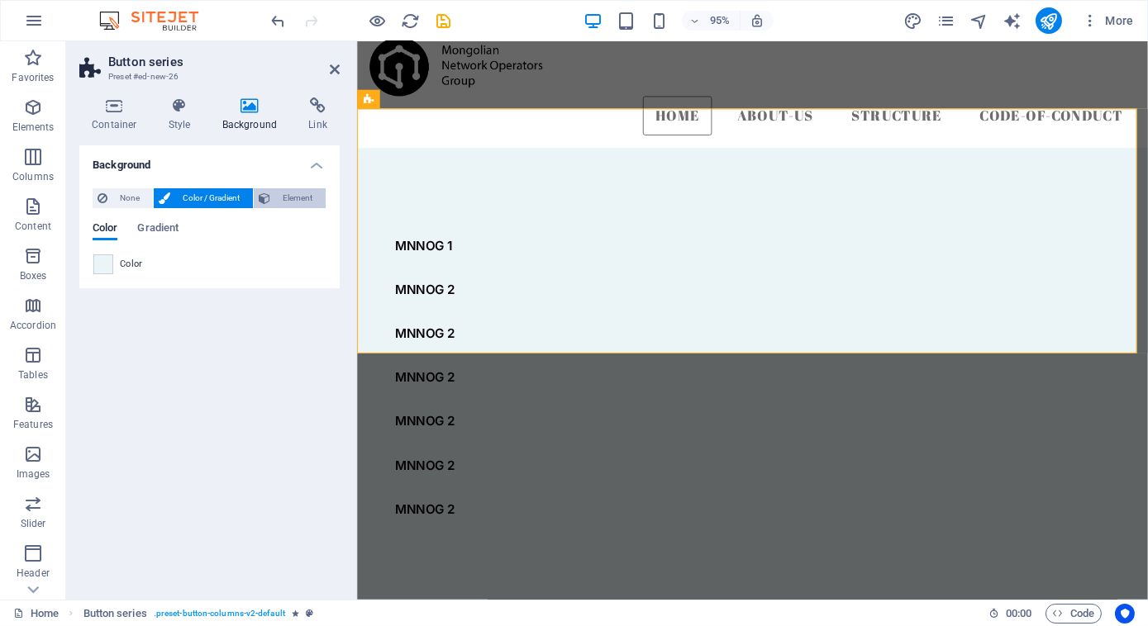
click at [293, 195] on span "Element" at bounding box center [297, 198] width 45 height 20
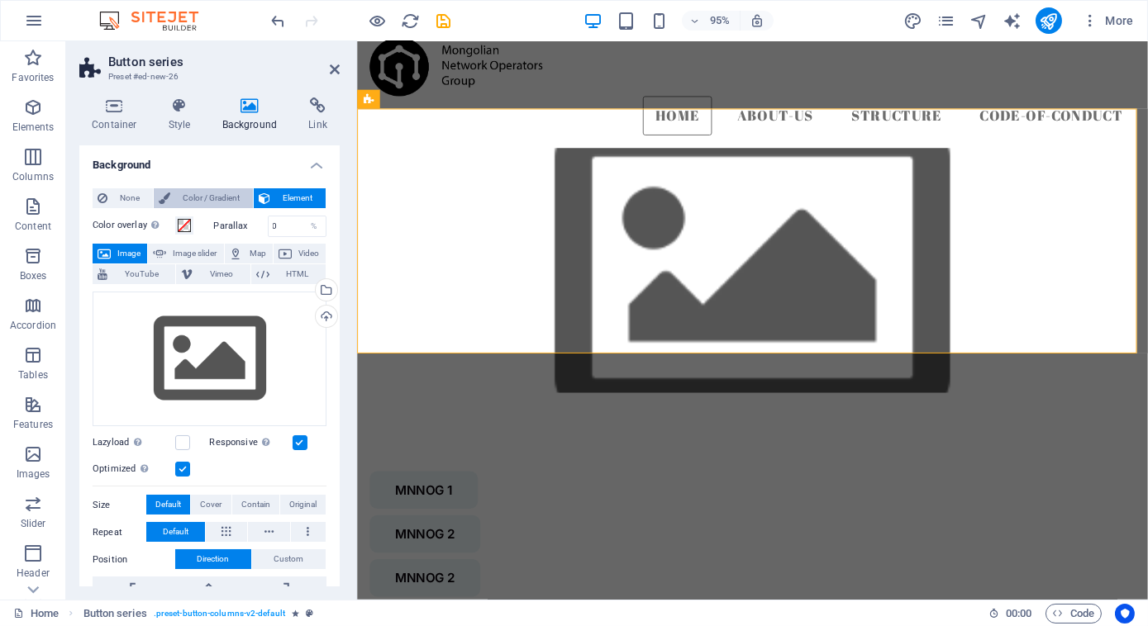
click at [202, 196] on span "Color / Gradient" at bounding box center [211, 198] width 73 height 20
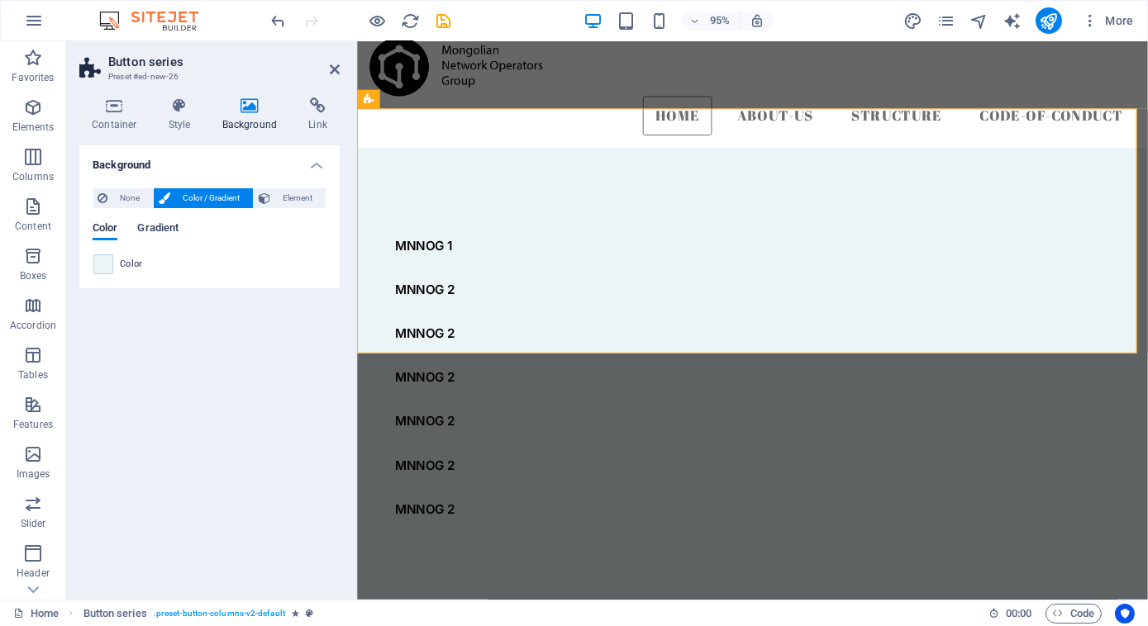
click at [150, 226] on span "Gradient" at bounding box center [157, 229] width 41 height 23
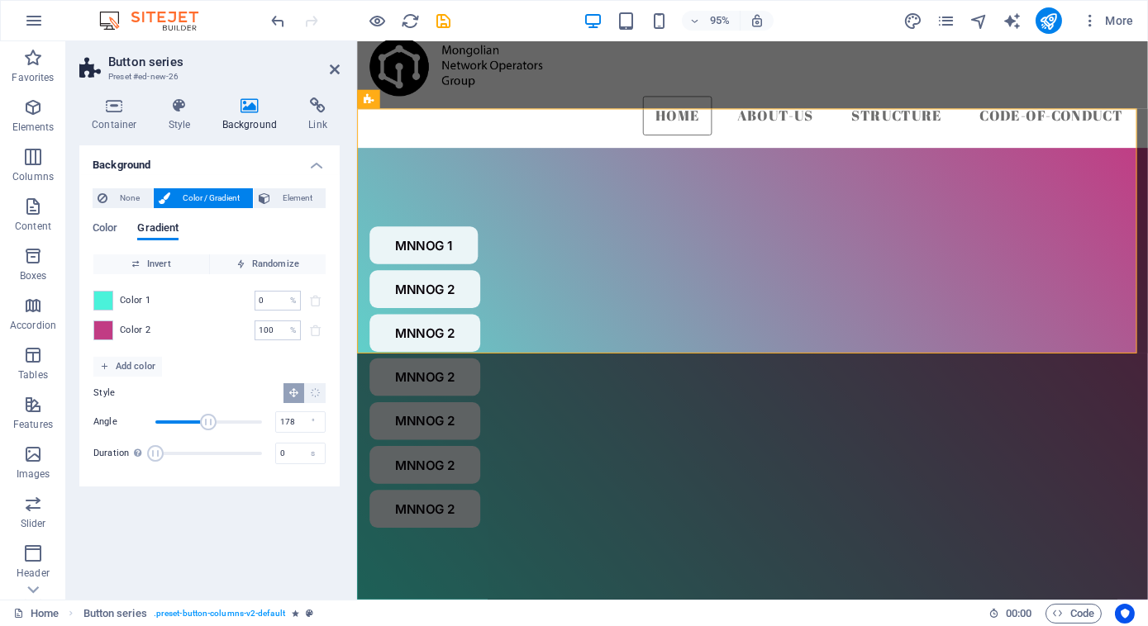
drag, startPoint x: 167, startPoint y: 418, endPoint x: 208, endPoint y: 416, distance: 41.4
click at [208, 416] on span "Angle" at bounding box center [208, 422] width 17 height 17
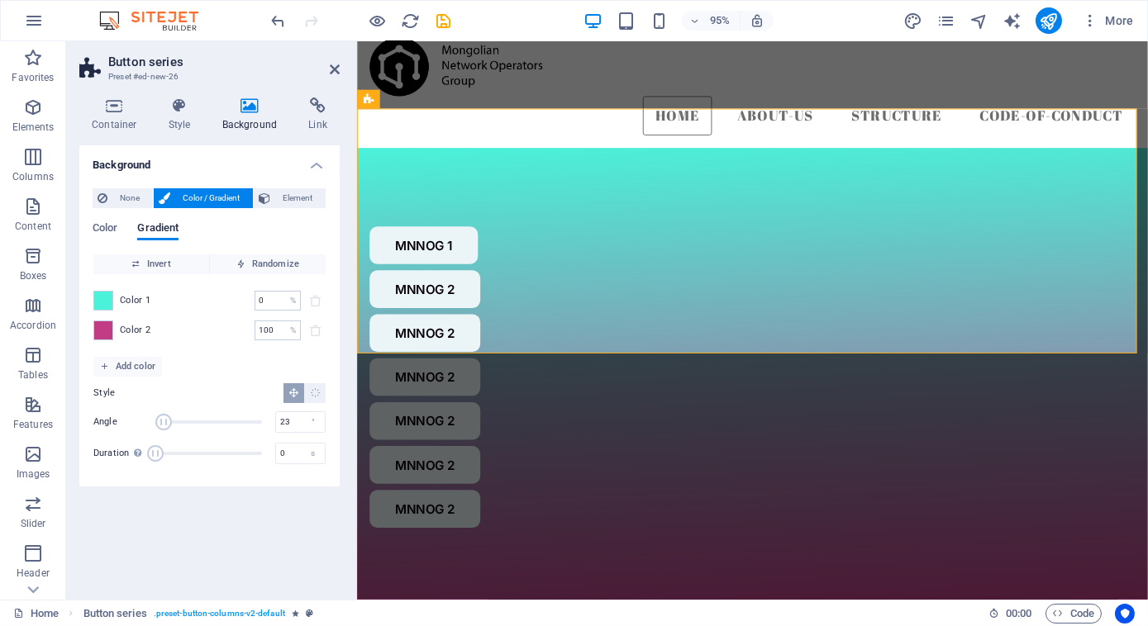
drag, startPoint x: 210, startPoint y: 421, endPoint x: 162, endPoint y: 428, distance: 48.4
click at [162, 428] on span "Angle" at bounding box center [163, 422] width 17 height 17
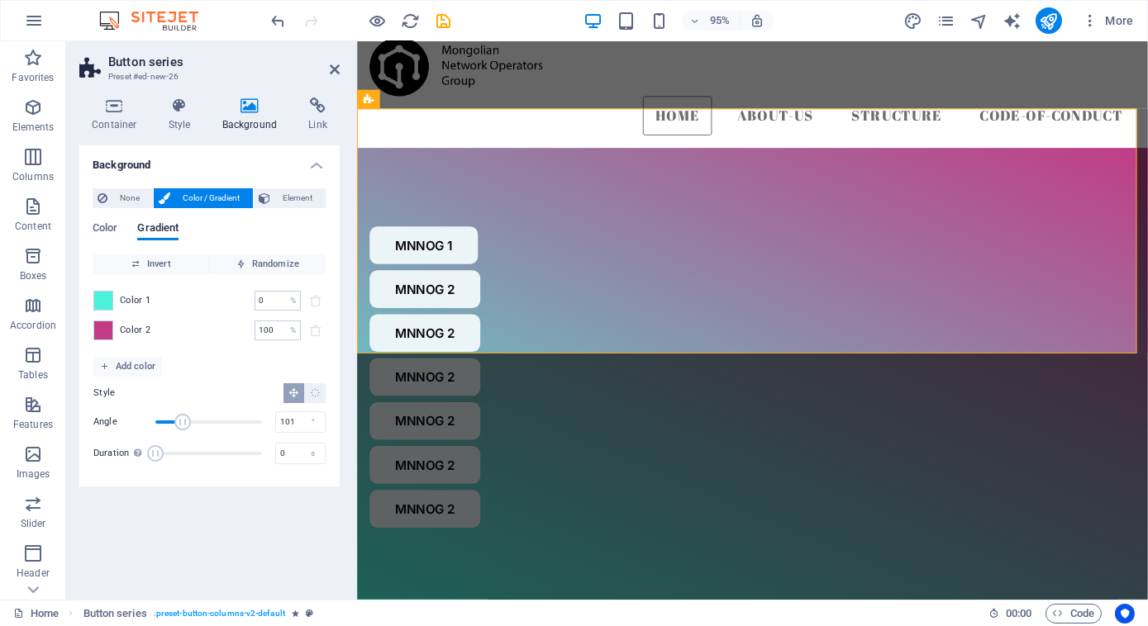
type input "103"
drag, startPoint x: 164, startPoint y: 420, endPoint x: 186, endPoint y: 421, distance: 22.4
click at [186, 421] on span "Angle" at bounding box center [182, 422] width 17 height 17
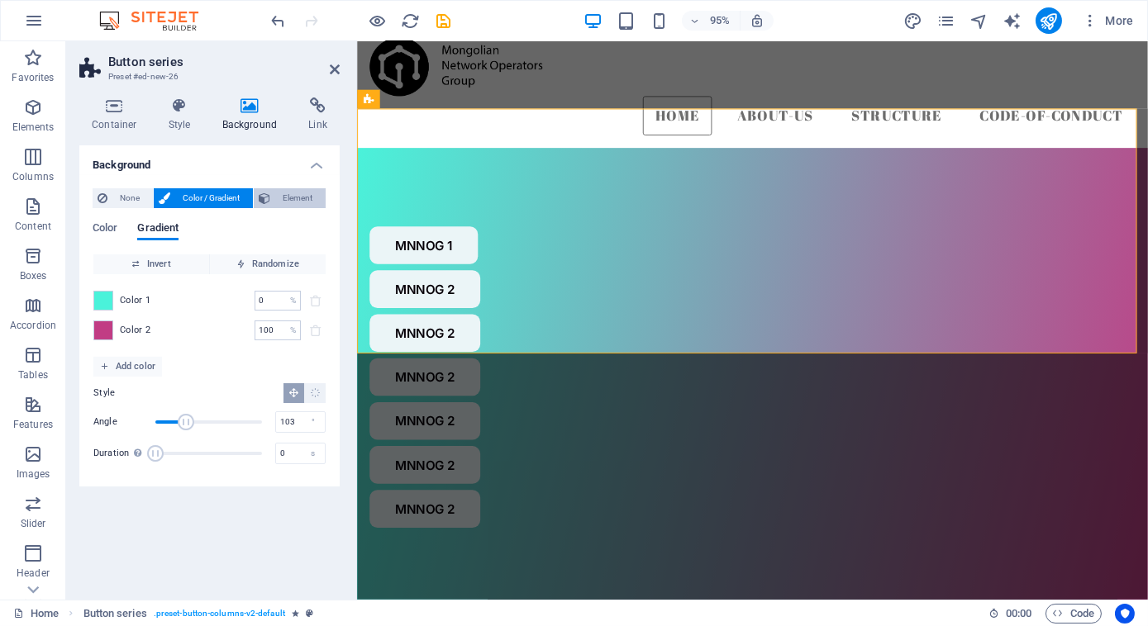
click at [288, 199] on span "Element" at bounding box center [297, 198] width 45 height 20
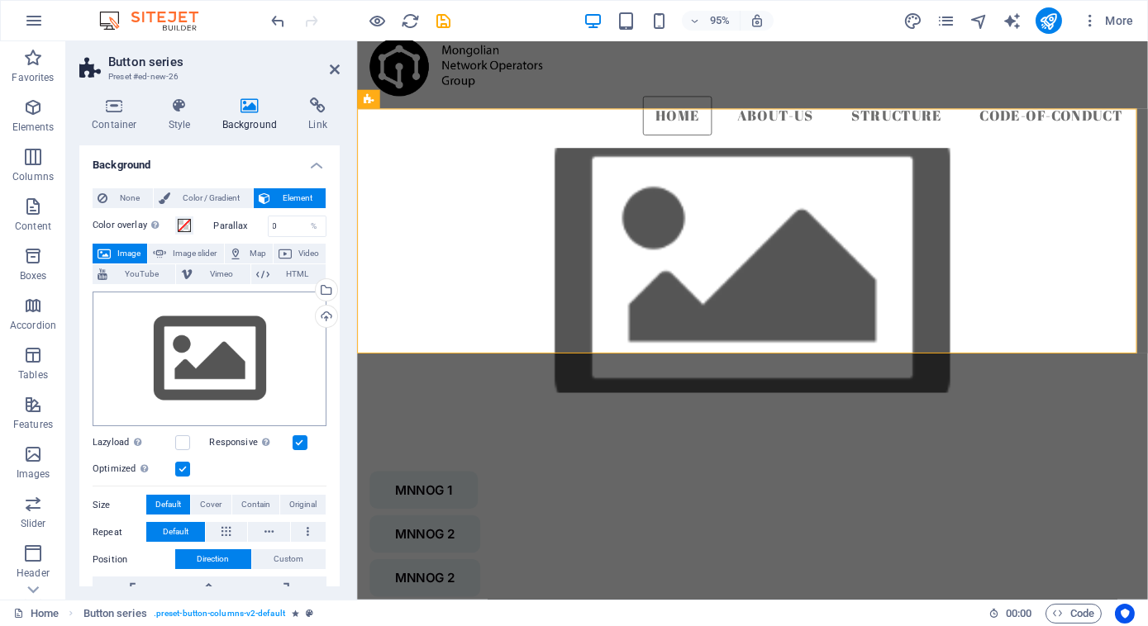
scroll to position [195, 0]
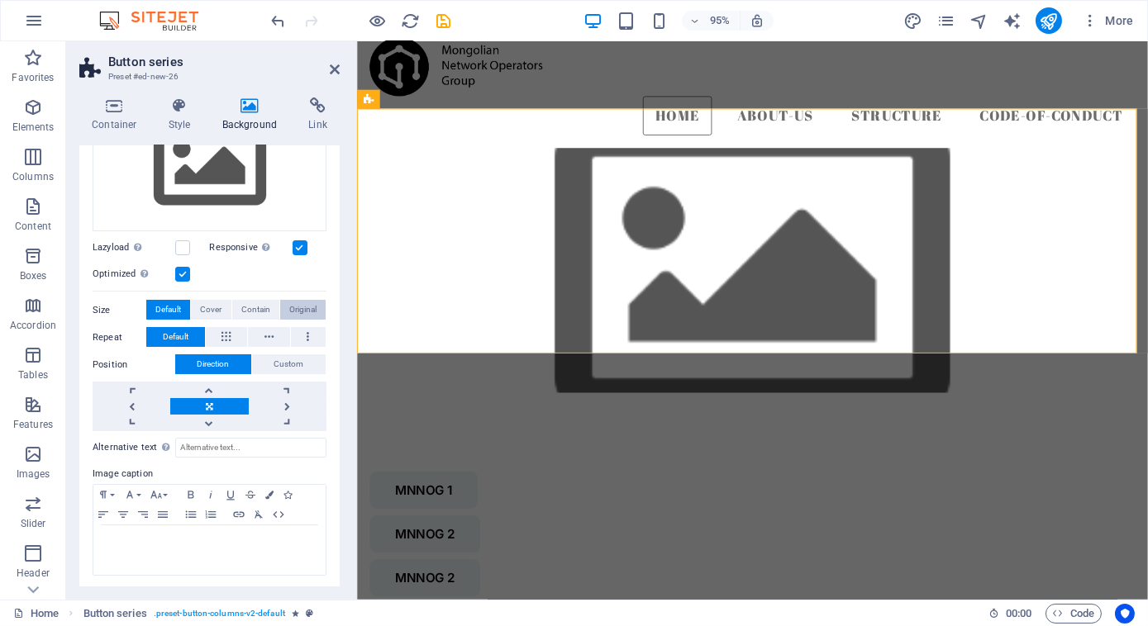
click at [297, 307] on span "Original" at bounding box center [302, 310] width 27 height 20
click at [168, 305] on span "Default" at bounding box center [168, 310] width 26 height 20
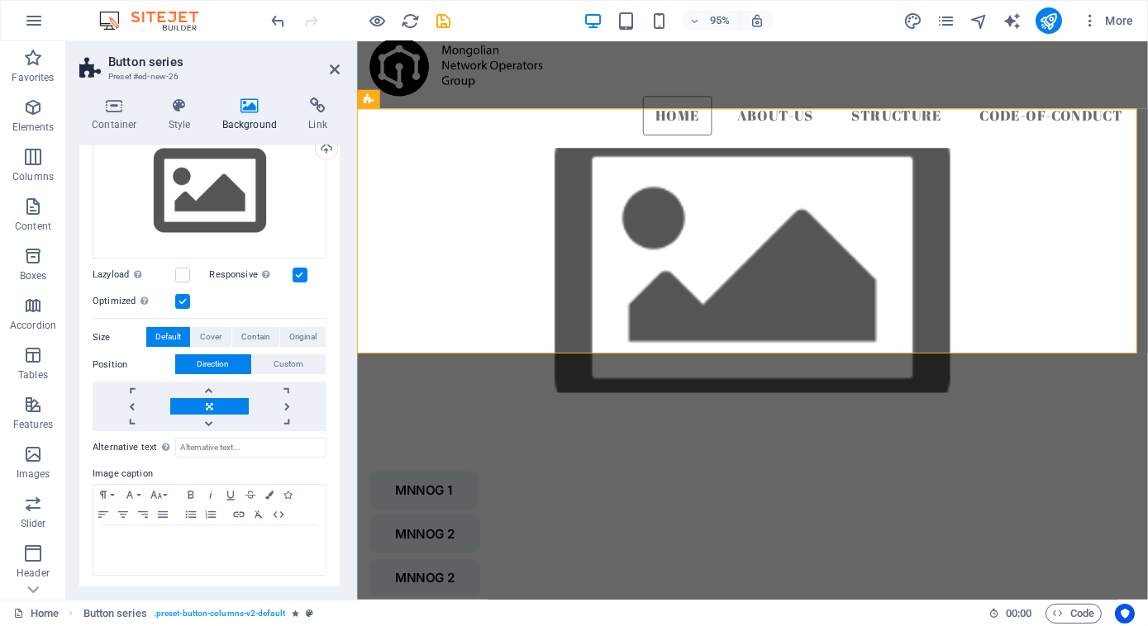
scroll to position [0, 0]
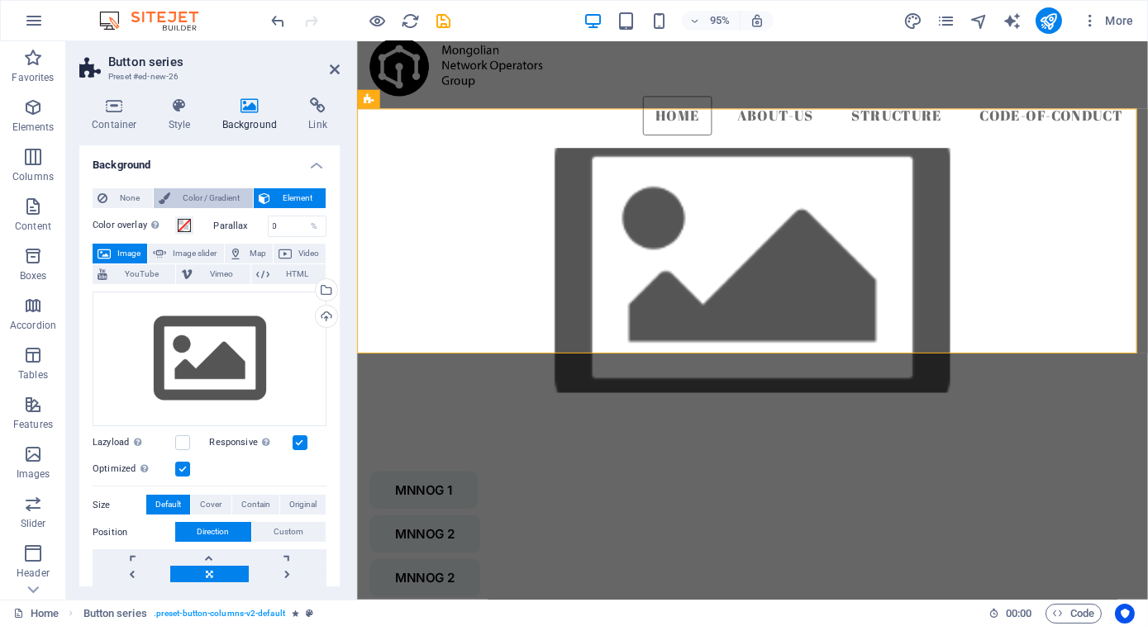
click at [202, 198] on span "Color / Gradient" at bounding box center [211, 198] width 73 height 20
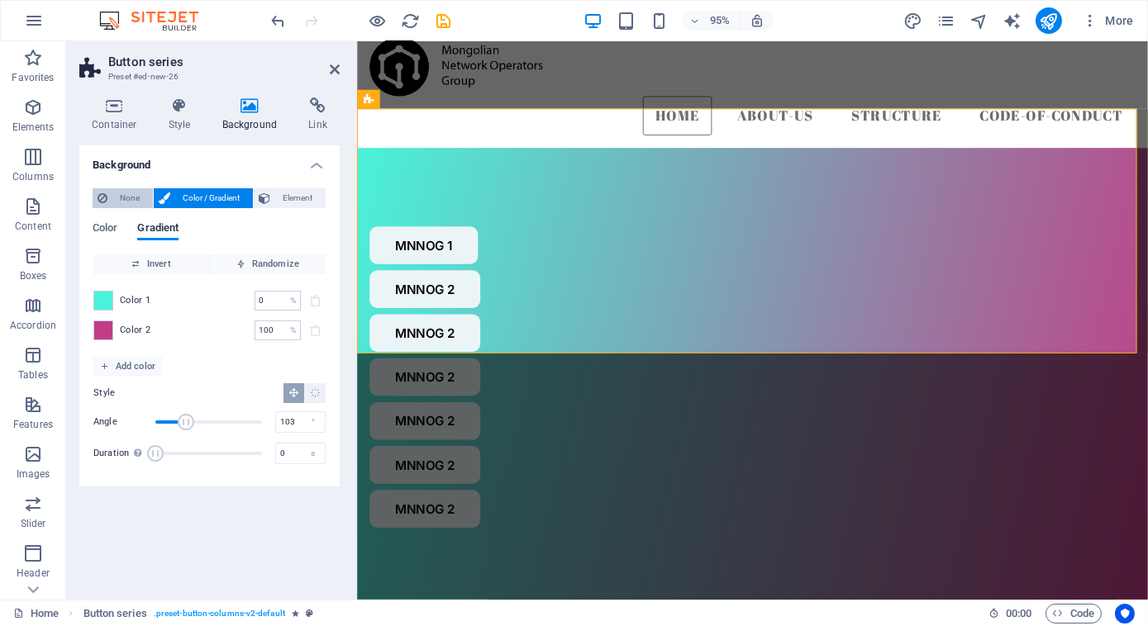
click at [121, 197] on span "None" at bounding box center [130, 198] width 36 height 20
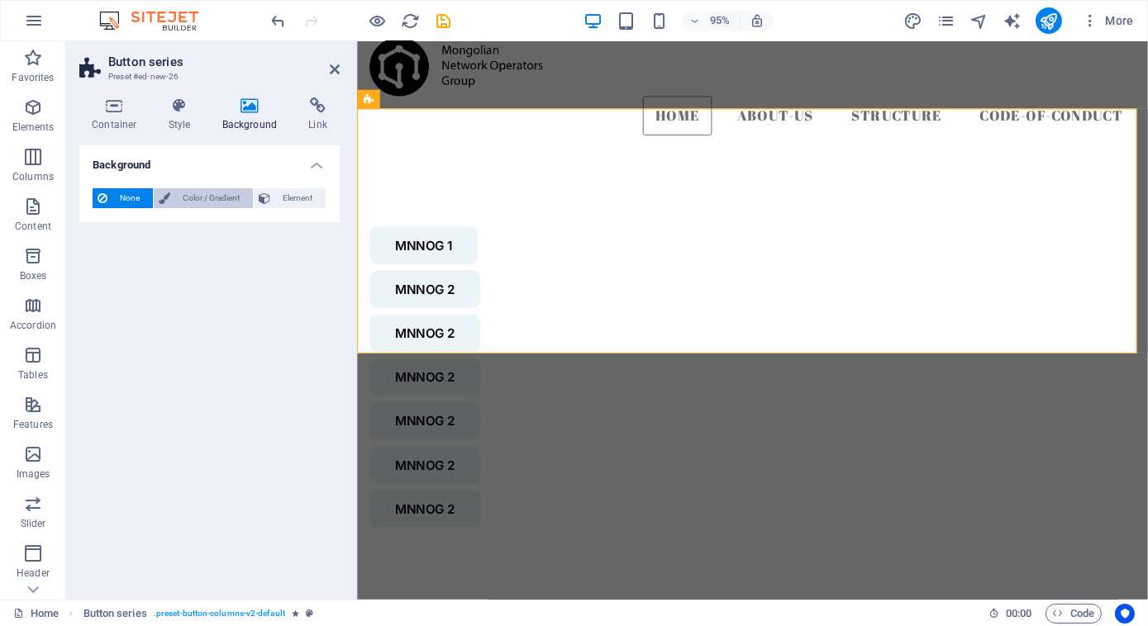
click at [175, 194] on span "Color / Gradient" at bounding box center [211, 198] width 73 height 20
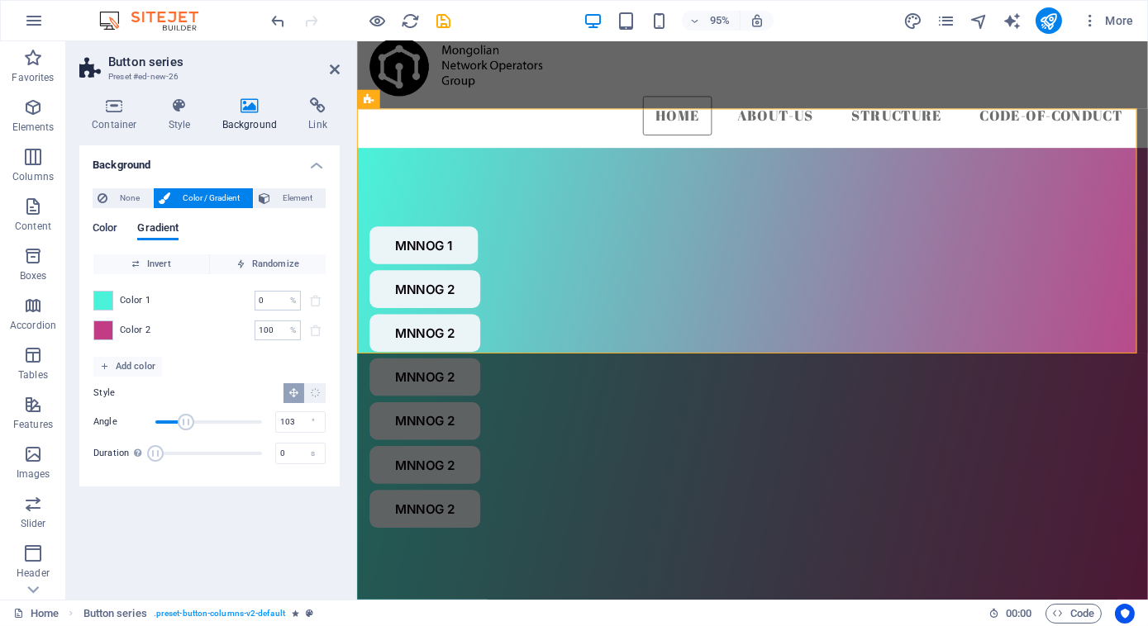
click at [110, 230] on span "Color" at bounding box center [105, 229] width 25 height 23
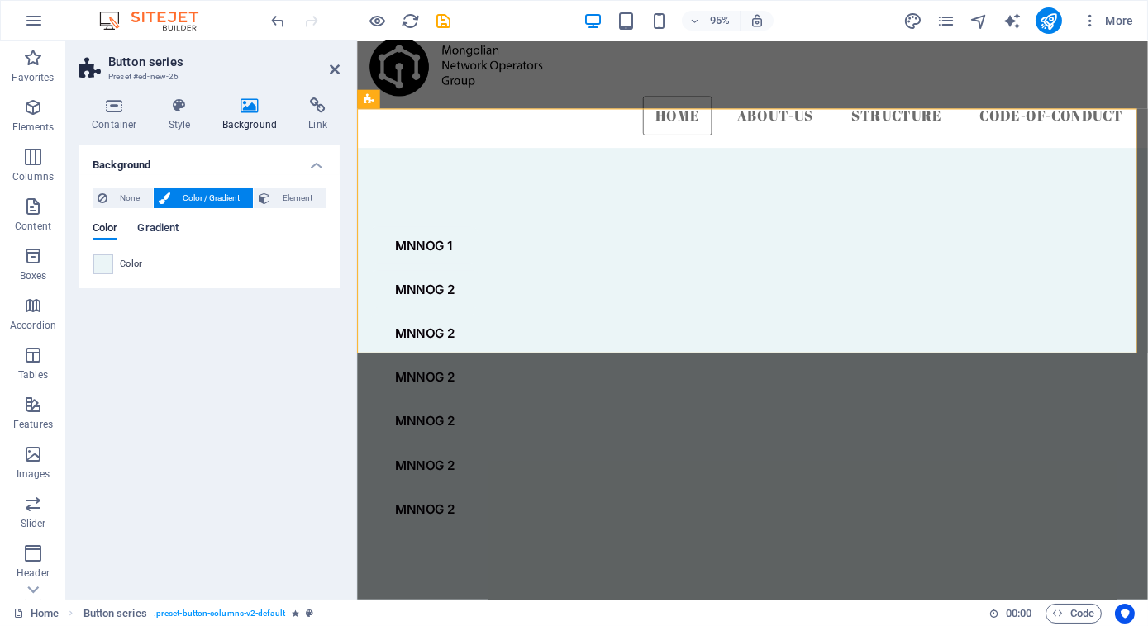
click at [154, 229] on span "Gradient" at bounding box center [157, 229] width 41 height 23
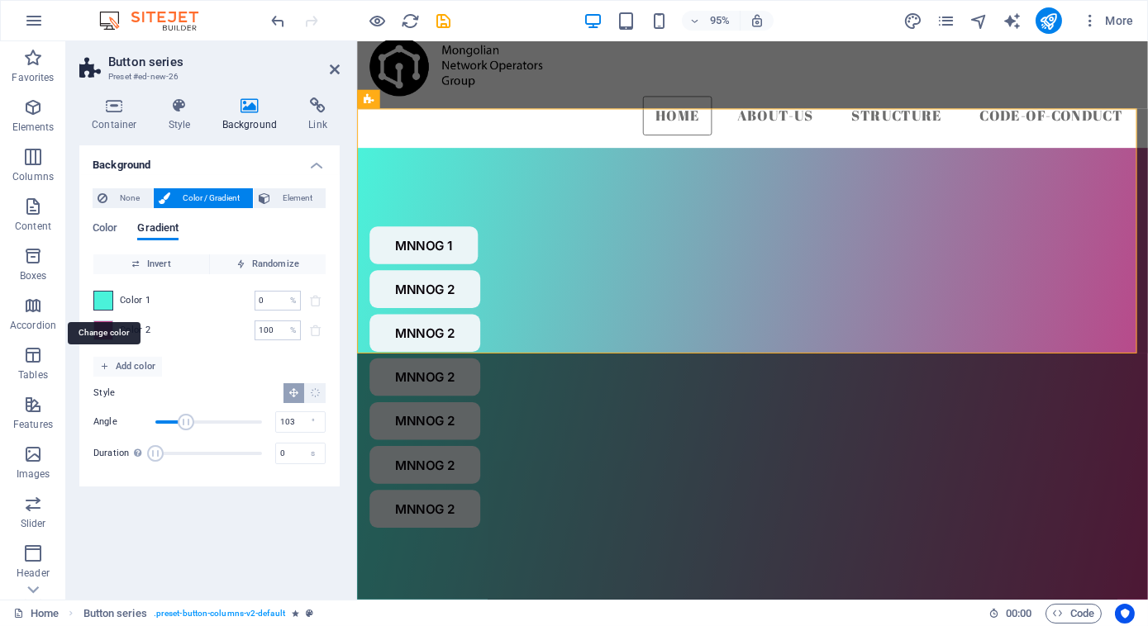
click at [104, 302] on span at bounding box center [103, 301] width 18 height 18
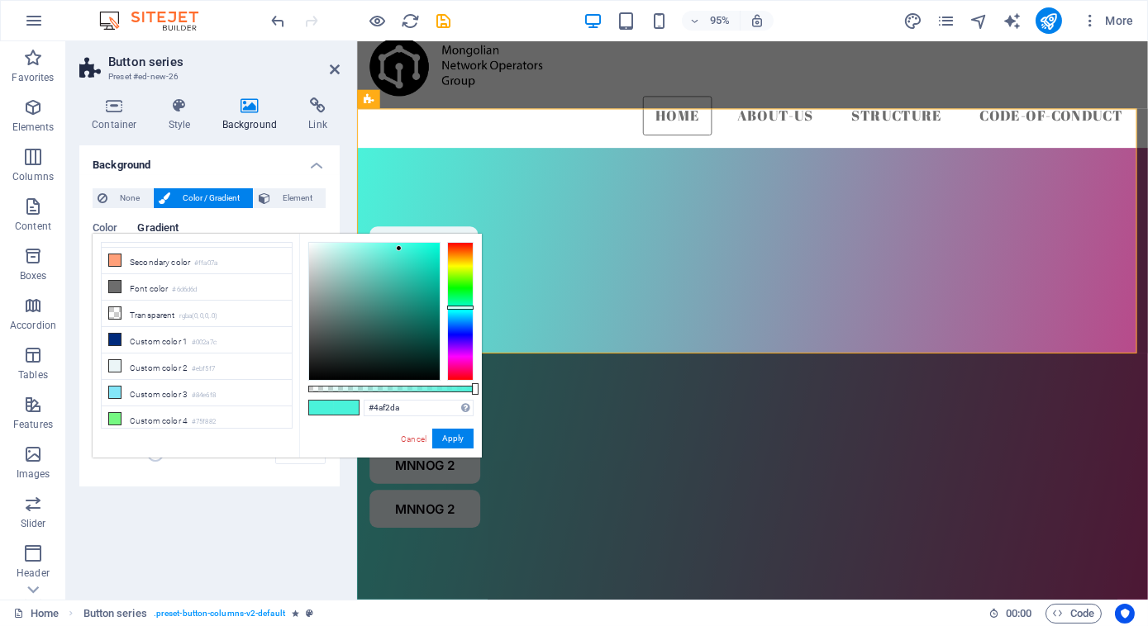
drag, startPoint x: 470, startPoint y: 384, endPoint x: 403, endPoint y: 387, distance: 67.0
click at [403, 387] on div "#4af2da Supported formats #0852ed rgb(8, 82, 237) rgba(8, 82, 237, 90%) hsv(221…" at bounding box center [390, 466] width 183 height 464
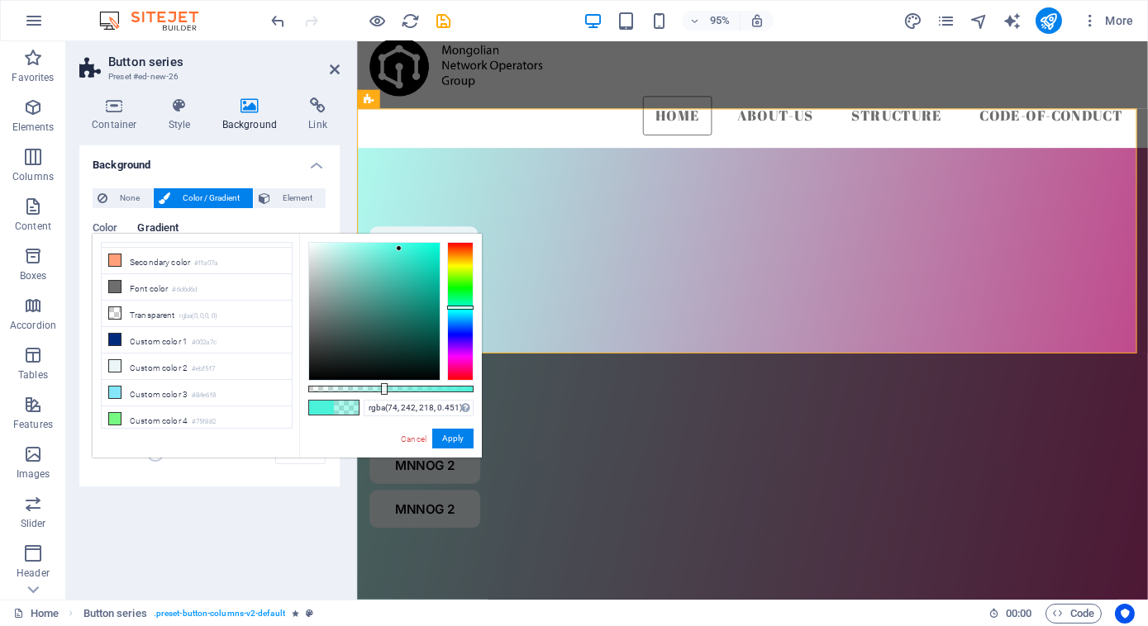
drag, startPoint x: 476, startPoint y: 388, endPoint x: 383, endPoint y: 392, distance: 92.6
click at [383, 392] on div at bounding box center [384, 389] width 7 height 12
drag, startPoint x: 383, startPoint y: 392, endPoint x: 374, endPoint y: 392, distance: 9.1
click at [374, 392] on div at bounding box center [376, 389] width 7 height 12
click at [458, 429] on button "Apply" at bounding box center [452, 439] width 41 height 20
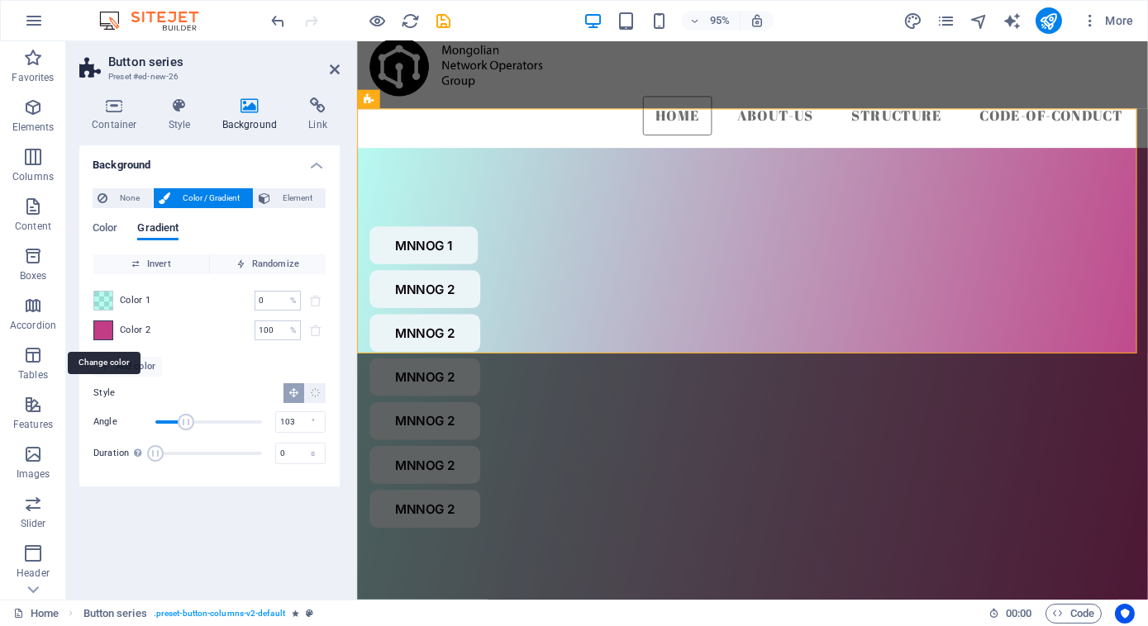
click at [107, 331] on span at bounding box center [103, 330] width 18 height 18
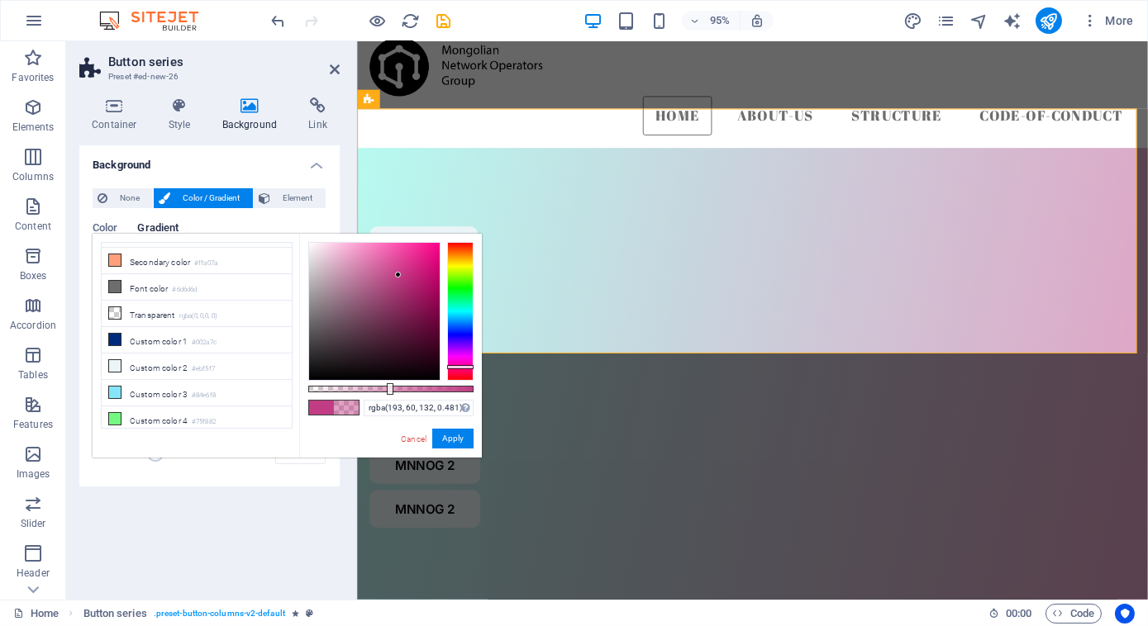
type input "rgba(193, 60, 132, 0.476)"
drag, startPoint x: 472, startPoint y: 391, endPoint x: 387, endPoint y: 386, distance: 85.3
click at [387, 386] on div at bounding box center [388, 389] width 7 height 12
click at [454, 435] on button "Apply" at bounding box center [452, 439] width 41 height 20
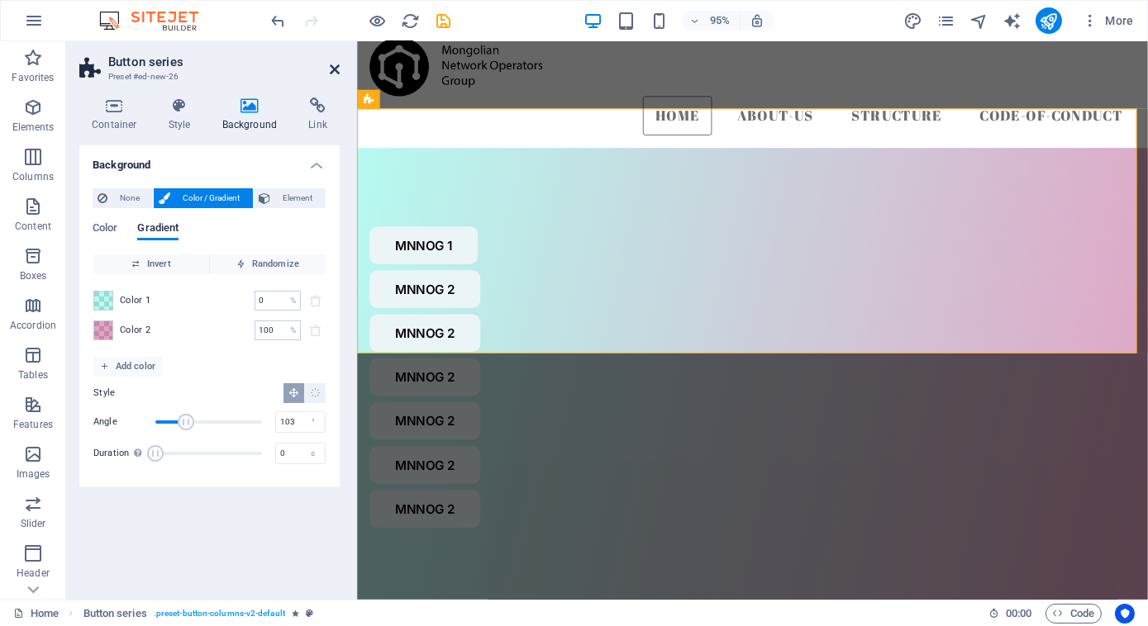
click at [333, 69] on icon at bounding box center [335, 69] width 10 height 13
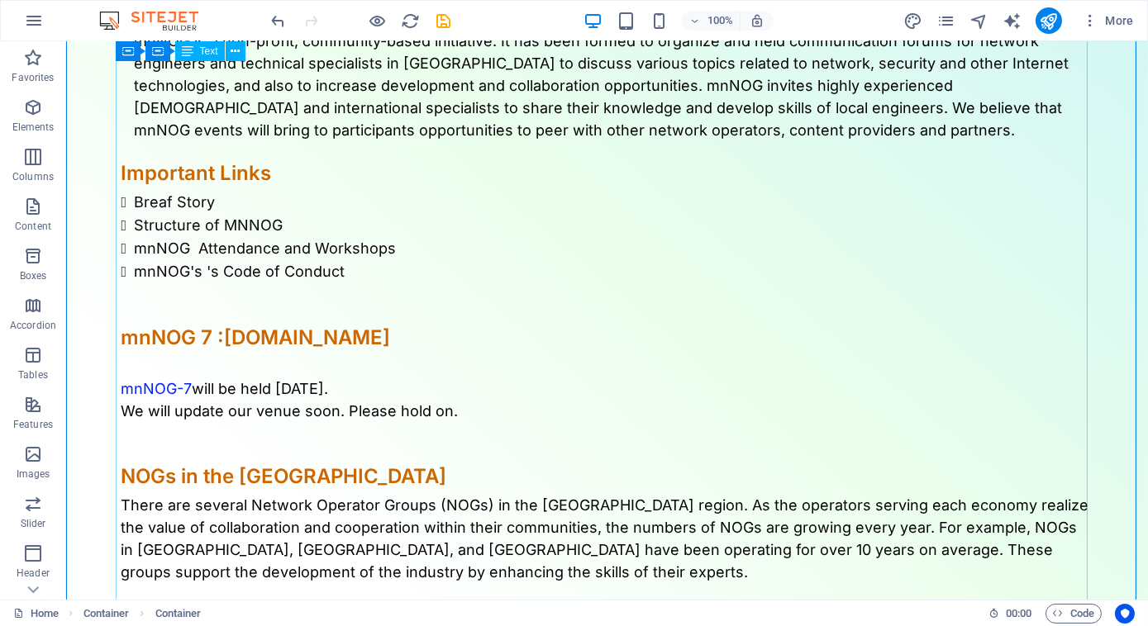
scroll to position [1119, 0]
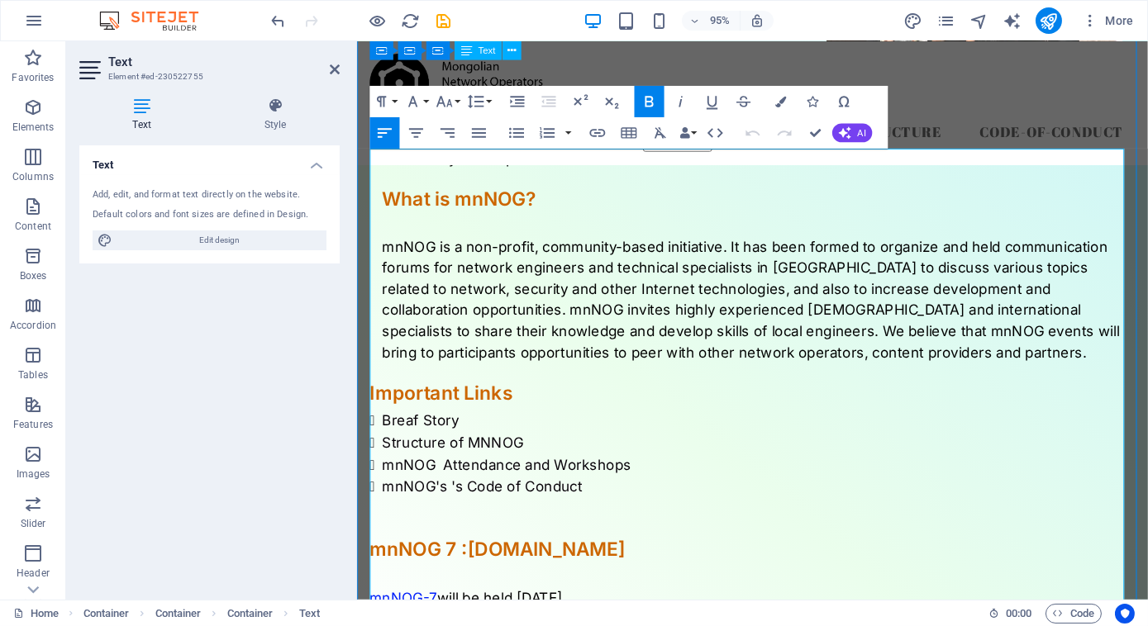
scroll to position [857, 0]
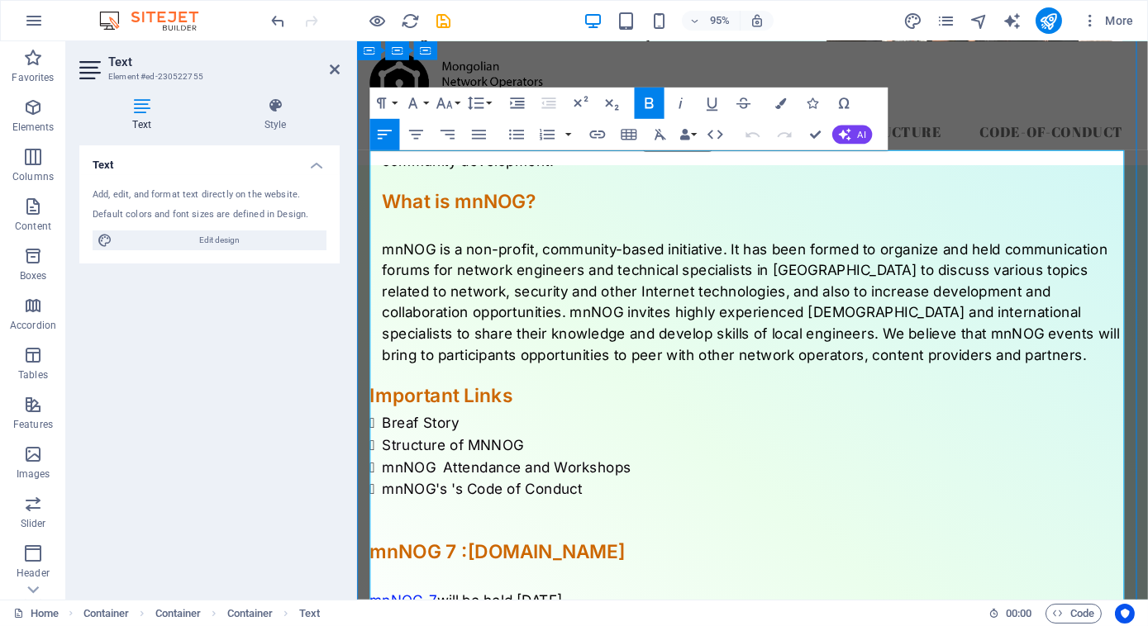
click at [709, 597] on p "mnNOG-7 will be held [DATE]. We will update our venue soon. Please hold on." at bounding box center [772, 630] width 806 height 67
drag, startPoint x: 700, startPoint y: 421, endPoint x: 372, endPoint y: 426, distance: 328.1
click at [577, 621] on span "mnNOG-7 will be held [DATE]." at bounding box center [472, 629] width 207 height 17
click at [802, 597] on p "mnNOG-7 will be held [DATE] - [DATE]." at bounding box center [772, 619] width 806 height 45
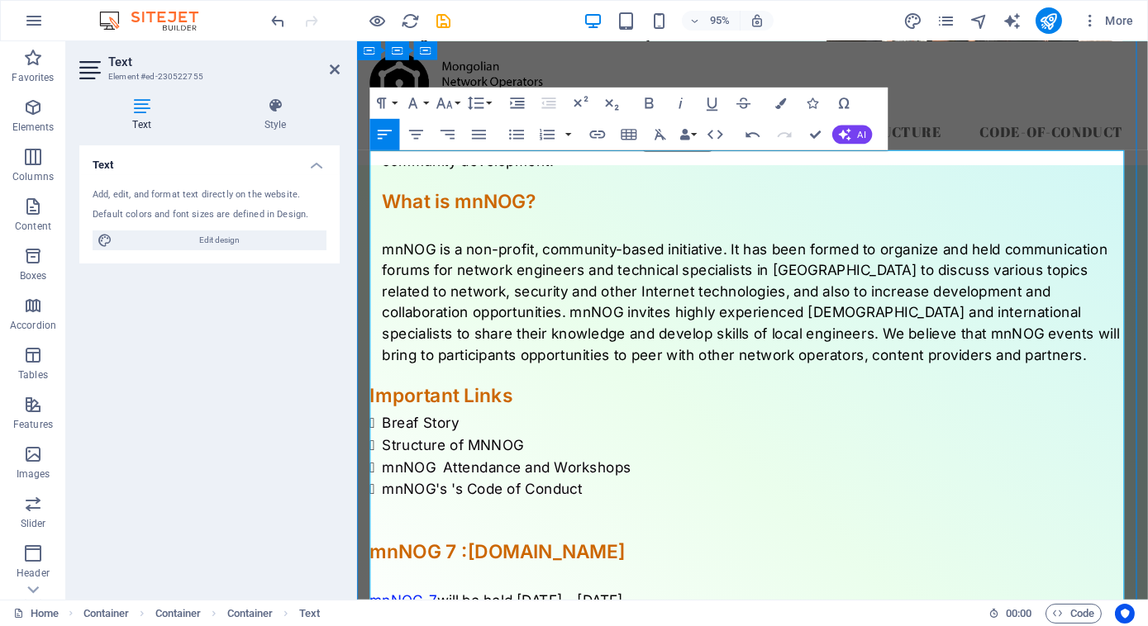
click at [1073, 525] on div at bounding box center [772, 536] width 806 height 22
click at [807, 597] on p "mnNOG-7 will be held [DATE] - [DATE]" at bounding box center [772, 619] width 806 height 45
click at [852, 597] on p "mnNOG-7 will be held [DATE] - [DATE]." at bounding box center [772, 619] width 806 height 45
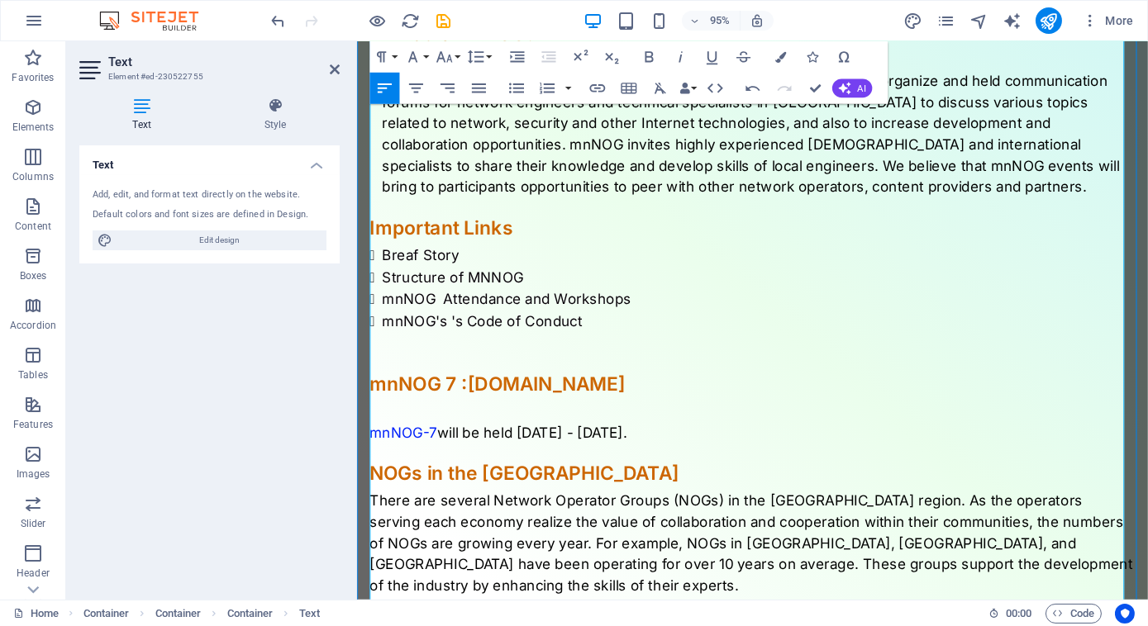
scroll to position [1078, 0]
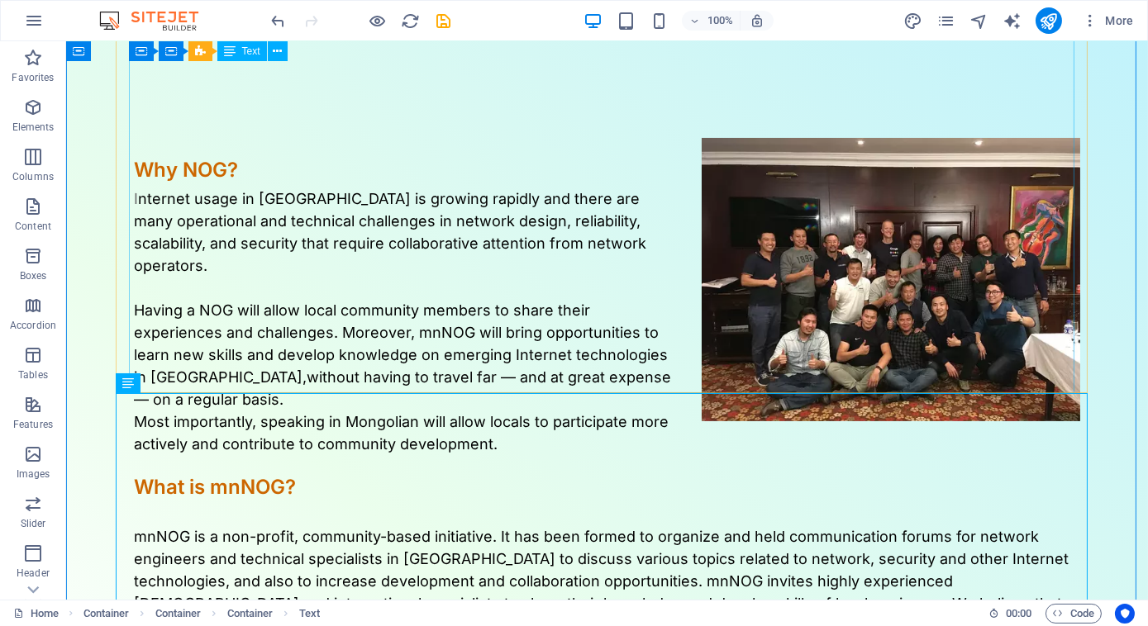
scroll to position [523, 0]
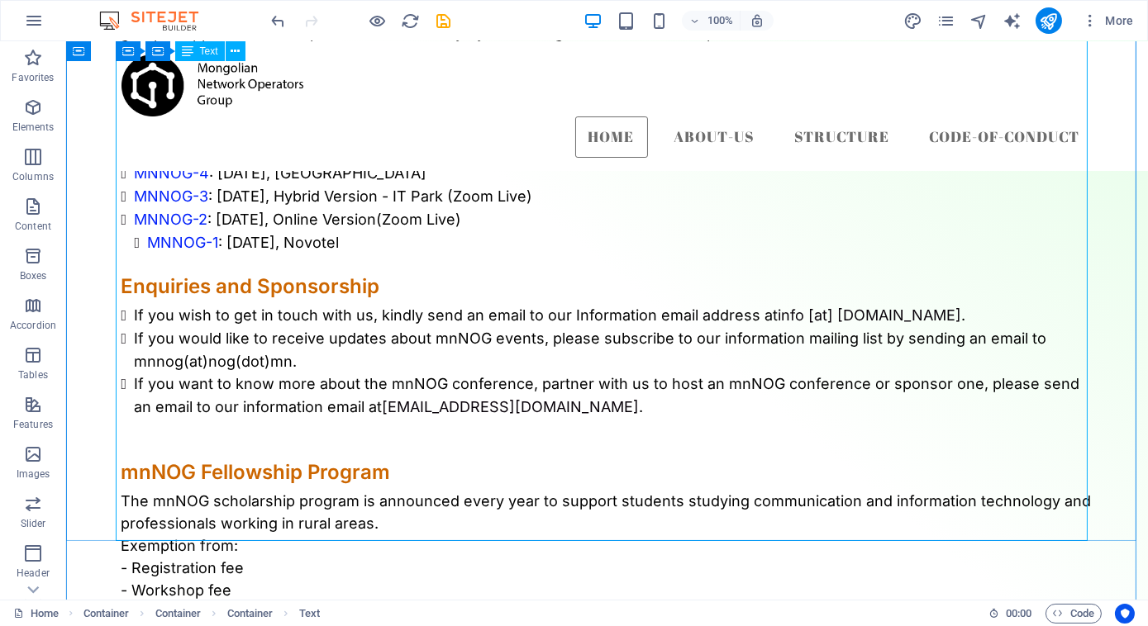
scroll to position [1570, 0]
click at [894, 352] on div "Important Links Brief Story Structure of MNNOG mnNOG Attendance and Workshops m…" at bounding box center [607, 250] width 972 height 1206
click at [882, 345] on div "Important Links Brief Story Structure of MNNOG mnNOG Attendance and Workshops m…" at bounding box center [607, 250] width 972 height 1206
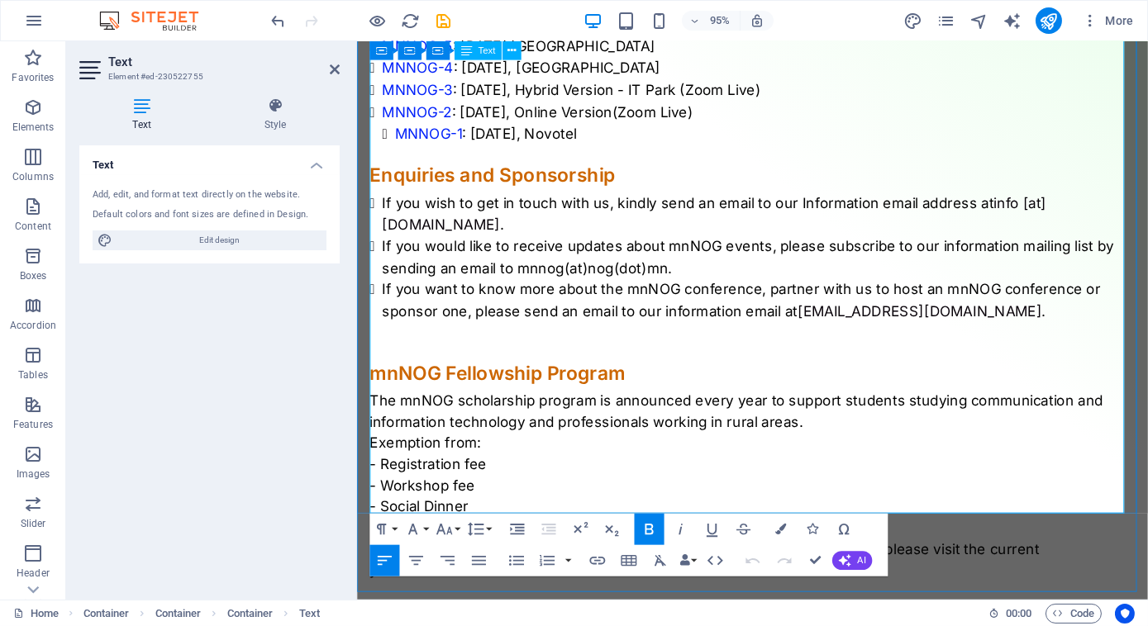
scroll to position [1773, 0]
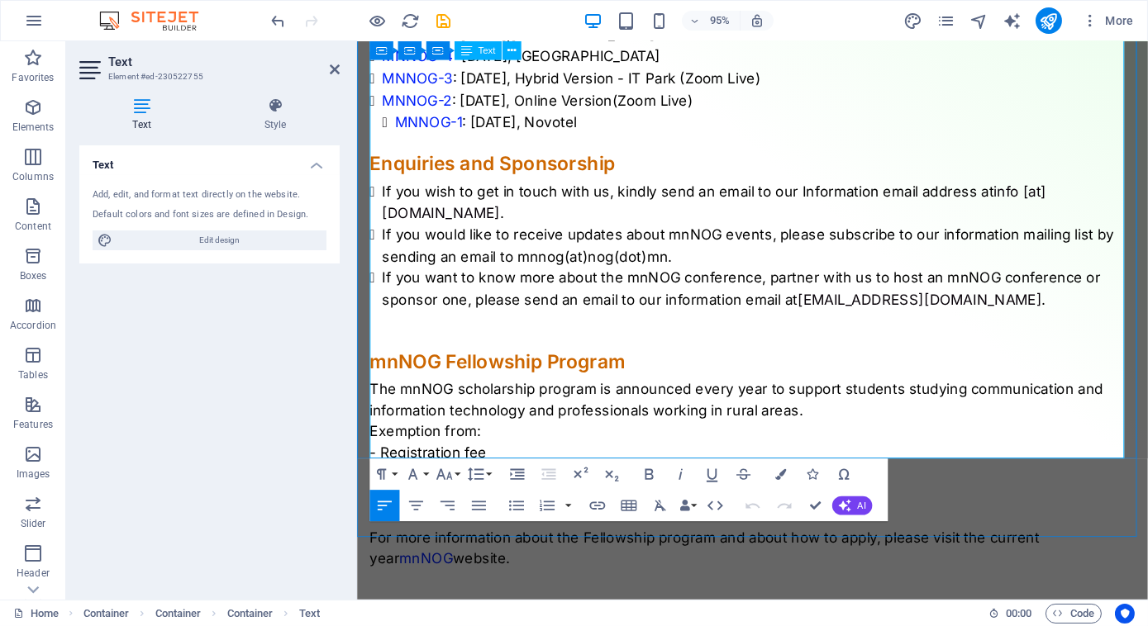
click at [781, 553] on p "For more information about the Fellowship program and about how to apply, pleas…" at bounding box center [772, 597] width 806 height 89
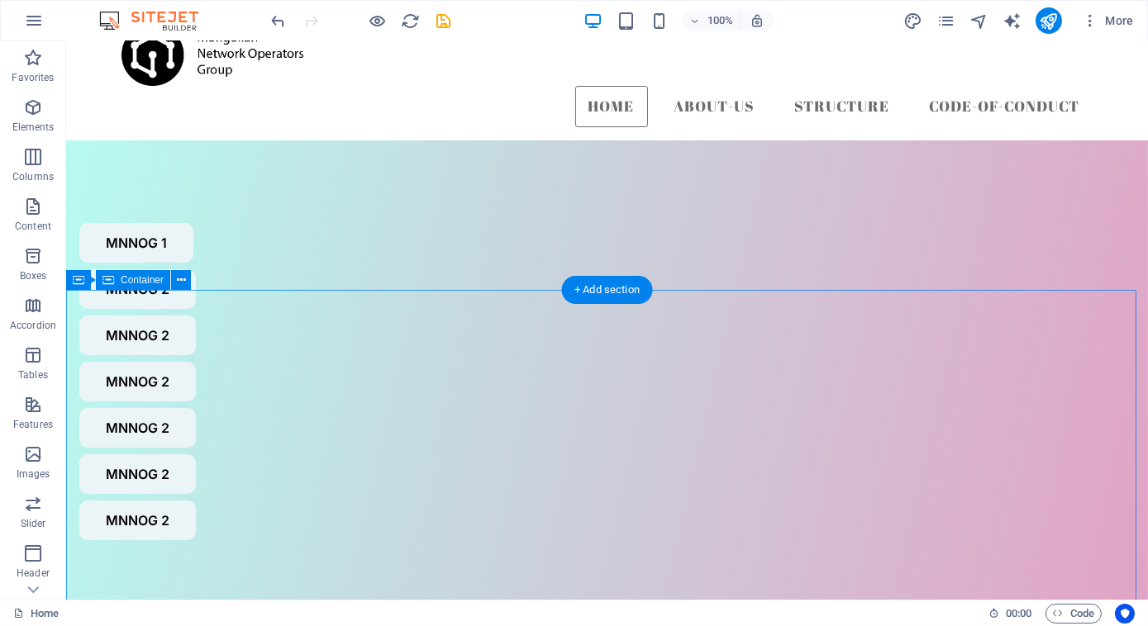
scroll to position [28, 0]
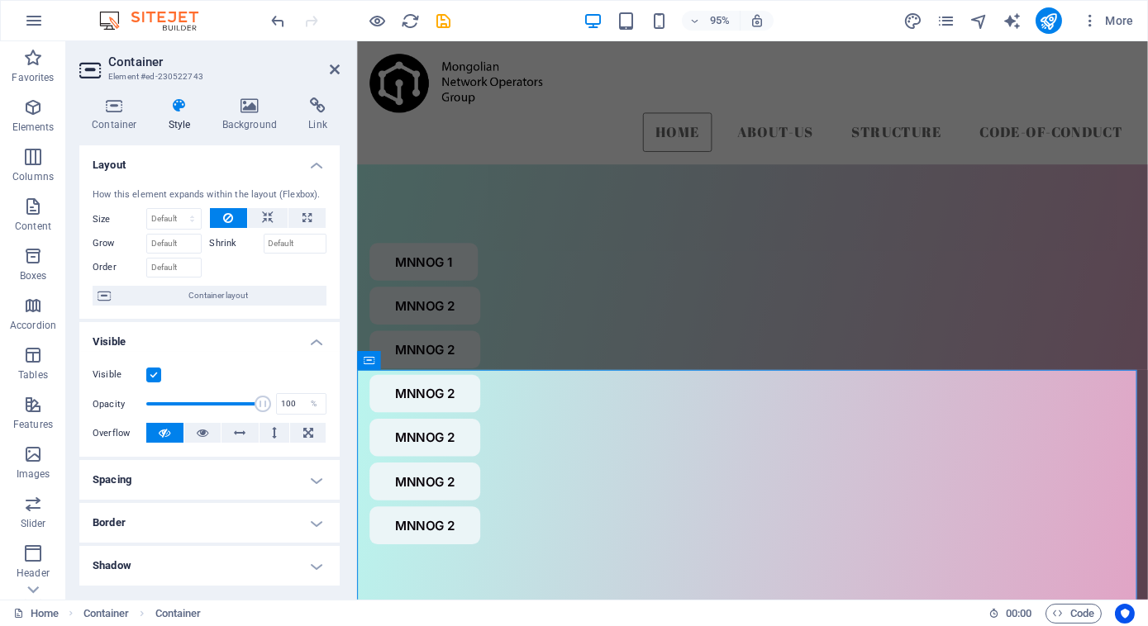
click at [183, 123] on h4 "Style" at bounding box center [183, 115] width 54 height 35
click at [122, 120] on h4 "Container" at bounding box center [117, 115] width 77 height 35
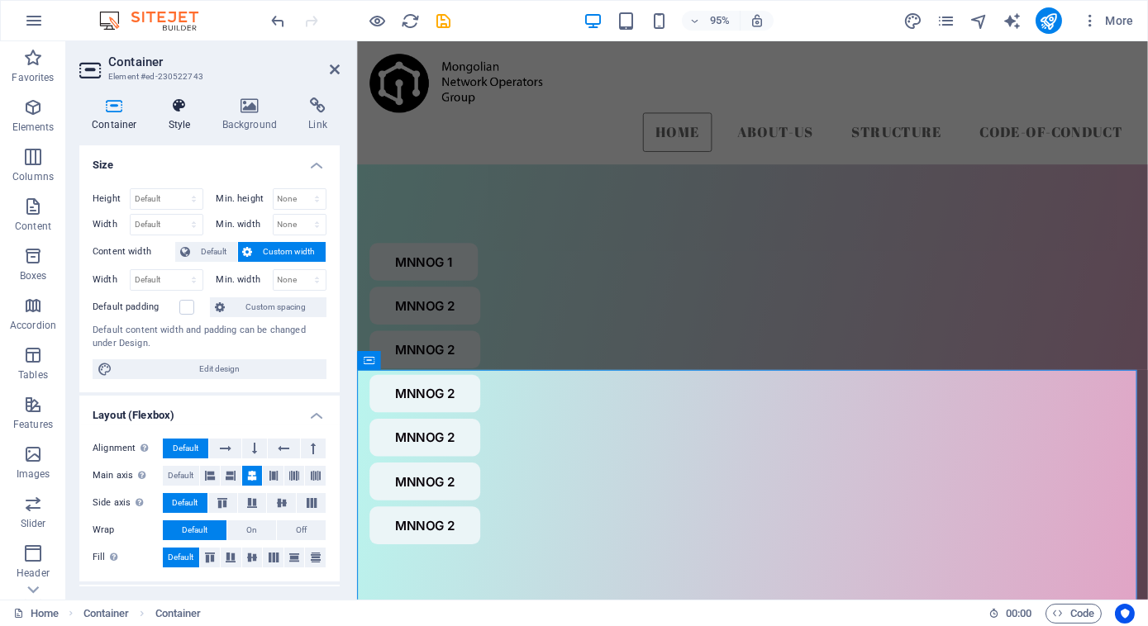
click at [171, 122] on h4 "Style" at bounding box center [183, 115] width 54 height 35
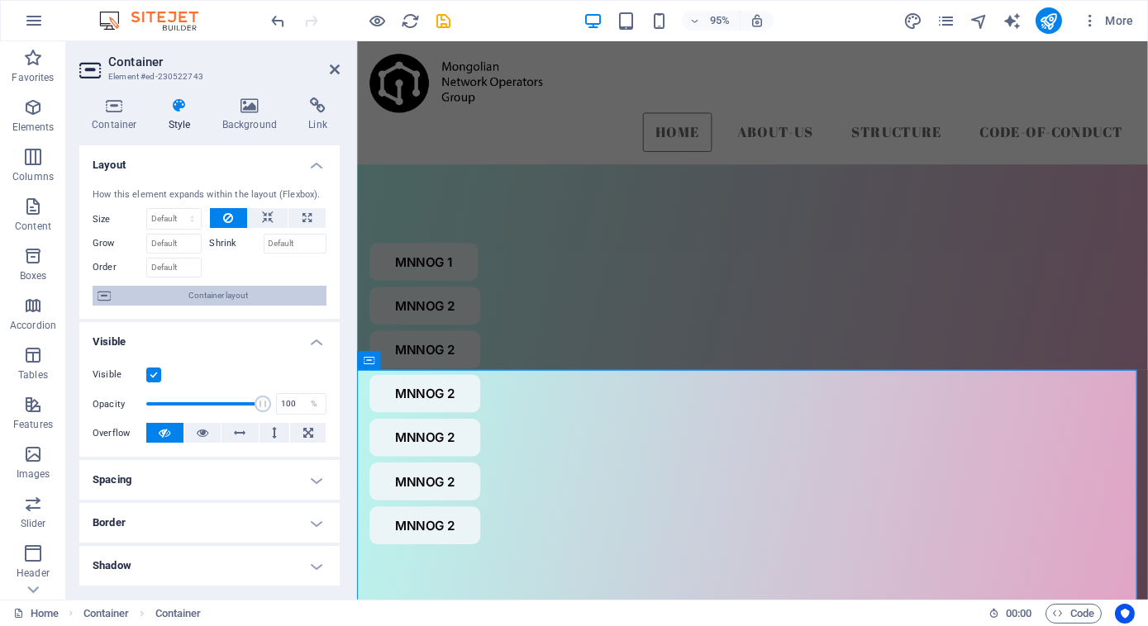
click at [258, 296] on span "Container layout" at bounding box center [219, 296] width 206 height 20
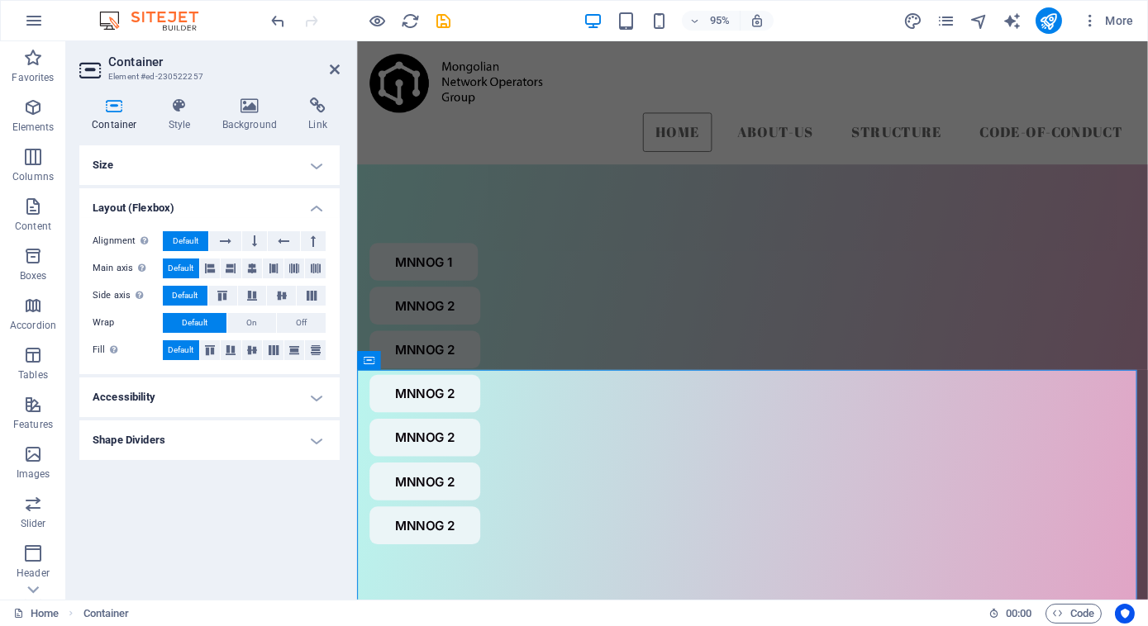
click at [316, 169] on h4 "Size" at bounding box center [209, 165] width 260 height 40
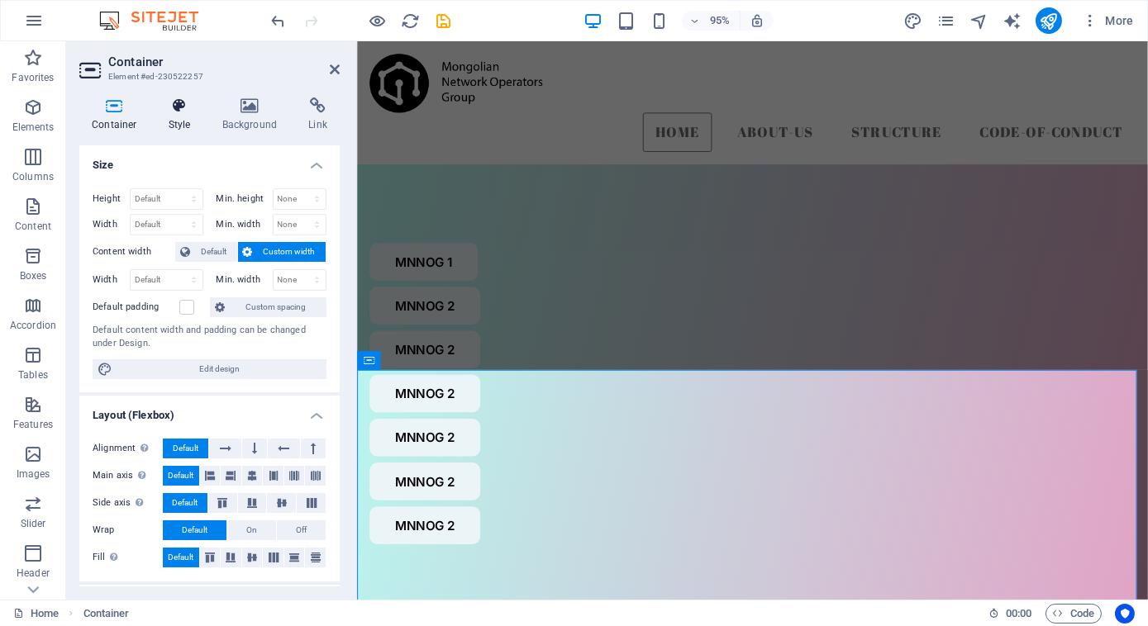
click at [183, 98] on icon at bounding box center [179, 106] width 47 height 17
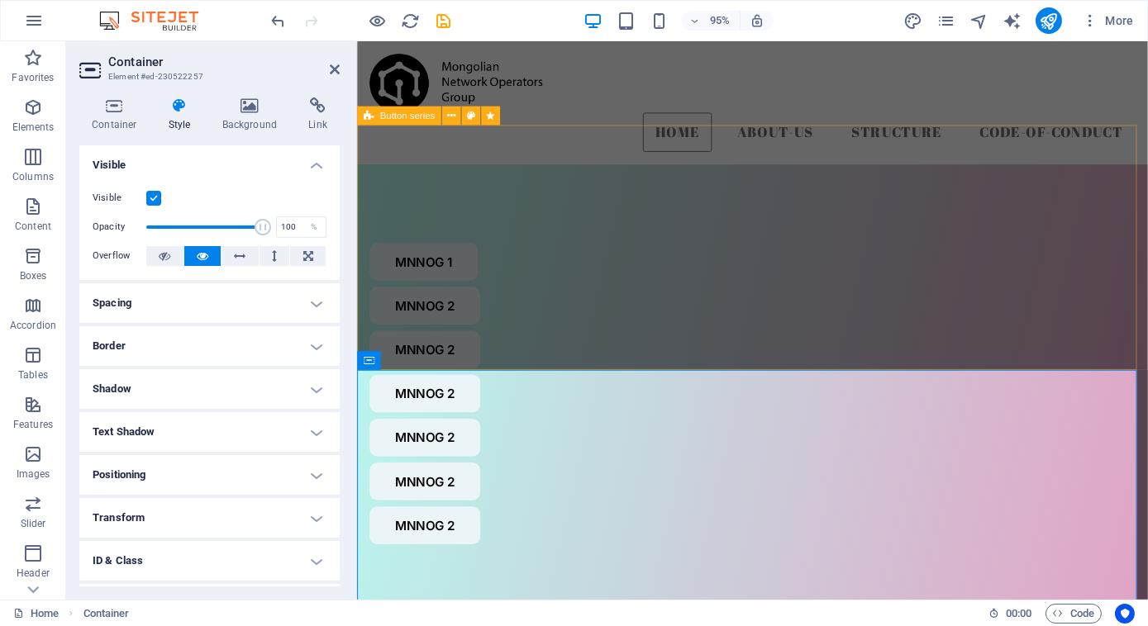
click at [588, 324] on div "MNNOG 1 MNNOG 2 MNNOG 2 MNNOG 2 MNNOG 2 MNNOG 2 MNNOG 2" at bounding box center [772, 412] width 832 height 483
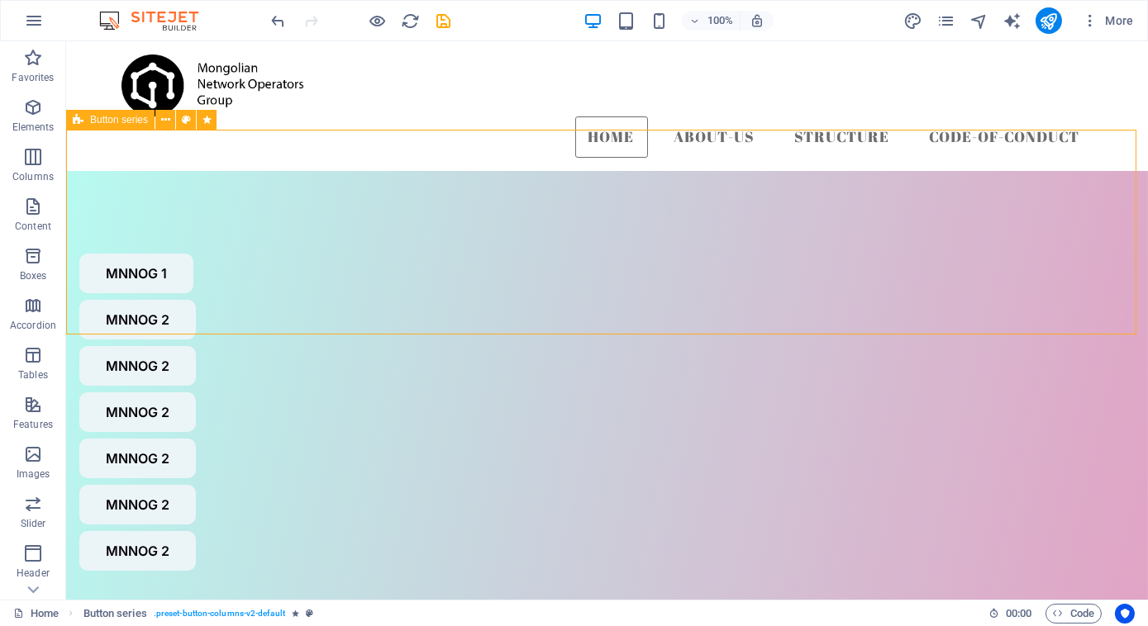
click at [497, 301] on div "MNNOG 1 MNNOG 2 MNNOG 2 MNNOG 2 MNNOG 2 MNNOG 2 MNNOG 2" at bounding box center [607, 412] width 1082 height 483
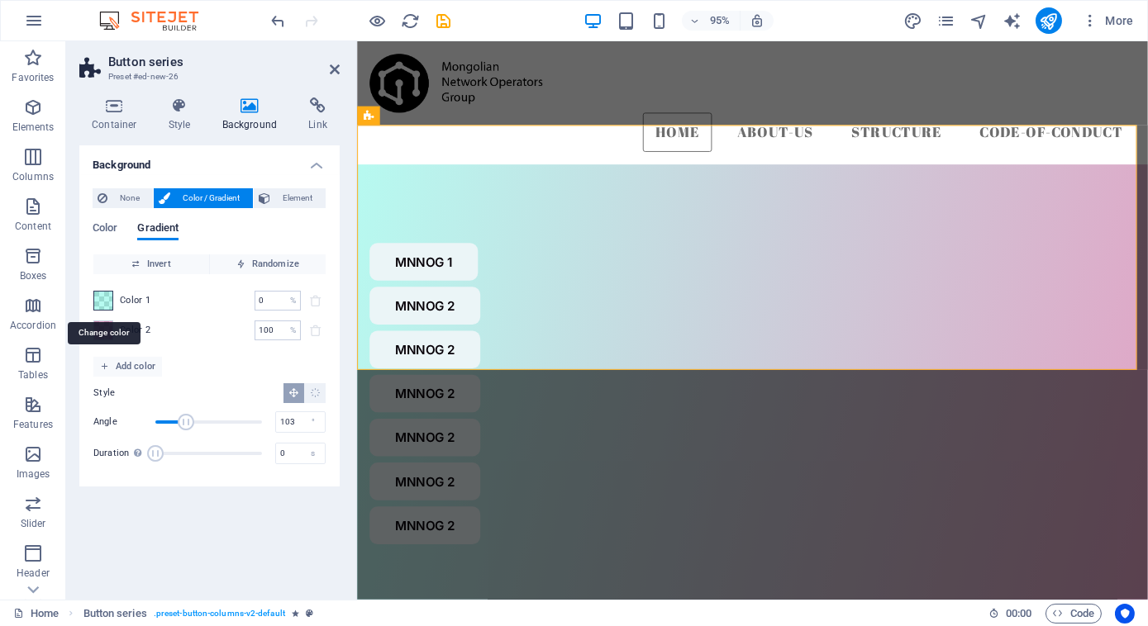
click at [98, 298] on span at bounding box center [103, 301] width 18 height 18
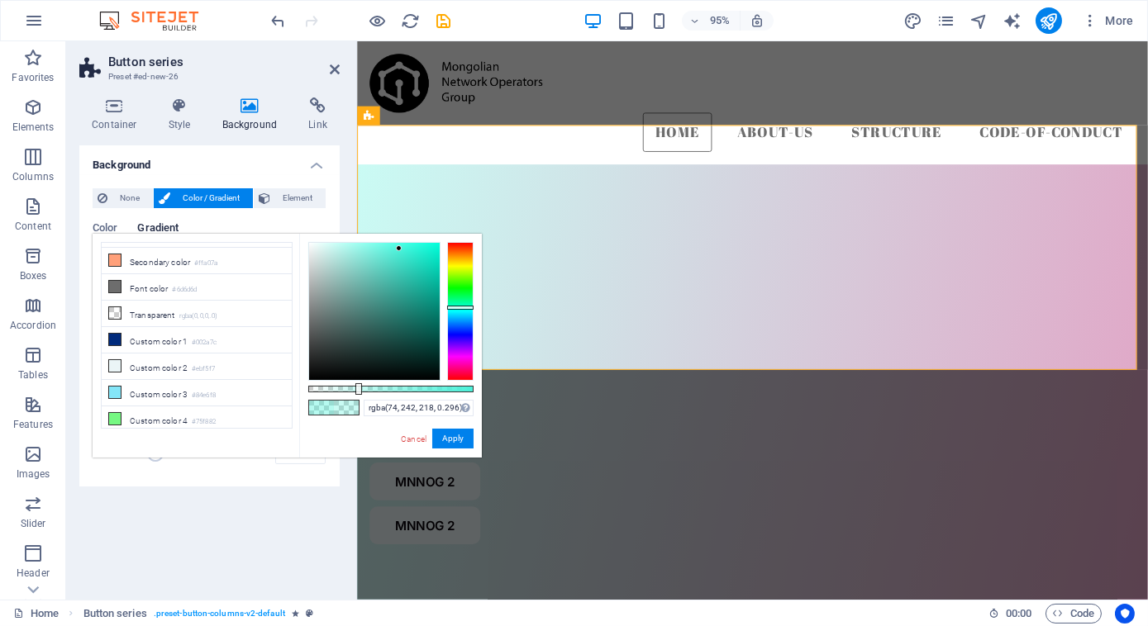
drag, startPoint x: 377, startPoint y: 388, endPoint x: 357, endPoint y: 388, distance: 19.8
click at [357, 388] on div at bounding box center [358, 389] width 7 height 12
click at [446, 435] on button "Apply" at bounding box center [452, 439] width 41 height 20
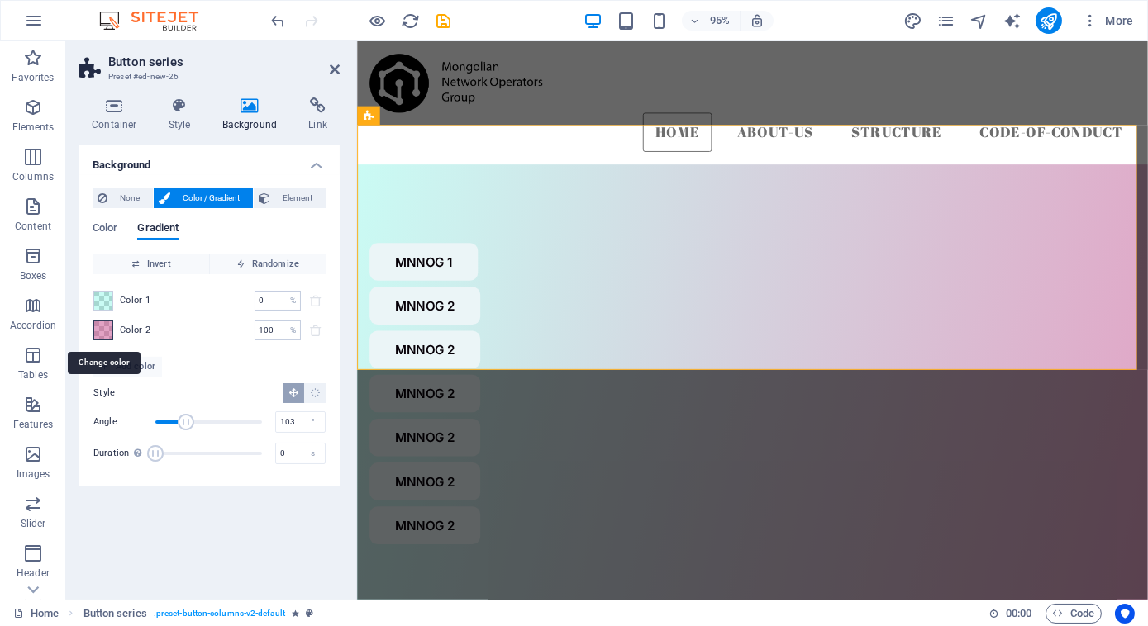
click at [98, 327] on span at bounding box center [103, 330] width 18 height 18
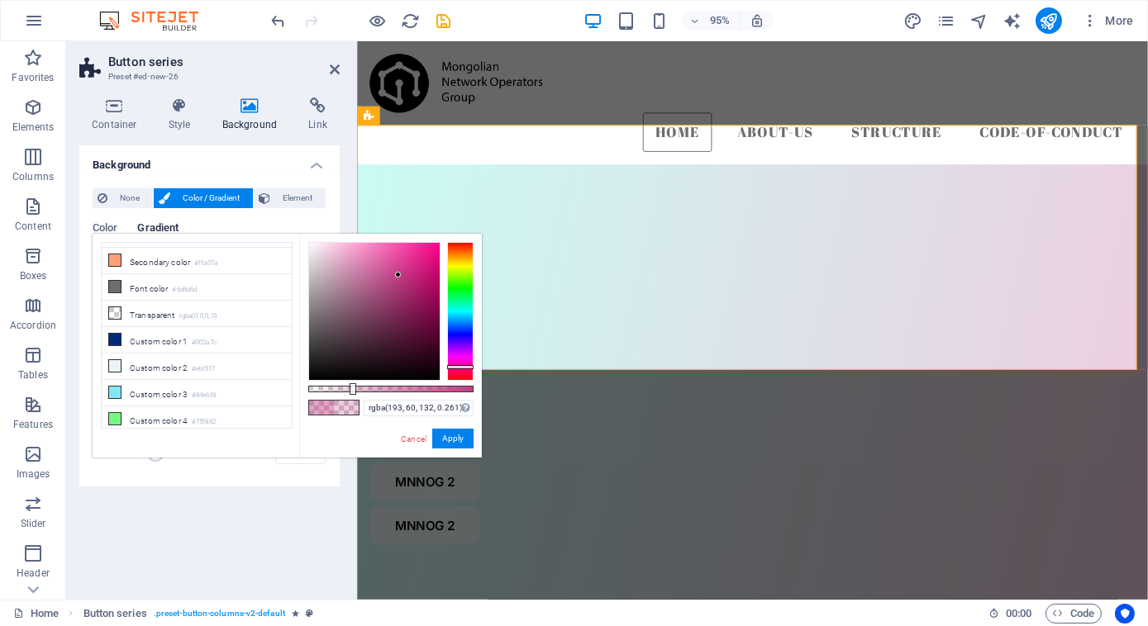
drag, startPoint x: 388, startPoint y: 388, endPoint x: 351, endPoint y: 395, distance: 37.0
click at [351, 395] on div "rgba(193, 60, 132, 0.261) Supported formats #0852ed rgb(8, 82, 237) rgba(8, 82,…" at bounding box center [390, 466] width 183 height 464
click at [445, 434] on button "Apply" at bounding box center [452, 439] width 41 height 20
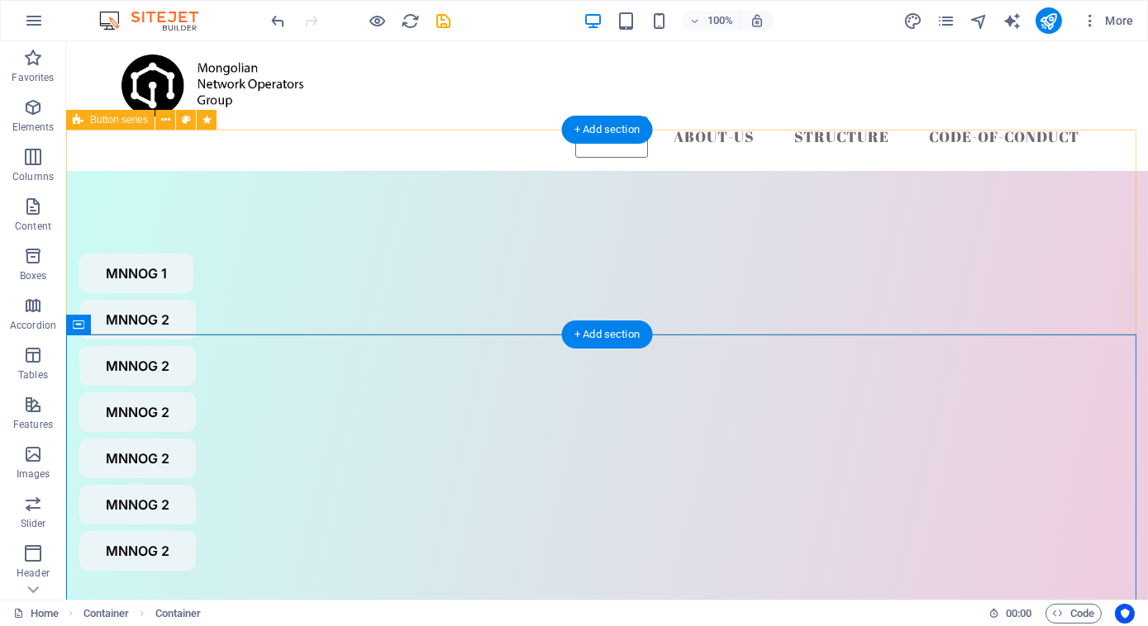
click at [192, 171] on div "MNNOG 1 MNNOG 2 MNNOG 2 MNNOG 2 MNNOG 2 MNNOG 2 MNNOG 2" at bounding box center [607, 412] width 1082 height 483
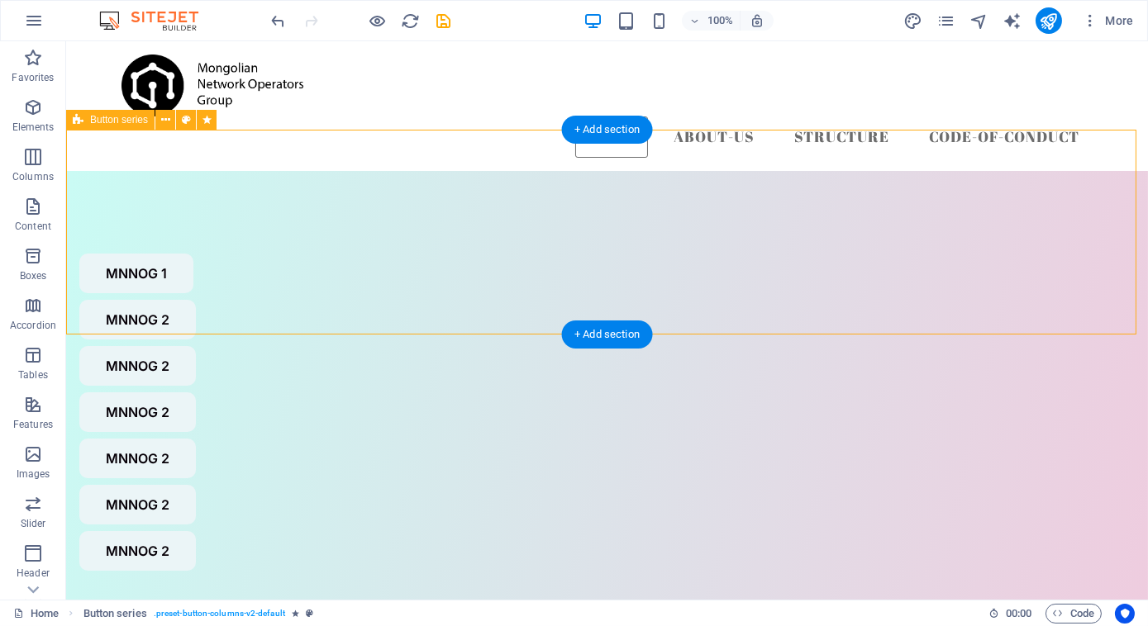
click at [192, 171] on div "MNNOG 1 MNNOG 2 MNNOG 2 MNNOG 2 MNNOG 2 MNNOG 2 MNNOG 2" at bounding box center [607, 412] width 1082 height 483
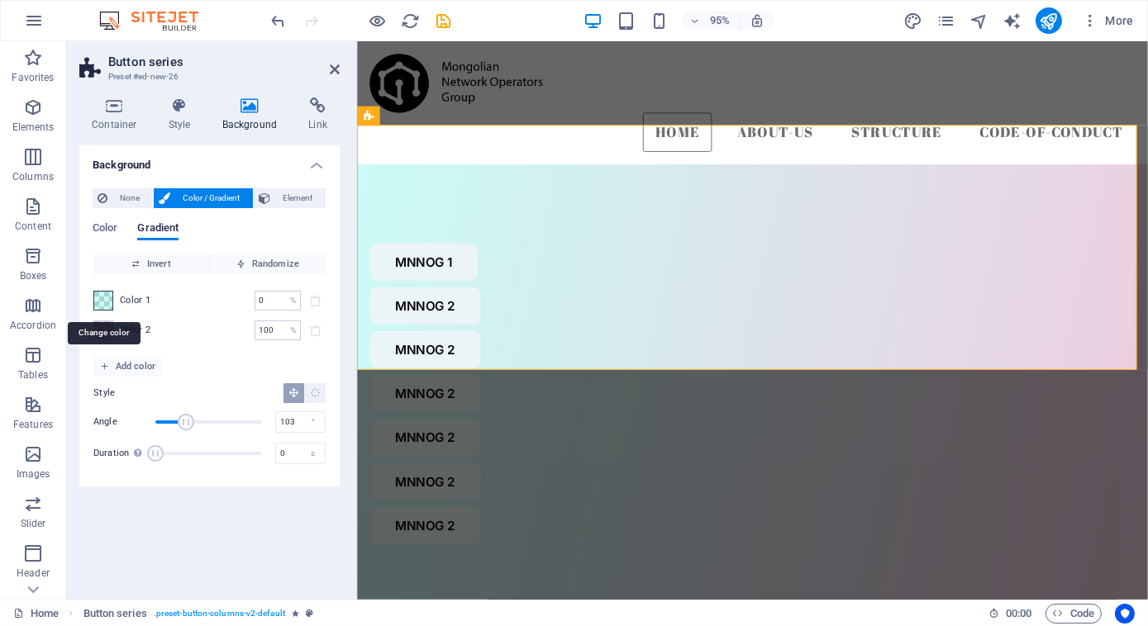
click at [103, 299] on span at bounding box center [103, 301] width 18 height 18
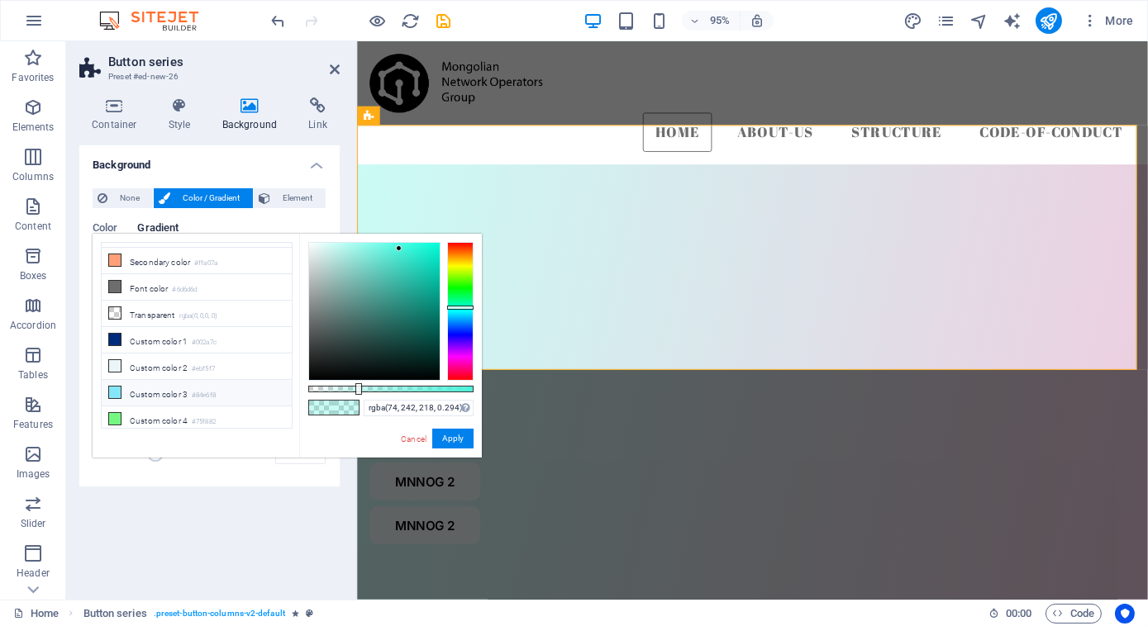
scroll to position [68, 0]
click at [139, 388] on li "Custom color 4 #75f882" at bounding box center [197, 400] width 190 height 26
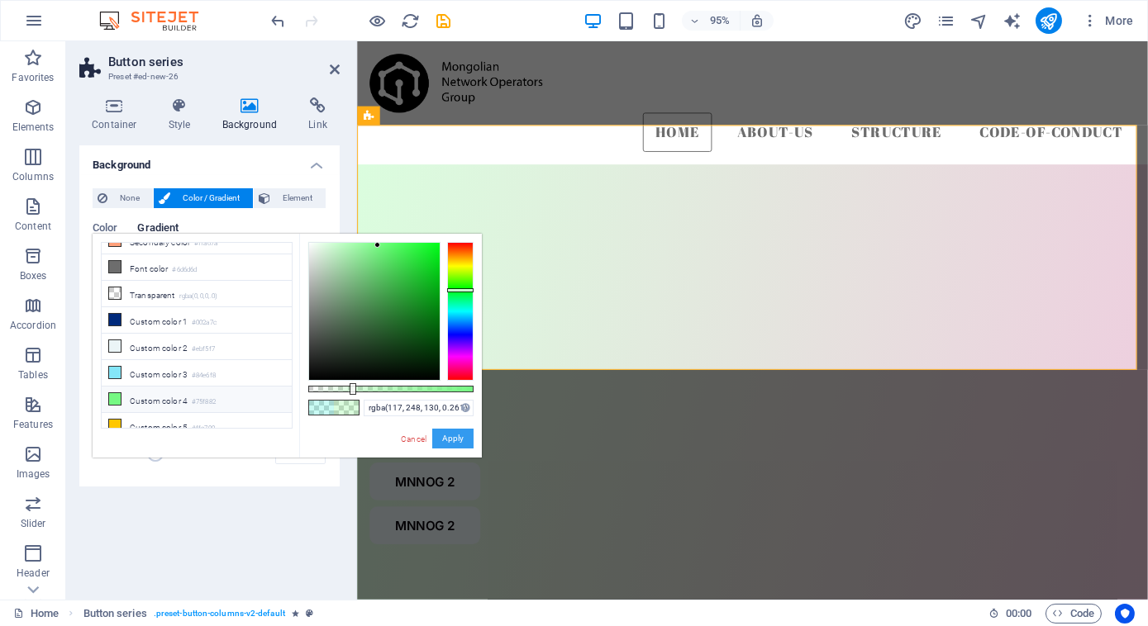
click at [453, 439] on button "Apply" at bounding box center [452, 439] width 41 height 20
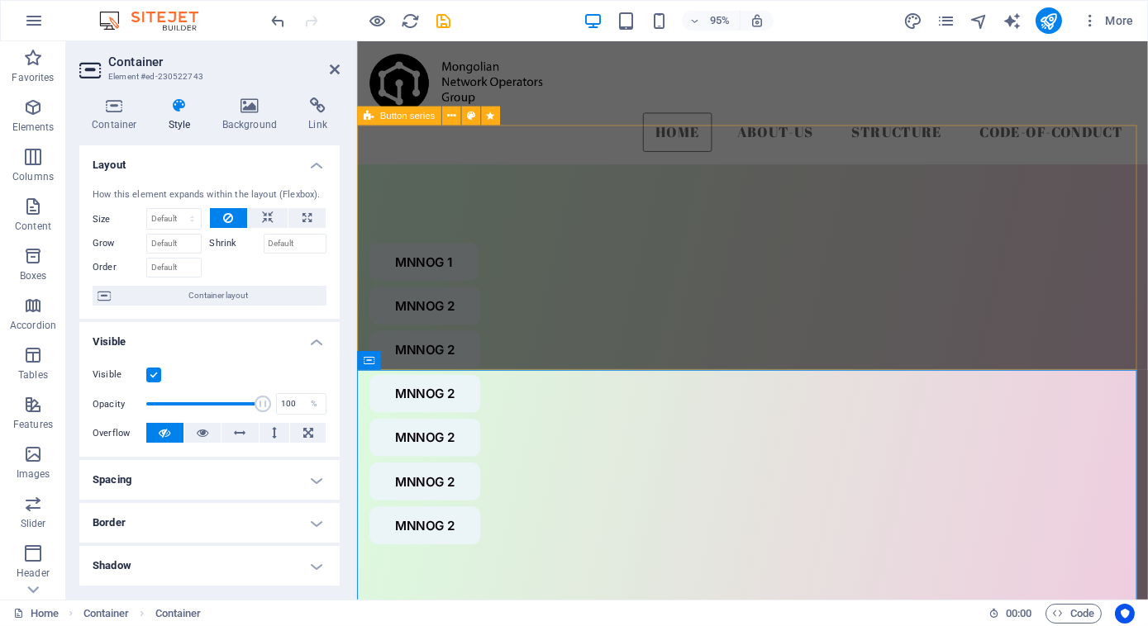
click at [569, 294] on div "MNNOG 1 MNNOG 2 MNNOG 2 MNNOG 2 MNNOG 2 MNNOG 2 MNNOG 2" at bounding box center [772, 412] width 832 height 483
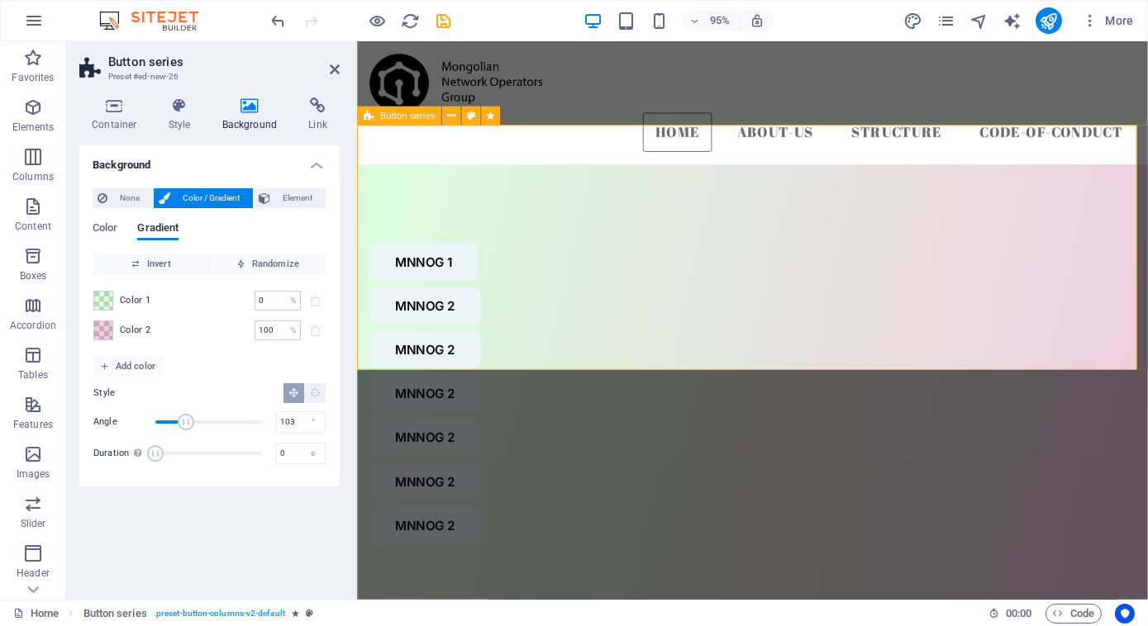
click at [634, 321] on div "MNNOG 1 MNNOG 2 MNNOG 2 MNNOG 2 MNNOG 2 MNNOG 2 MNNOG 2" at bounding box center [772, 412] width 832 height 483
click at [98, 301] on span at bounding box center [103, 301] width 18 height 18
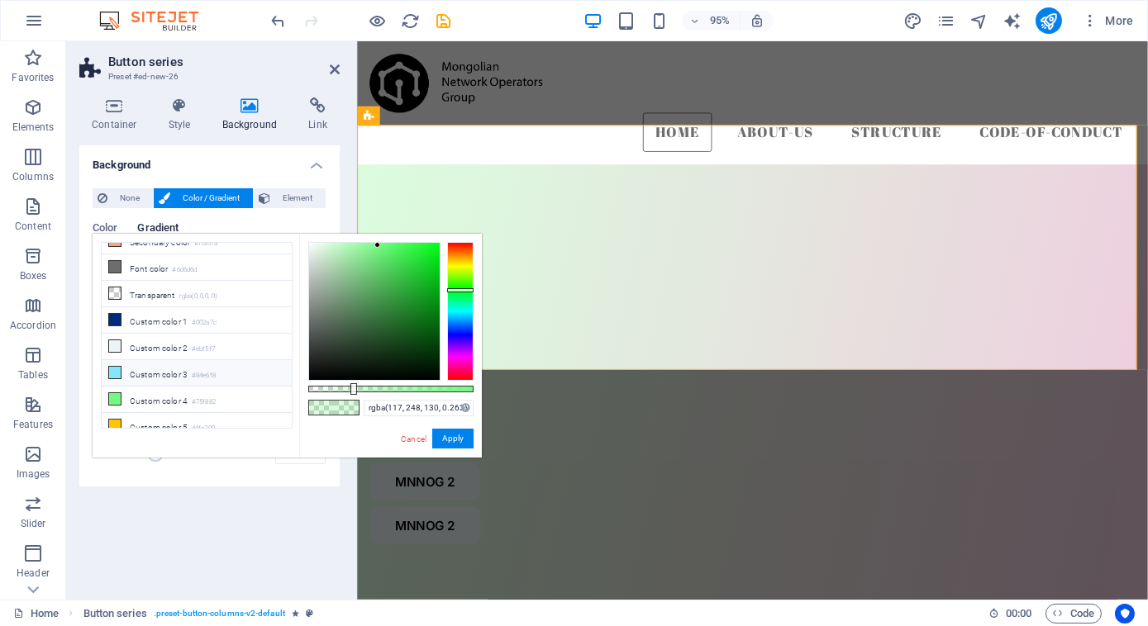
click at [167, 369] on li "Custom color 3 #84e6f8" at bounding box center [197, 373] width 190 height 26
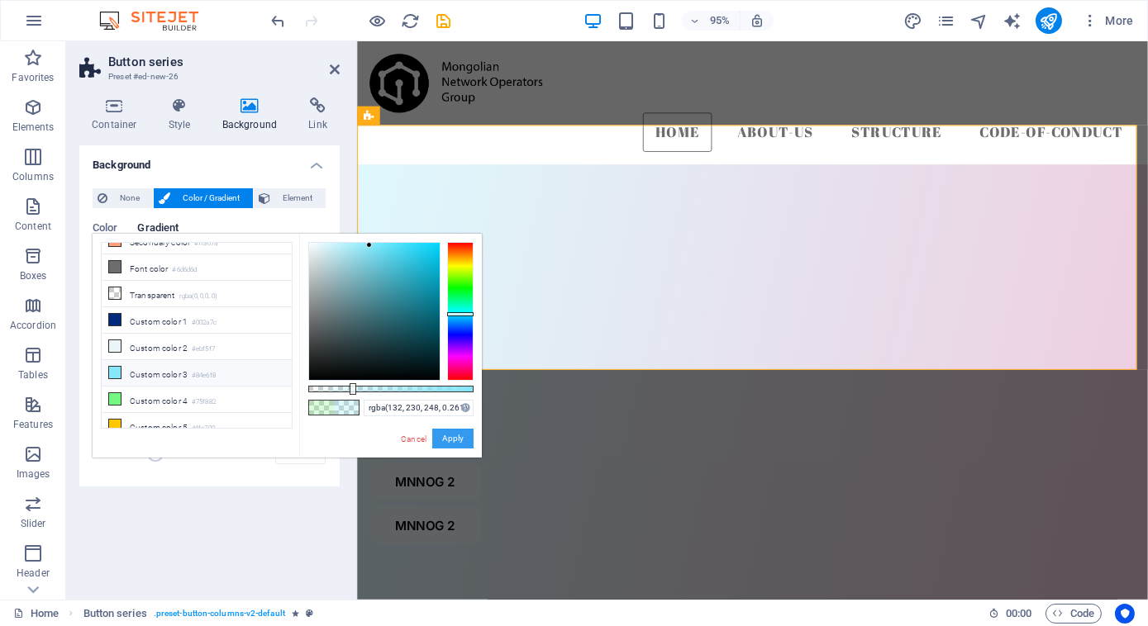
click at [455, 444] on button "Apply" at bounding box center [452, 439] width 41 height 20
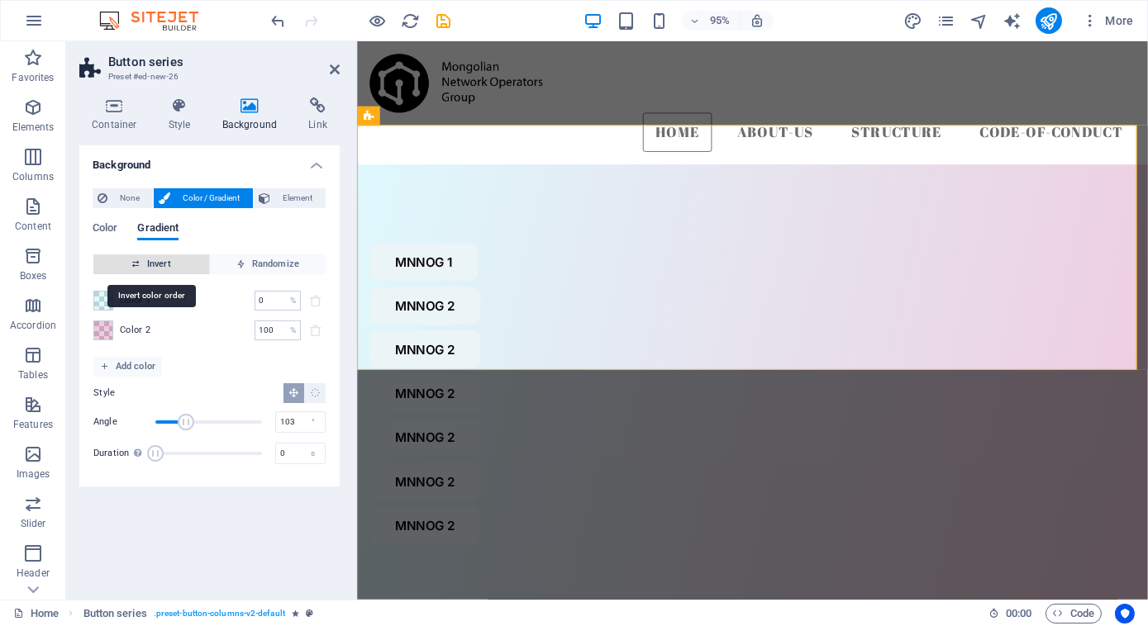
click at [164, 262] on span "Invert" at bounding box center [151, 265] width 102 height 20
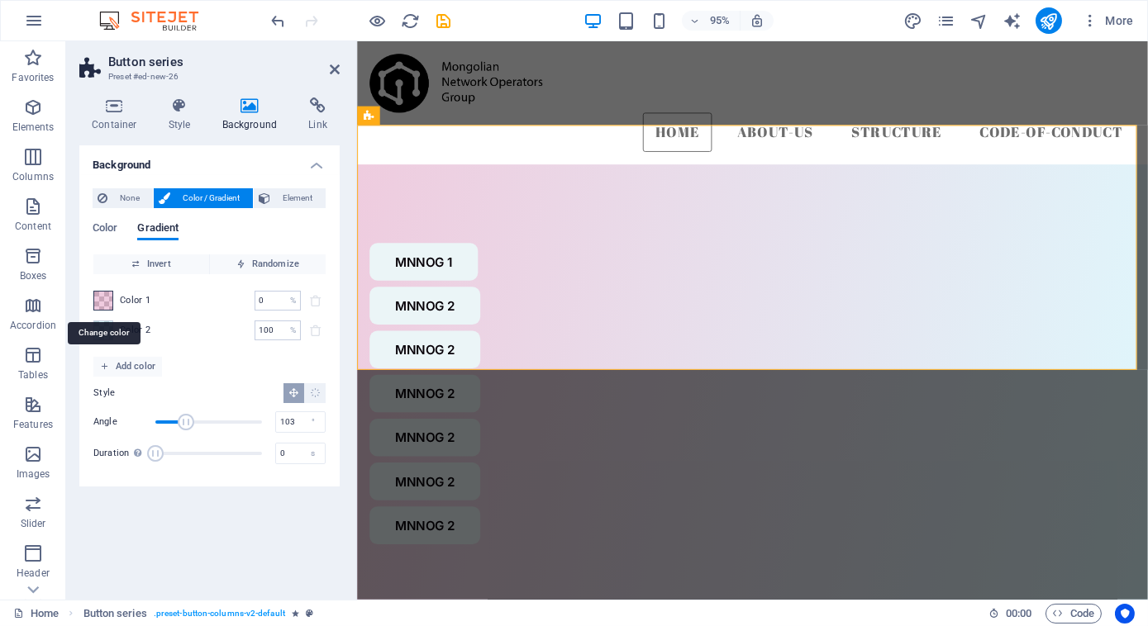
click at [97, 302] on span at bounding box center [103, 301] width 18 height 18
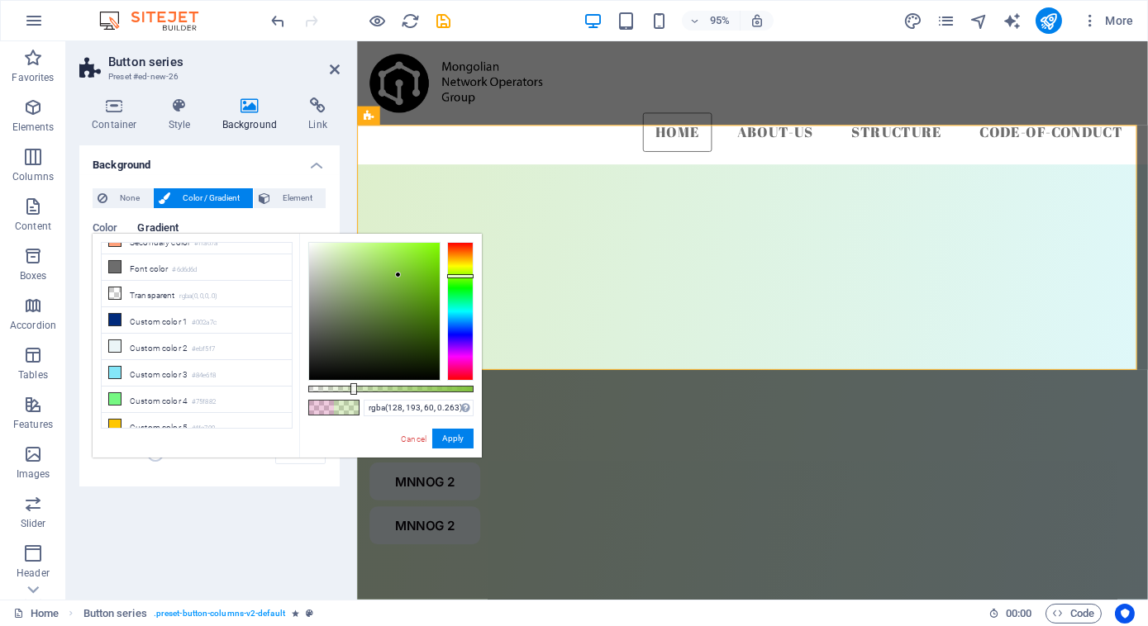
click at [463, 276] on div at bounding box center [460, 311] width 26 height 139
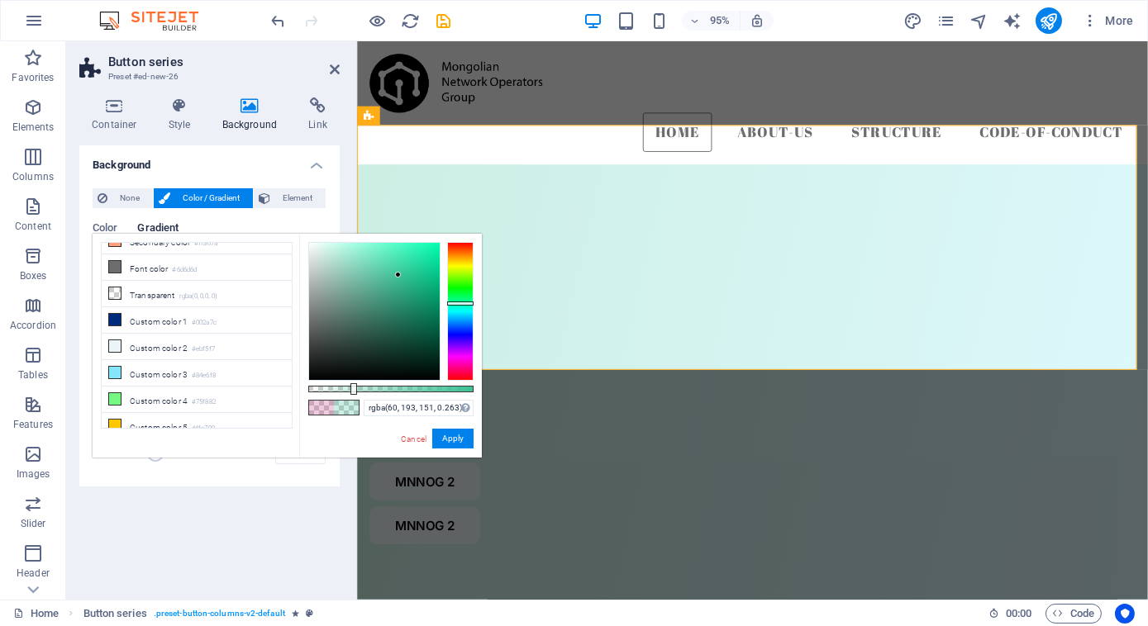
click at [460, 303] on div at bounding box center [460, 311] width 26 height 139
click at [443, 436] on button "Apply" at bounding box center [452, 439] width 41 height 20
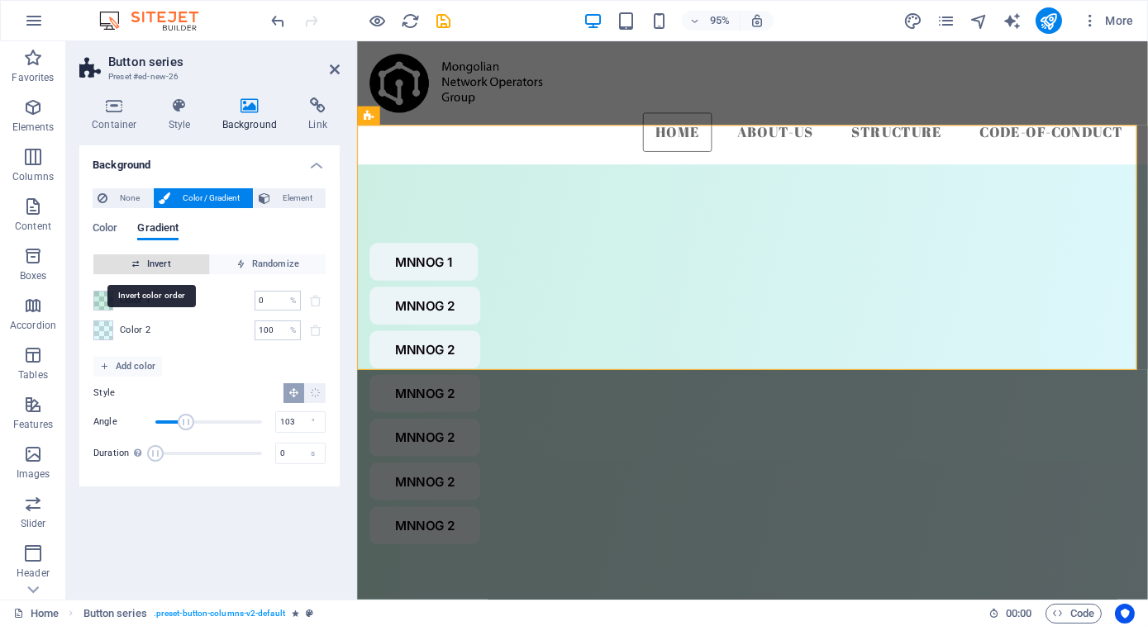
click at [182, 267] on span "Invert" at bounding box center [151, 265] width 102 height 20
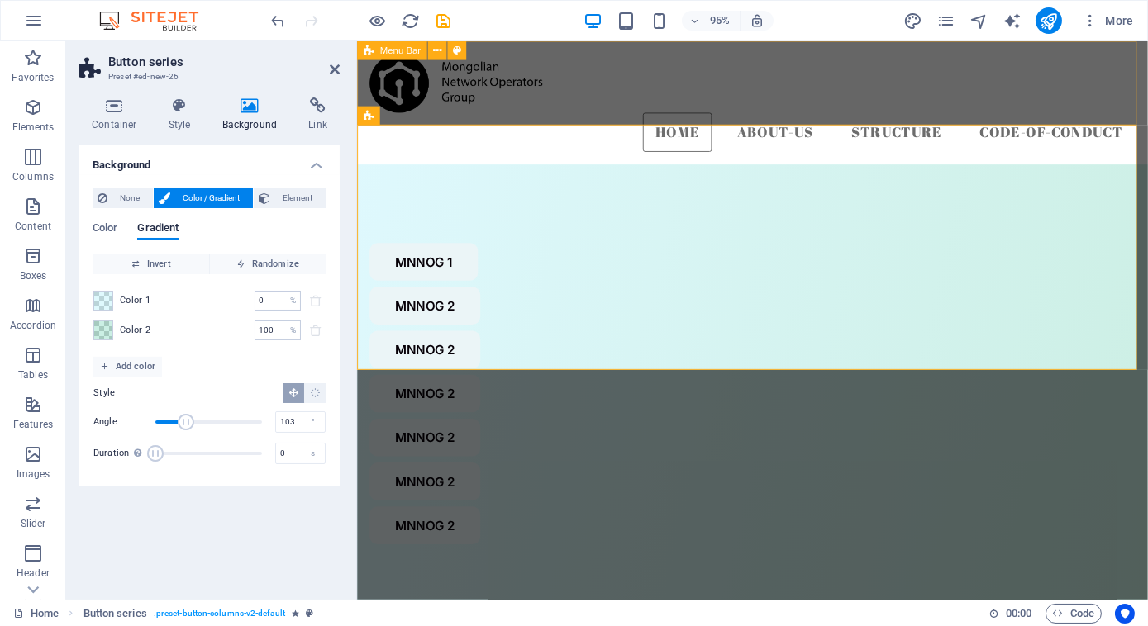
click at [536, 118] on div "Home about-us Structure code-of-conduct" at bounding box center [772, 106] width 832 height 130
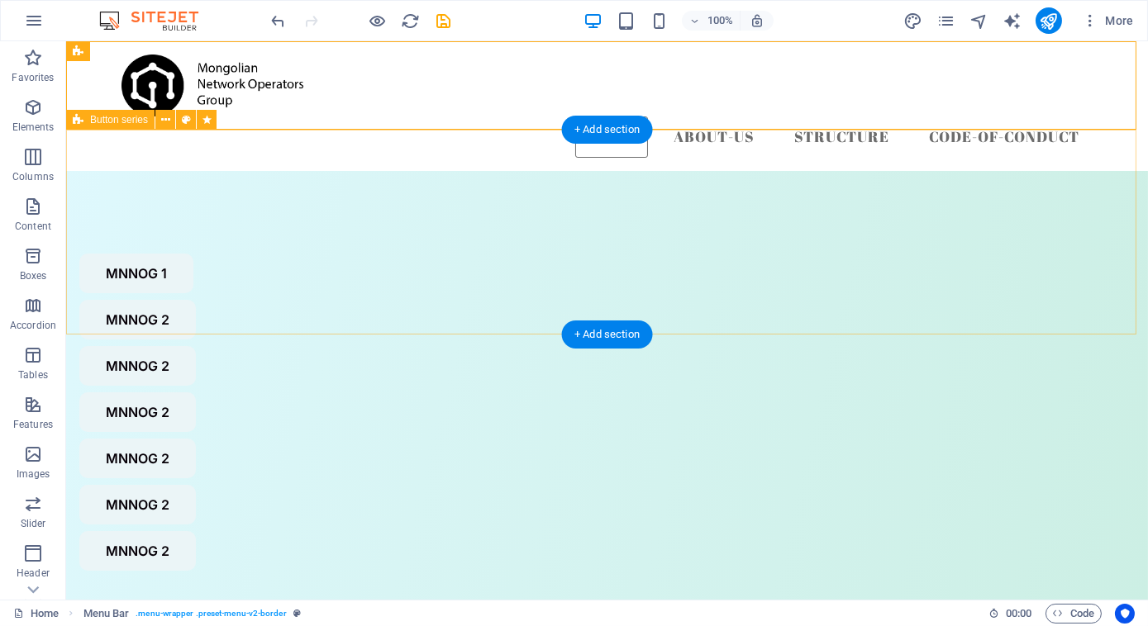
click at [382, 182] on div "MNNOG 1 MNNOG 2 MNNOG 2 MNNOG 2 MNNOG 2 MNNOG 2 MNNOG 2" at bounding box center [607, 412] width 1082 height 483
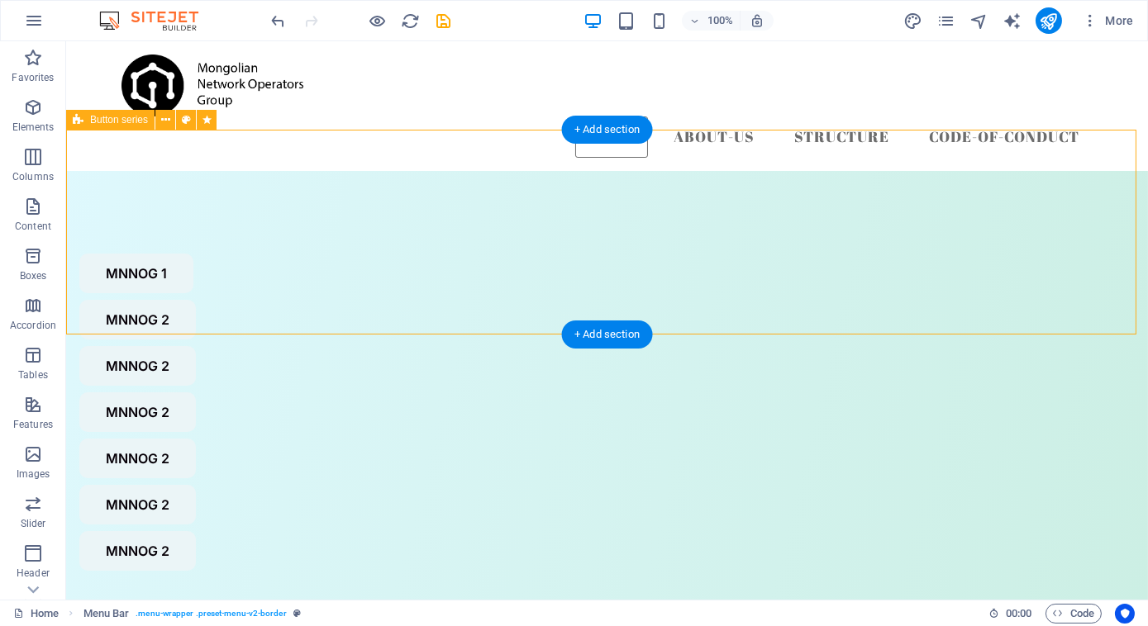
click at [382, 182] on div "MNNOG 1 MNNOG 2 MNNOG 2 MNNOG 2 MNNOG 2 MNNOG 2 MNNOG 2" at bounding box center [607, 412] width 1082 height 483
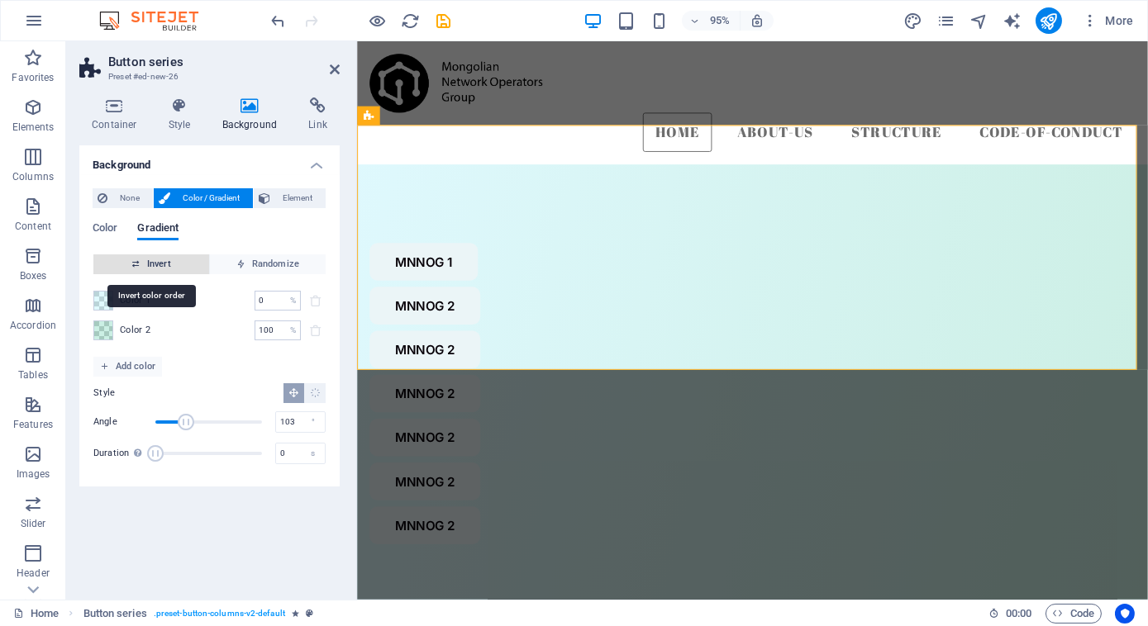
click at [152, 265] on span "Invert" at bounding box center [151, 265] width 102 height 20
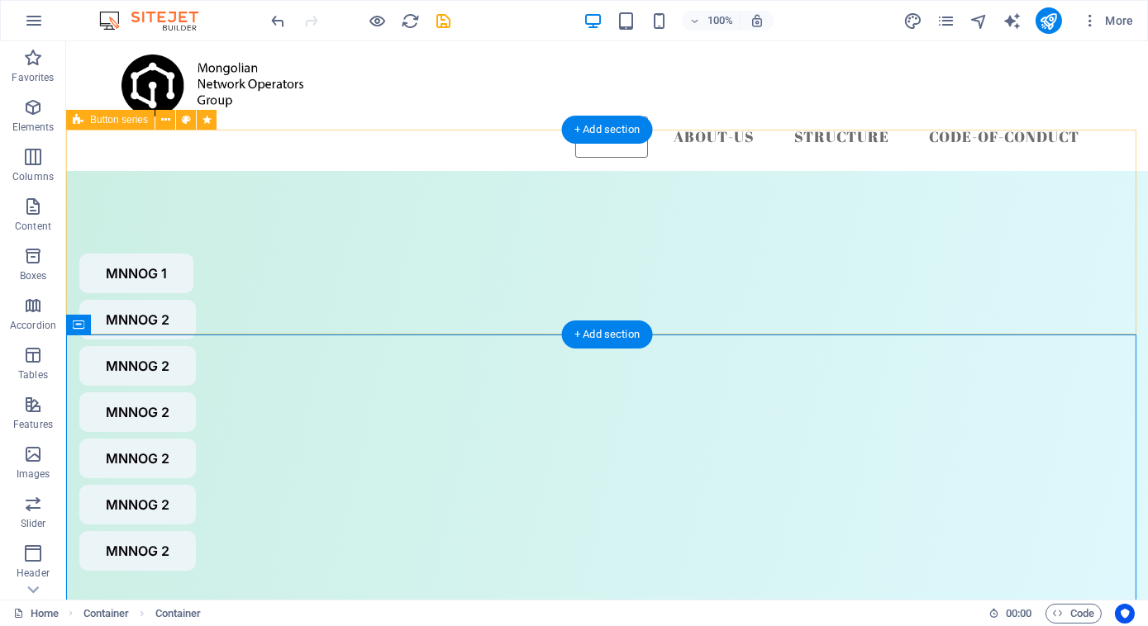
click at [207, 289] on div "MNNOG 1 MNNOG 2 MNNOG 2 MNNOG 2 MNNOG 2 MNNOG 2 MNNOG 2" at bounding box center [607, 412] width 1082 height 483
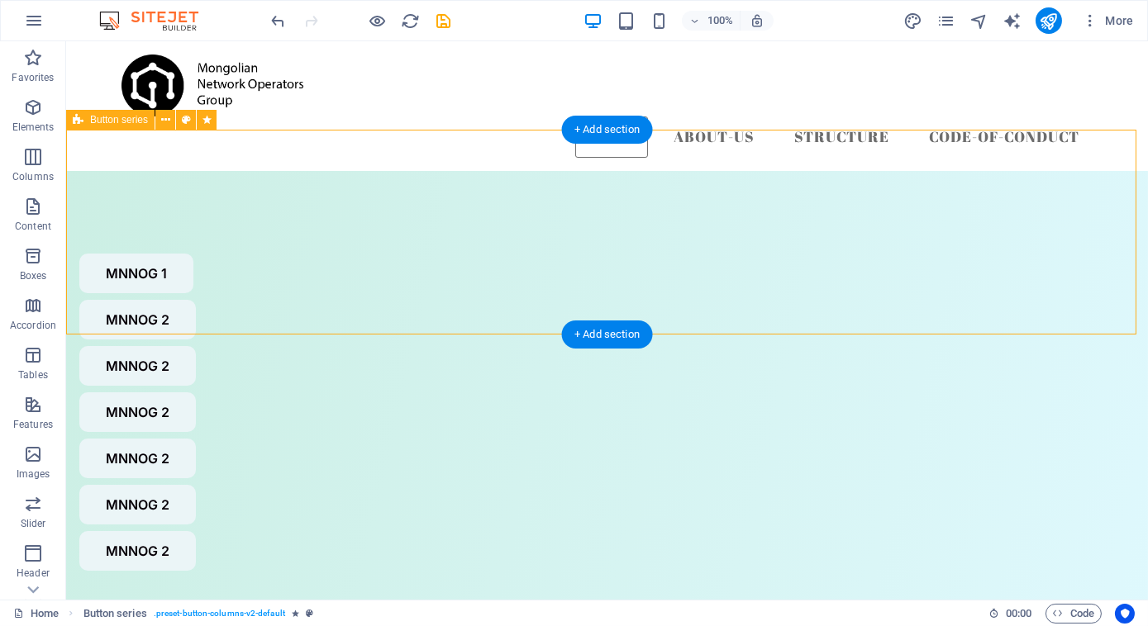
click at [207, 289] on div "MNNOG 1 MNNOG 2 MNNOG 2 MNNOG 2 MNNOG 2 MNNOG 2 MNNOG 2" at bounding box center [607, 412] width 1082 height 483
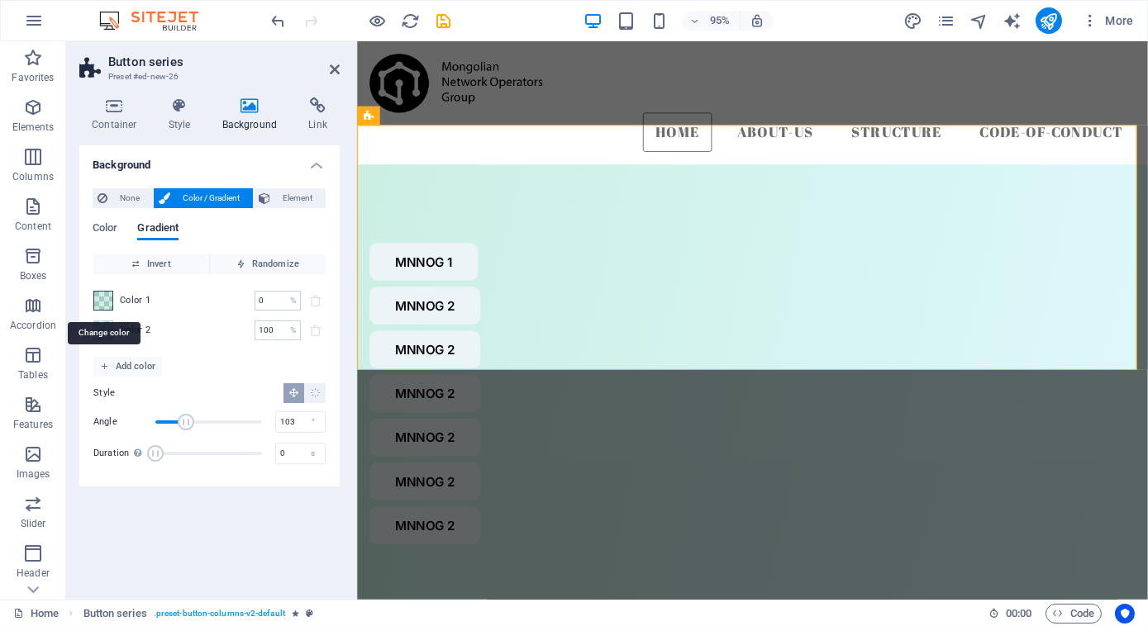
click at [94, 298] on span at bounding box center [103, 301] width 18 height 18
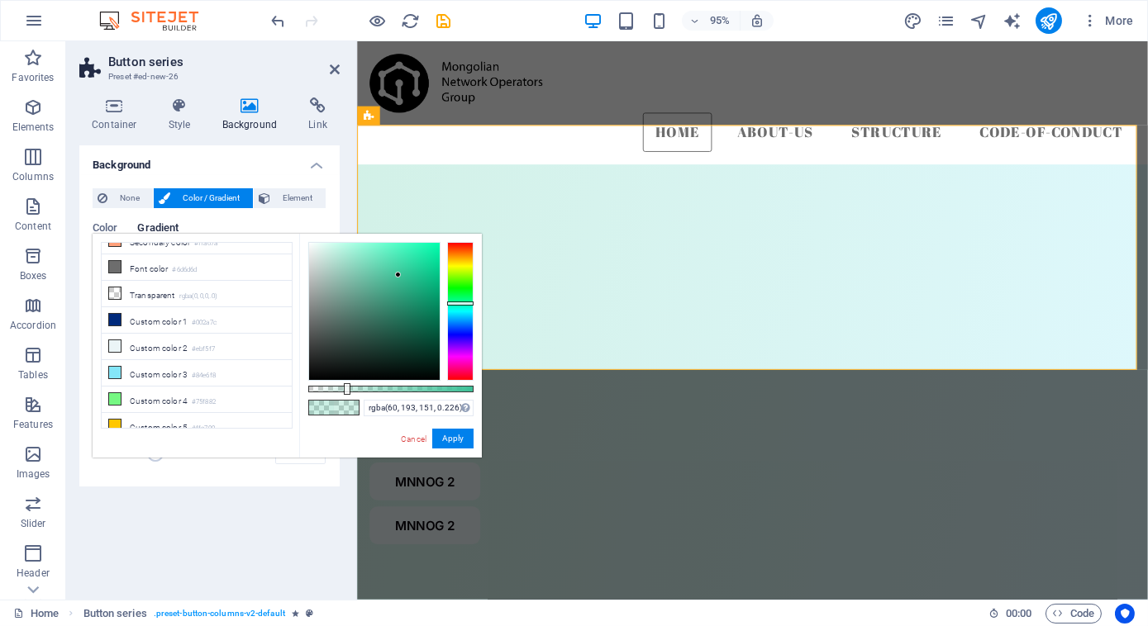
type input "rgba(60, 193, 151, 0.231)"
click at [346, 387] on div at bounding box center [348, 389] width 7 height 12
click at [456, 439] on button "Apply" at bounding box center [452, 439] width 41 height 20
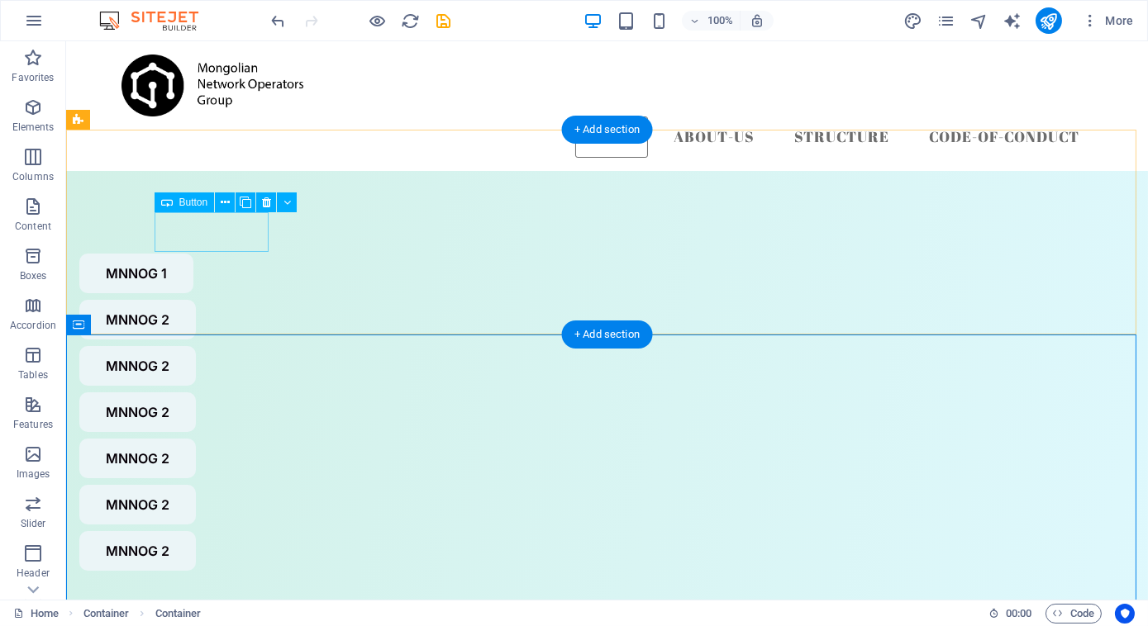
click at [245, 254] on div "MNNOG 1" at bounding box center [565, 274] width 972 height 40
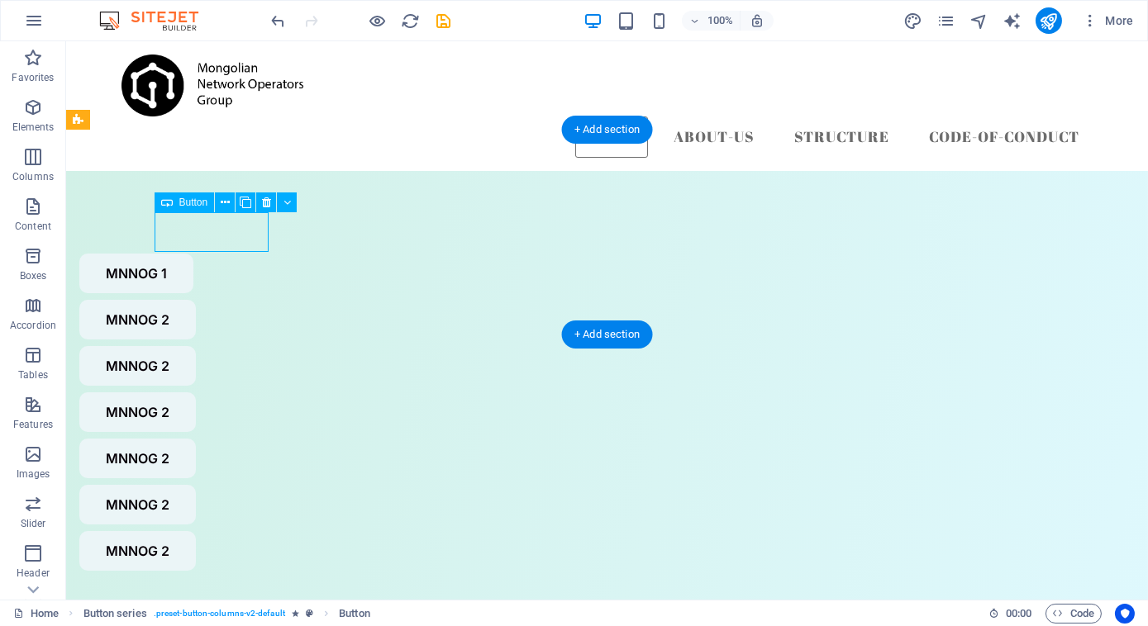
click at [245, 254] on div "MNNOG 1" at bounding box center [565, 274] width 972 height 40
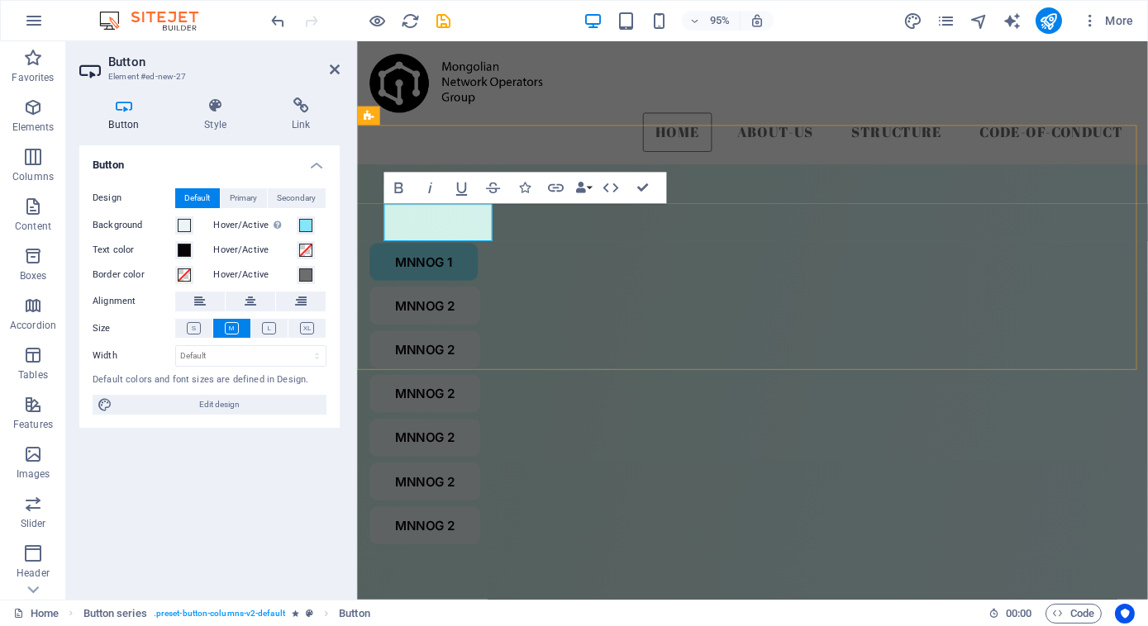
click at [474, 254] on link "MNNOG 1" at bounding box center [426, 274] width 114 height 40
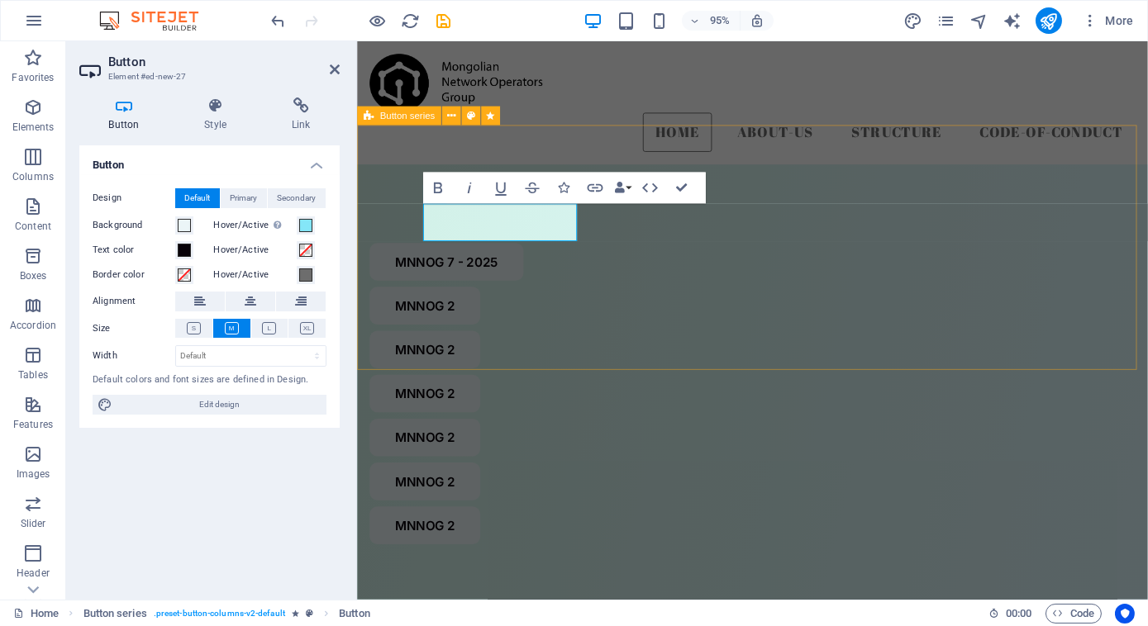
click at [572, 316] on div "MNNOG 7 - 2025 MNNOG 2 MNNOG 2 MNNOG 2 MNNOG 2 MNNOG 2 MNNOG 2" at bounding box center [772, 412] width 832 height 483
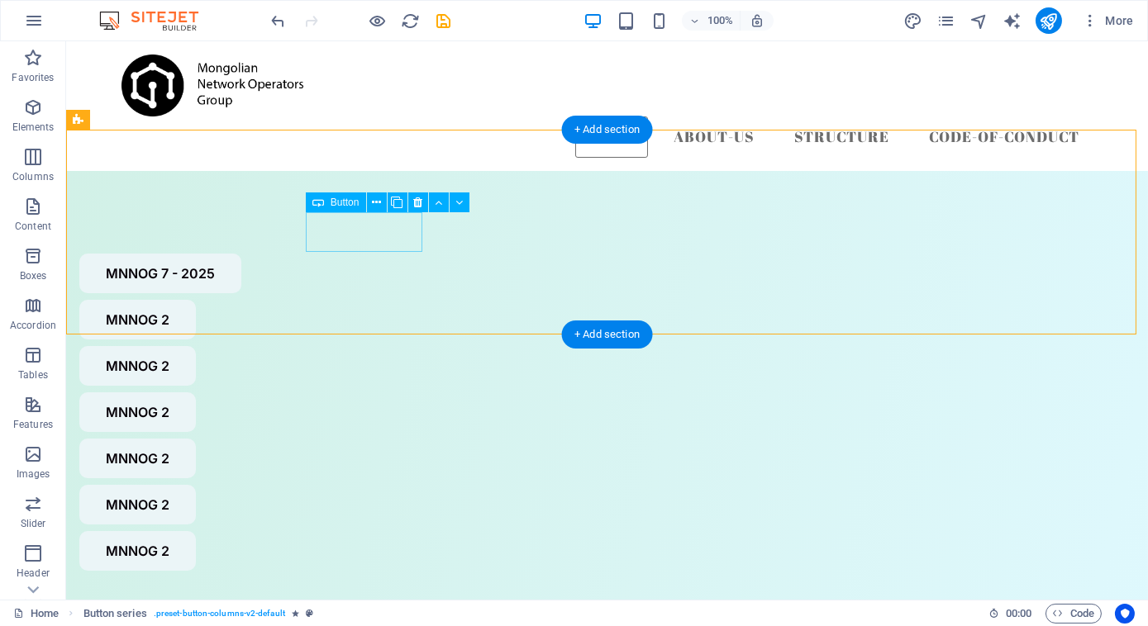
click at [397, 300] on div "MNNOG 2" at bounding box center [565, 320] width 972 height 40
click at [383, 300] on div "MNNOG 2" at bounding box center [565, 320] width 972 height 40
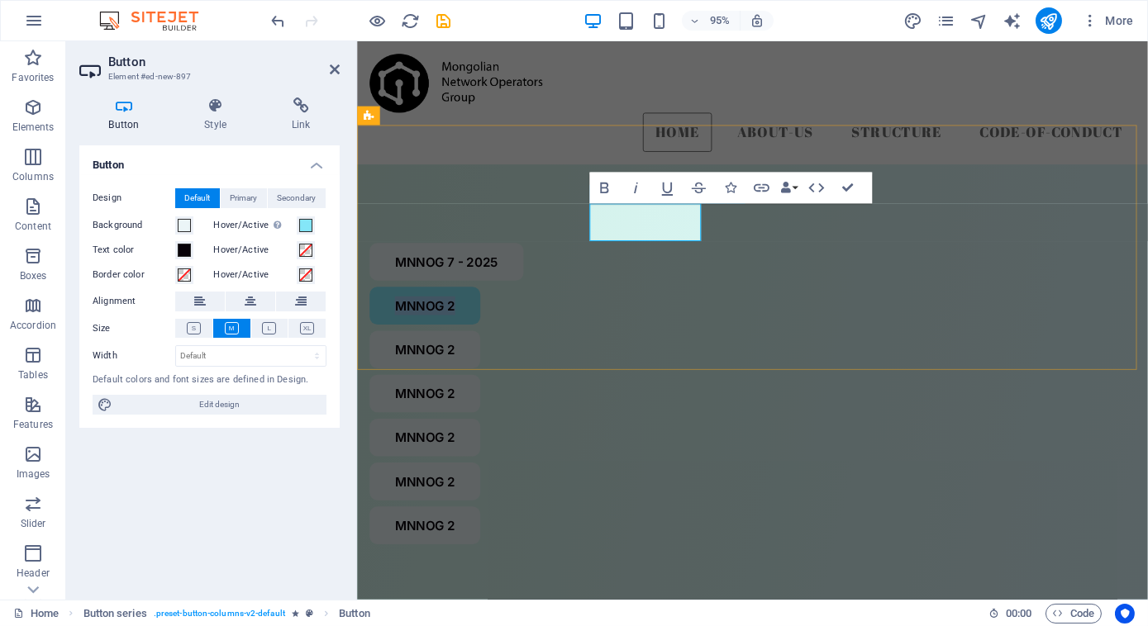
click at [486, 300] on link "MNNOG 2" at bounding box center [427, 320] width 117 height 40
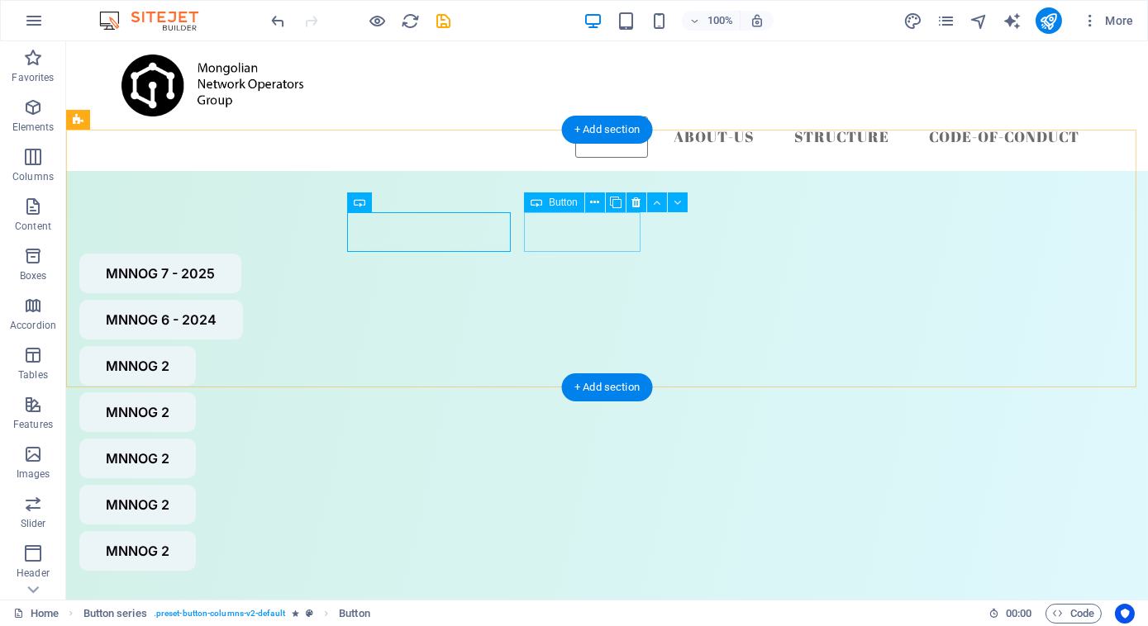
click at [611, 346] on div "MNNOG 2" at bounding box center [565, 366] width 972 height 40
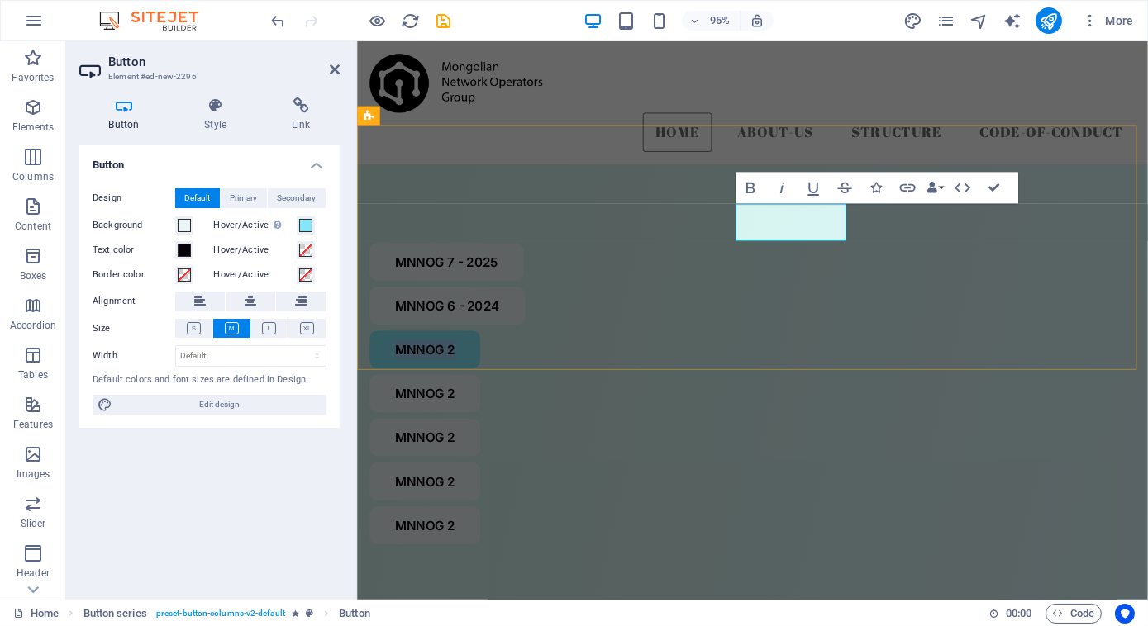
click at [486, 346] on link "MNNOG 2" at bounding box center [427, 366] width 117 height 40
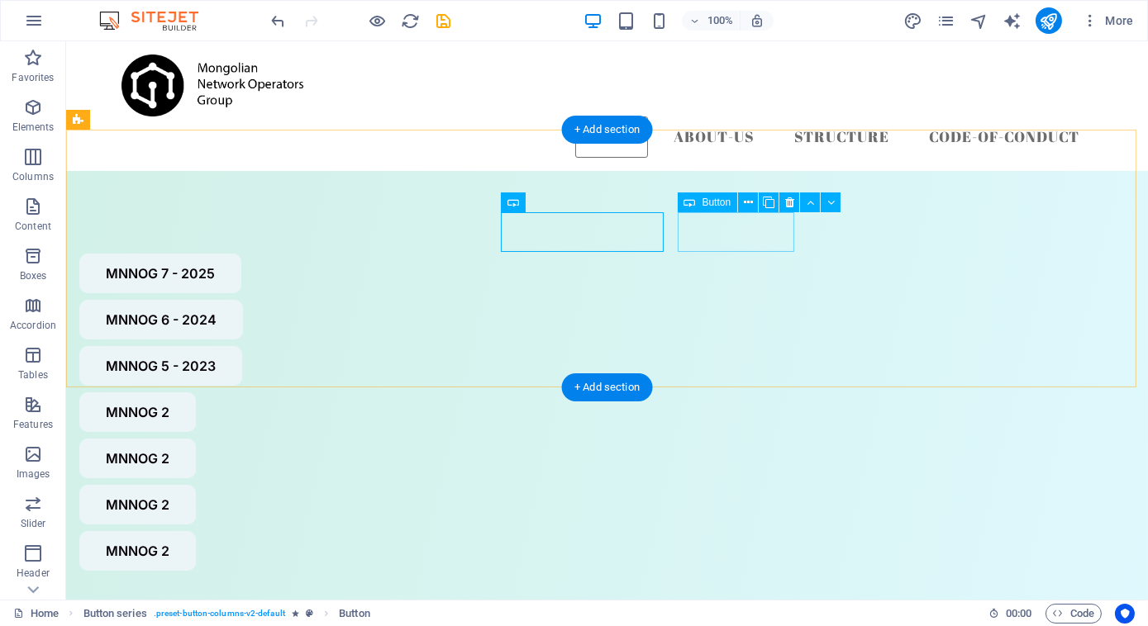
click at [742, 393] on div "MNNOG 2" at bounding box center [565, 413] width 972 height 40
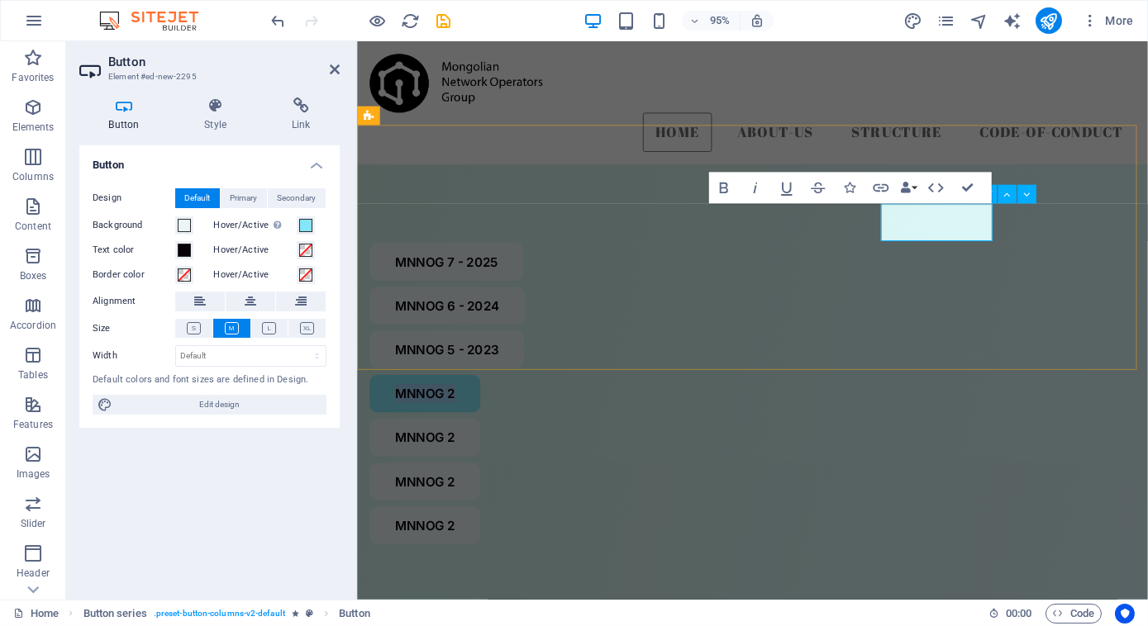
click at [486, 393] on link "MNNOG 2" at bounding box center [427, 413] width 117 height 40
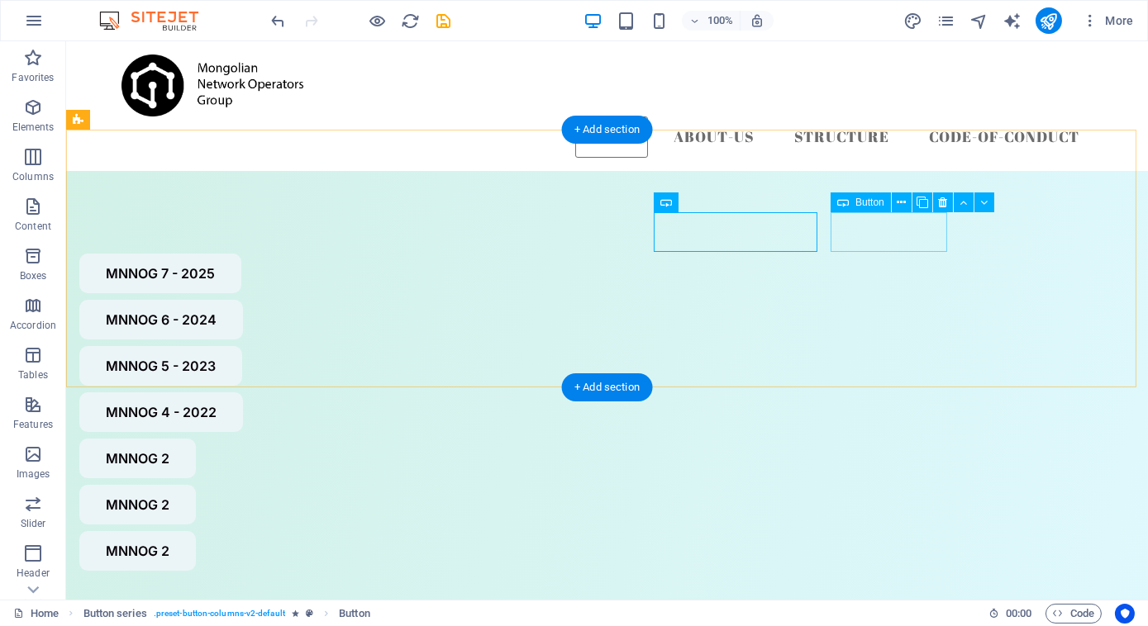
click at [888, 439] on div "MNNOG 2" at bounding box center [565, 459] width 972 height 40
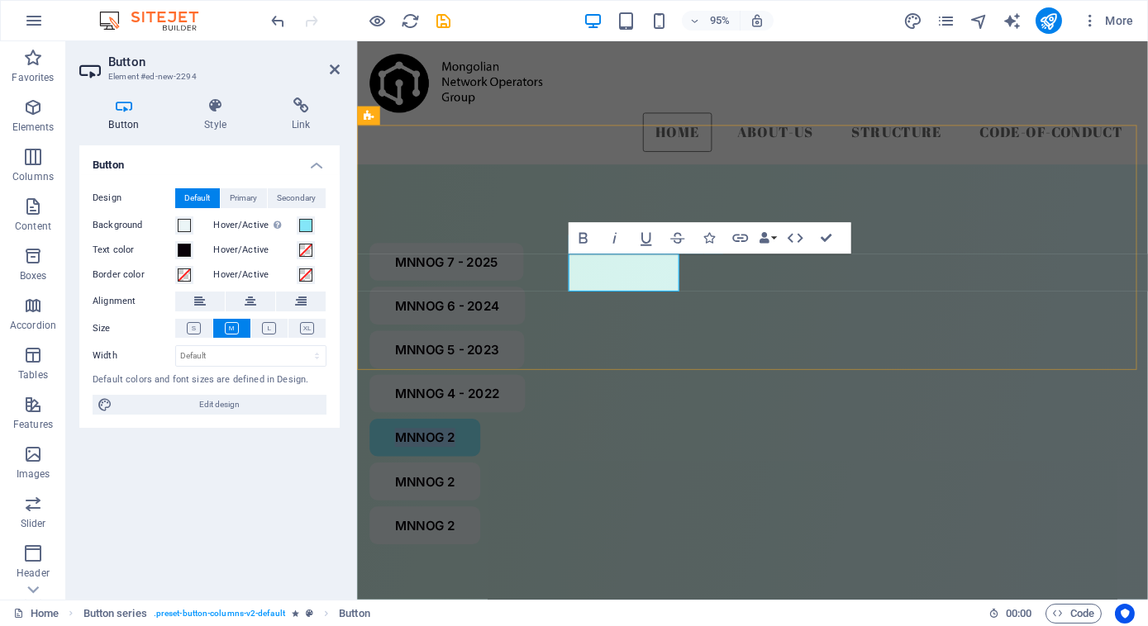
click at [486, 439] on link "MNNOG 2" at bounding box center [427, 459] width 117 height 40
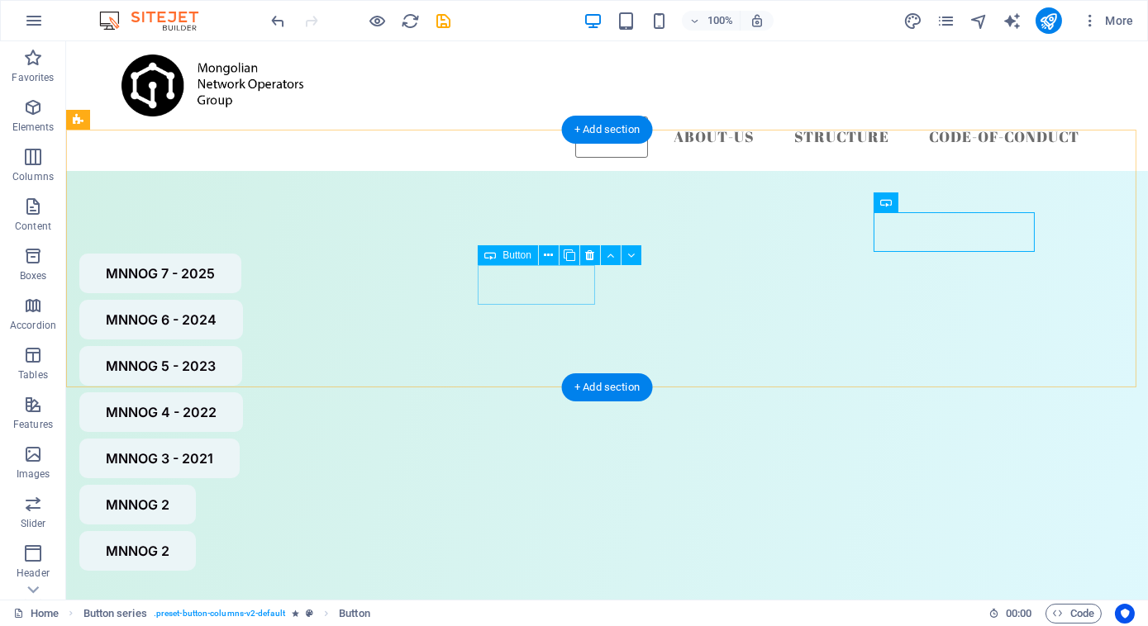
click at [546, 485] on div "MNNOG 2" at bounding box center [565, 505] width 972 height 40
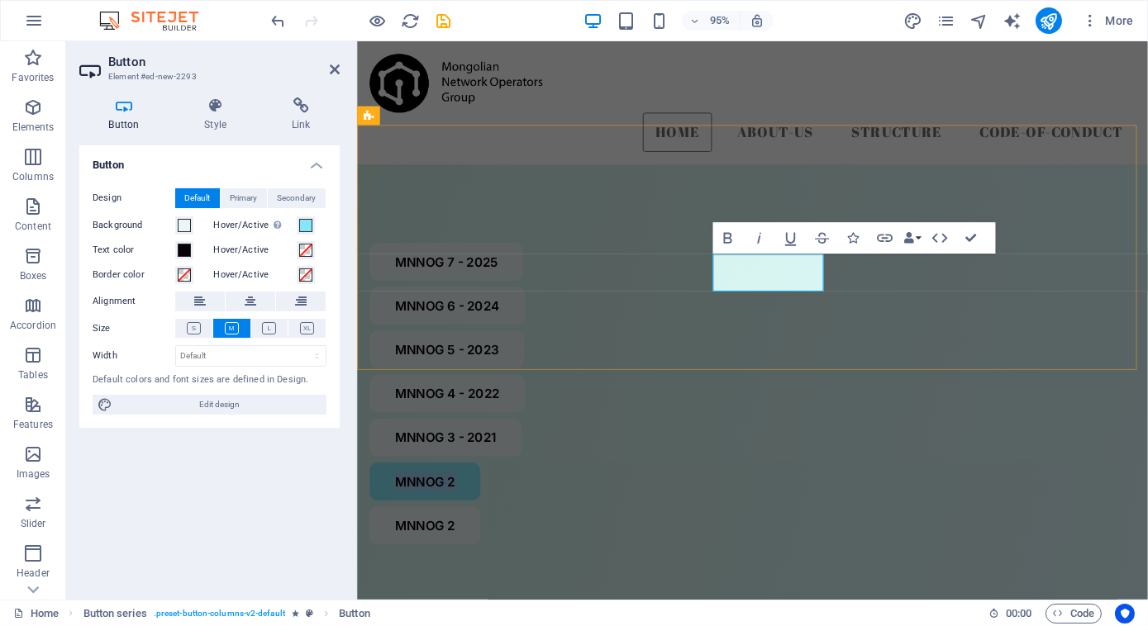
click at [486, 485] on link "MNNOG 2" at bounding box center [427, 505] width 117 height 40
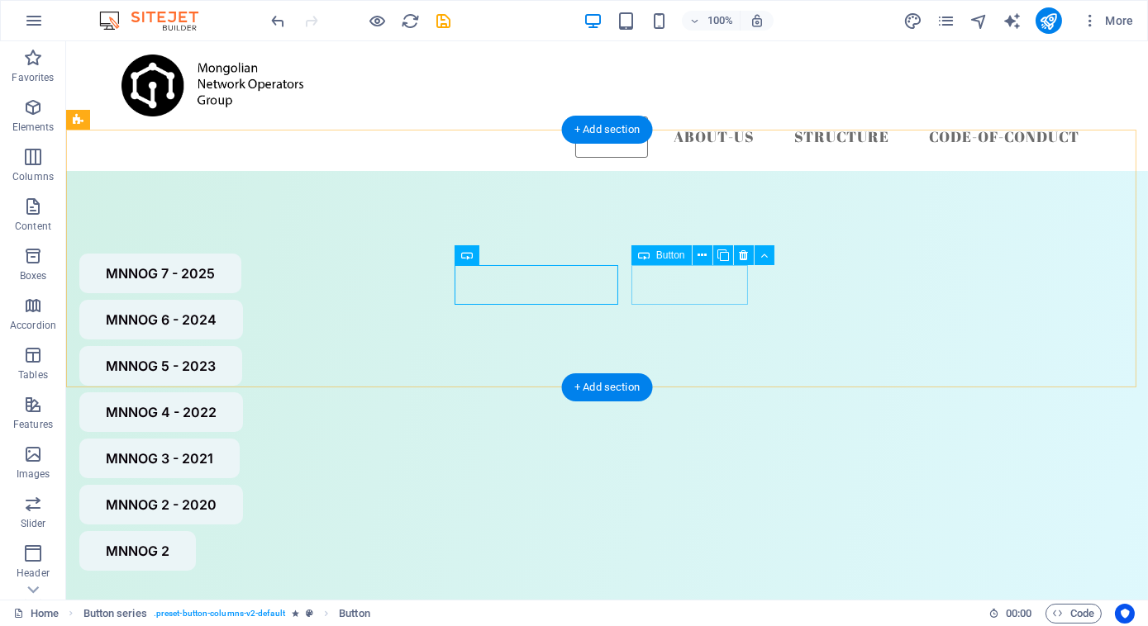
click at [695, 531] on div "MNNOG 2" at bounding box center [565, 551] width 972 height 40
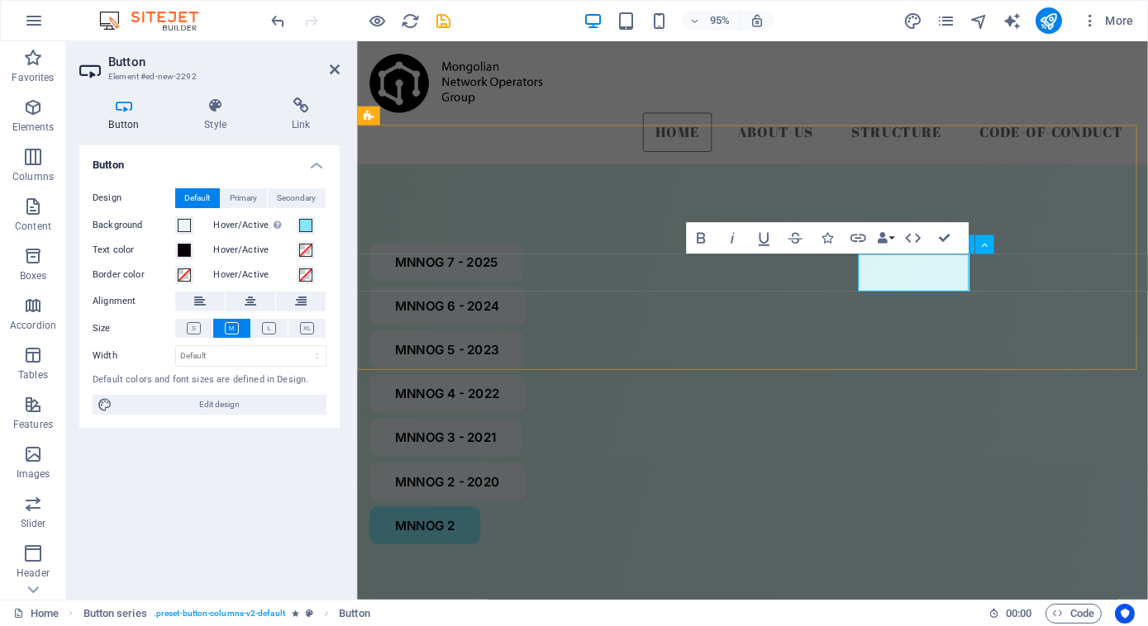
click at [486, 531] on link "MNNOG 2" at bounding box center [427, 551] width 117 height 40
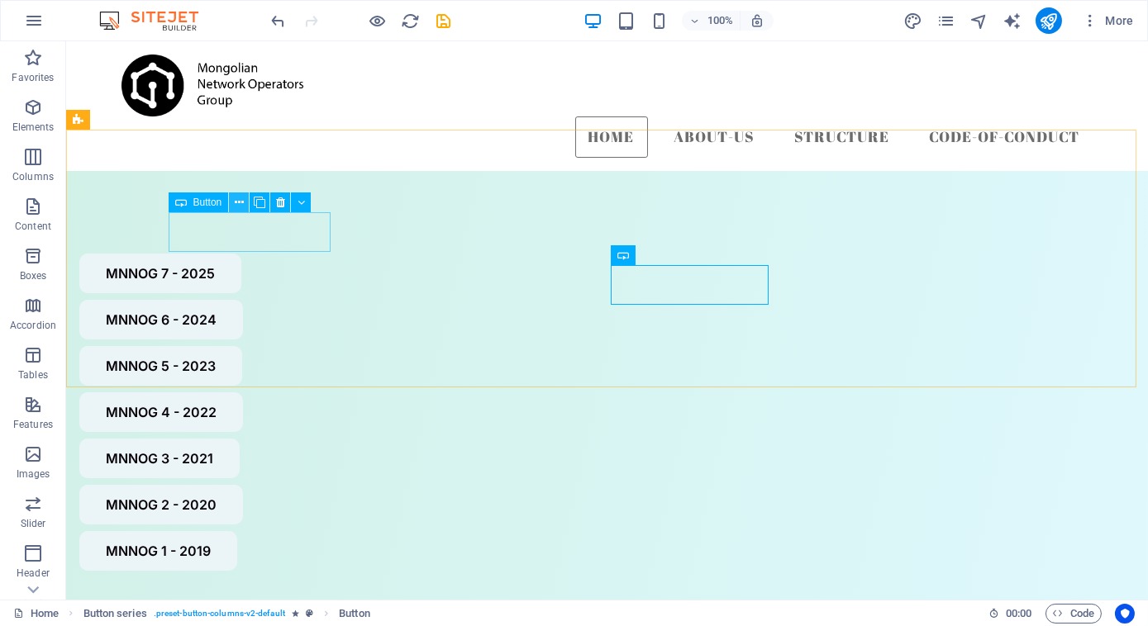
click at [240, 207] on icon at bounding box center [239, 202] width 9 height 17
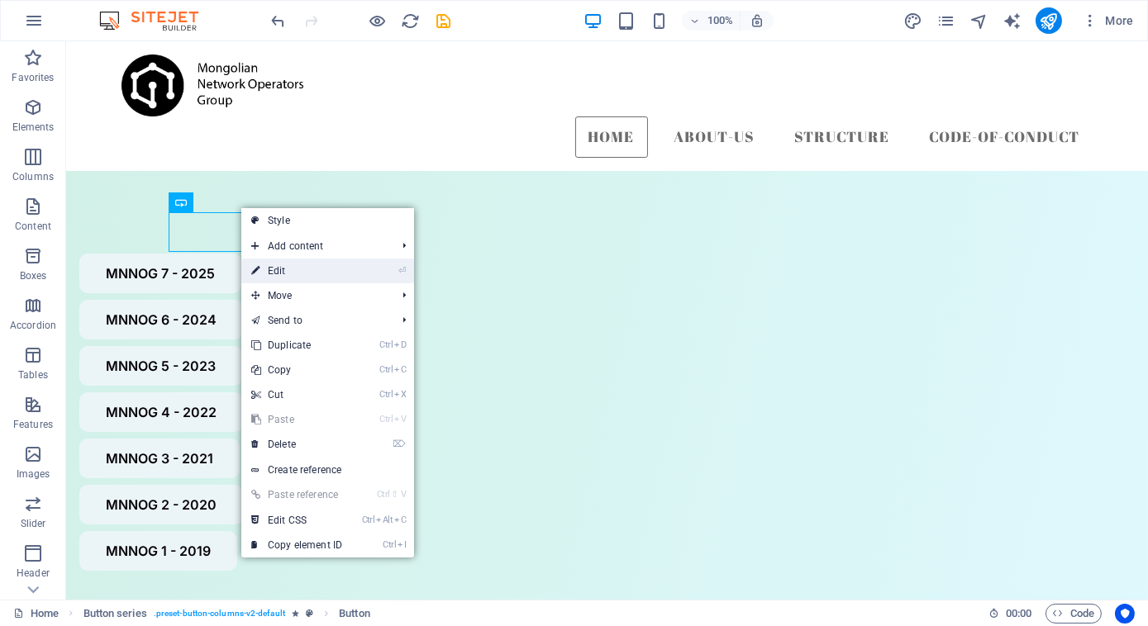
click at [290, 274] on link "⏎ Edit" at bounding box center [296, 271] width 111 height 25
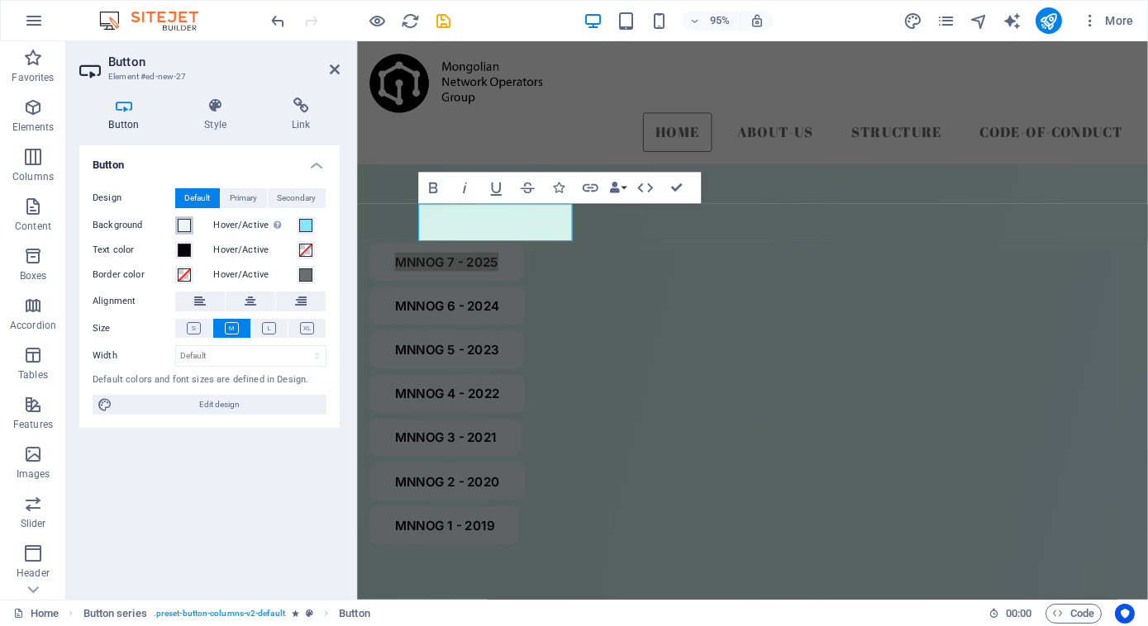
click at [180, 228] on span at bounding box center [184, 225] width 13 height 13
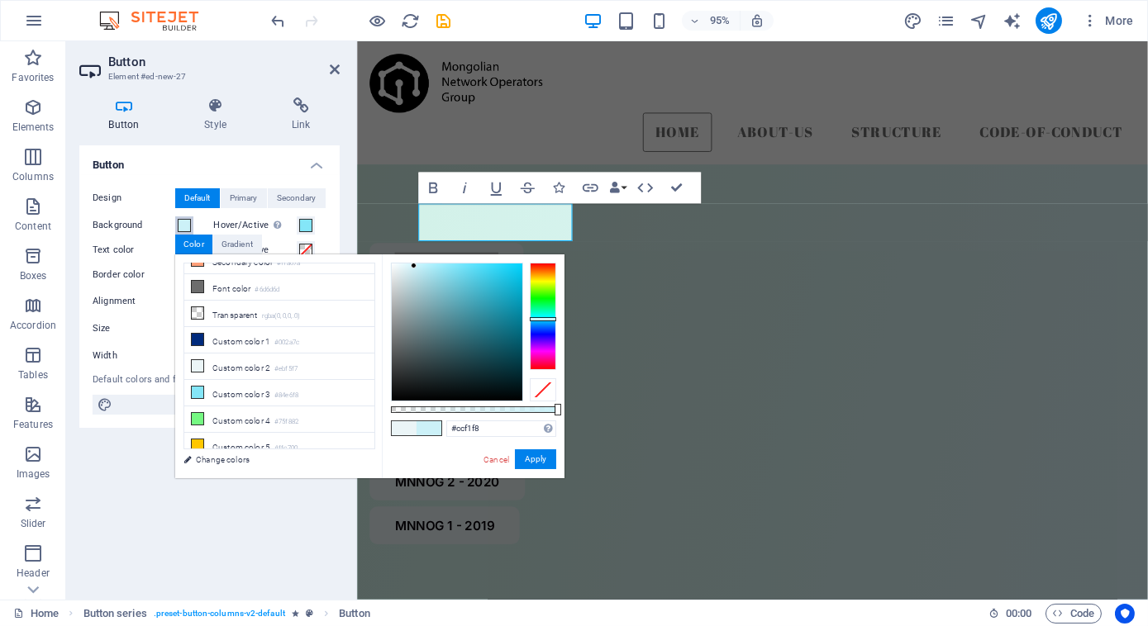
click at [414, 266] on div at bounding box center [457, 332] width 131 height 137
click at [535, 464] on button "Apply" at bounding box center [535, 460] width 41 height 20
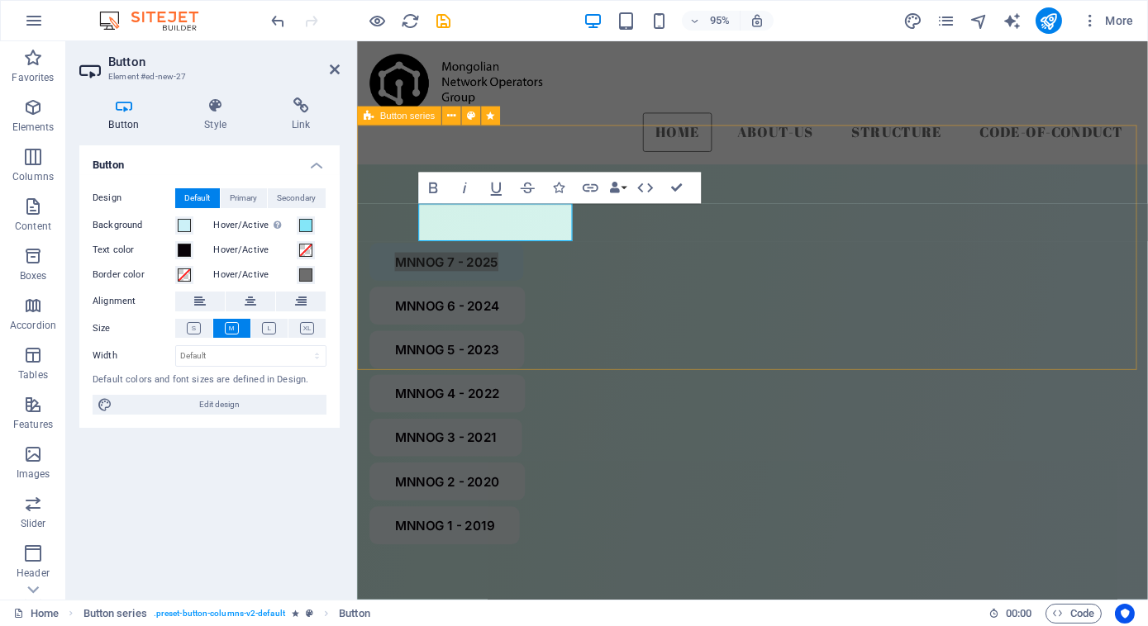
click at [418, 295] on div "MNNOG 7 - 2025 MNNOG 6 - 2024 MNNOG 5 - 2023 [GEOGRAPHIC_DATA] 4 - 2022 MNNOG 3…" at bounding box center [772, 412] width 832 height 483
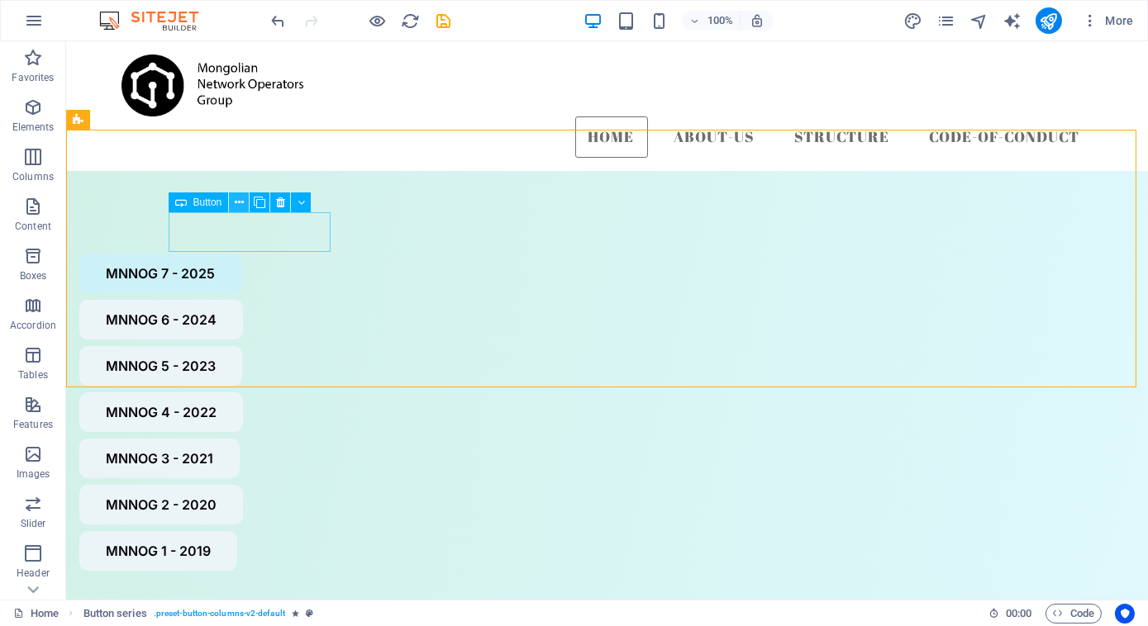
click at [237, 203] on icon at bounding box center [239, 202] width 9 height 17
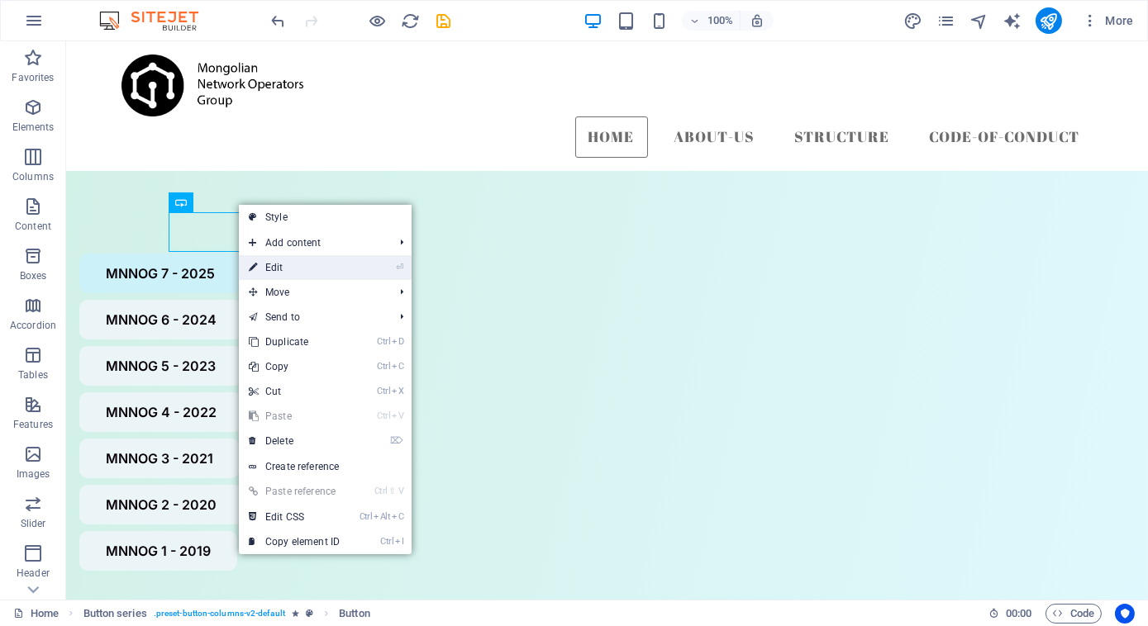
click at [282, 268] on link "⏎ Edit" at bounding box center [294, 267] width 111 height 25
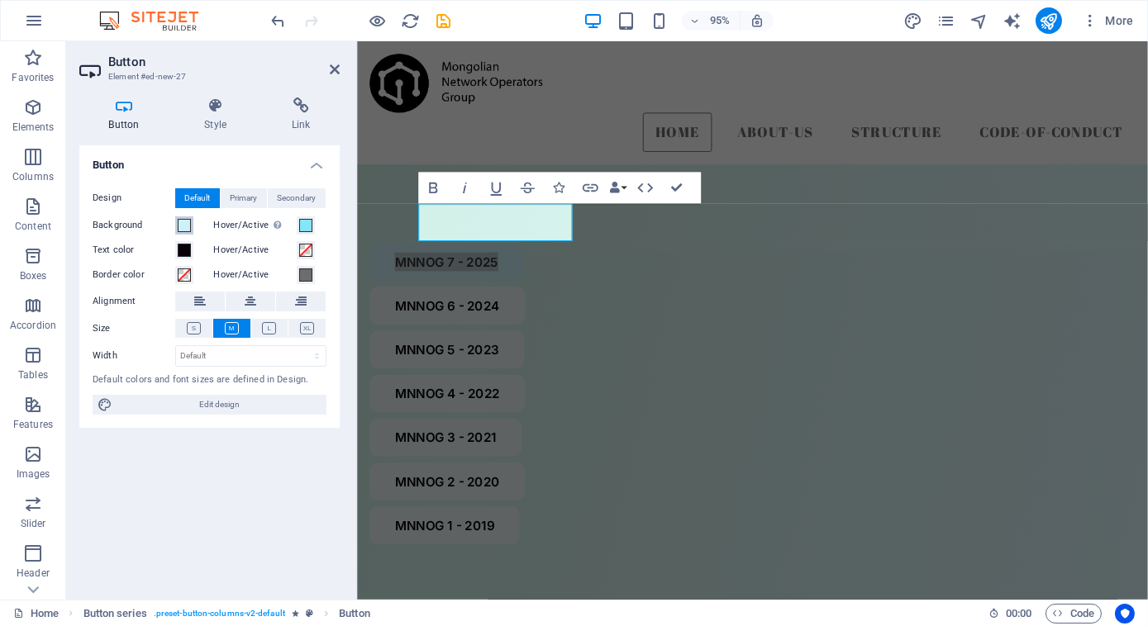
click at [187, 223] on span at bounding box center [184, 225] width 13 height 13
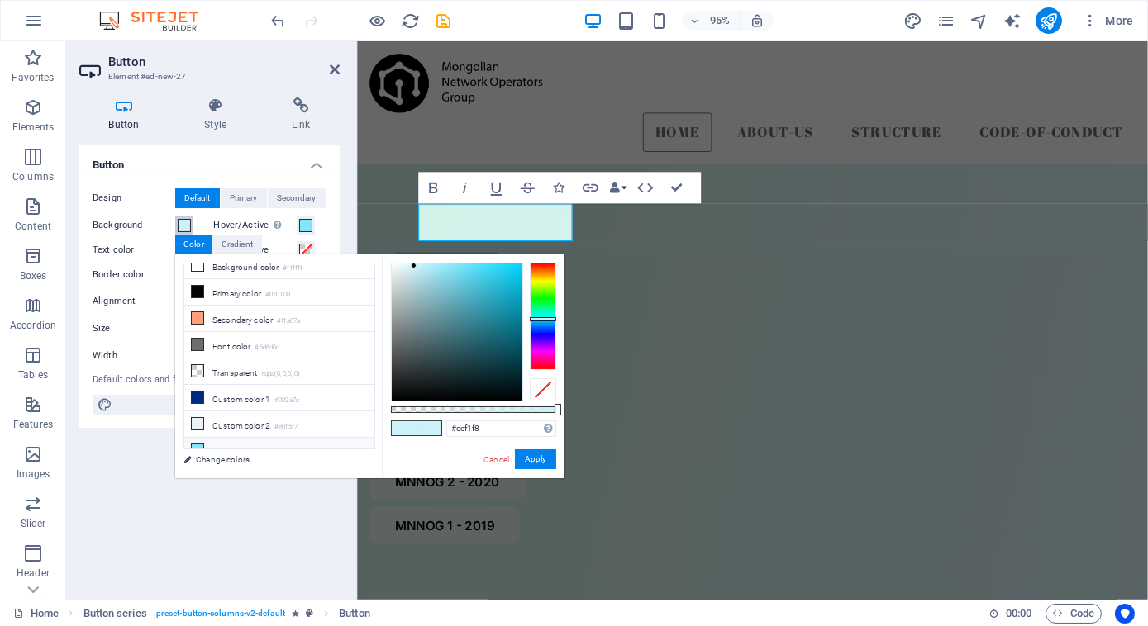
scroll to position [11, 0]
click at [253, 416] on li "Custom color 2 #ebf5f7" at bounding box center [279, 425] width 190 height 26
click at [526, 464] on button "Apply" at bounding box center [535, 460] width 41 height 20
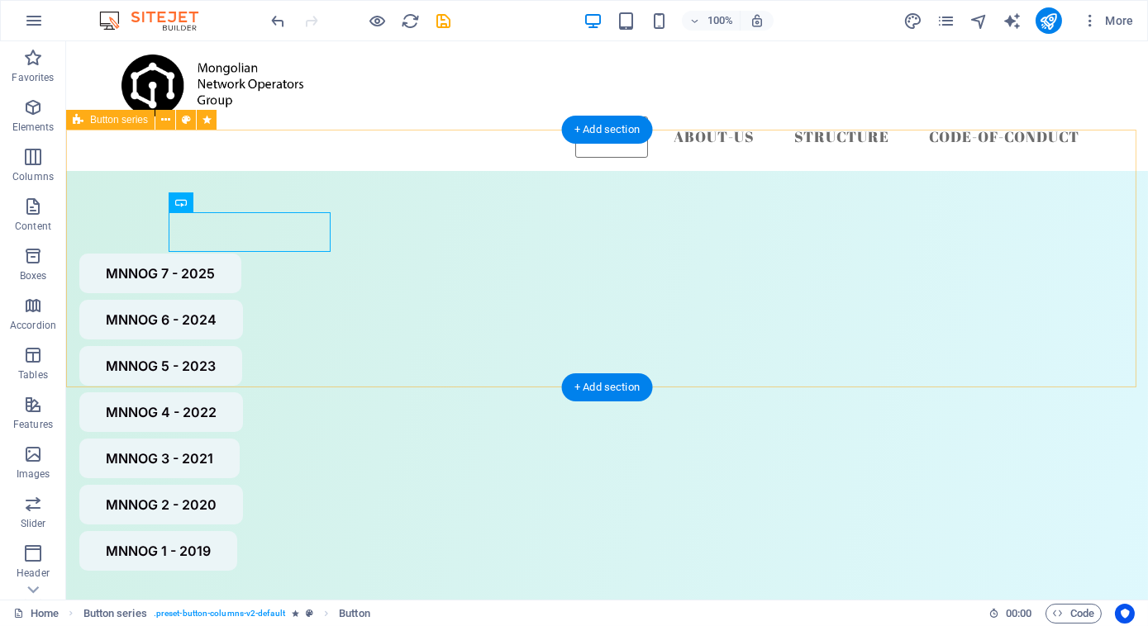
click at [259, 314] on div "MNNOG 7 - 2025 MNNOG 6 - 2024 MNNOG 5 - 2023 [GEOGRAPHIC_DATA] 4 - 2022 MNNOG 3…" at bounding box center [607, 412] width 1082 height 483
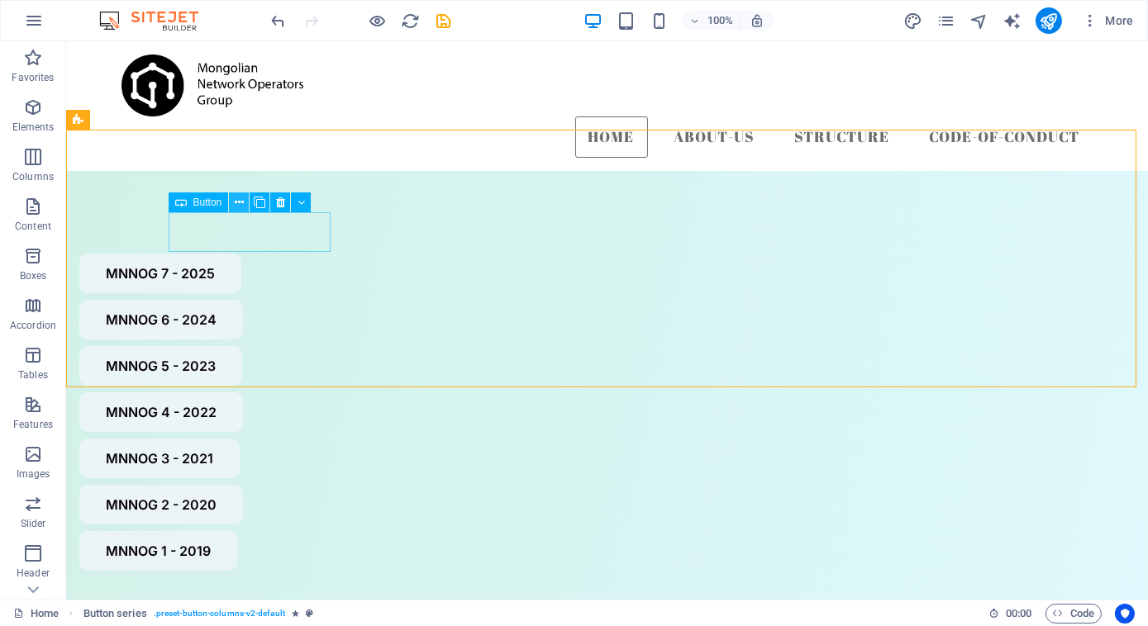
click at [236, 203] on icon at bounding box center [239, 202] width 9 height 17
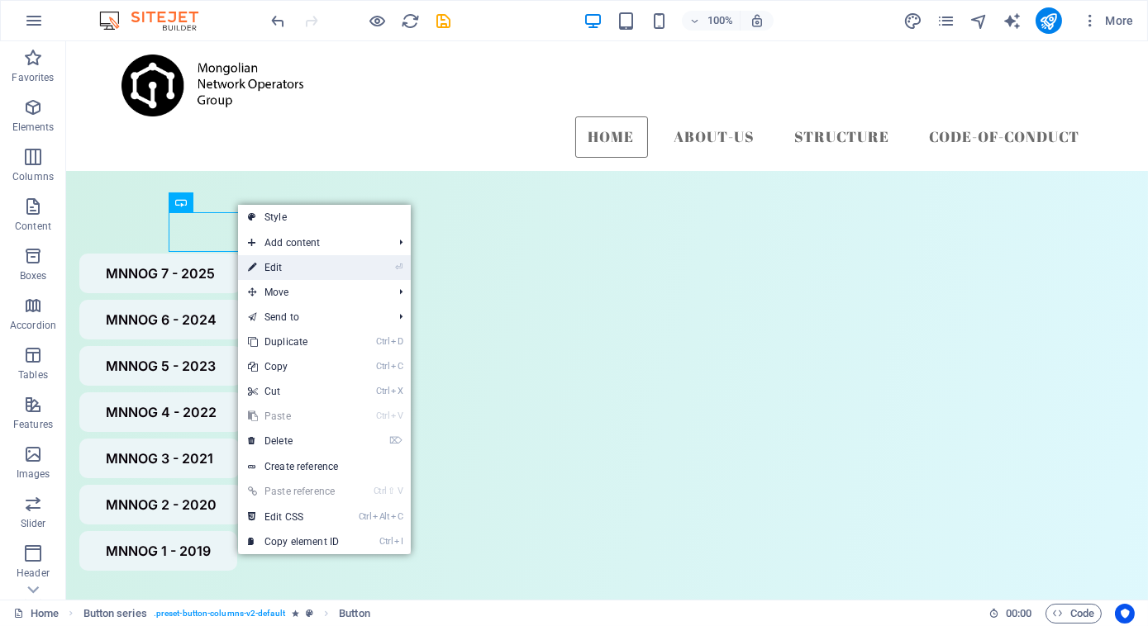
click at [288, 268] on link "⏎ Edit" at bounding box center [293, 267] width 111 height 25
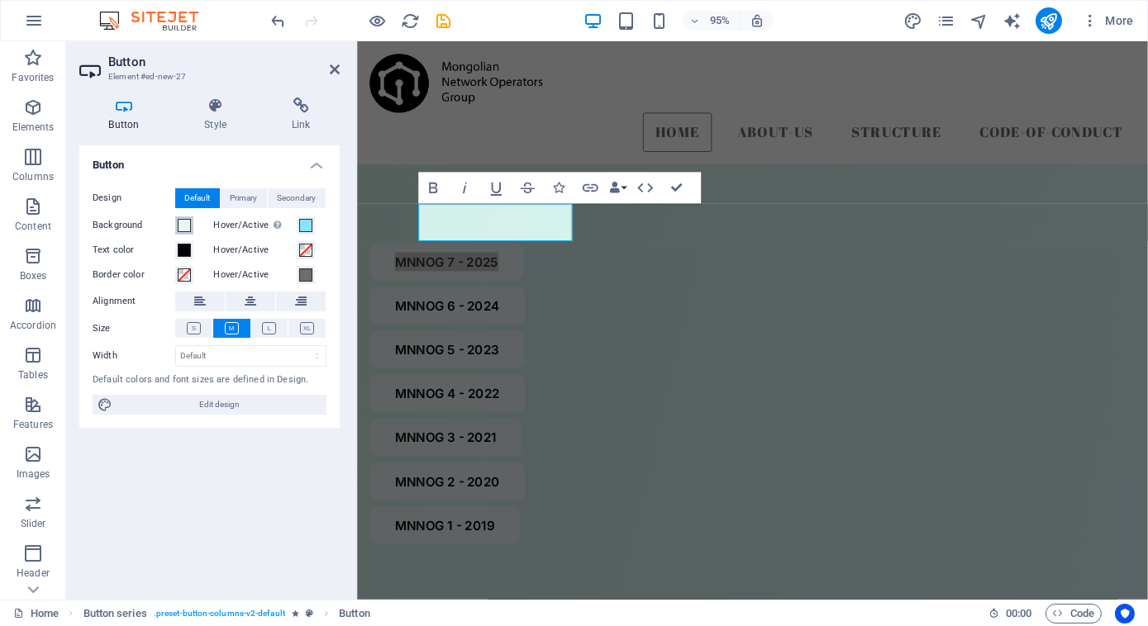
click at [189, 226] on span at bounding box center [184, 225] width 13 height 13
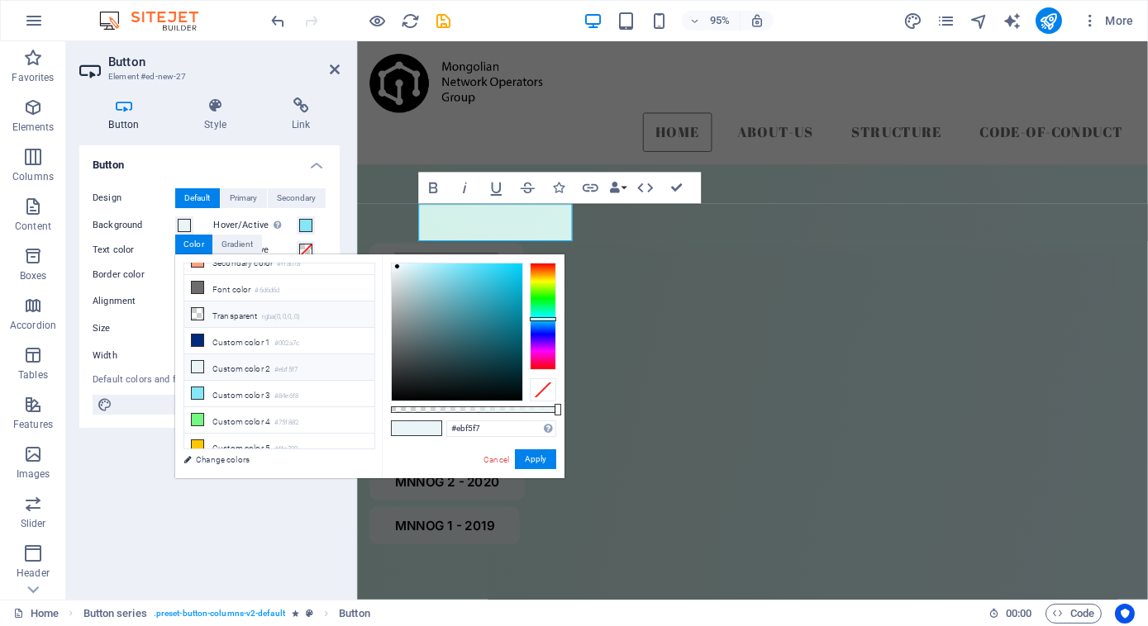
scroll to position [68, 0]
click at [251, 302] on li "Transparent rgba(0,0,0,.0)" at bounding box center [279, 315] width 190 height 26
type input "rgba(0, 0, 0, 0)"
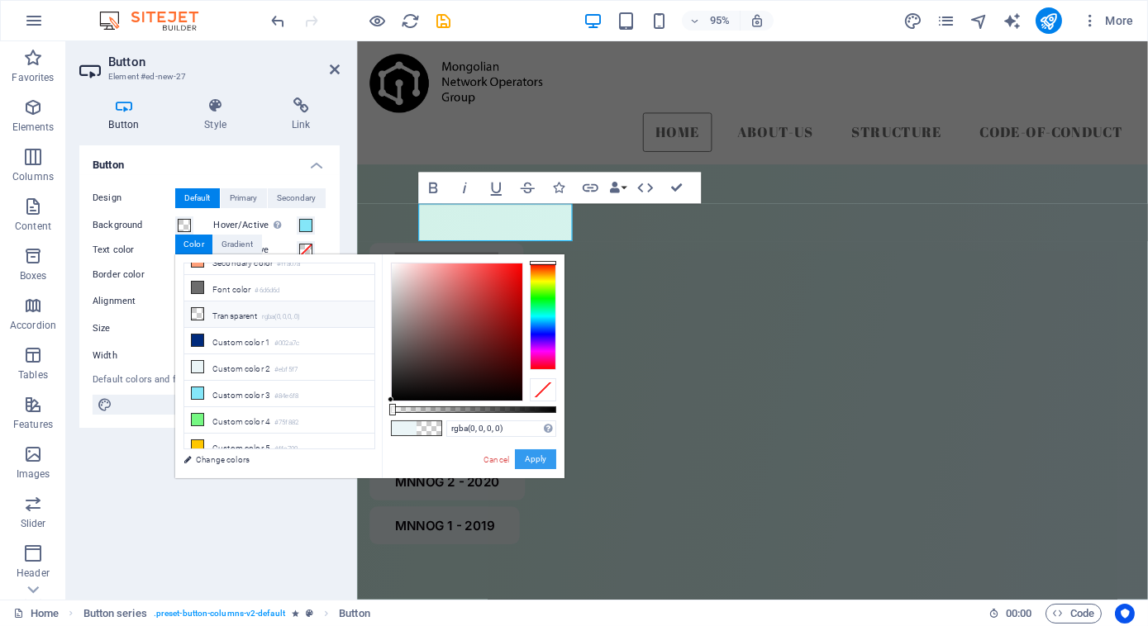
click at [536, 453] on button "Apply" at bounding box center [535, 460] width 41 height 20
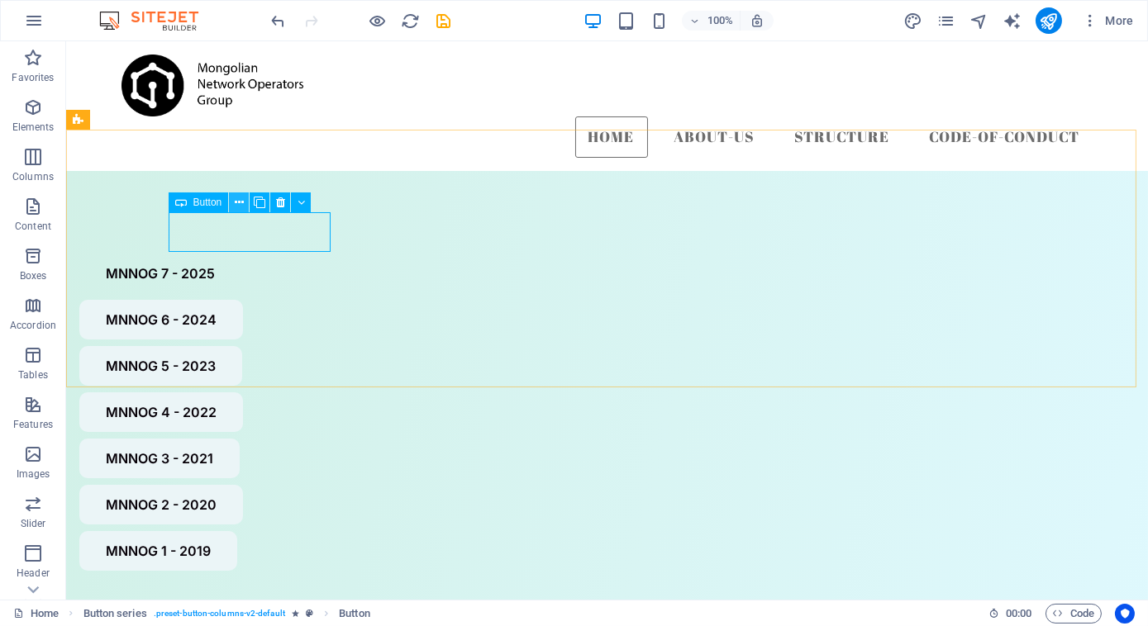
click at [239, 202] on icon at bounding box center [239, 202] width 9 height 17
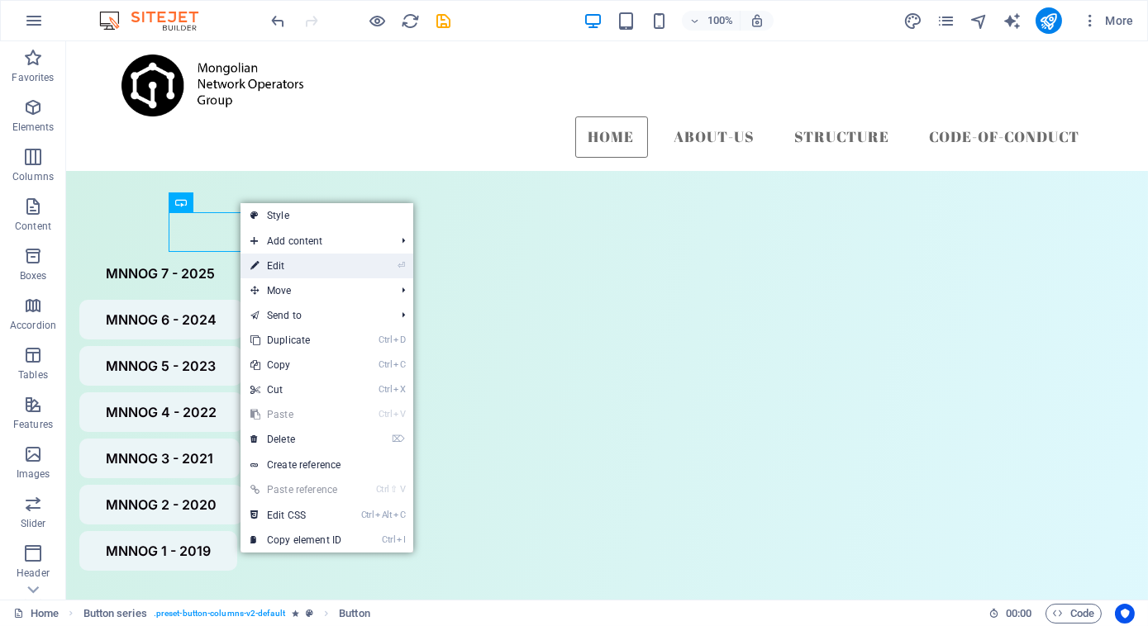
click at [277, 265] on link "⏎ Edit" at bounding box center [295, 266] width 111 height 25
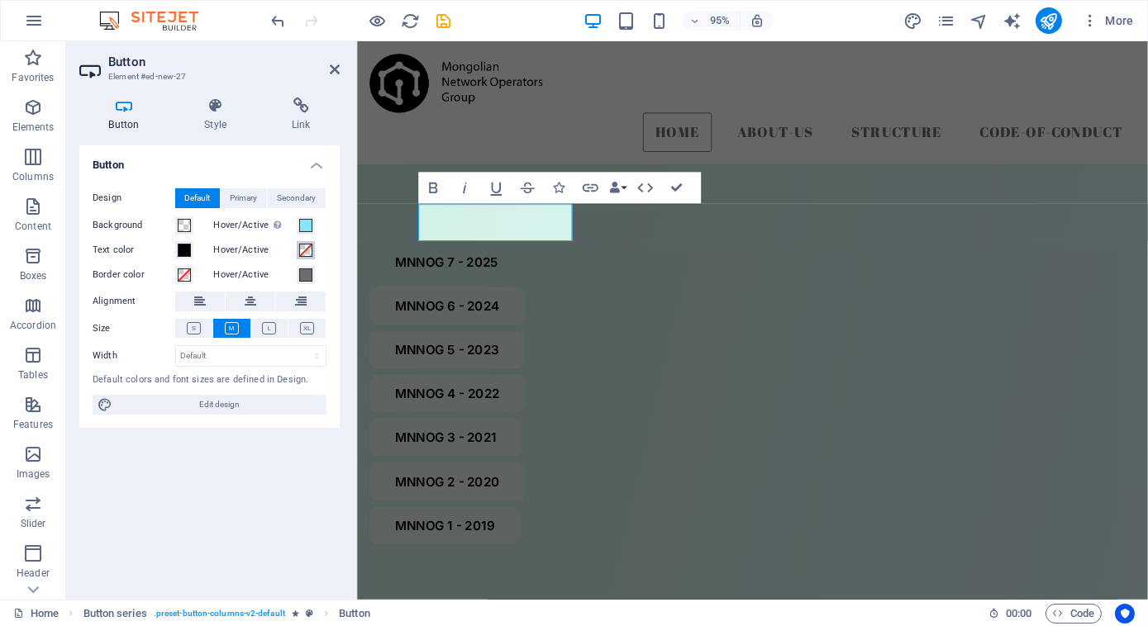
click at [302, 250] on span at bounding box center [305, 250] width 13 height 13
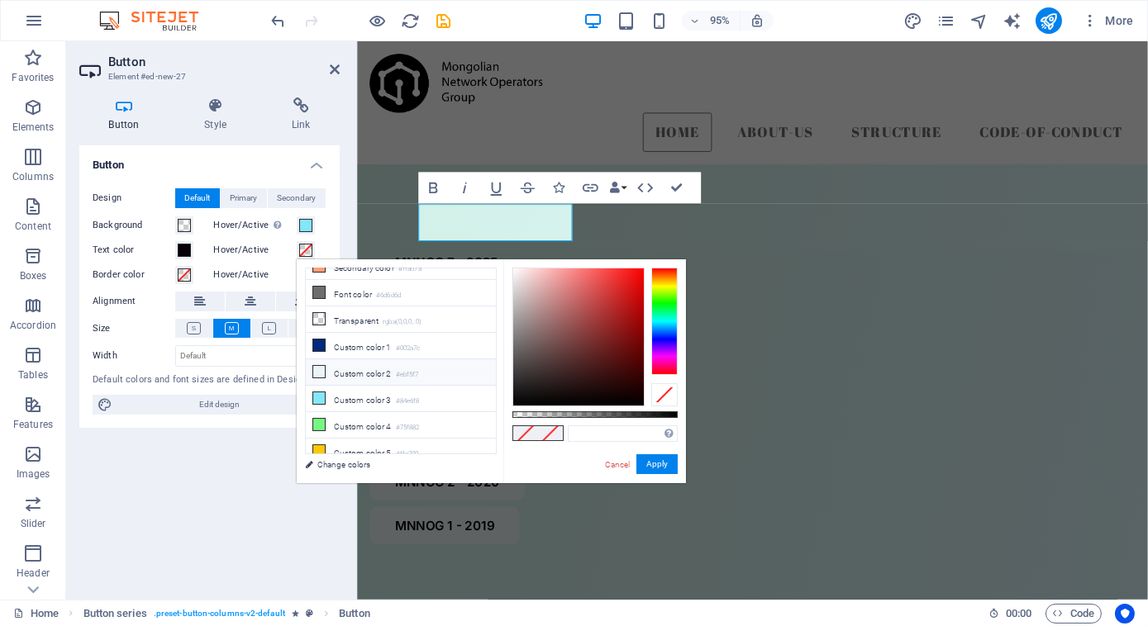
scroll to position [0, 0]
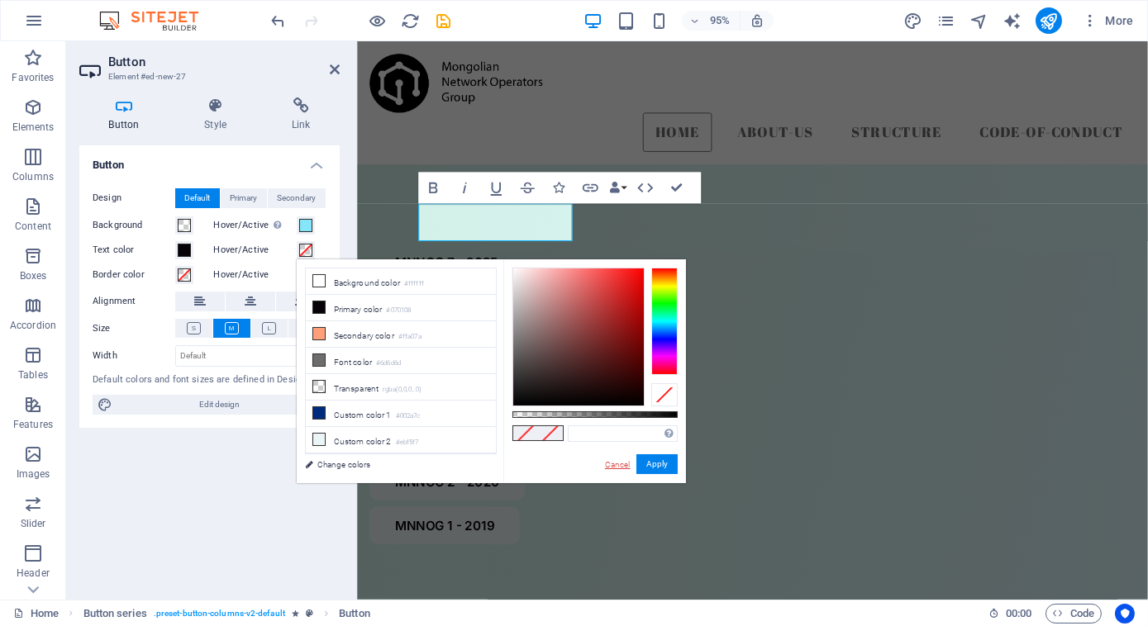
click at [616, 464] on link "Cancel" at bounding box center [617, 465] width 29 height 12
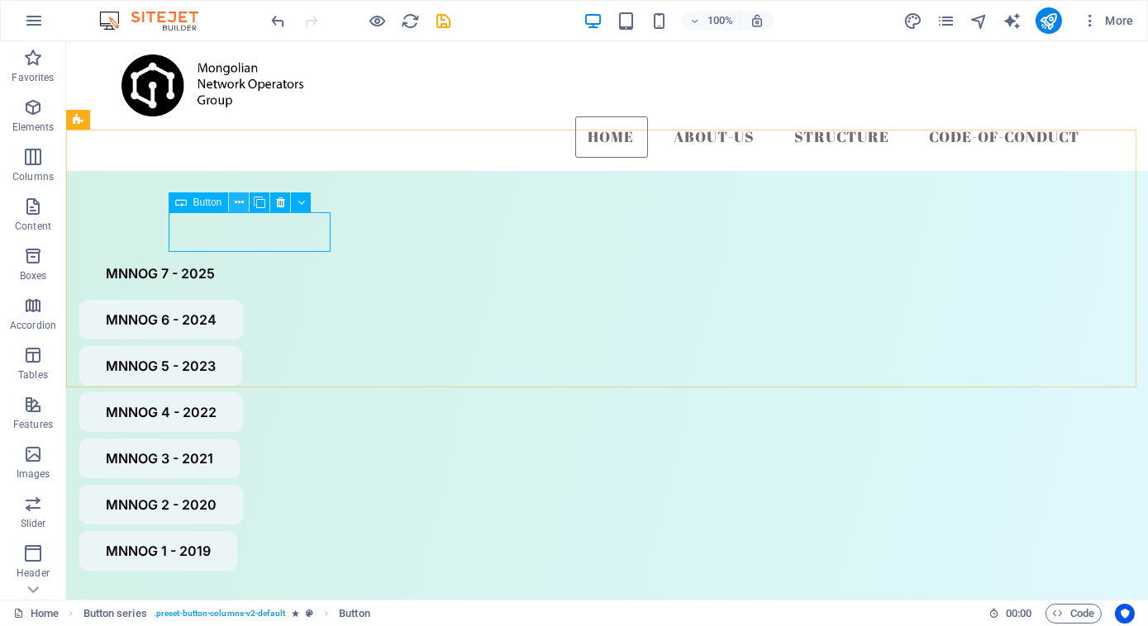
click at [238, 203] on icon at bounding box center [239, 202] width 9 height 17
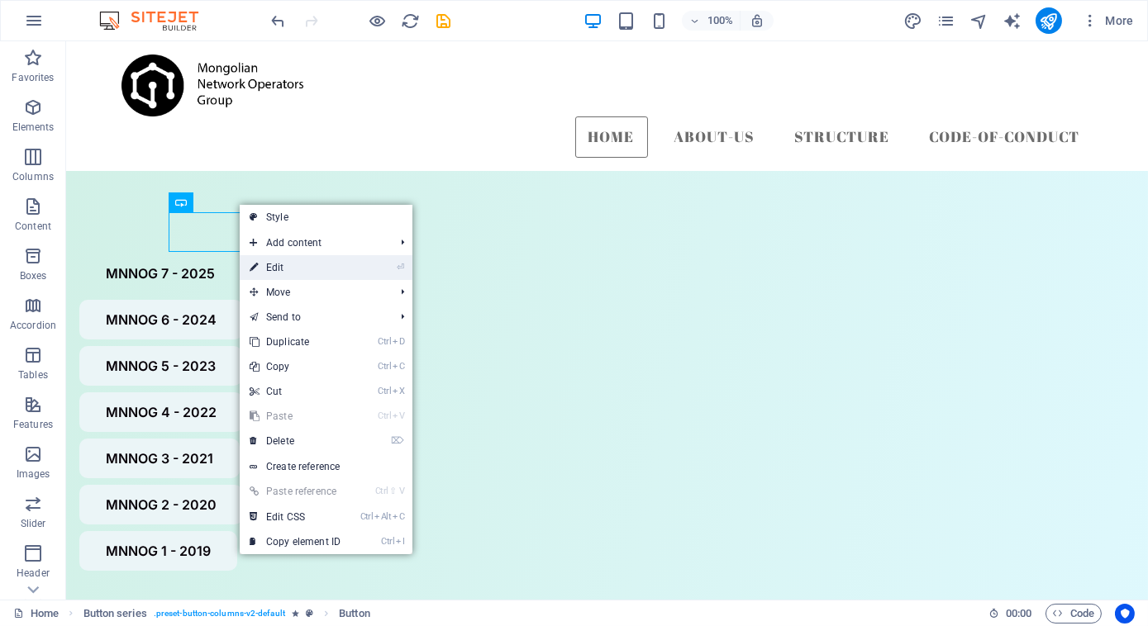
click at [283, 276] on link "⏎ Edit" at bounding box center [295, 267] width 111 height 25
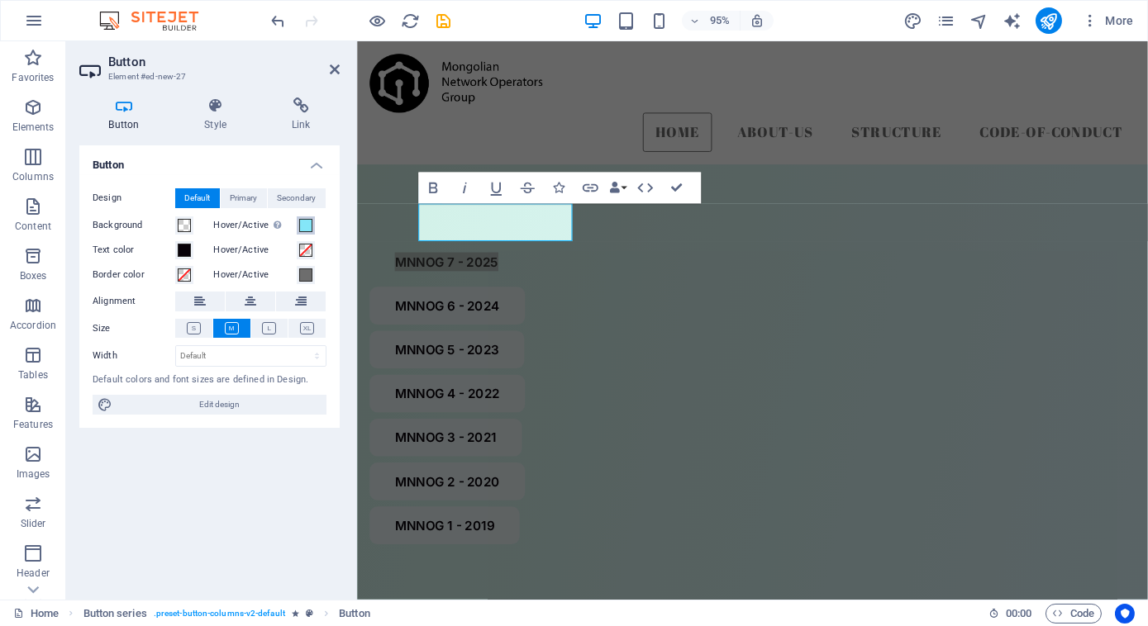
click at [302, 223] on span at bounding box center [305, 225] width 13 height 13
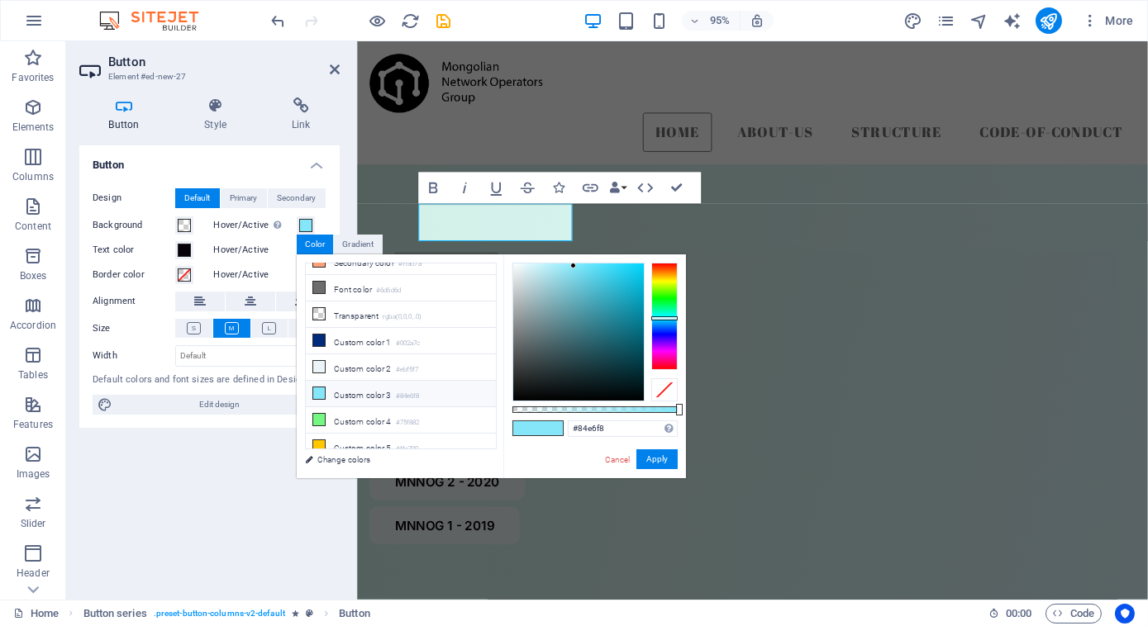
click at [340, 381] on li "Custom color 3 #84e6f8" at bounding box center [401, 394] width 190 height 26
click at [654, 454] on button "Apply" at bounding box center [656, 460] width 41 height 20
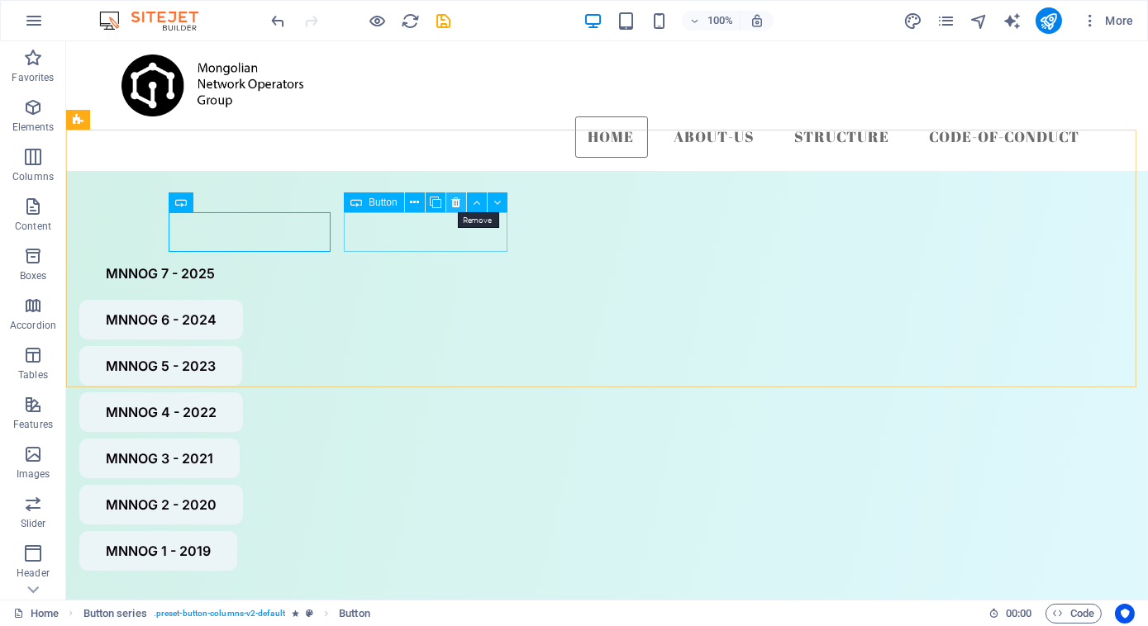
click at [451, 200] on icon at bounding box center [455, 202] width 9 height 17
click at [455, 207] on icon at bounding box center [455, 202] width 9 height 17
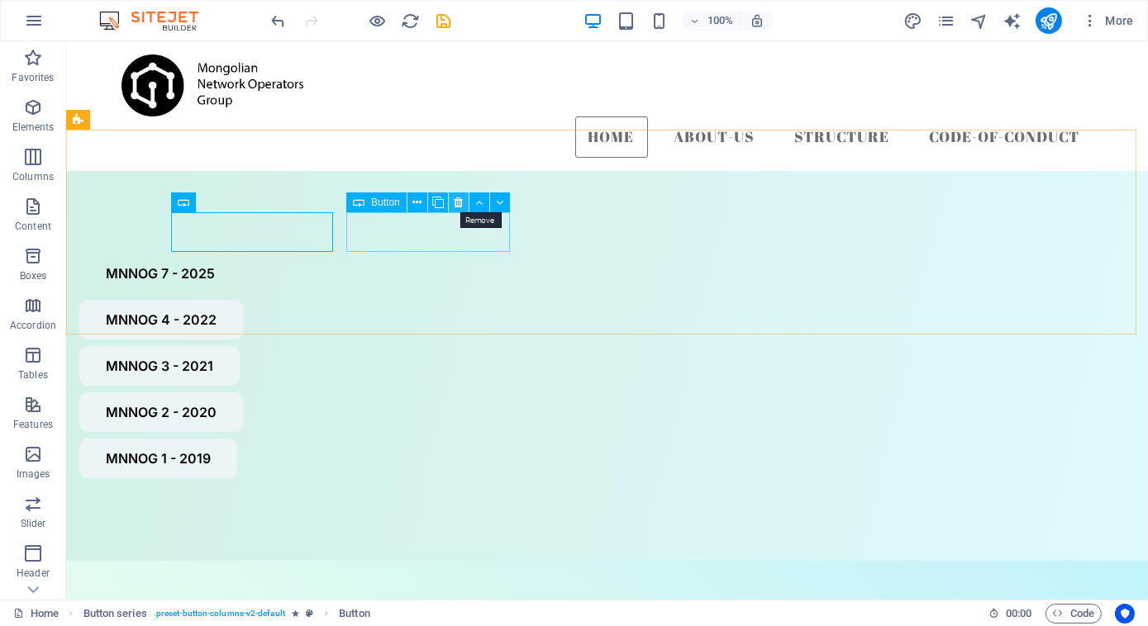
click at [454, 208] on icon at bounding box center [458, 202] width 9 height 17
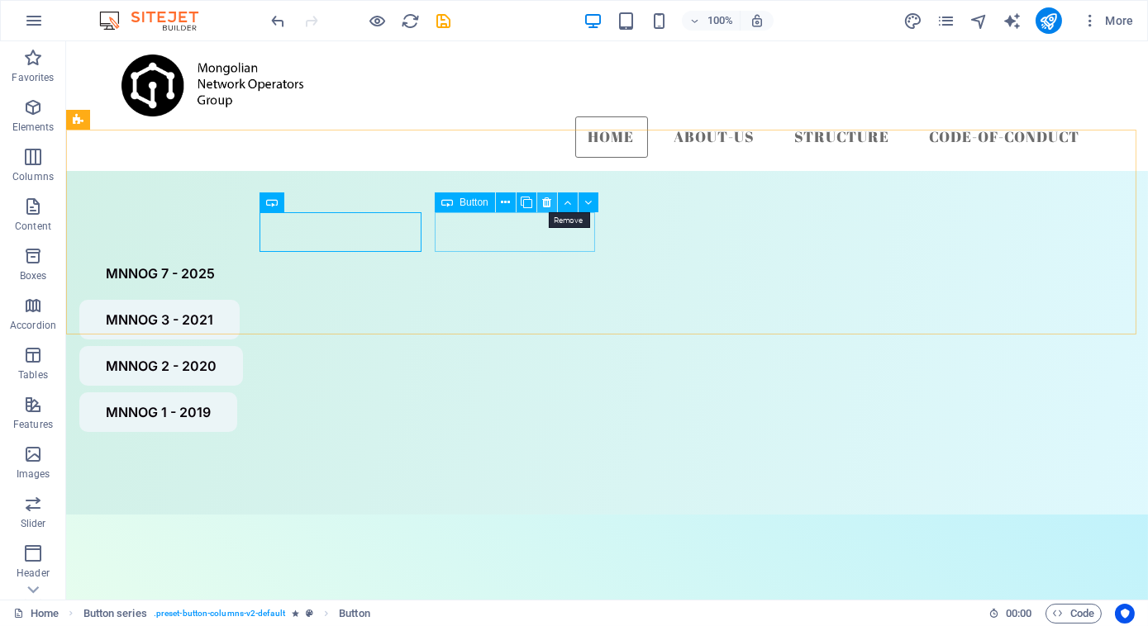
click at [545, 207] on icon at bounding box center [546, 202] width 9 height 17
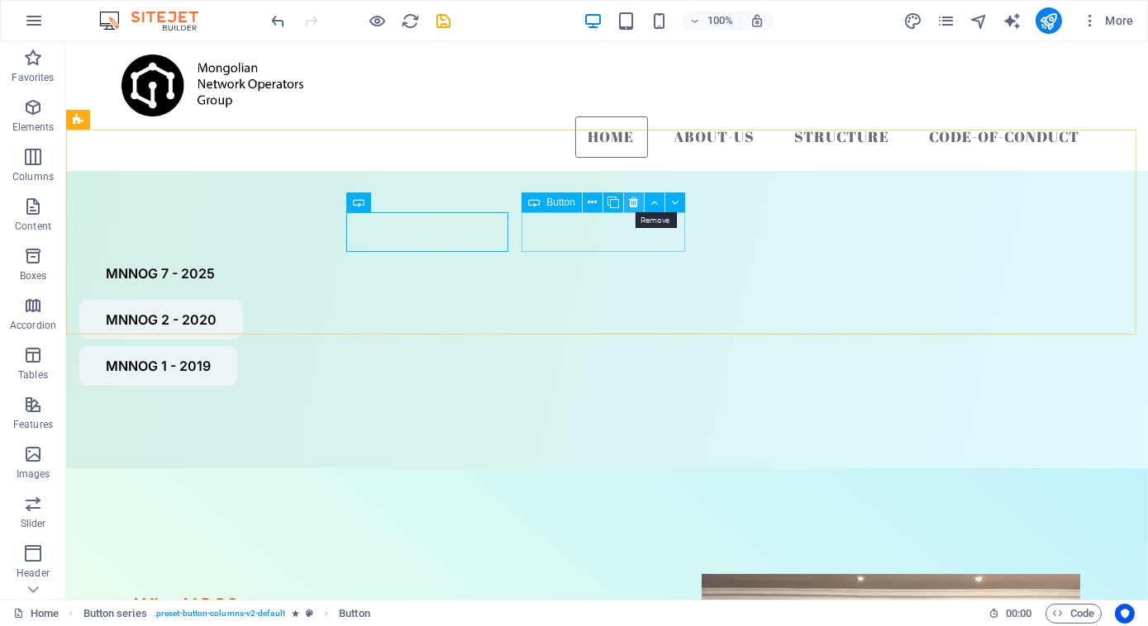
click at [632, 202] on icon at bounding box center [633, 202] width 9 height 17
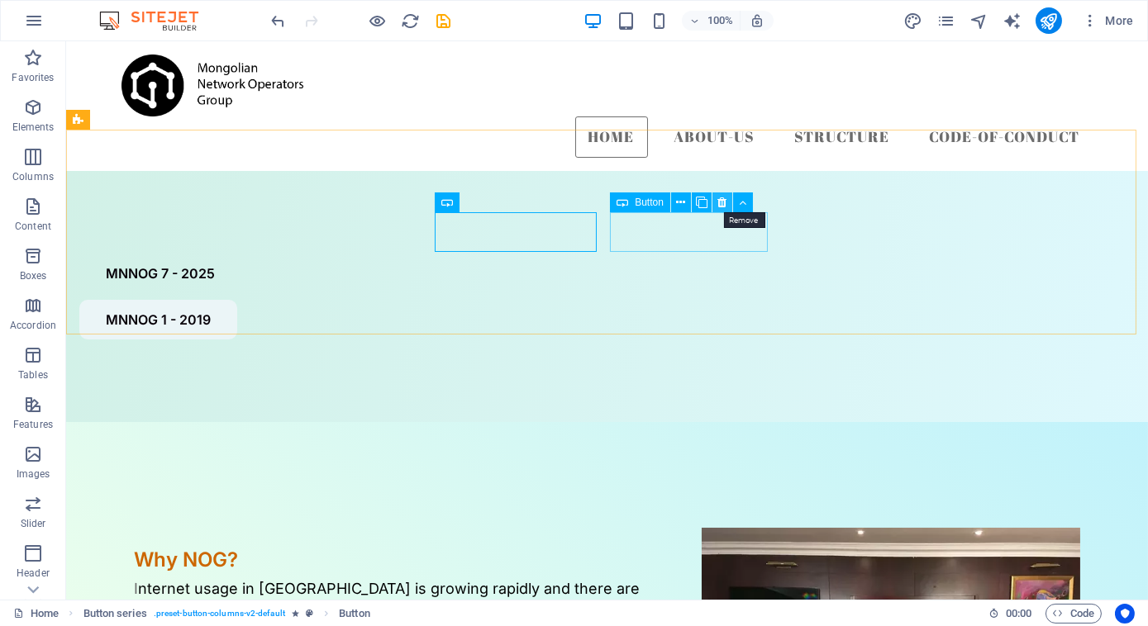
click at [722, 202] on icon at bounding box center [721, 202] width 9 height 17
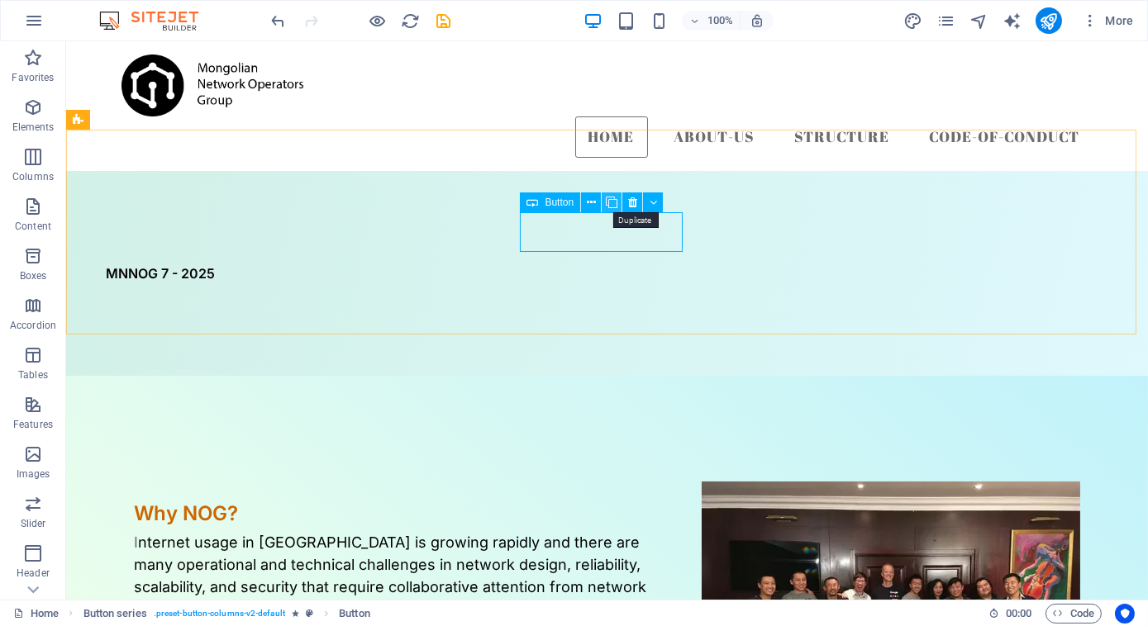
click at [611, 202] on icon at bounding box center [612, 202] width 12 height 17
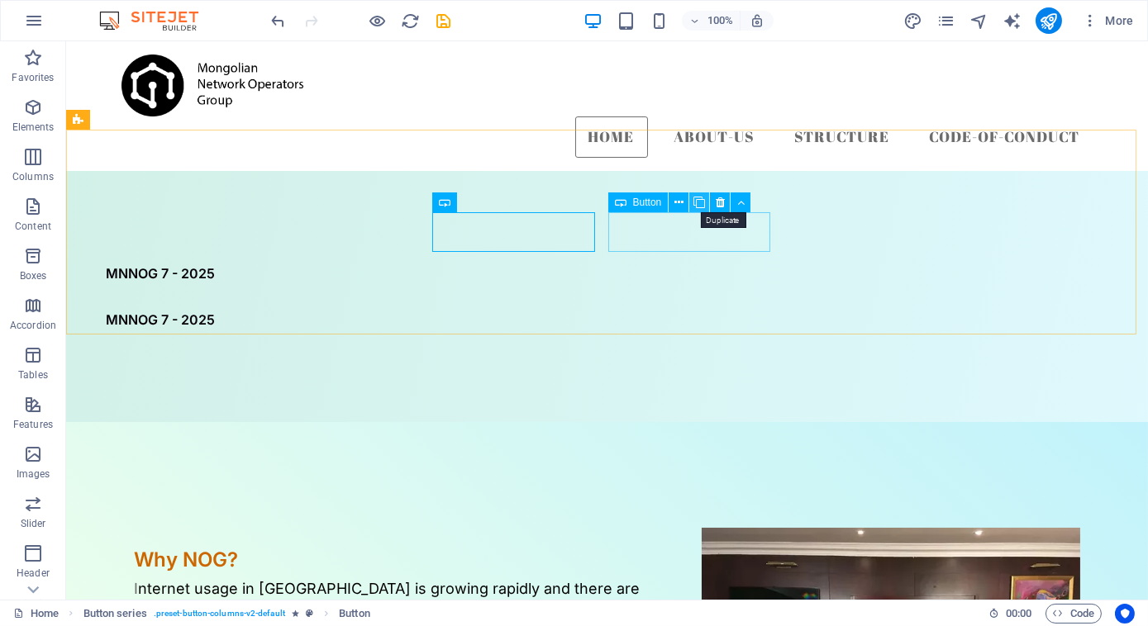
click at [698, 197] on icon at bounding box center [699, 202] width 12 height 17
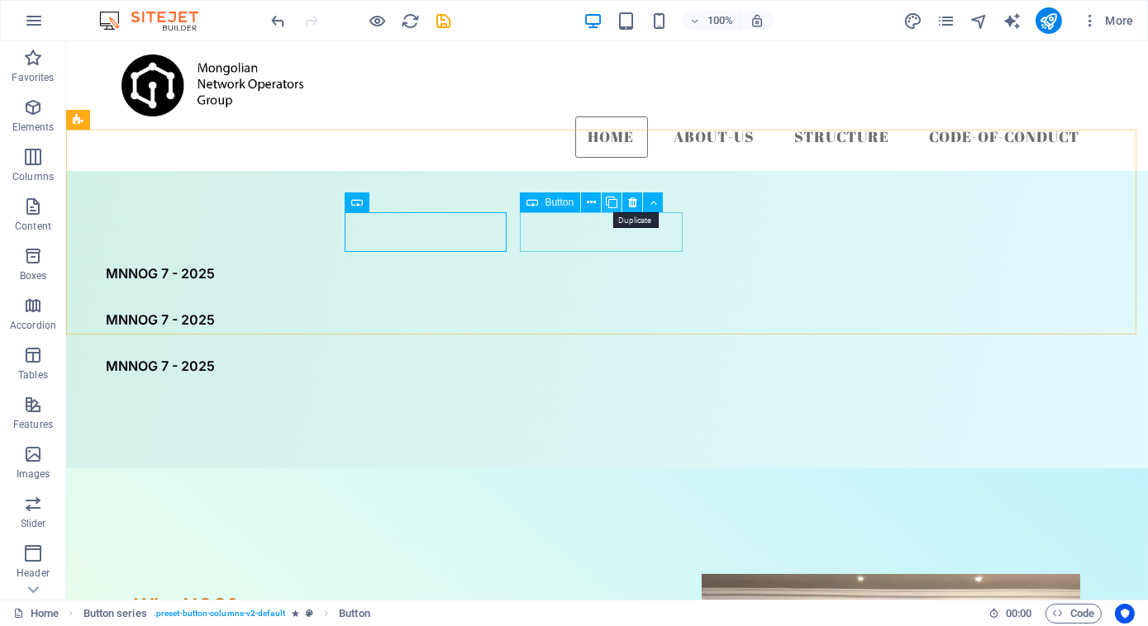
click at [612, 199] on icon at bounding box center [612, 202] width 12 height 17
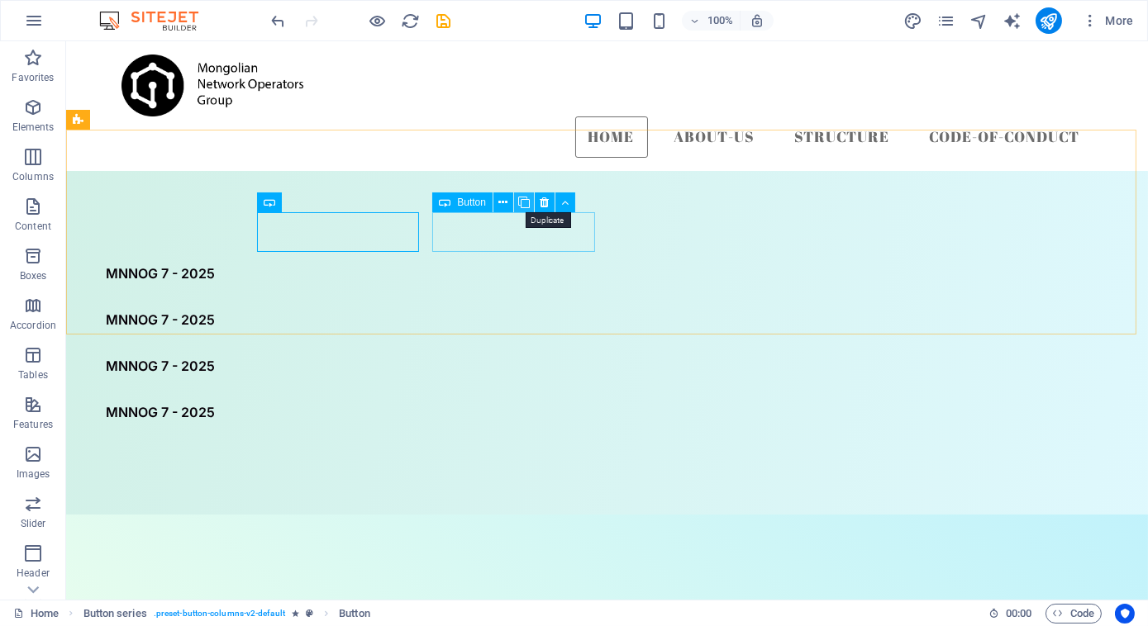
click at [524, 203] on icon at bounding box center [524, 202] width 12 height 17
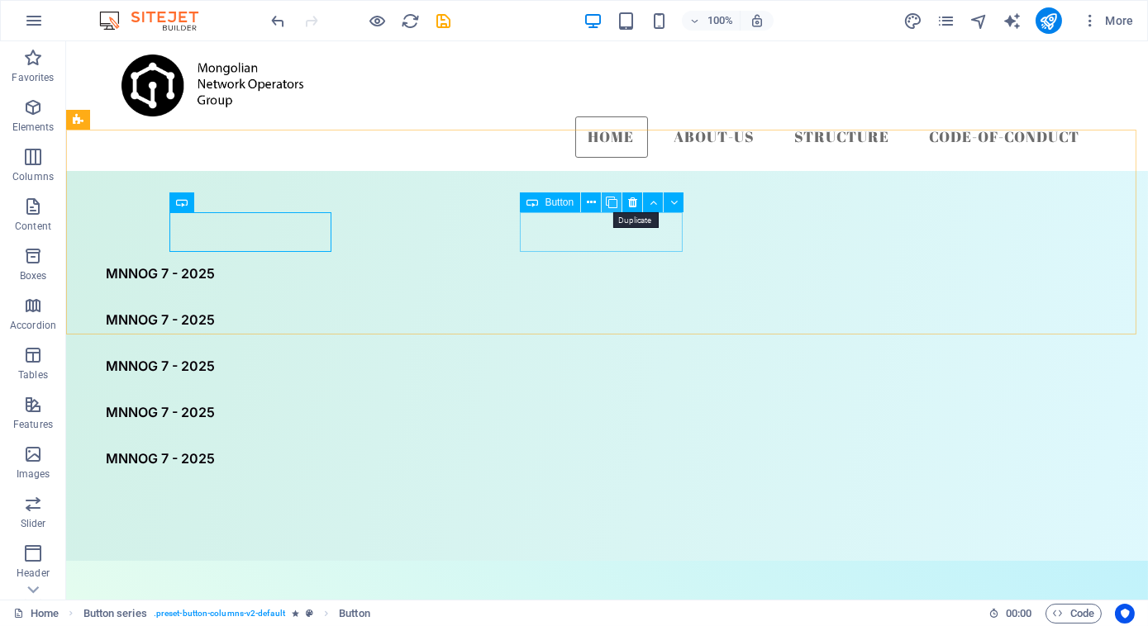
click at [611, 205] on icon at bounding box center [612, 202] width 12 height 17
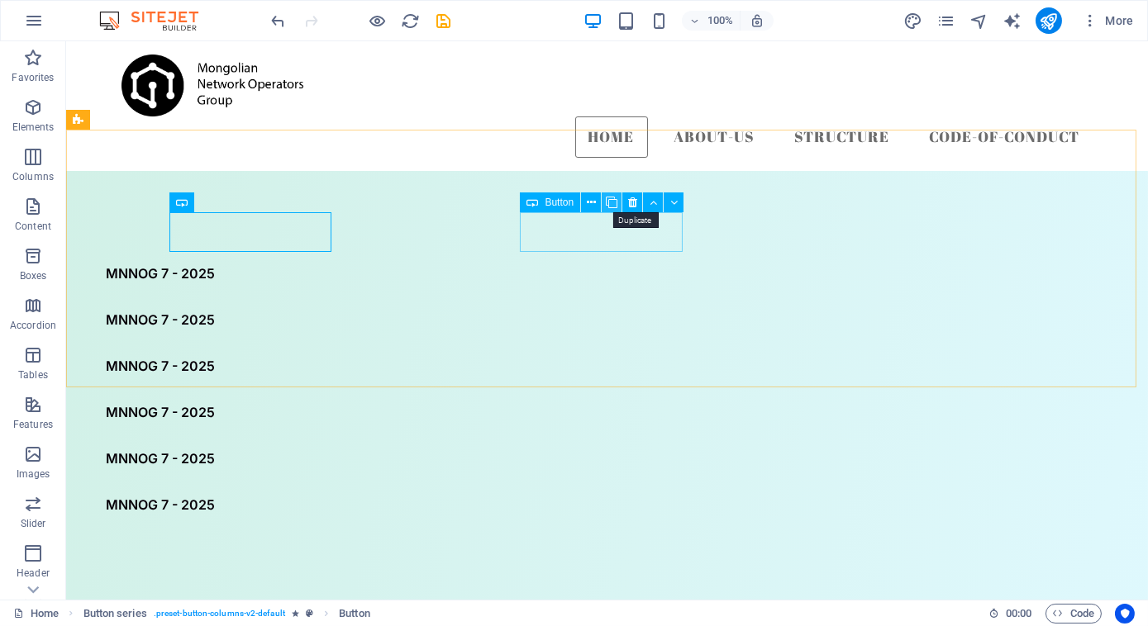
click at [615, 206] on icon at bounding box center [612, 202] width 12 height 17
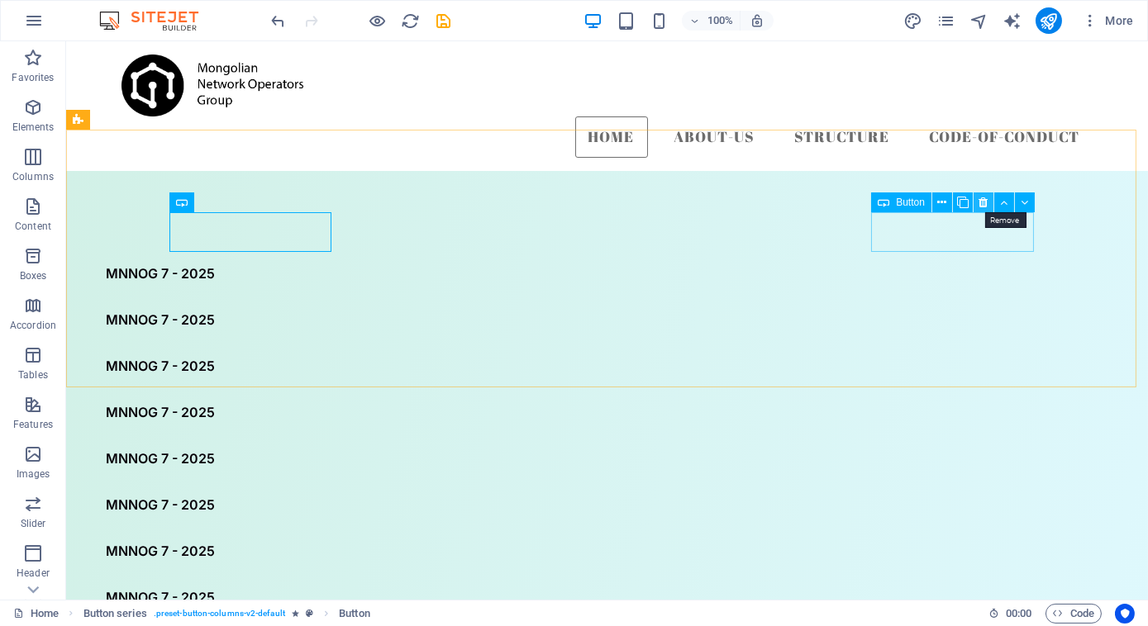
click at [987, 206] on icon at bounding box center [982, 202] width 9 height 17
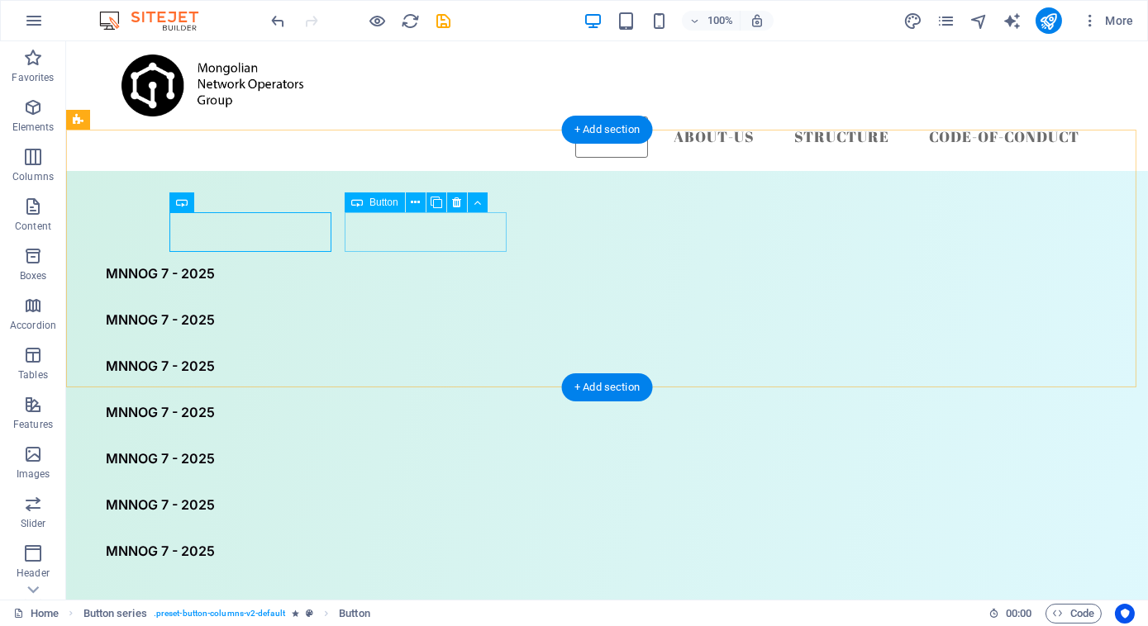
click at [418, 300] on div "MNNOG 7 - 2025" at bounding box center [565, 320] width 972 height 40
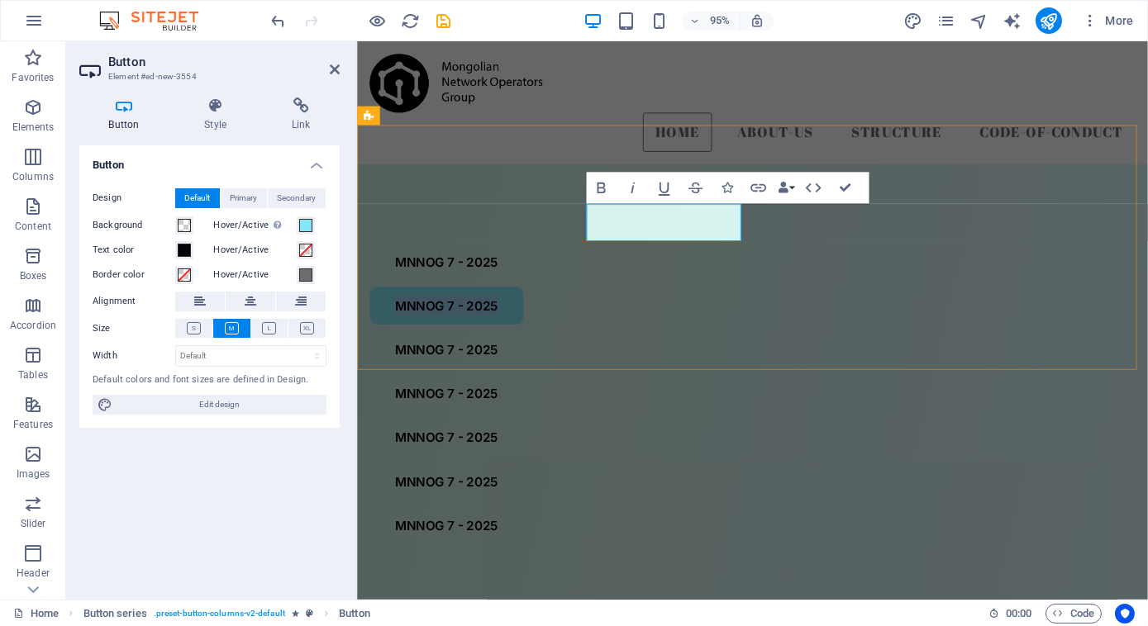
click at [531, 300] on link "MNNOG 7 - 2025" at bounding box center [450, 320] width 162 height 40
click at [532, 300] on link "MNNOG 6 - 2025" at bounding box center [450, 320] width 163 height 40
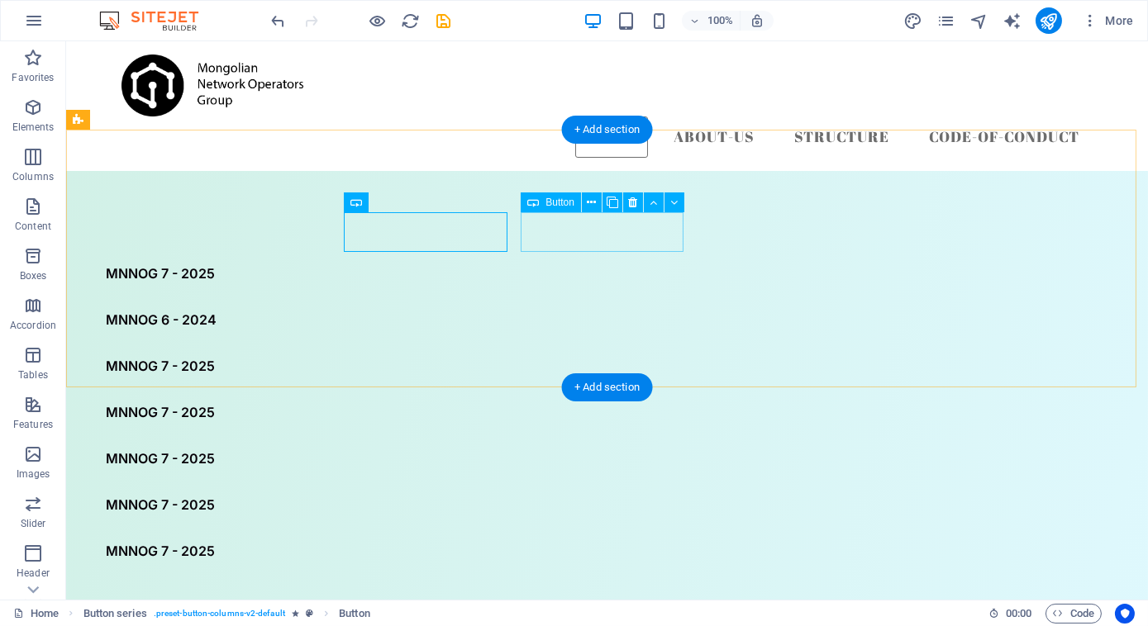
click at [619, 346] on div "MNNOG 7 - 2025" at bounding box center [565, 366] width 972 height 40
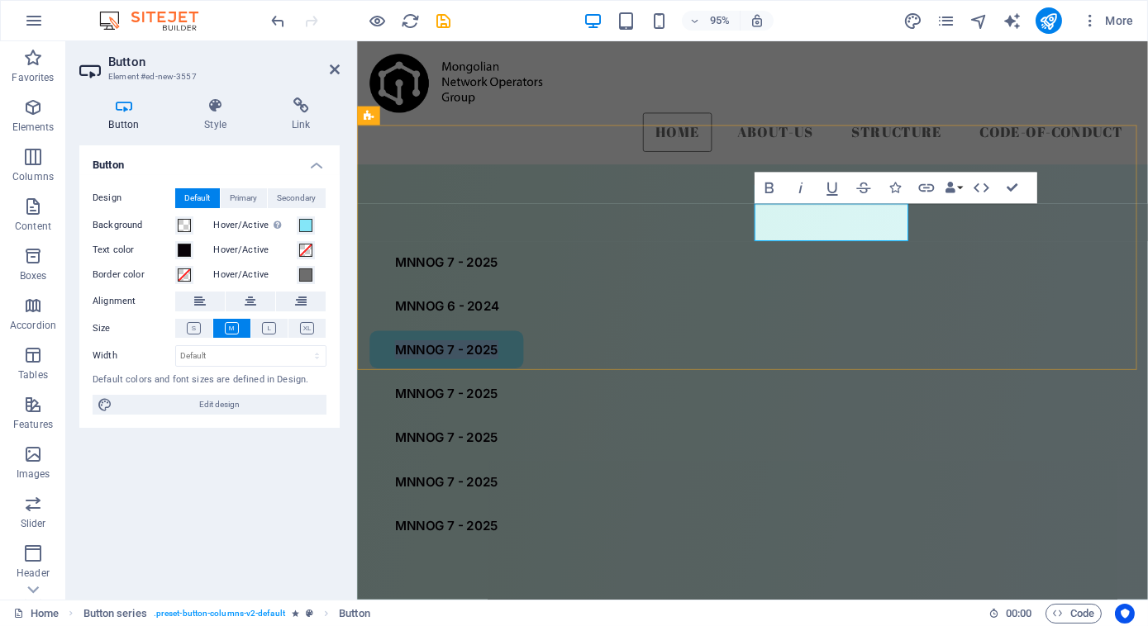
click at [531, 346] on link "MNNOG 7 - 2025" at bounding box center [450, 366] width 162 height 40
click at [532, 346] on link "MNNOG 5 - 2025" at bounding box center [450, 366] width 163 height 40
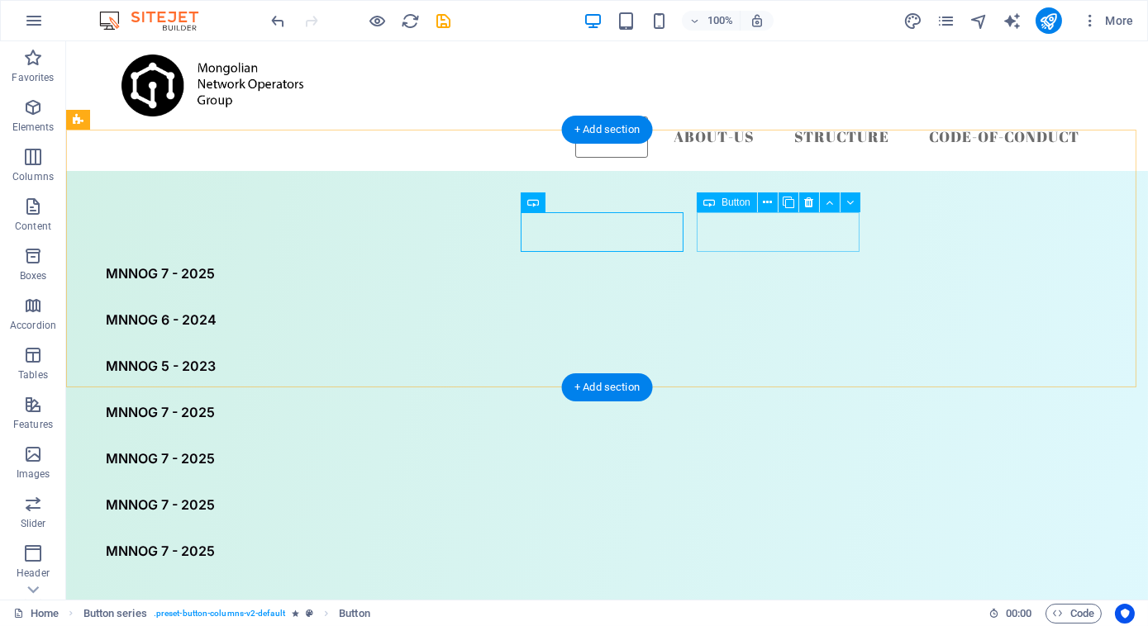
click at [768, 393] on div "MNNOG 7 - 2025" at bounding box center [565, 413] width 972 height 40
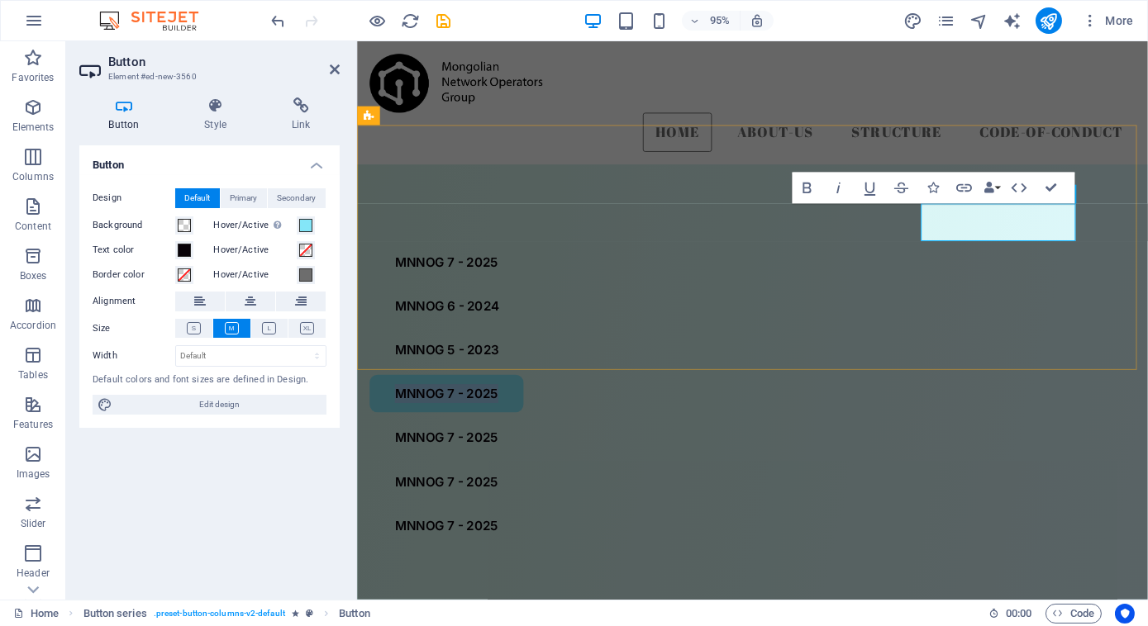
click at [531, 393] on link "MNNOG 7 - 2025" at bounding box center [450, 413] width 162 height 40
click at [531, 393] on link "MNNOG 7 - 2022" at bounding box center [450, 413] width 162 height 40
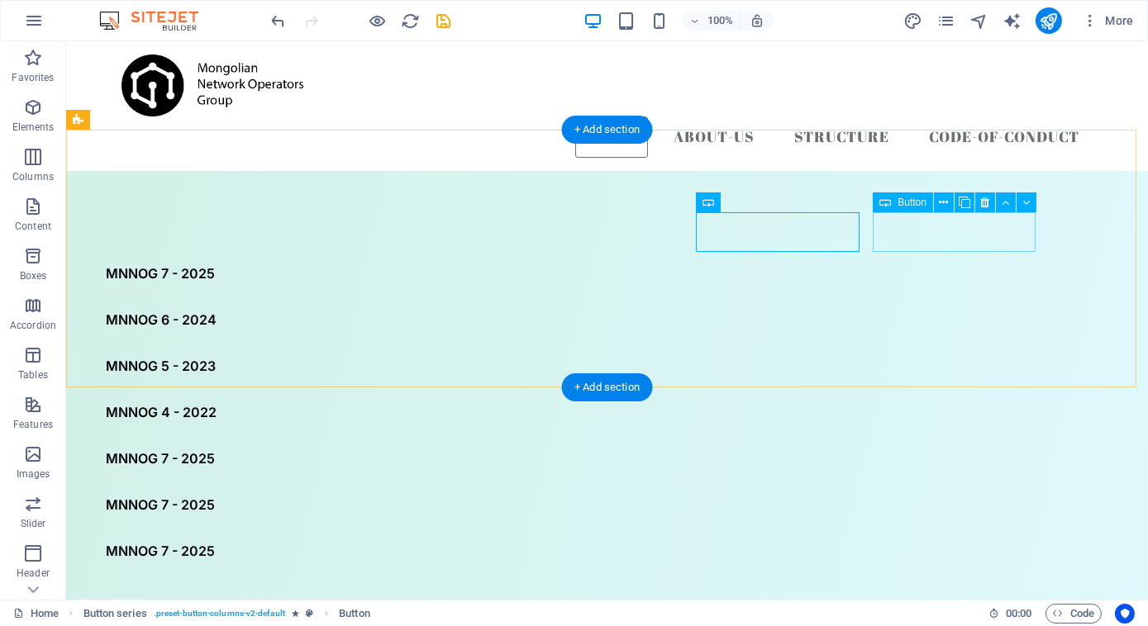
click at [993, 439] on div "MNNOG 7 - 2025" at bounding box center [565, 459] width 972 height 40
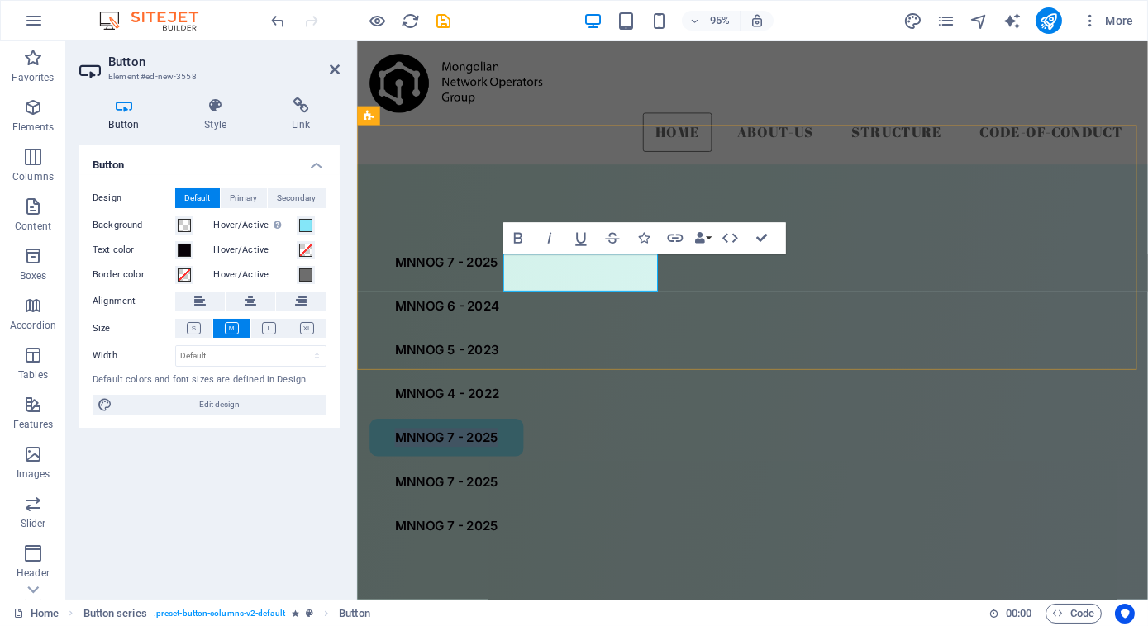
click at [531, 439] on link "MNNOG 7 - 2025" at bounding box center [450, 459] width 162 height 40
click at [529, 439] on link "MNNOG 7 - 2021" at bounding box center [448, 459] width 159 height 40
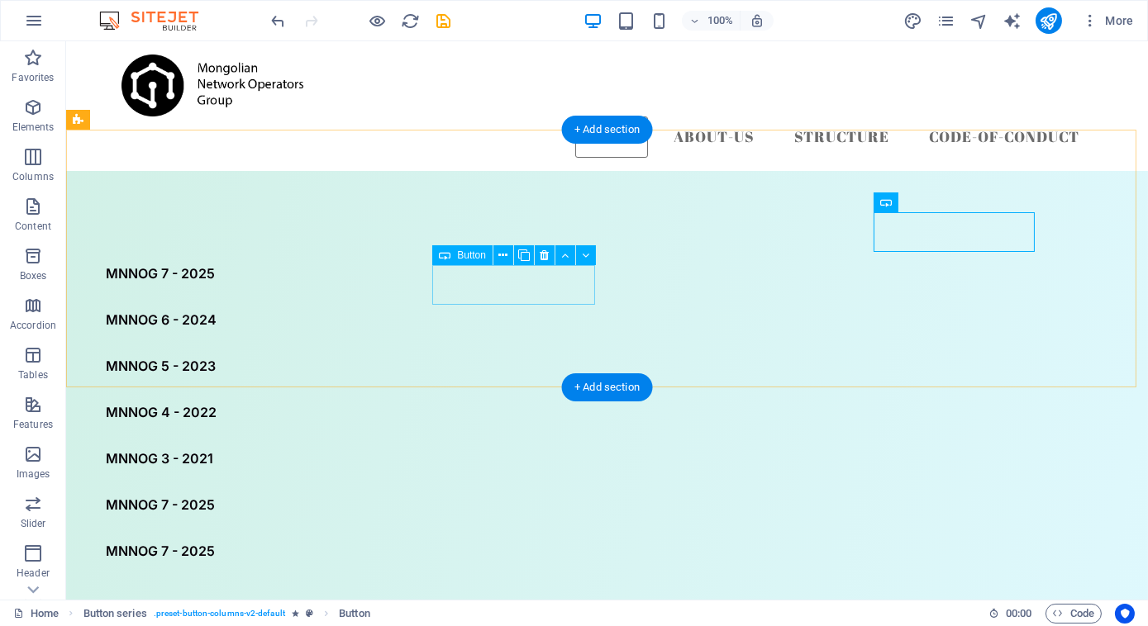
click at [531, 485] on div "MNNOG 7 - 2025" at bounding box center [565, 505] width 972 height 40
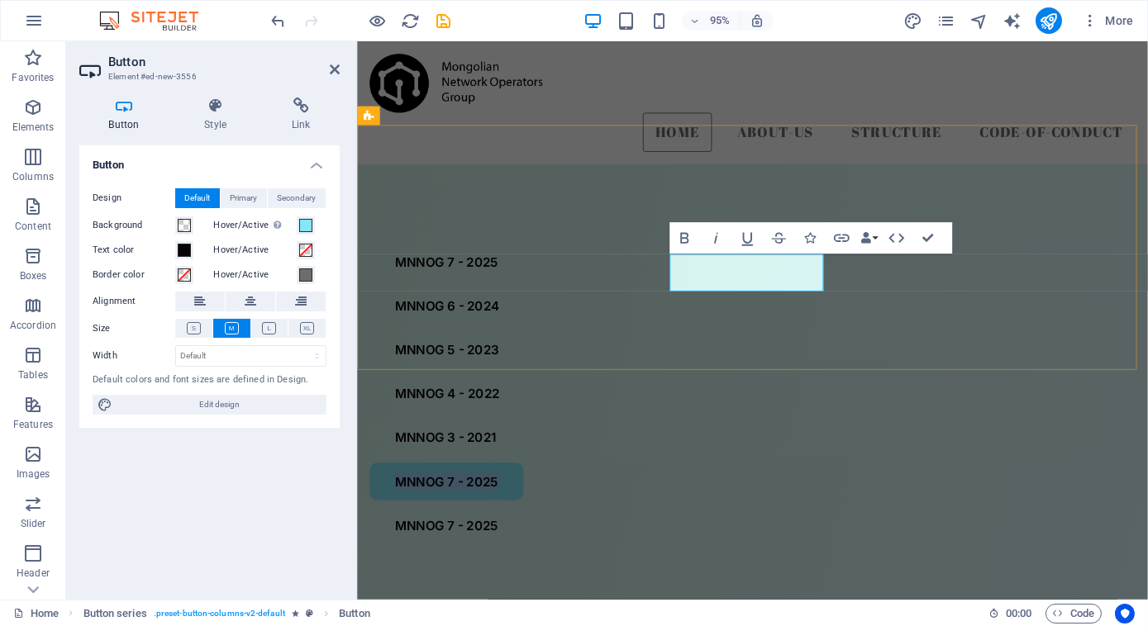
click at [531, 485] on link "MNNOG 7 - 2025" at bounding box center [450, 505] width 162 height 40
click at [532, 485] on link "MNNOG 2 - 2025" at bounding box center [450, 505] width 163 height 40
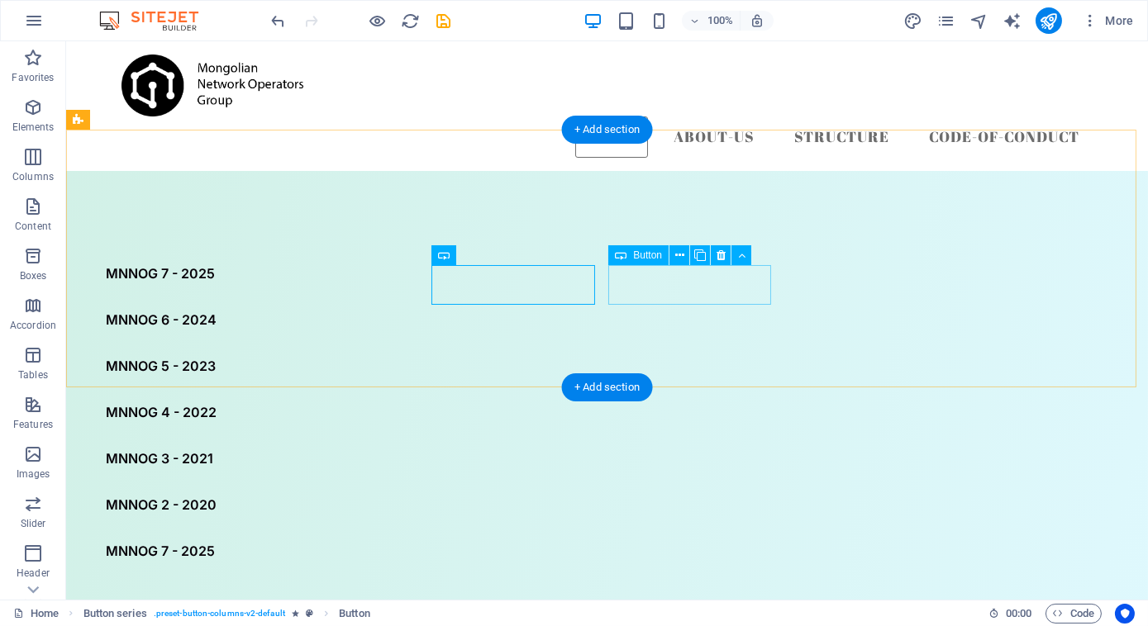
click at [684, 531] on div "MNNOG 7 - 2025" at bounding box center [565, 551] width 972 height 40
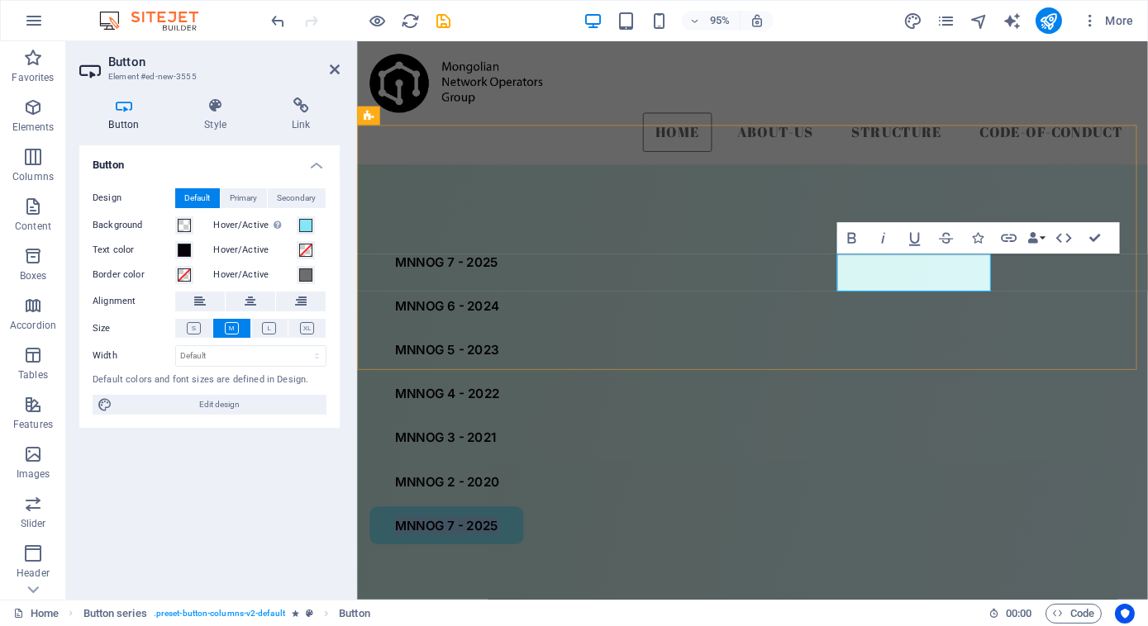
click at [531, 531] on link "MNNOG 7 - 2025" at bounding box center [450, 551] width 162 height 40
click at [529, 531] on link "MNNOG 7 - 2019" at bounding box center [448, 551] width 159 height 40
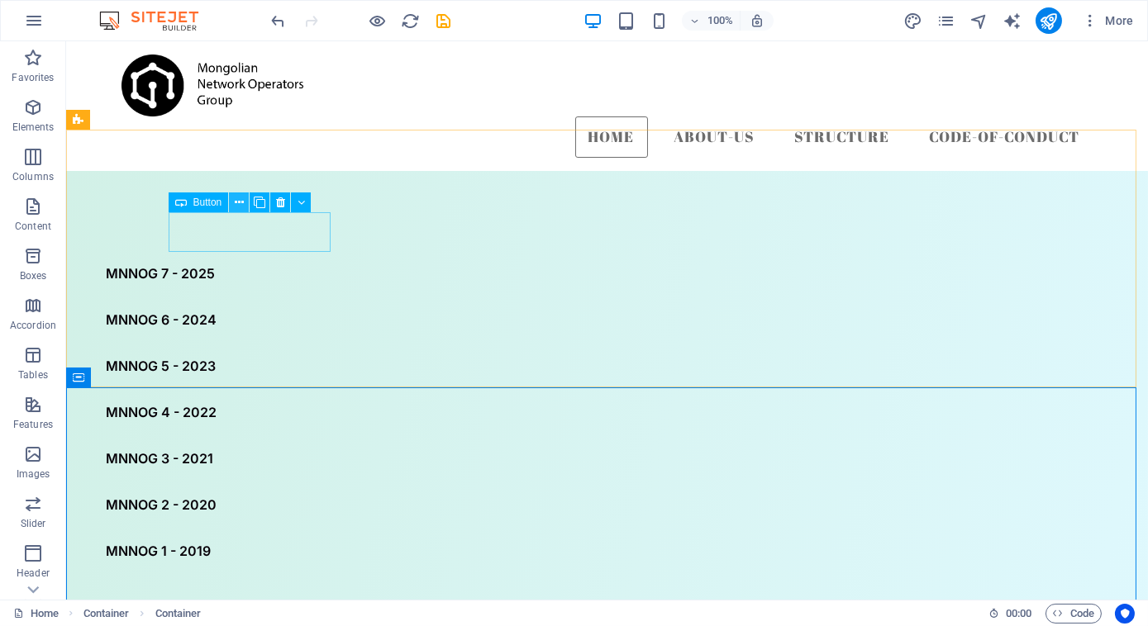
click at [241, 205] on icon at bounding box center [239, 202] width 9 height 17
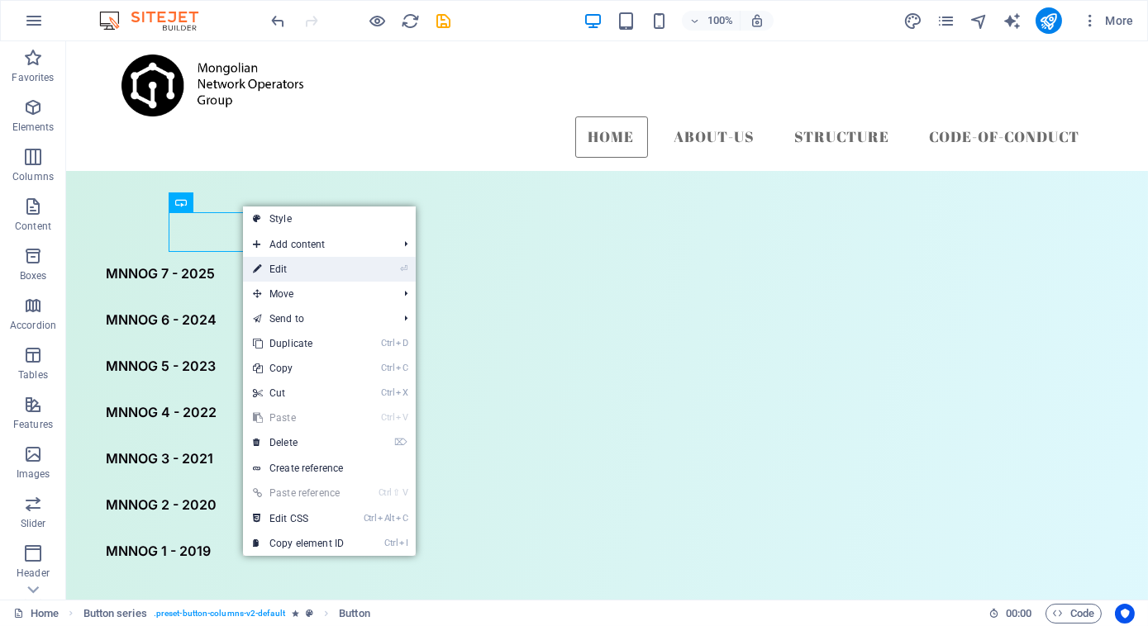
click at [302, 268] on link "⏎ Edit" at bounding box center [298, 269] width 111 height 25
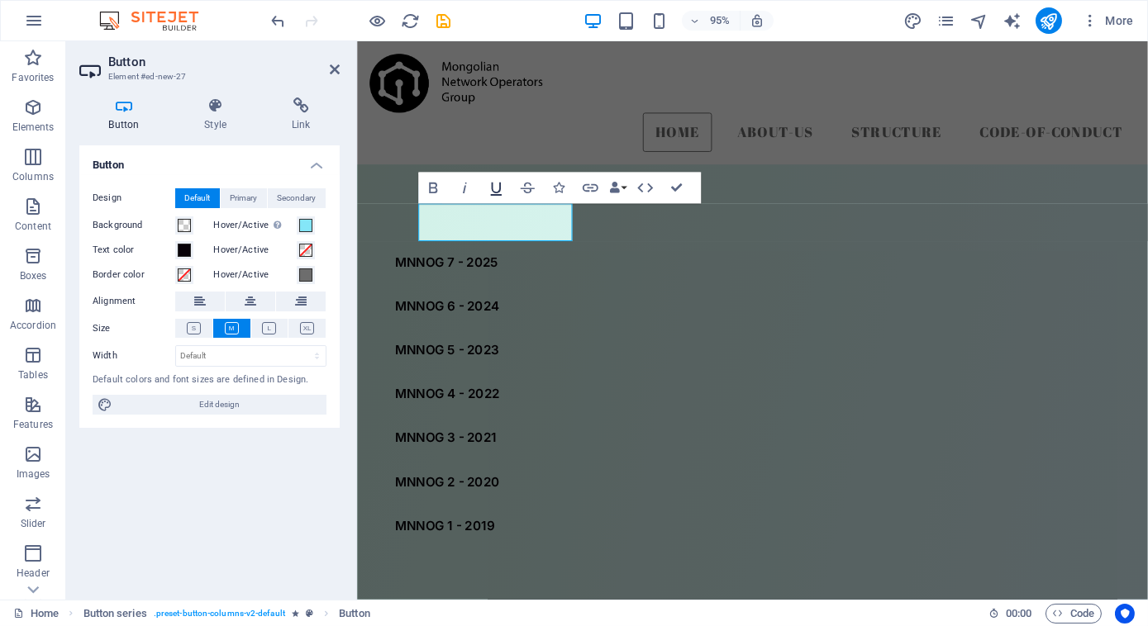
click at [496, 188] on icon "button" at bounding box center [496, 187] width 19 height 19
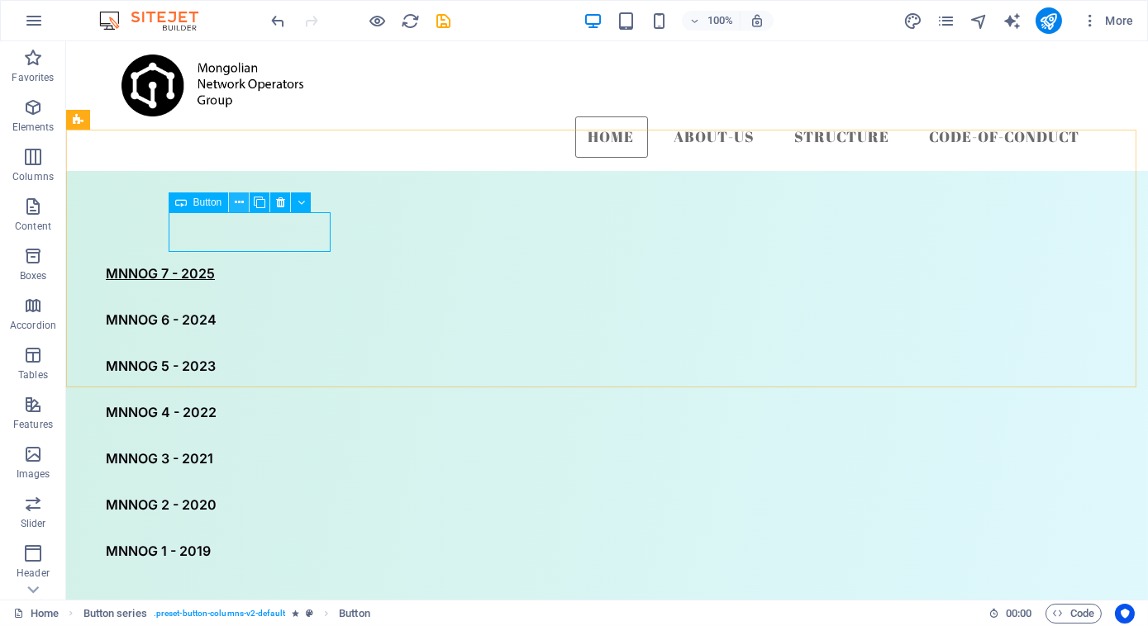
click at [245, 200] on button at bounding box center [239, 203] width 20 height 20
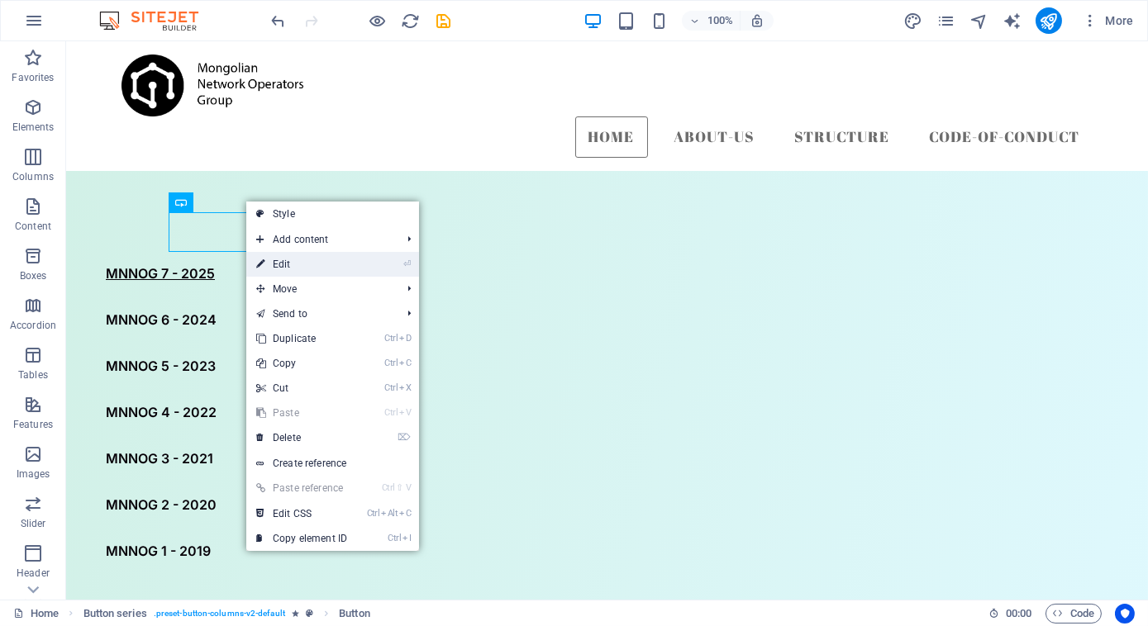
click at [295, 261] on link "⏎ Edit" at bounding box center [301, 264] width 111 height 25
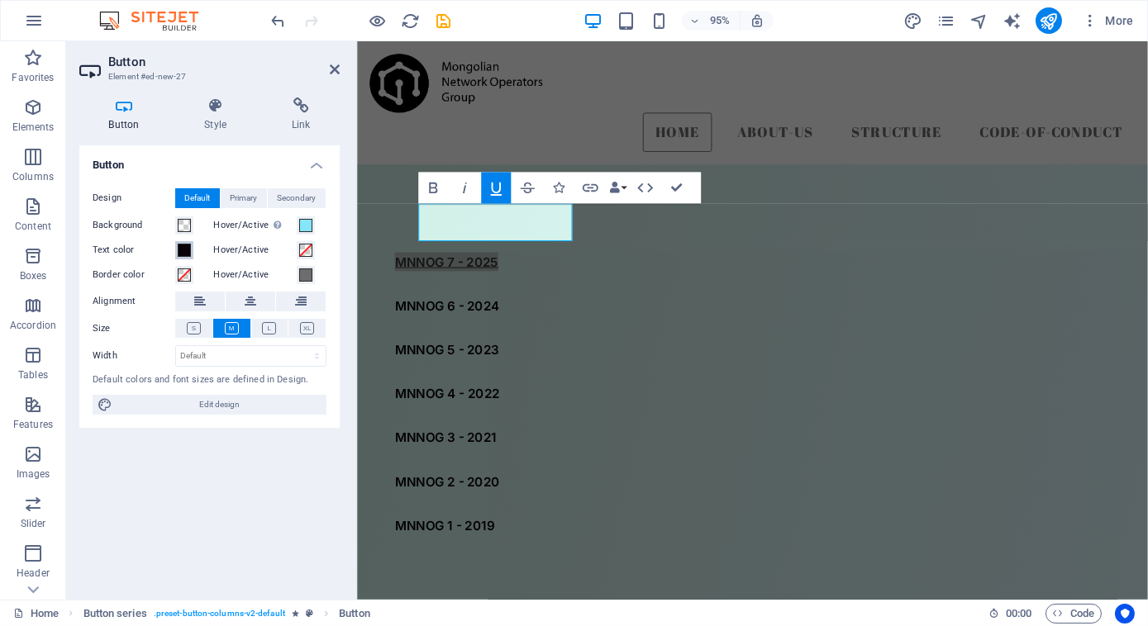
click at [183, 252] on span at bounding box center [184, 250] width 13 height 13
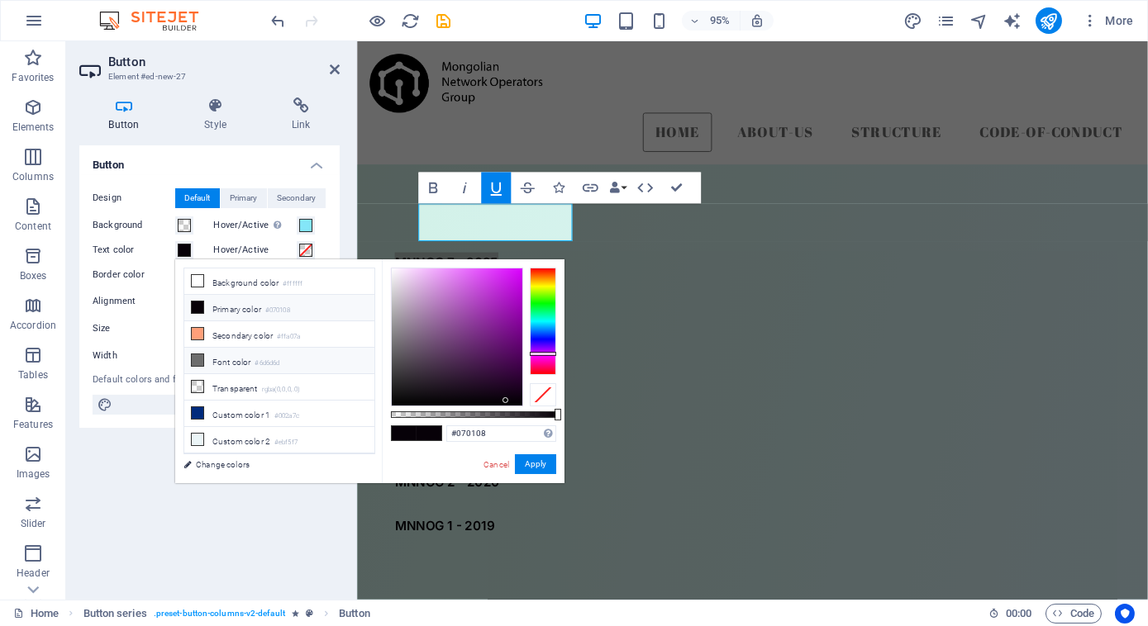
click at [226, 361] on li "Font color #6d6d6d" at bounding box center [279, 361] width 190 height 26
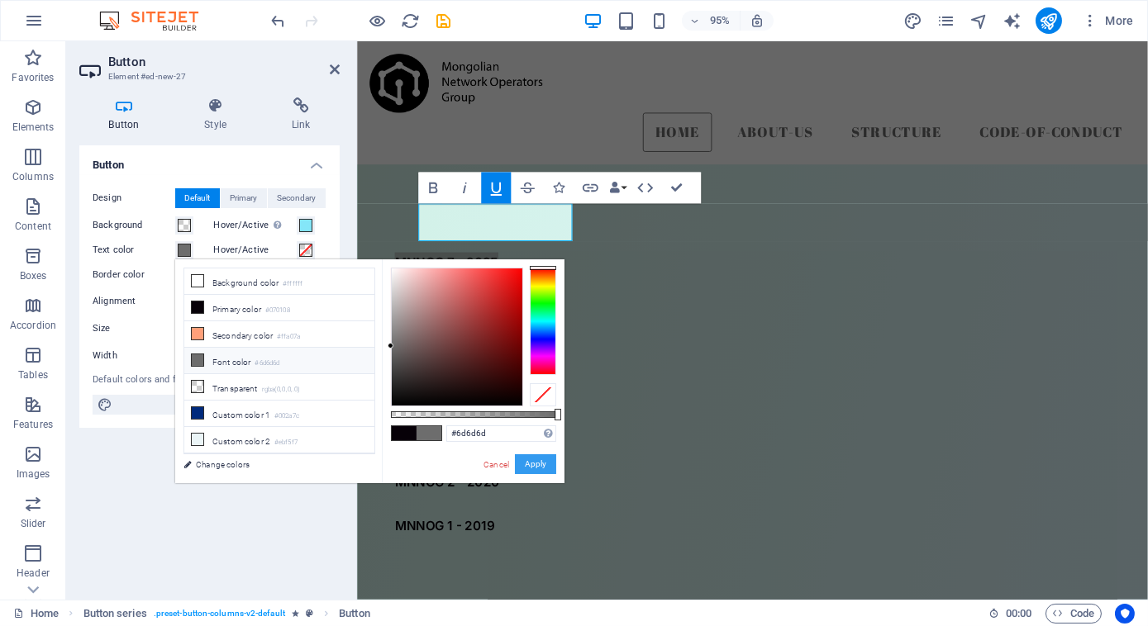
click at [543, 470] on button "Apply" at bounding box center [535, 464] width 41 height 20
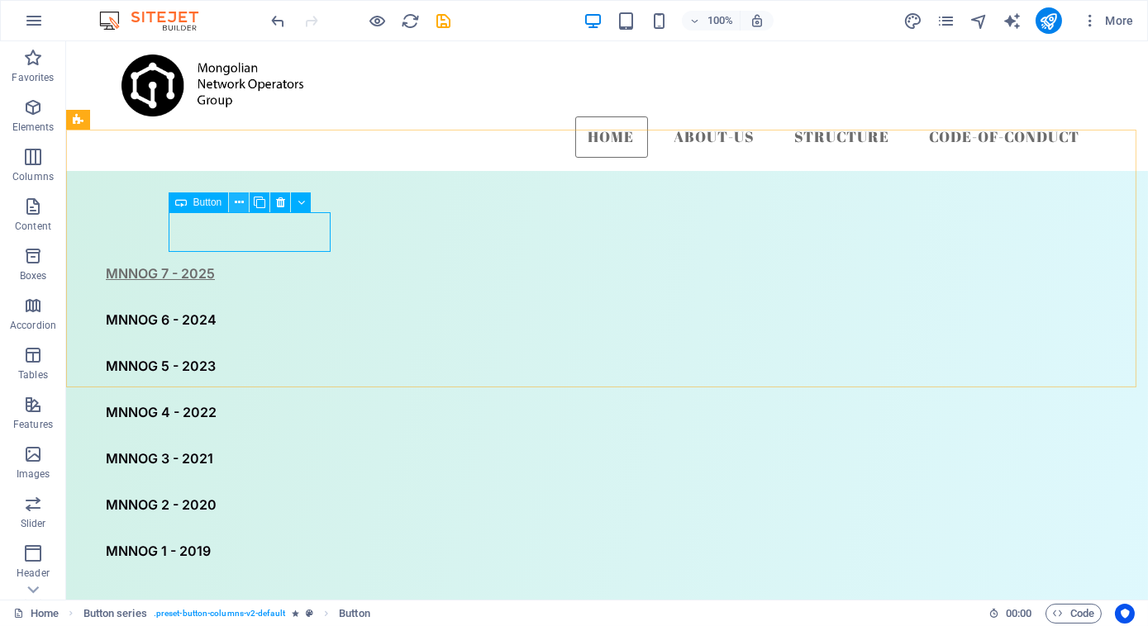
click at [238, 202] on icon at bounding box center [239, 202] width 9 height 17
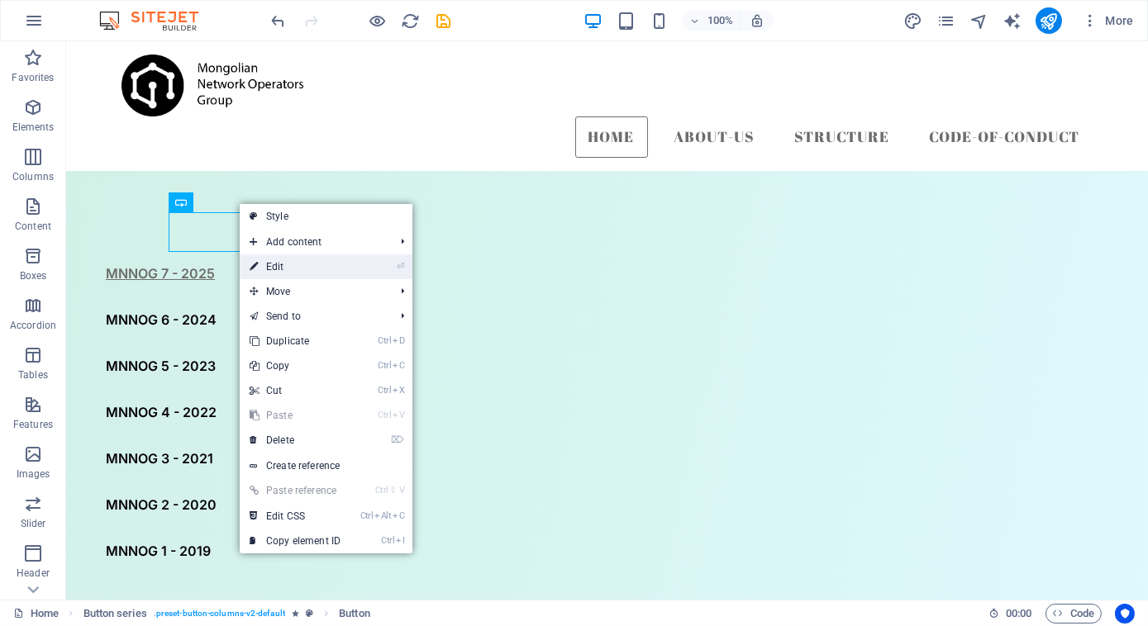
click at [288, 259] on link "⏎ Edit" at bounding box center [295, 267] width 111 height 25
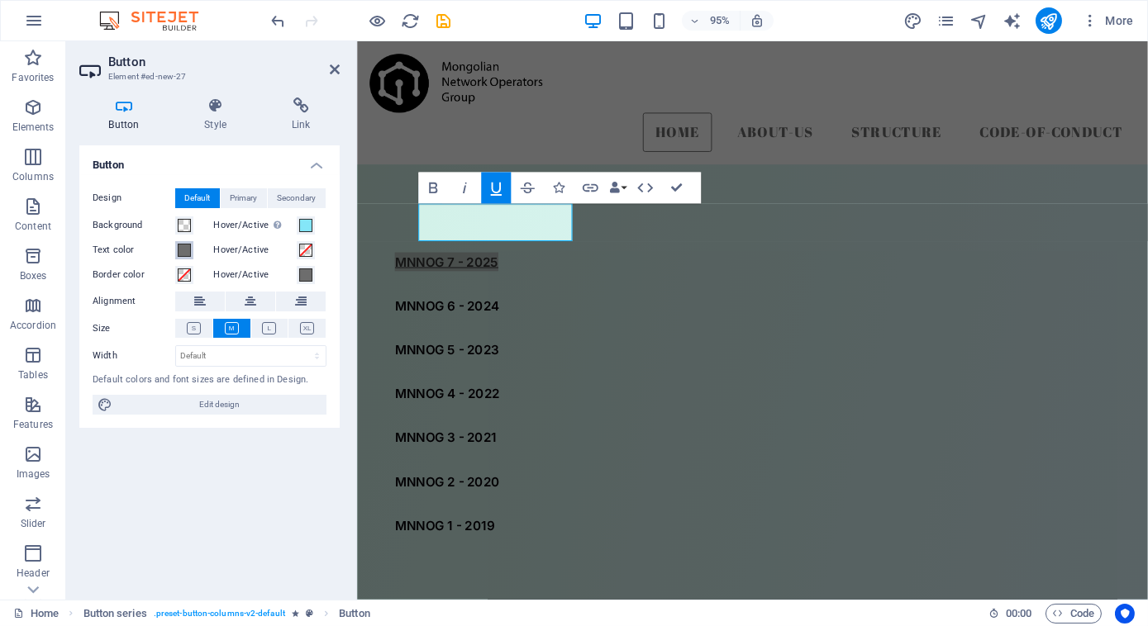
click at [183, 245] on span at bounding box center [184, 250] width 13 height 13
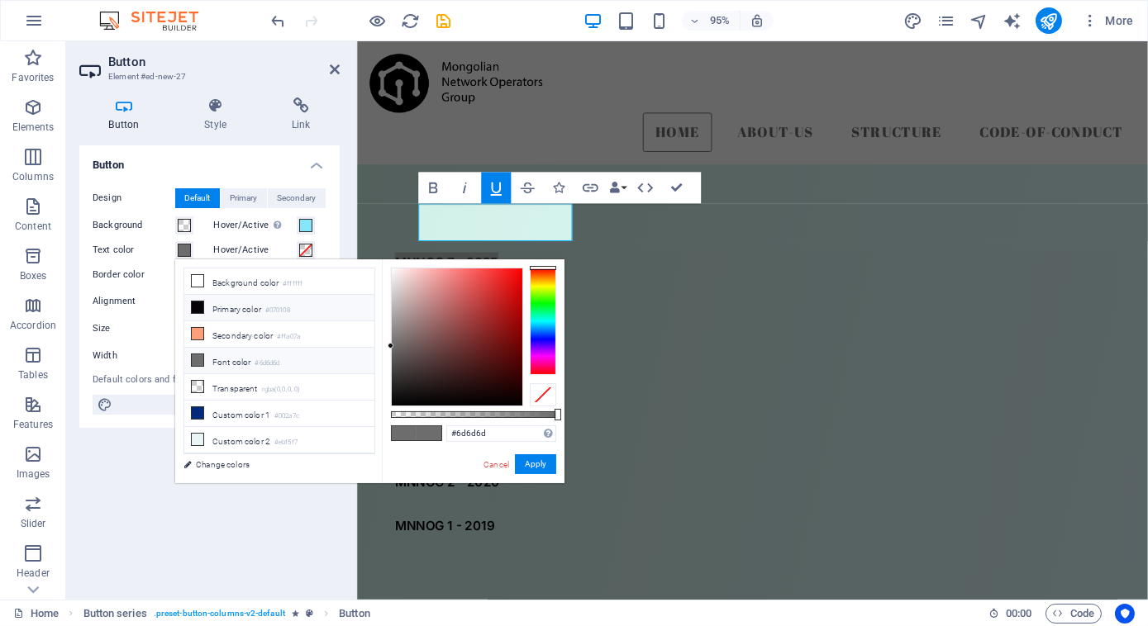
click at [241, 306] on li "Primary color #070108" at bounding box center [279, 308] width 190 height 26
type input "#070108"
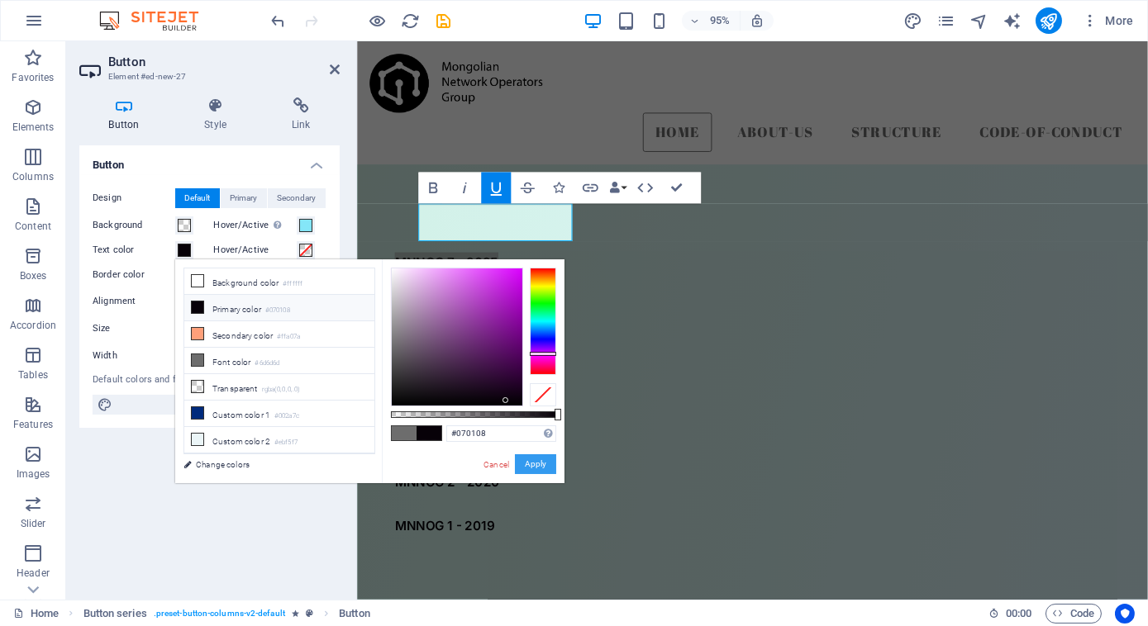
click at [547, 462] on button "Apply" at bounding box center [535, 464] width 41 height 20
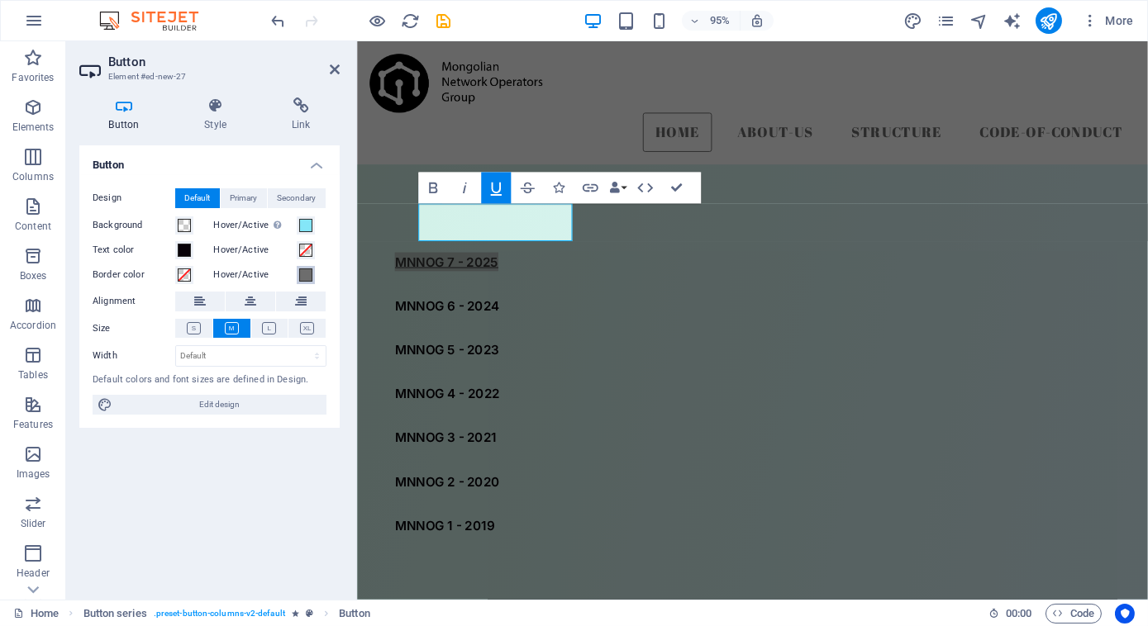
click at [307, 272] on span at bounding box center [305, 275] width 13 height 13
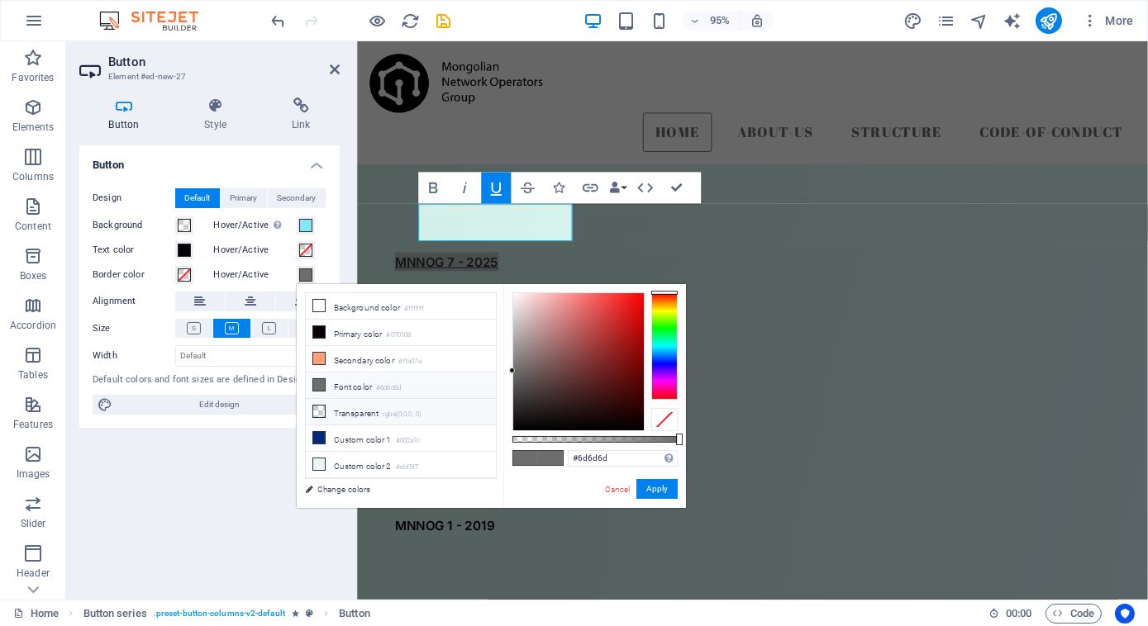
scroll to position [17, 0]
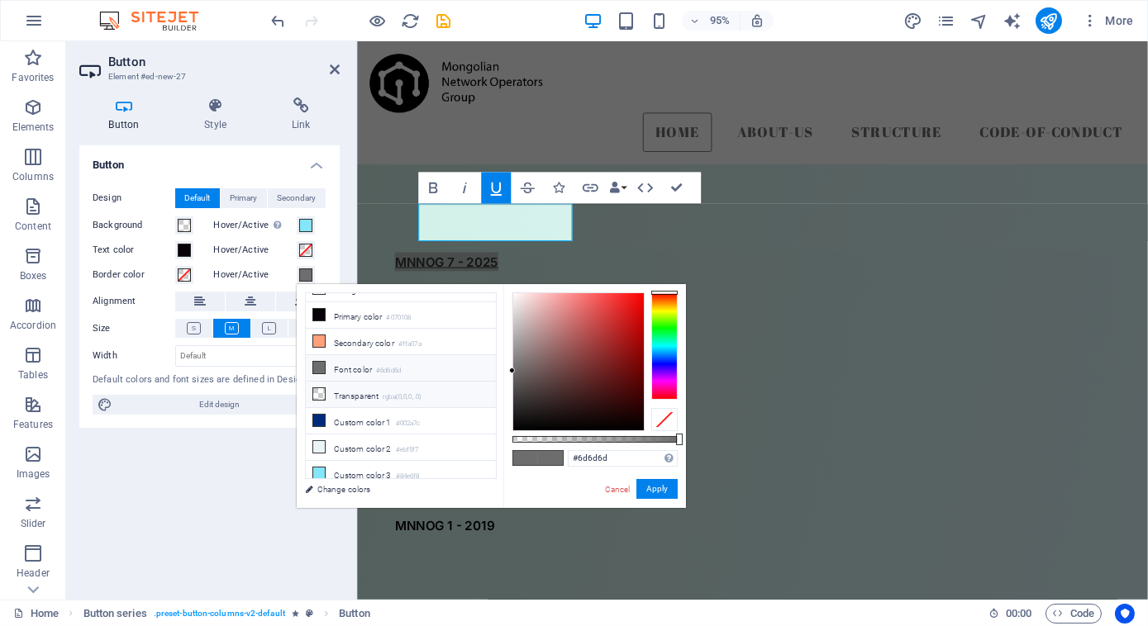
click at [387, 392] on small "rgba(0,0,0,.0)" at bounding box center [402, 398] width 39 height 12
type input "rgba(0, 0, 0, 0)"
click at [654, 479] on button "Apply" at bounding box center [656, 489] width 41 height 20
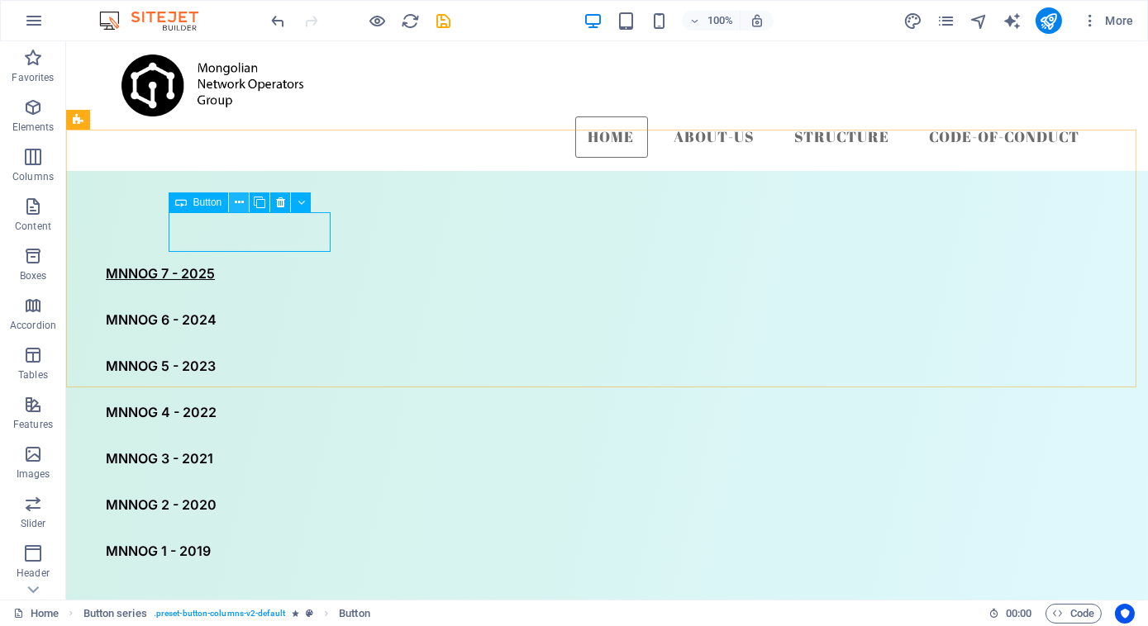
click at [239, 198] on icon at bounding box center [239, 202] width 9 height 17
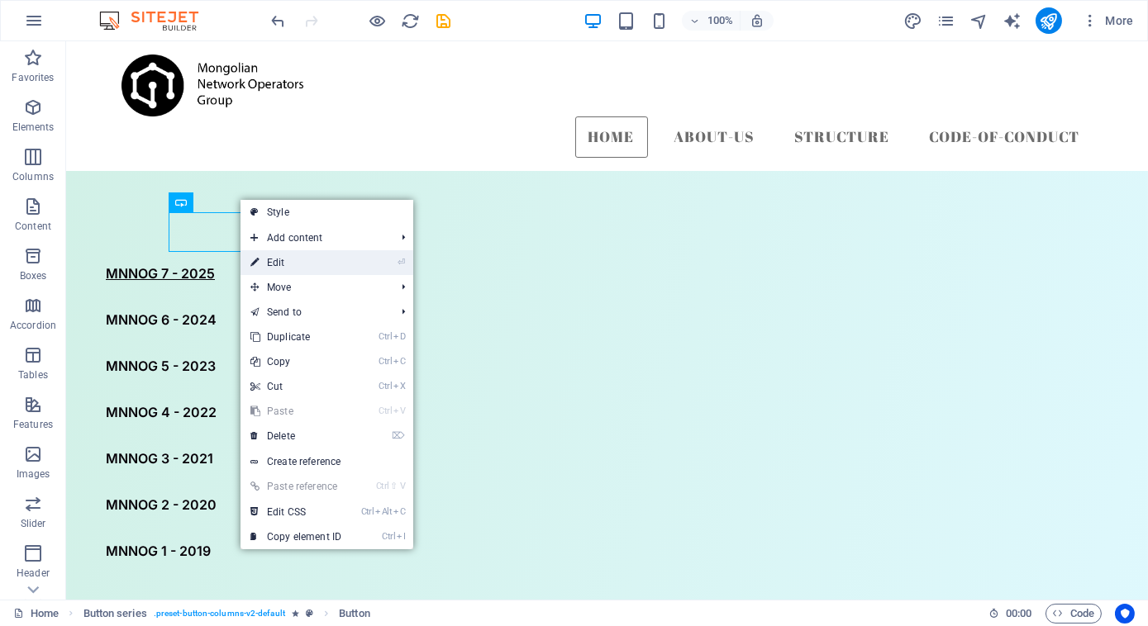
click at [282, 258] on link "⏎ Edit" at bounding box center [295, 262] width 111 height 25
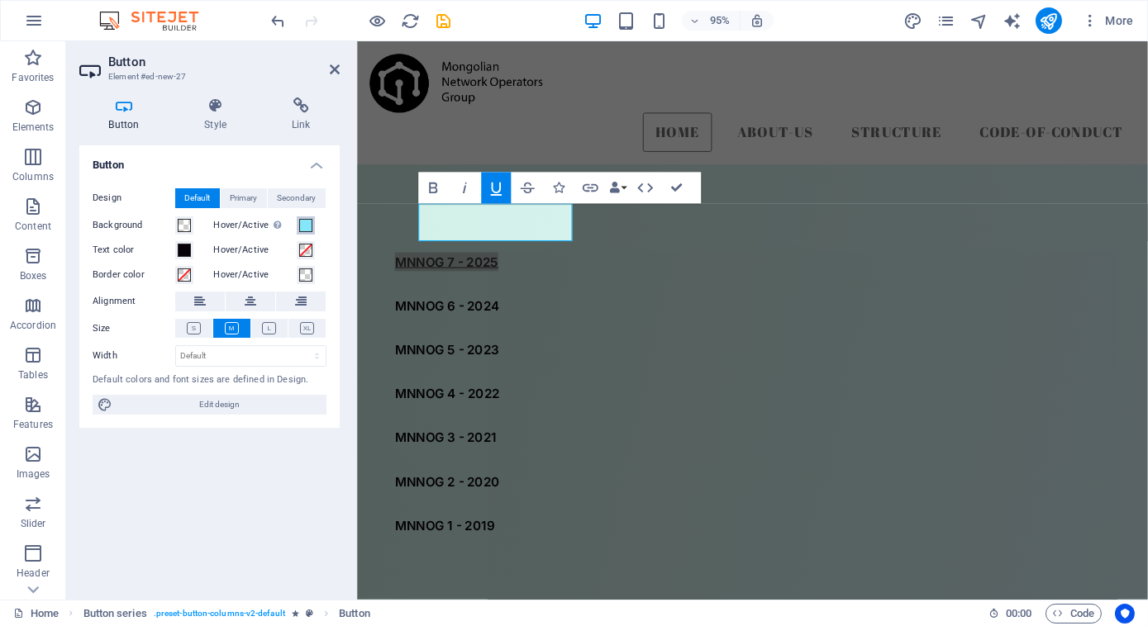
click at [301, 226] on span at bounding box center [305, 225] width 13 height 13
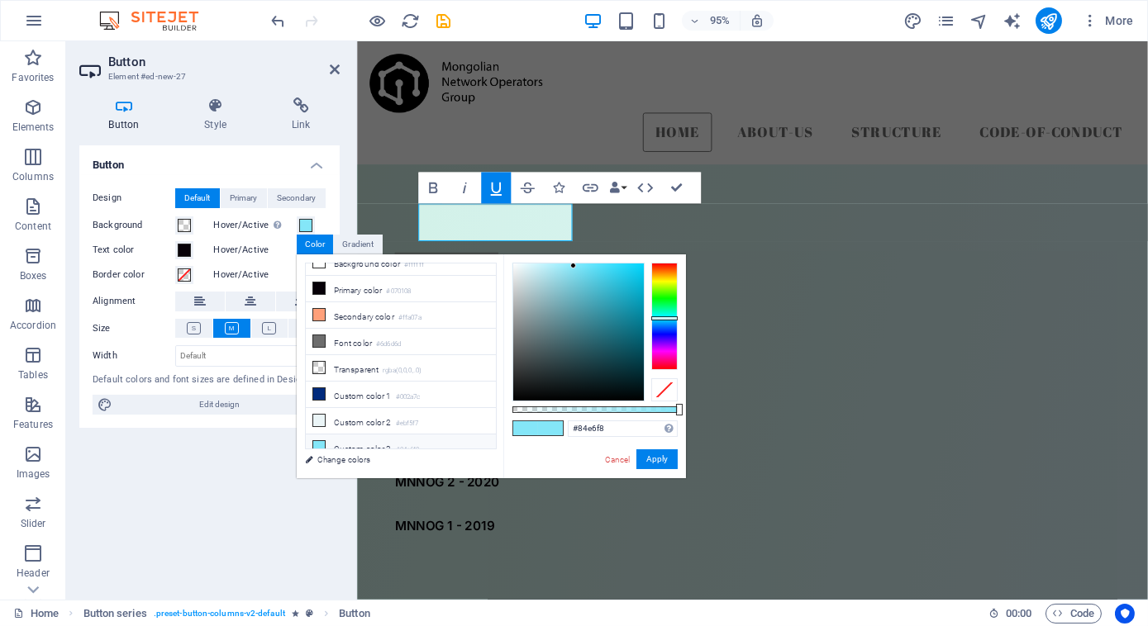
scroll to position [0, 0]
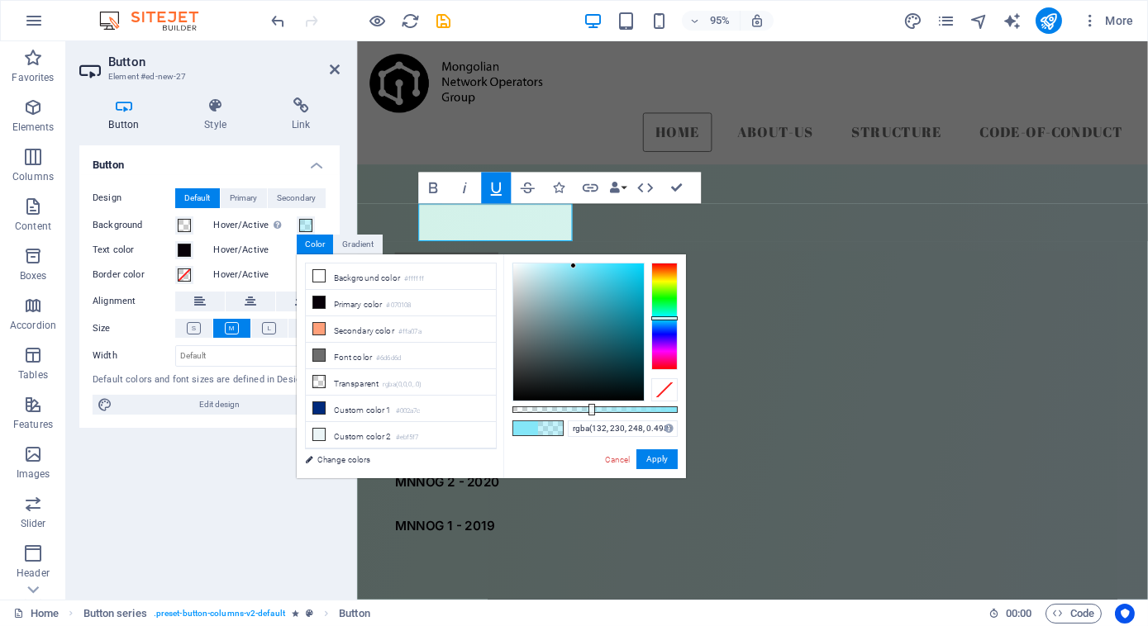
type input "rgba(132, 230, 248, 0.503)"
drag, startPoint x: 678, startPoint y: 408, endPoint x: 595, endPoint y: 411, distance: 82.7
click at [595, 411] on div at bounding box center [596, 410] width 7 height 12
click at [659, 457] on button "Apply" at bounding box center [656, 460] width 41 height 20
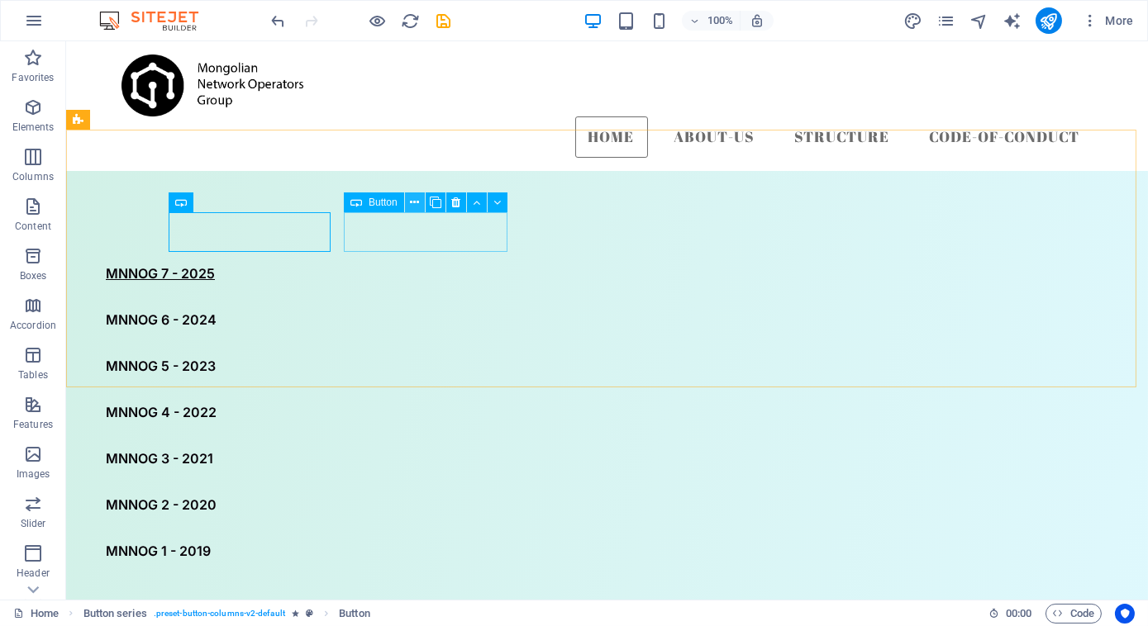
click at [412, 201] on icon at bounding box center [414, 202] width 9 height 17
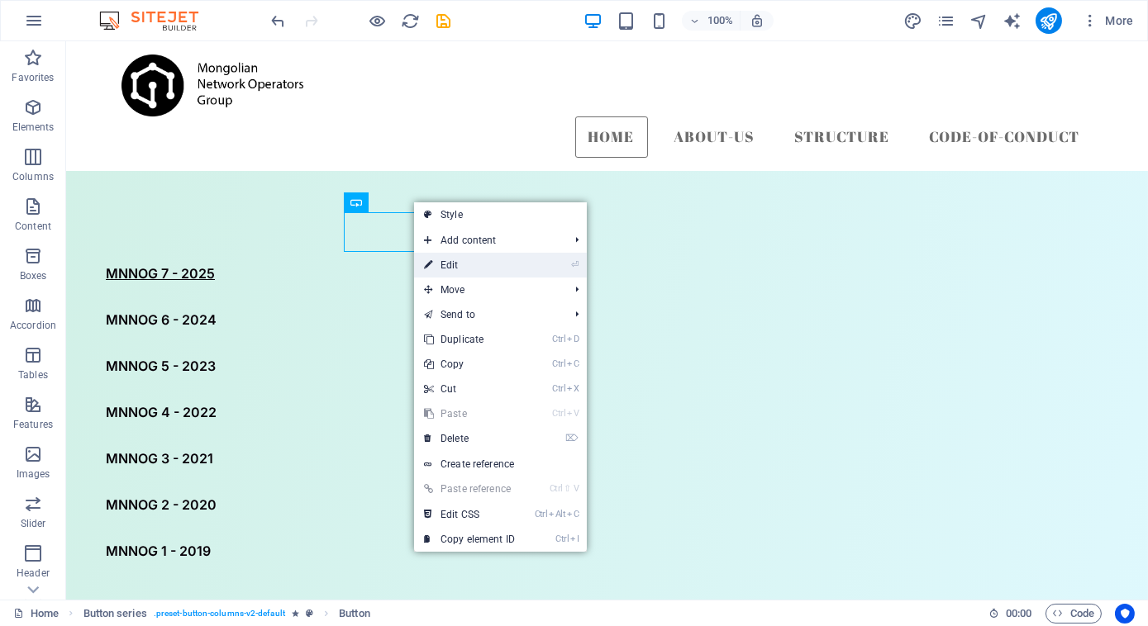
click at [464, 274] on link "⏎ Edit" at bounding box center [469, 265] width 111 height 25
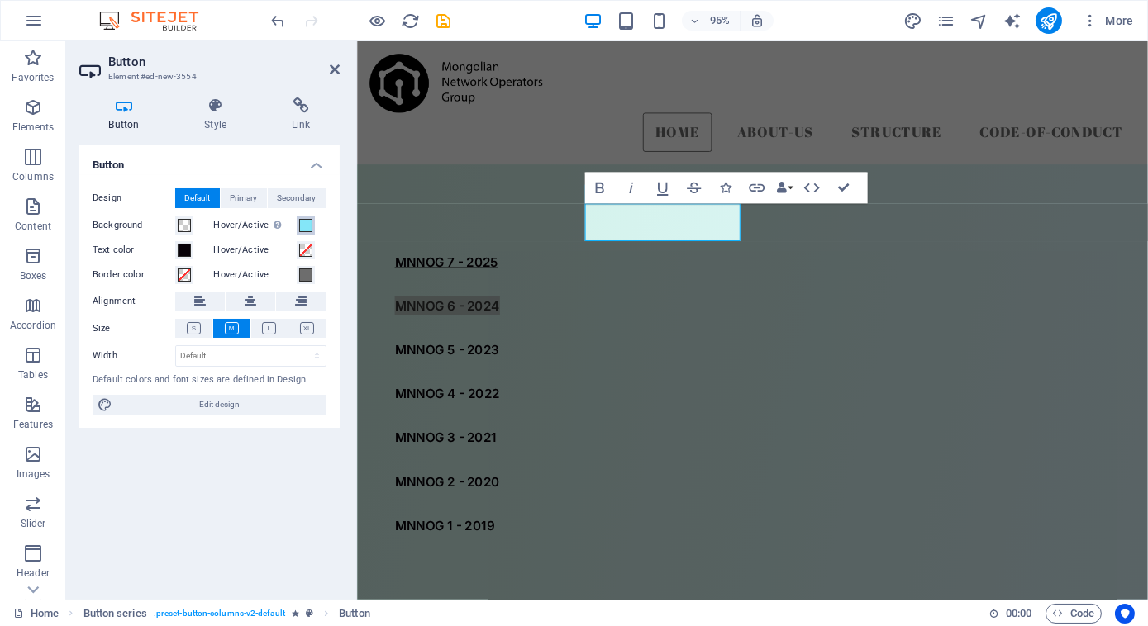
click at [304, 226] on span at bounding box center [305, 225] width 13 height 13
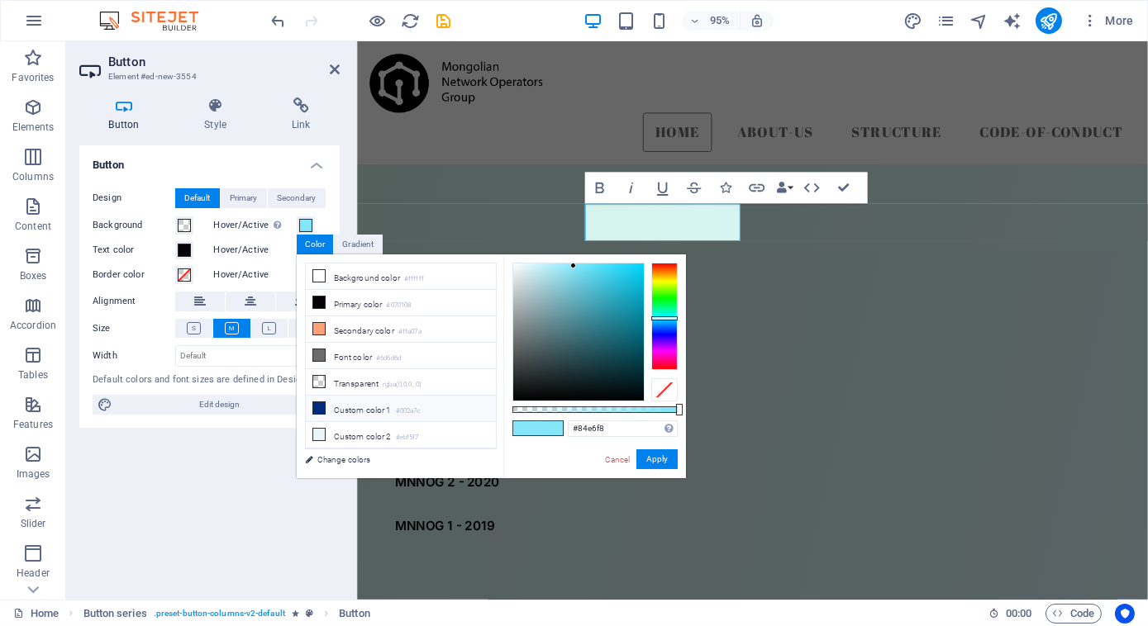
scroll to position [68, 0]
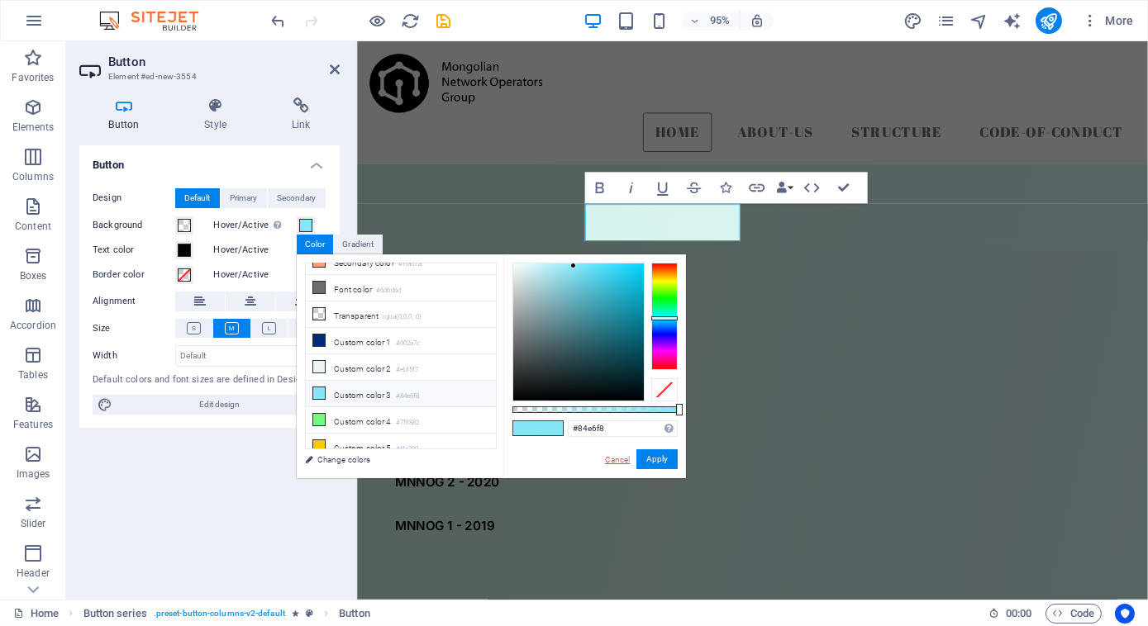
click at [619, 463] on link "Cancel" at bounding box center [617, 460] width 29 height 12
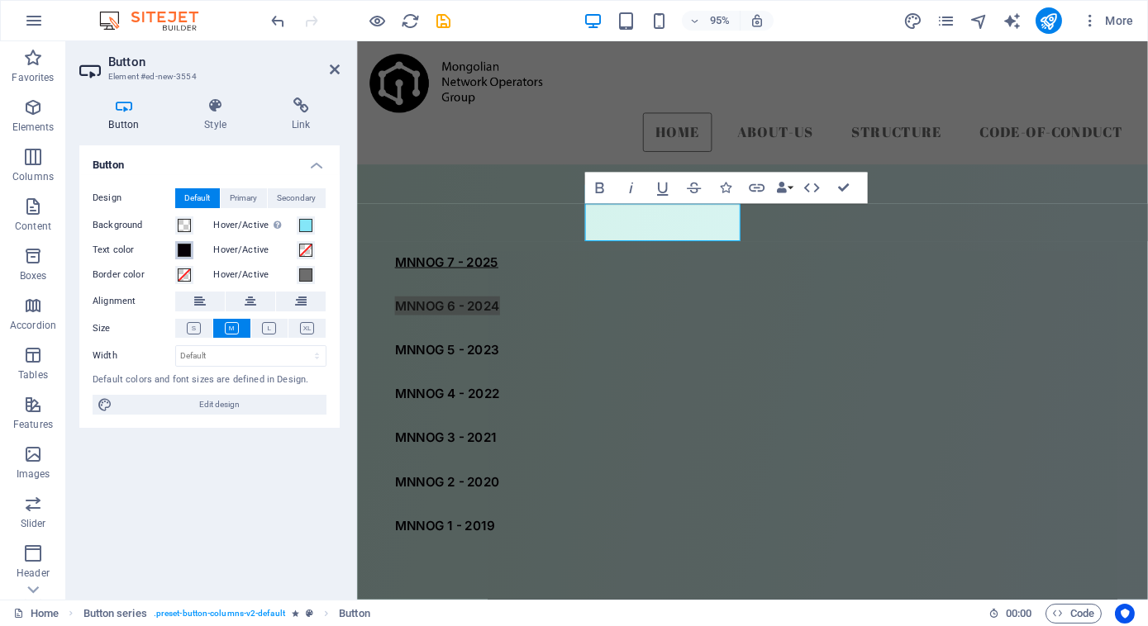
click at [183, 258] on button "Text color" at bounding box center [184, 250] width 18 height 18
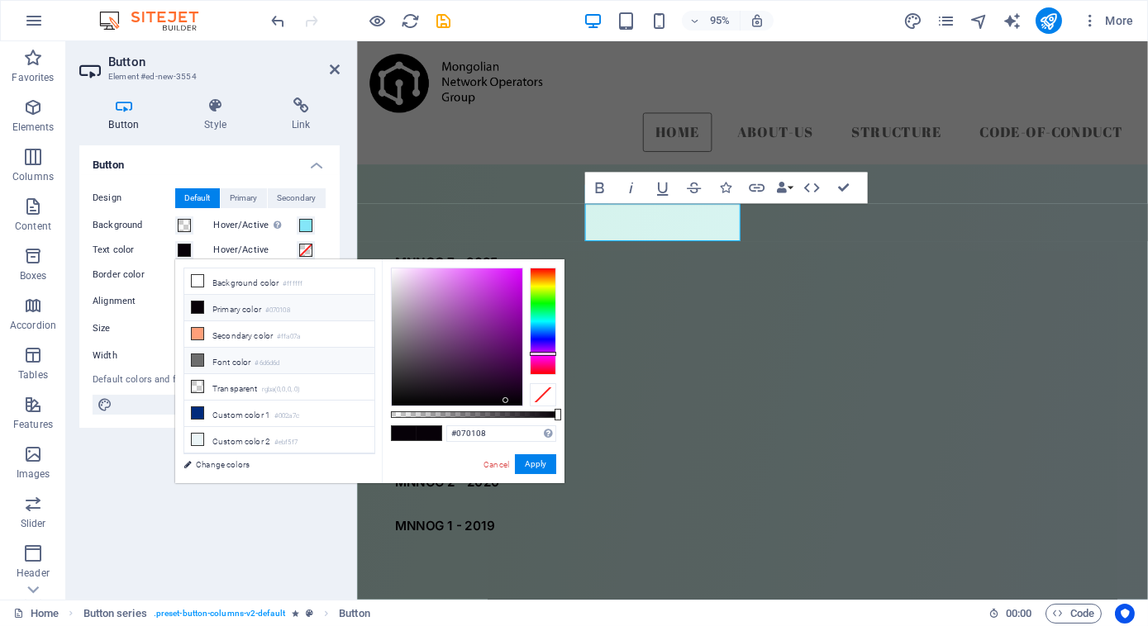
click at [255, 357] on li "Font color #6d6d6d" at bounding box center [279, 361] width 190 height 26
type input "#6d6d6d"
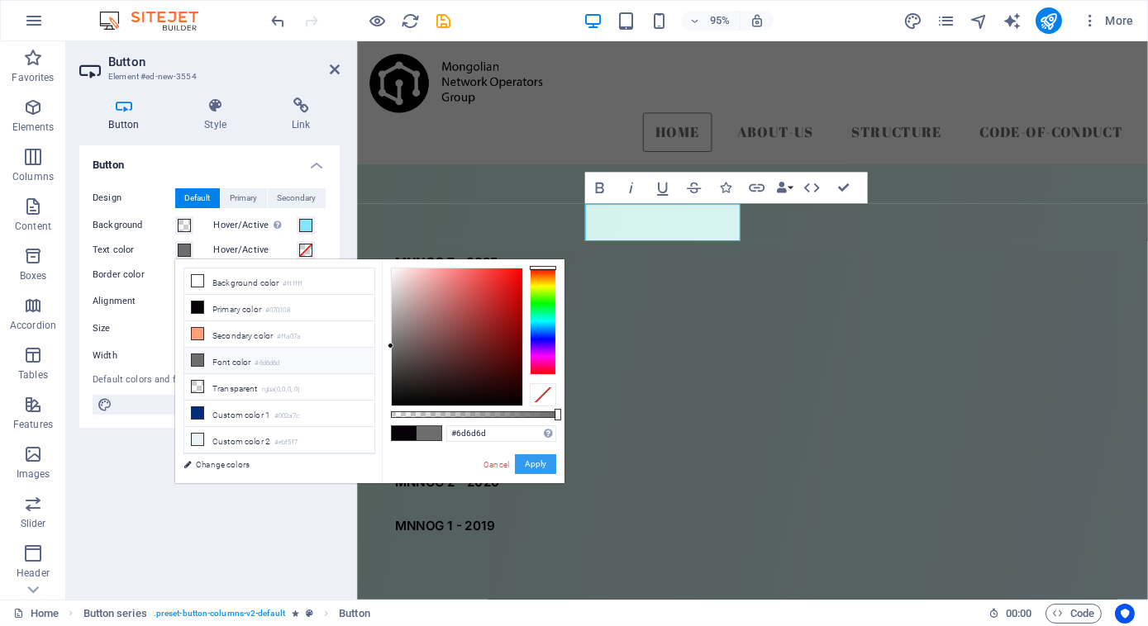
click at [543, 459] on button "Apply" at bounding box center [535, 464] width 41 height 20
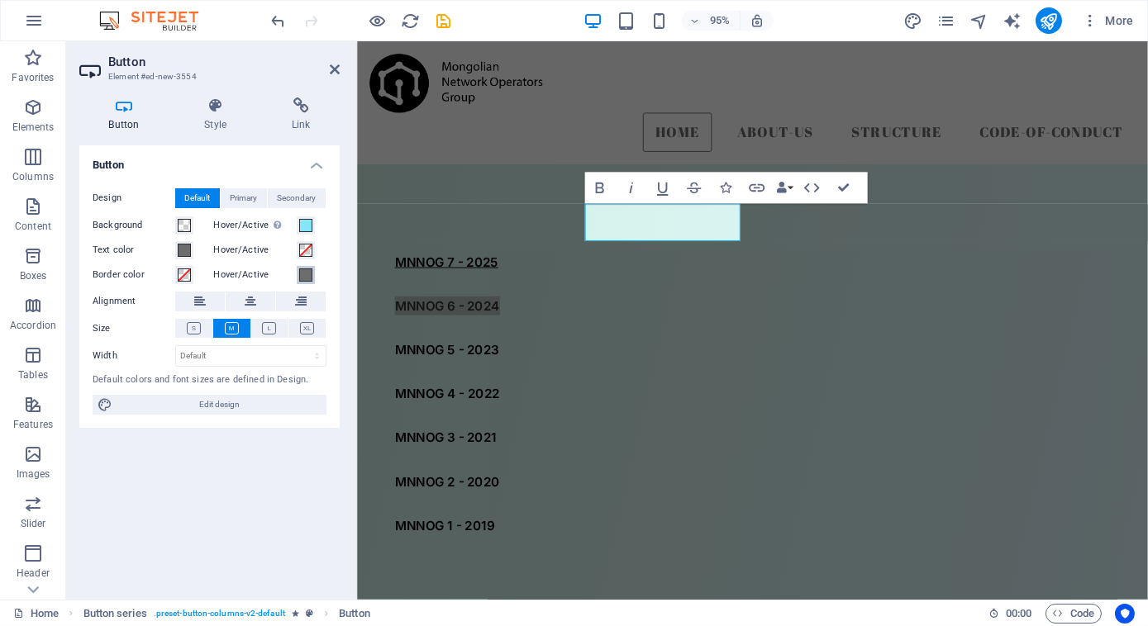
click at [306, 274] on span at bounding box center [305, 275] width 13 height 13
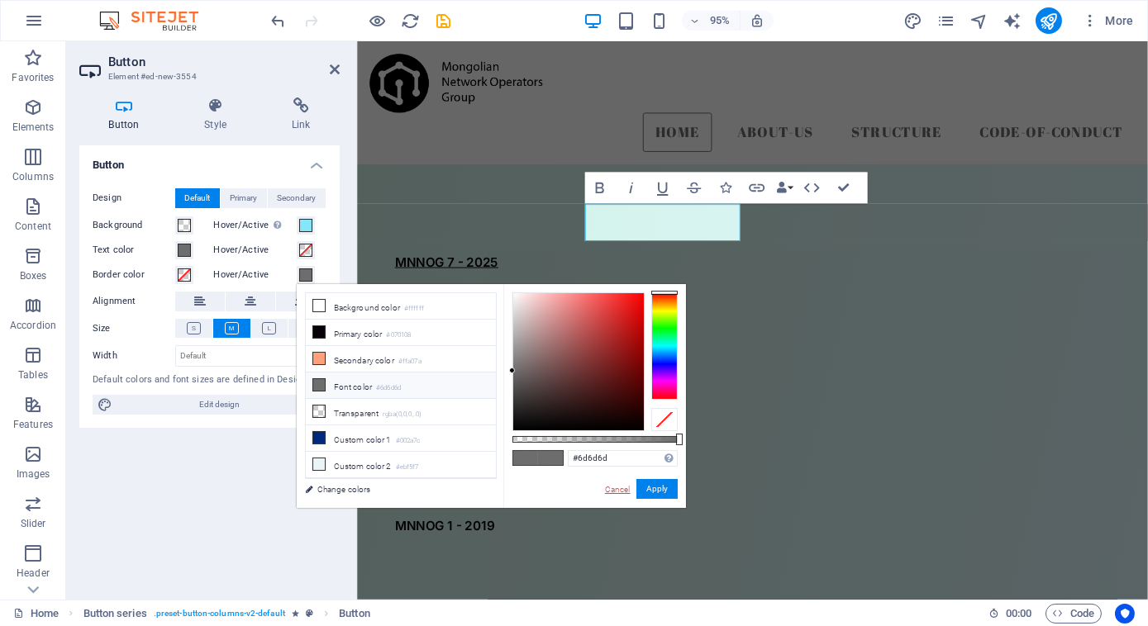
click at [616, 486] on link "Cancel" at bounding box center [617, 489] width 29 height 12
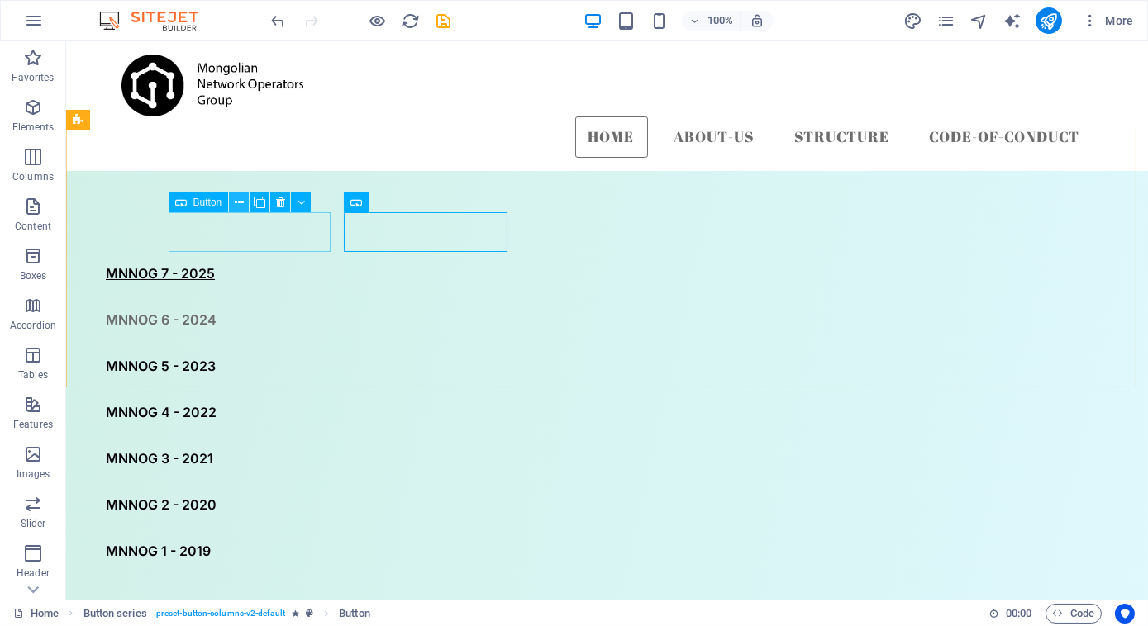
click at [236, 199] on icon at bounding box center [239, 202] width 9 height 17
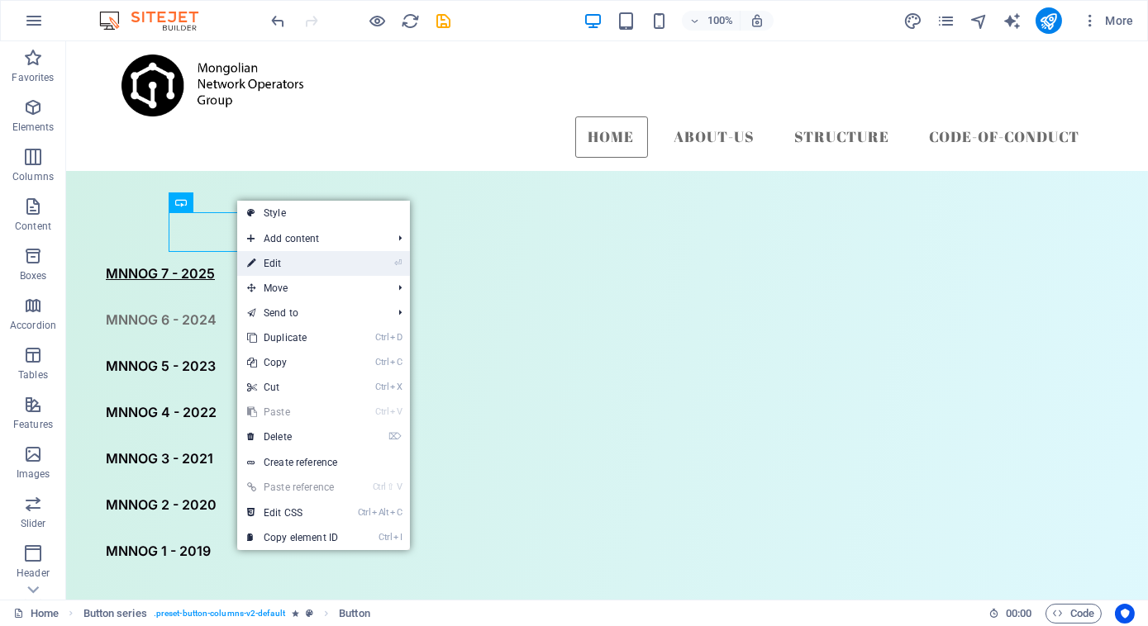
click at [288, 265] on link "⏎ Edit" at bounding box center [292, 263] width 111 height 25
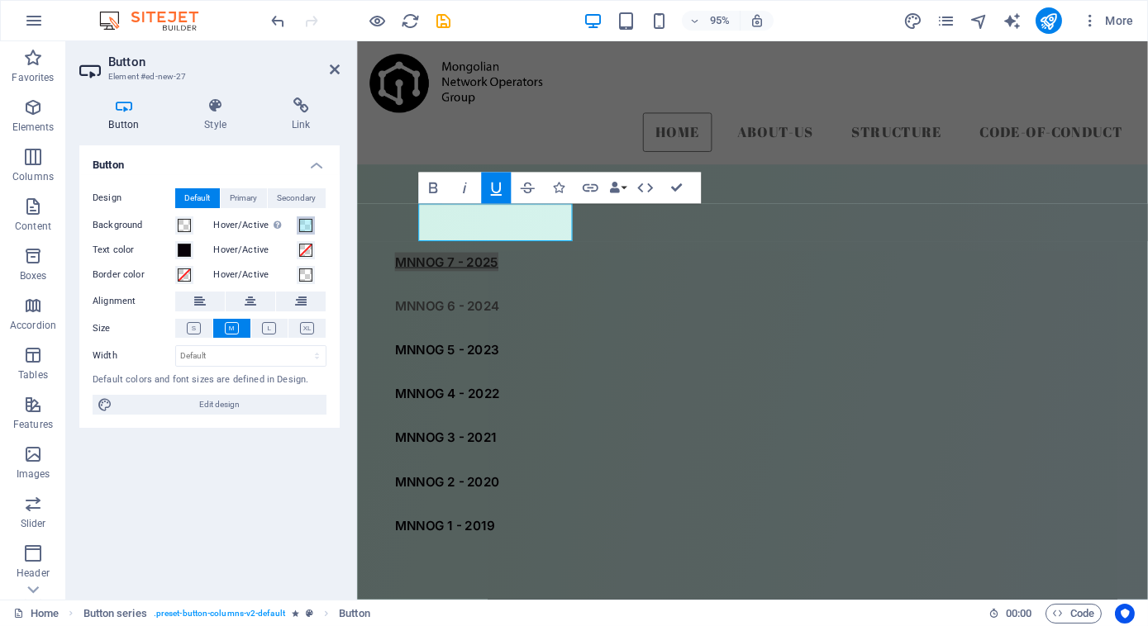
click at [306, 224] on span at bounding box center [305, 225] width 13 height 13
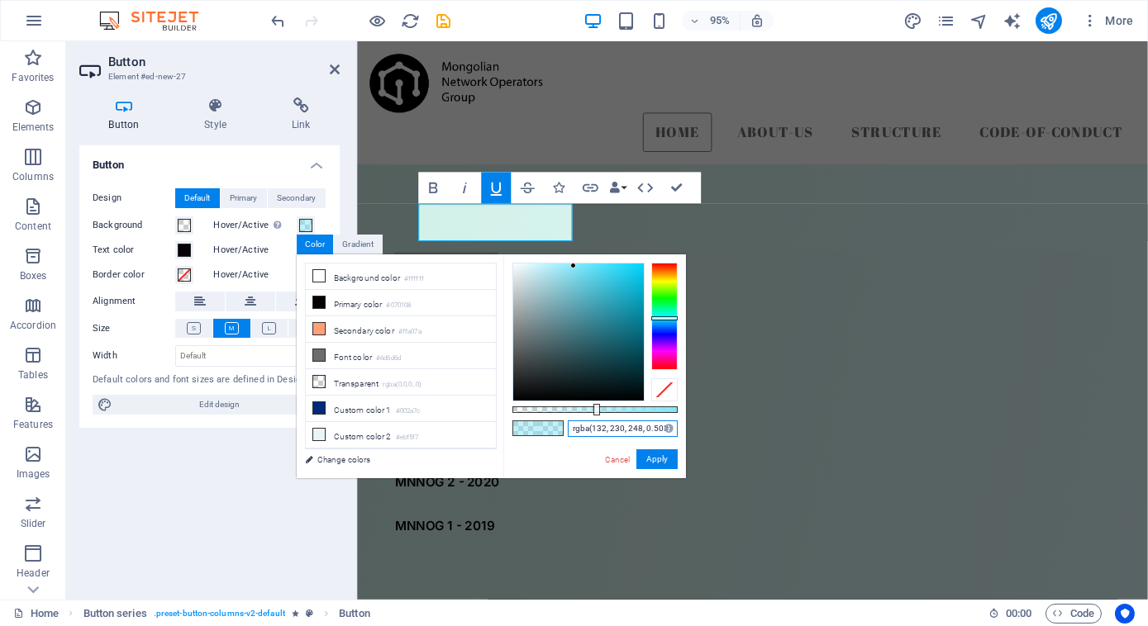
click at [586, 425] on input "rgba(132, 230, 248, 0.503)" at bounding box center [623, 429] width 110 height 17
click at [657, 464] on button "Apply" at bounding box center [656, 460] width 41 height 20
